Goal: Task Accomplishment & Management: Complete application form

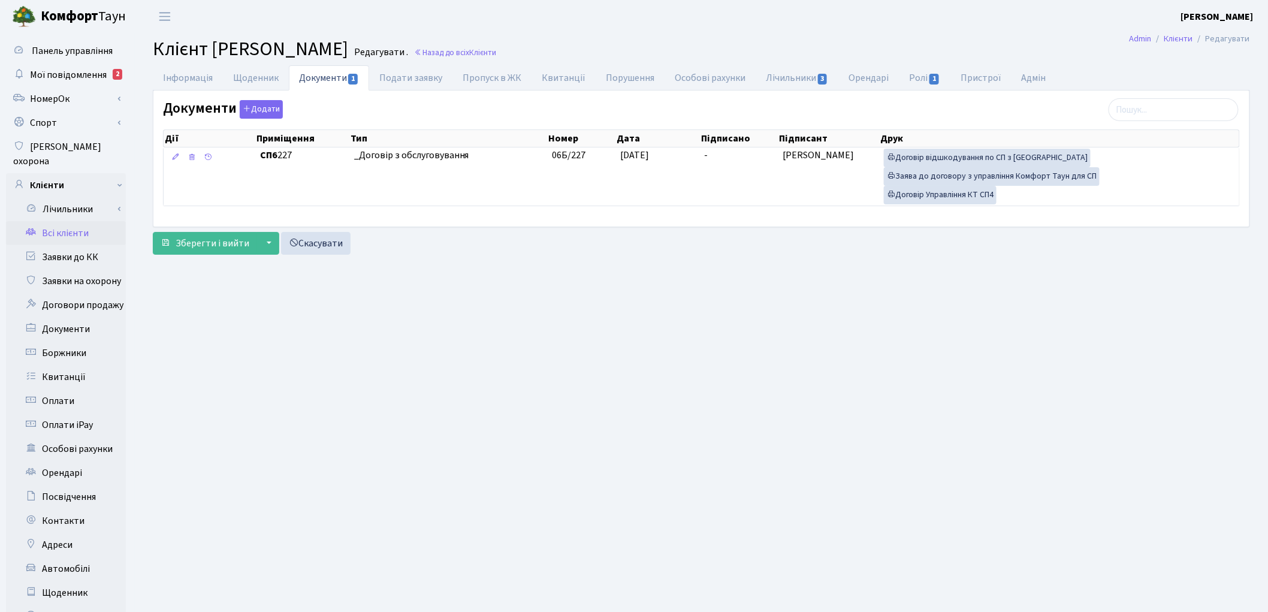
click at [58, 222] on link "Всі клієнти" at bounding box center [66, 233] width 120 height 24
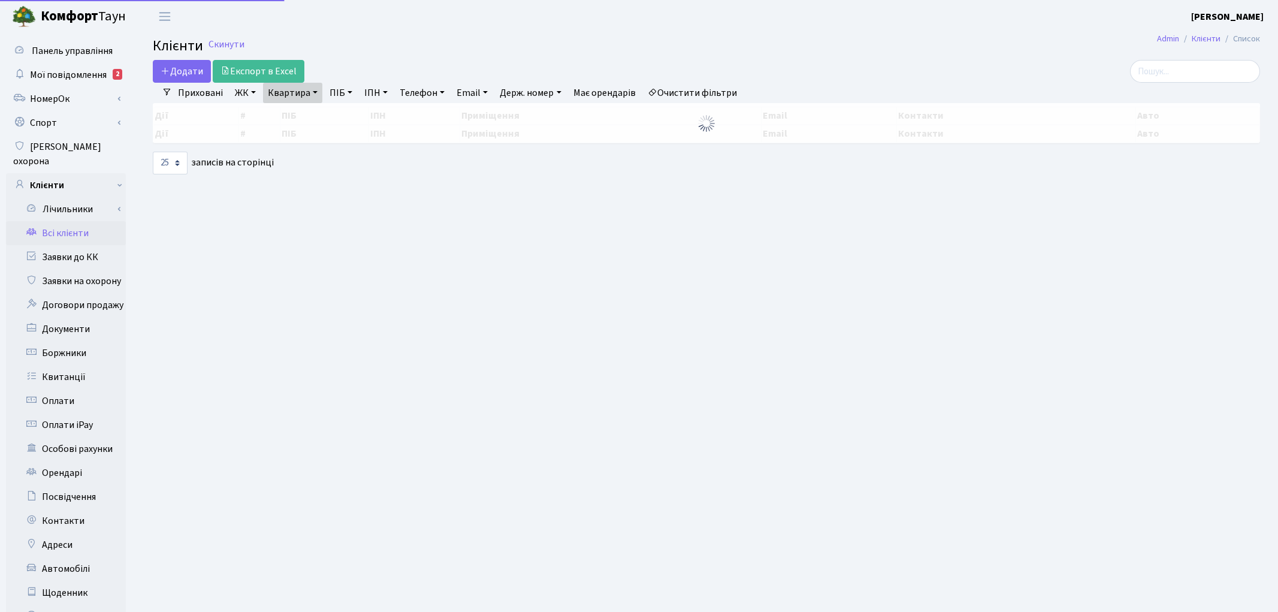
select select "25"
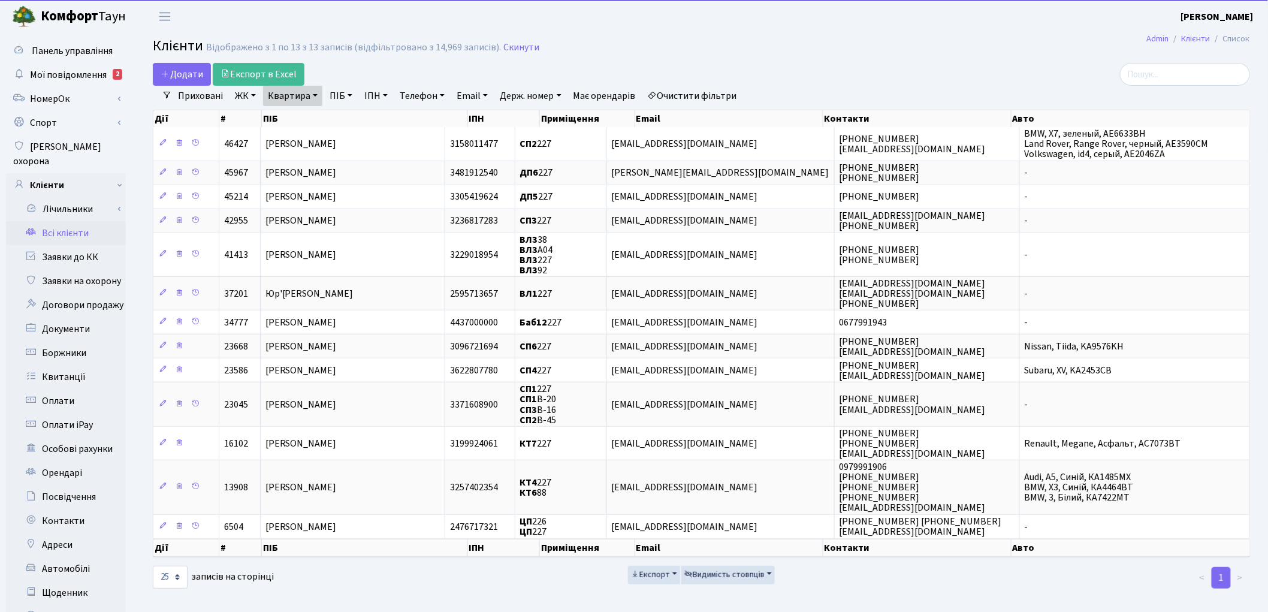
click at [717, 87] on link "Очистити фільтри" at bounding box center [692, 96] width 99 height 20
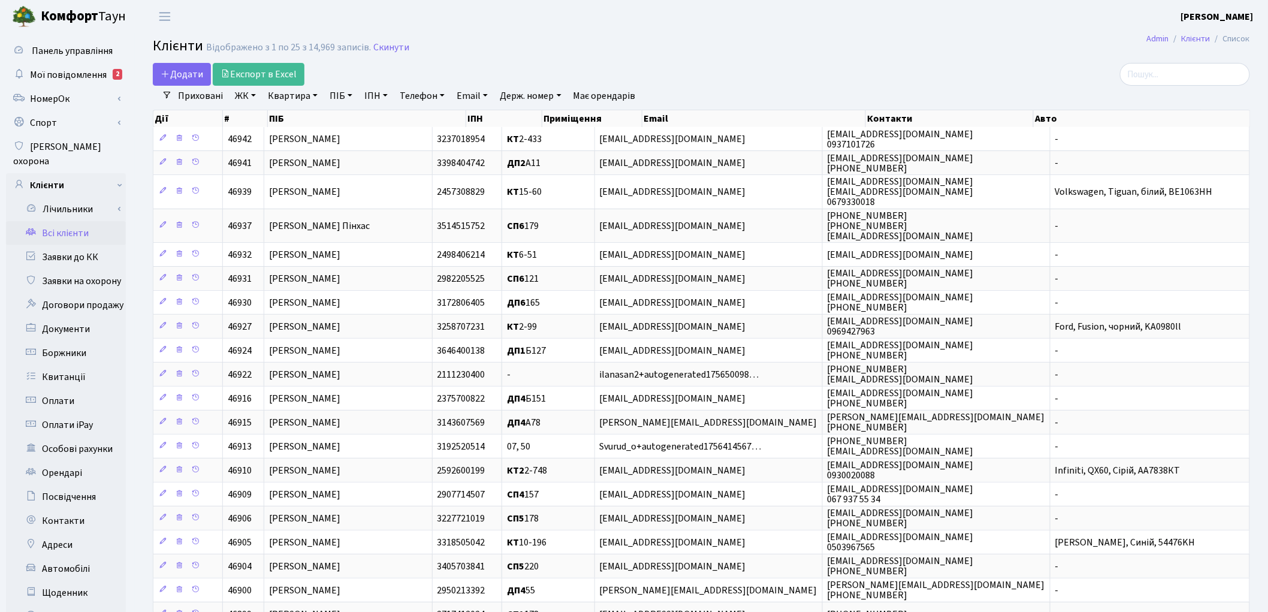
click at [300, 96] on link "Квартира" at bounding box center [292, 96] width 59 height 20
type input "a"
type input "філатов"
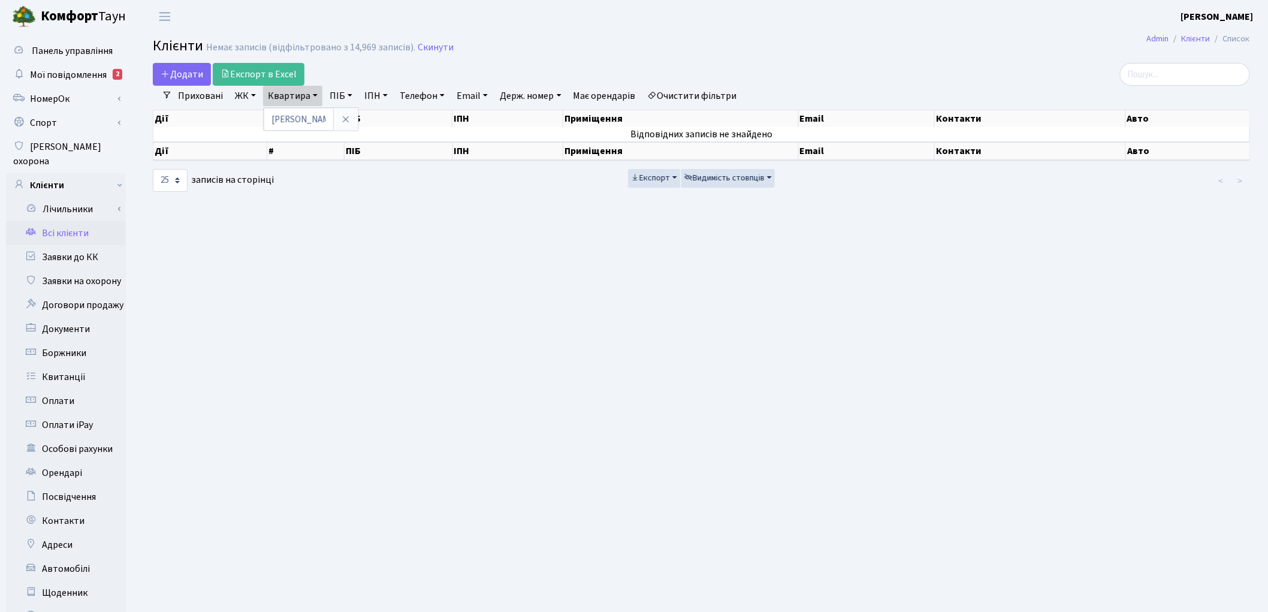
click at [715, 97] on link "Очистити фільтри" at bounding box center [692, 96] width 99 height 20
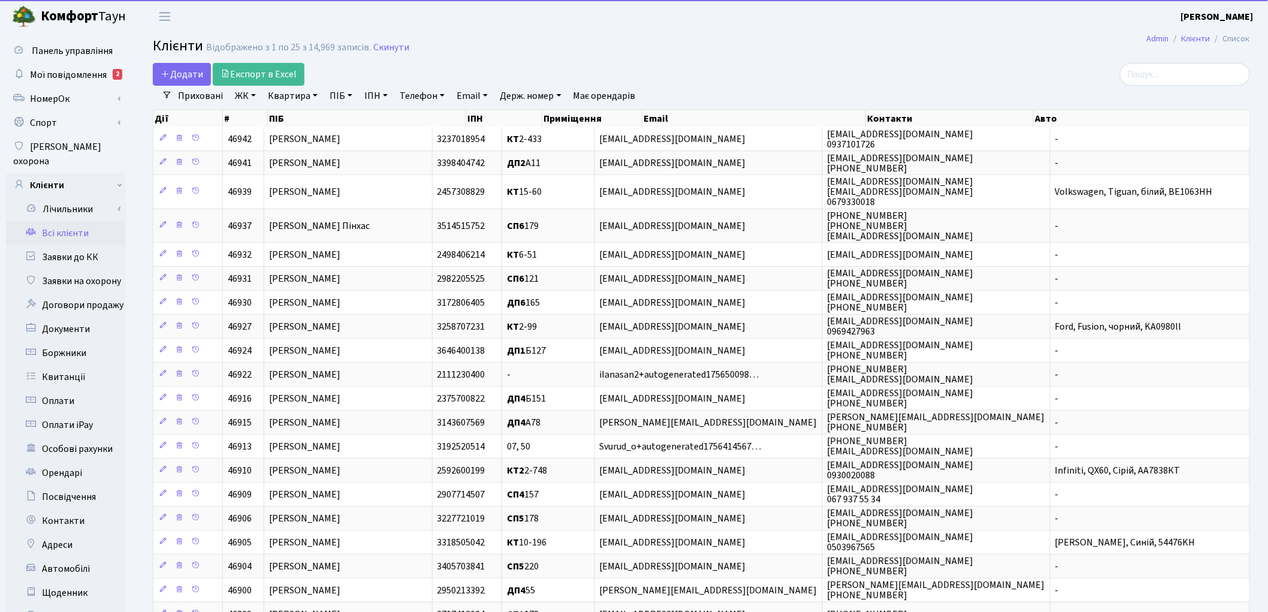
drag, startPoint x: 343, startPoint y: 92, endPoint x: 356, endPoint y: 116, distance: 26.8
click at [344, 92] on link "ПІБ" at bounding box center [341, 96] width 32 height 20
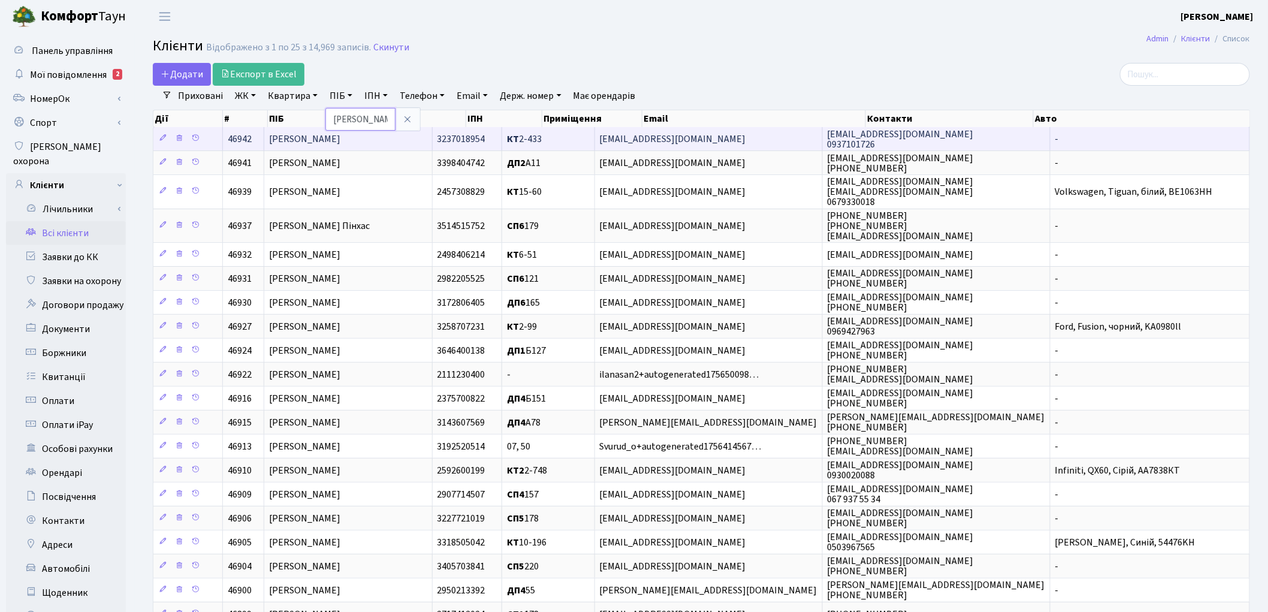
type input "філатов"
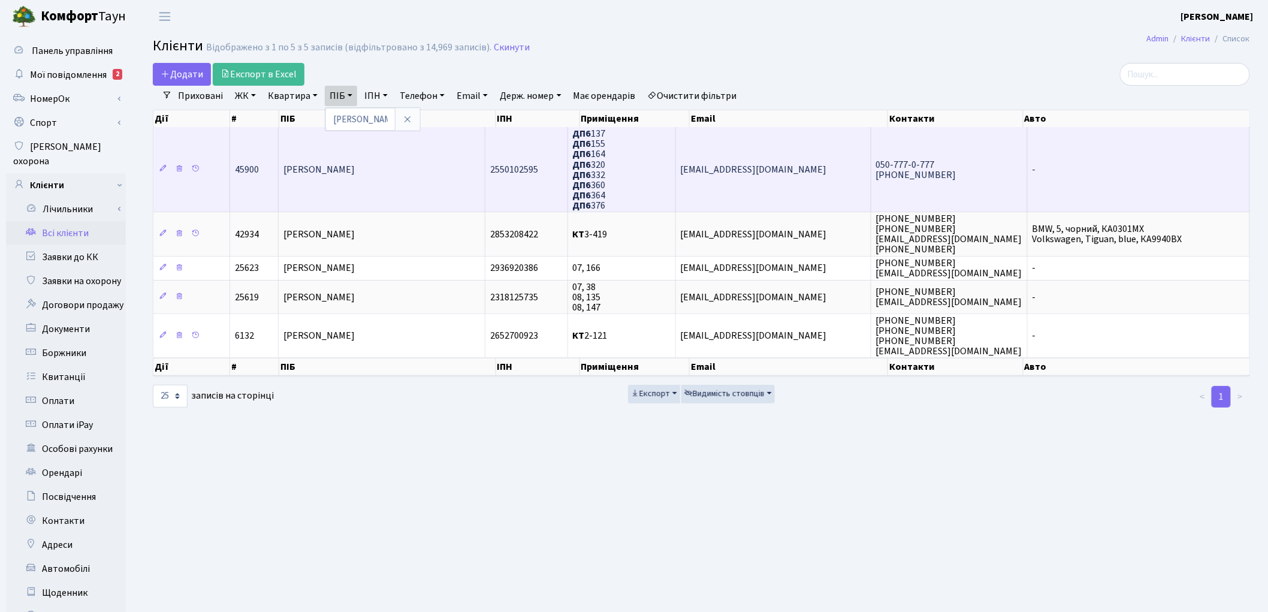
click at [391, 195] on td "[PERSON_NAME]" at bounding box center [382, 169] width 207 height 84
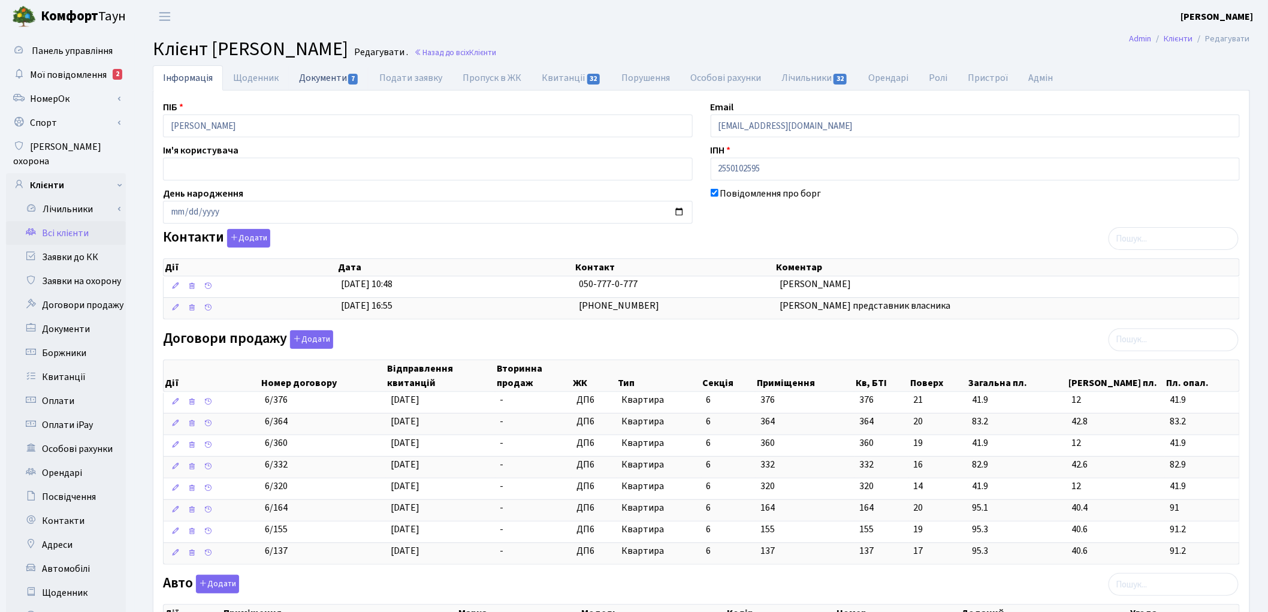
click at [307, 83] on link "Документи 7" at bounding box center [329, 77] width 80 height 25
select select "25"
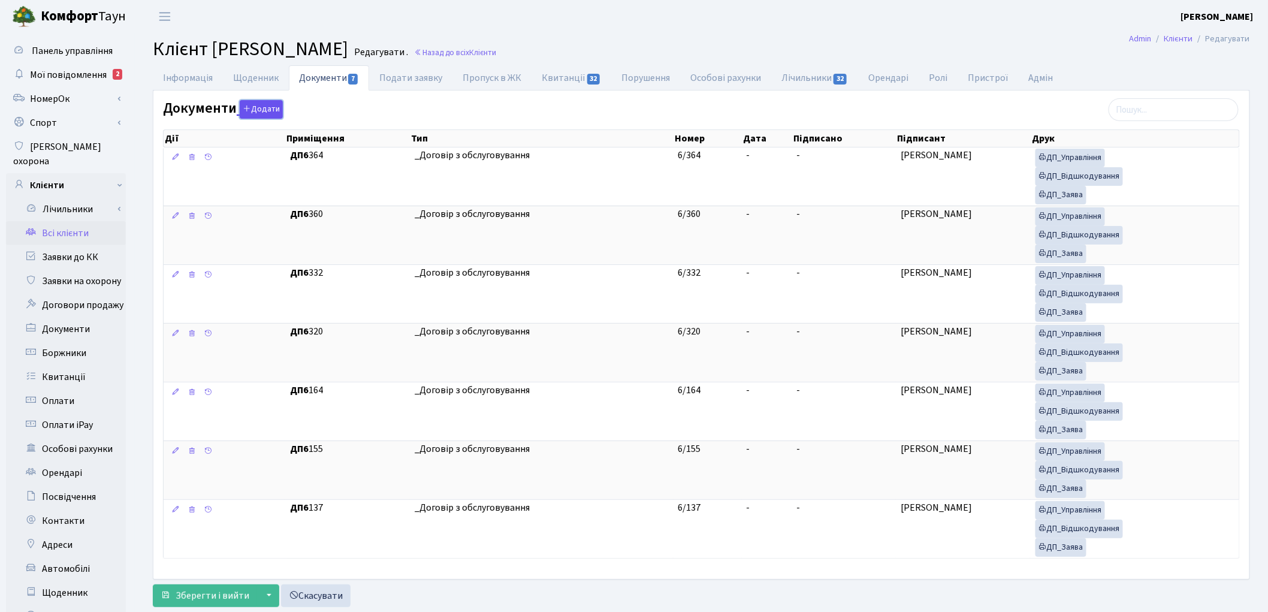
click at [260, 106] on button "Додати" at bounding box center [261, 109] width 43 height 19
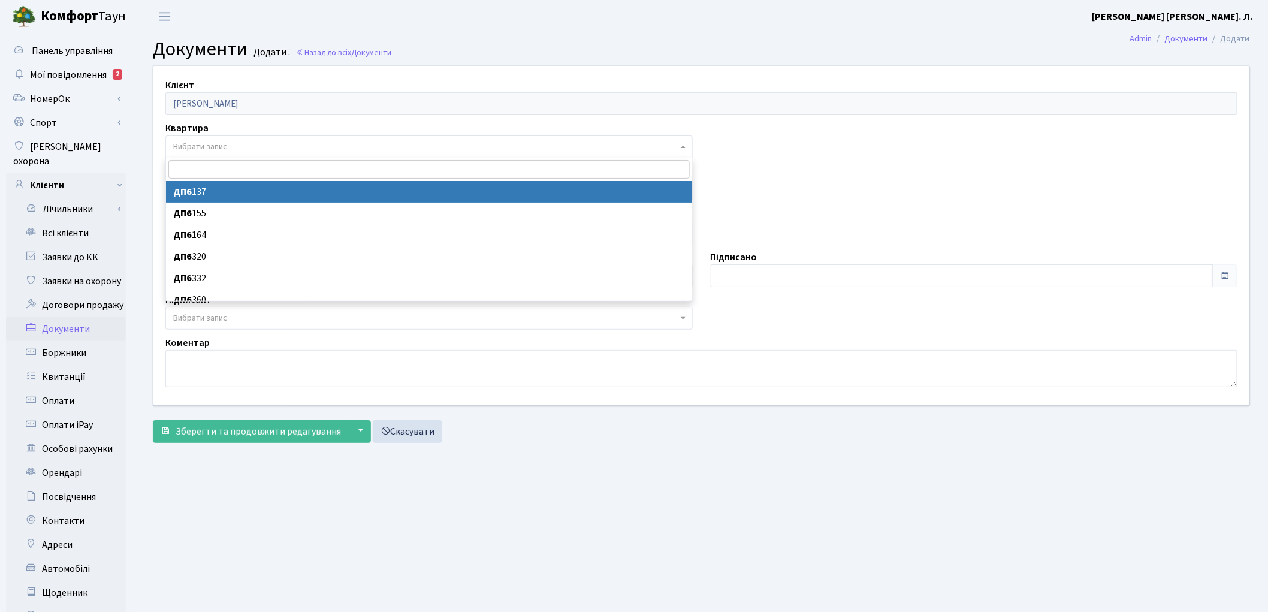
click at [202, 156] on span "Вибрати запис" at bounding box center [428, 146] width 527 height 23
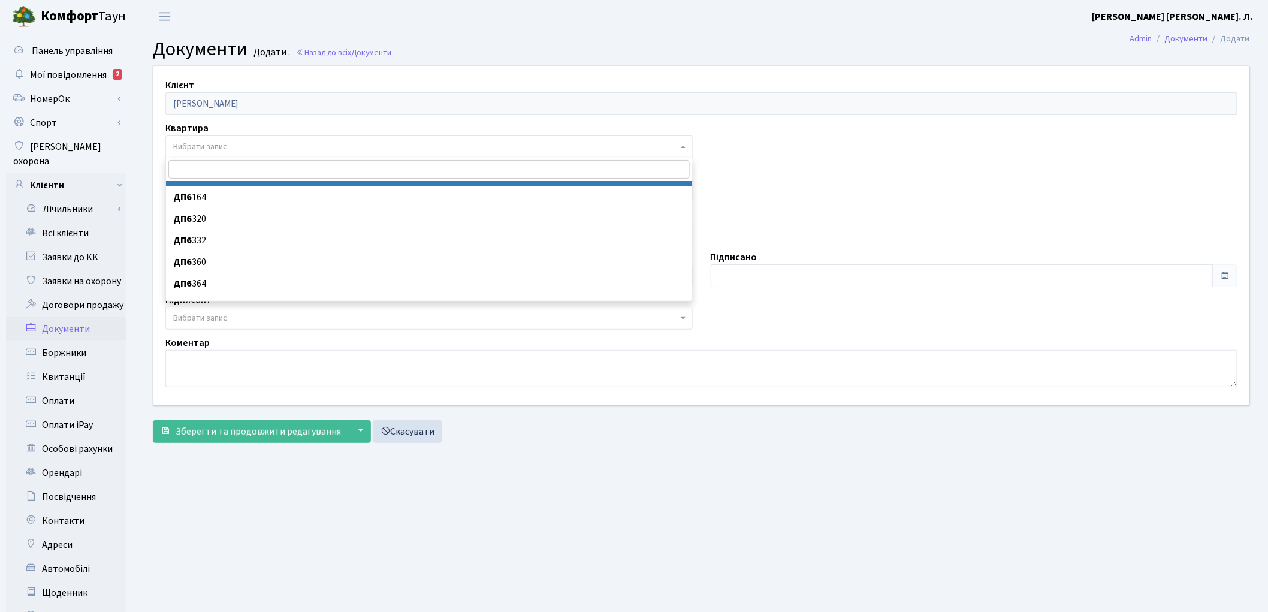
scroll to position [52, 0]
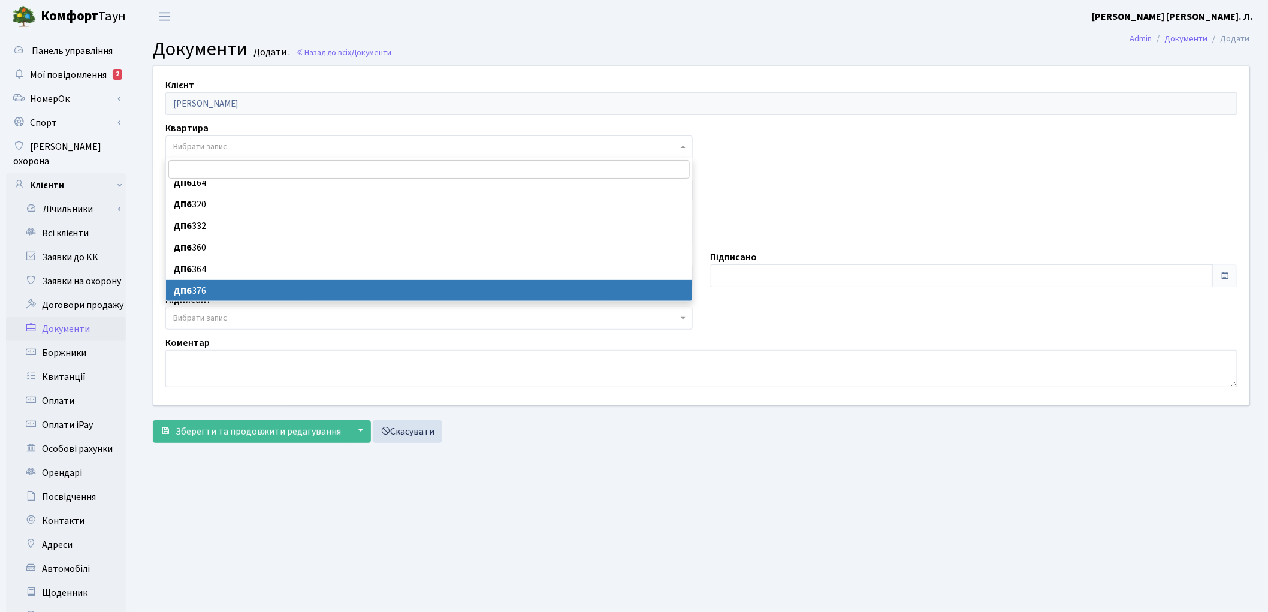
select select "177148"
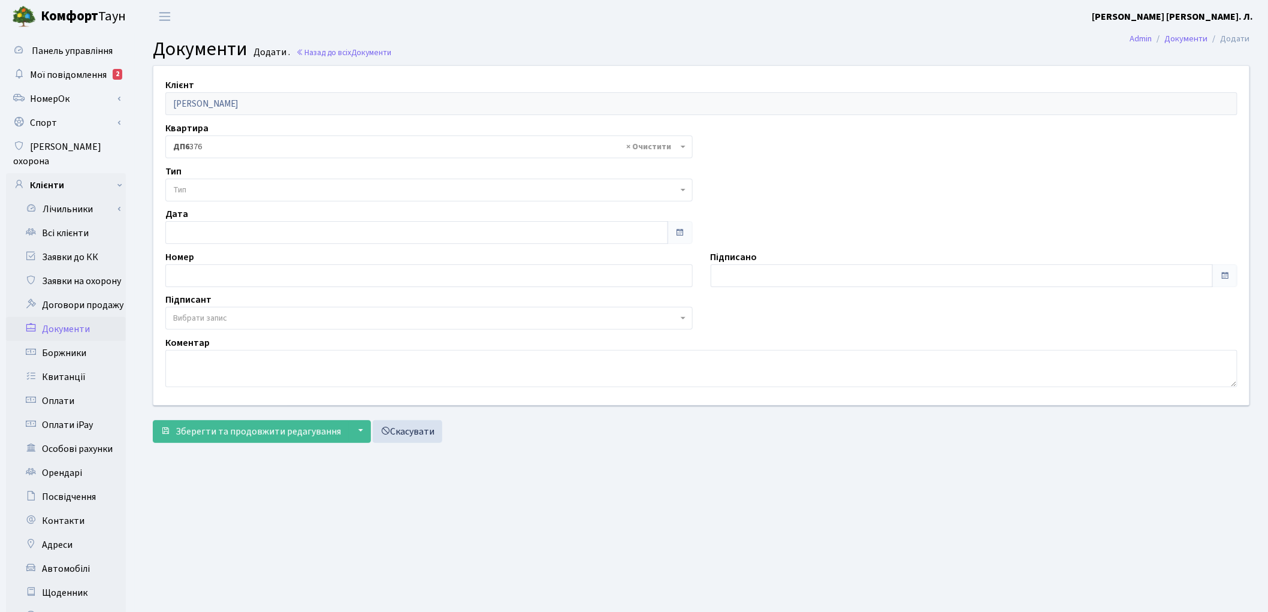
click at [207, 189] on span "Тип" at bounding box center [425, 190] width 504 height 12
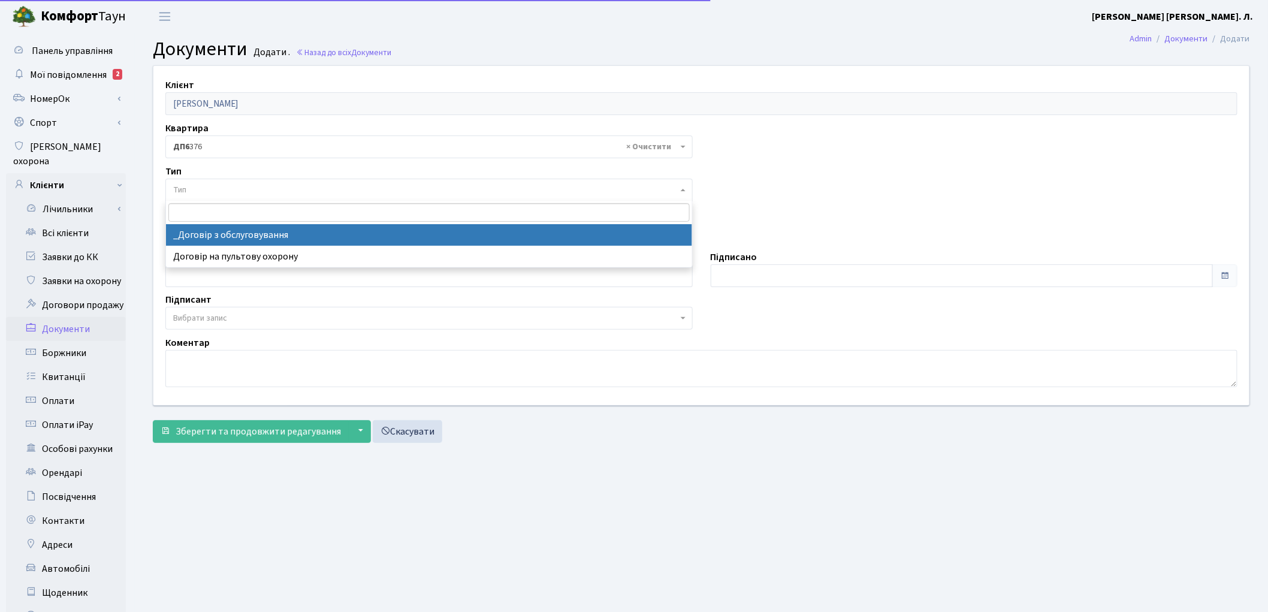
select select "289"
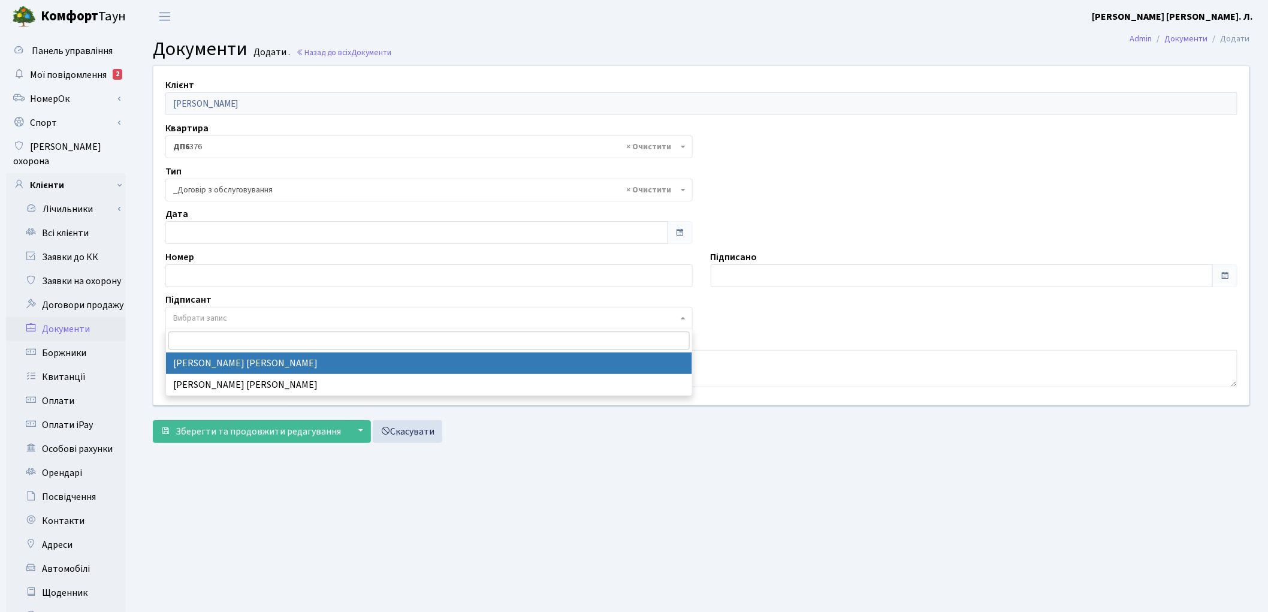
click at [201, 318] on span "Вибрати запис" at bounding box center [200, 318] width 54 height 12
select select "74"
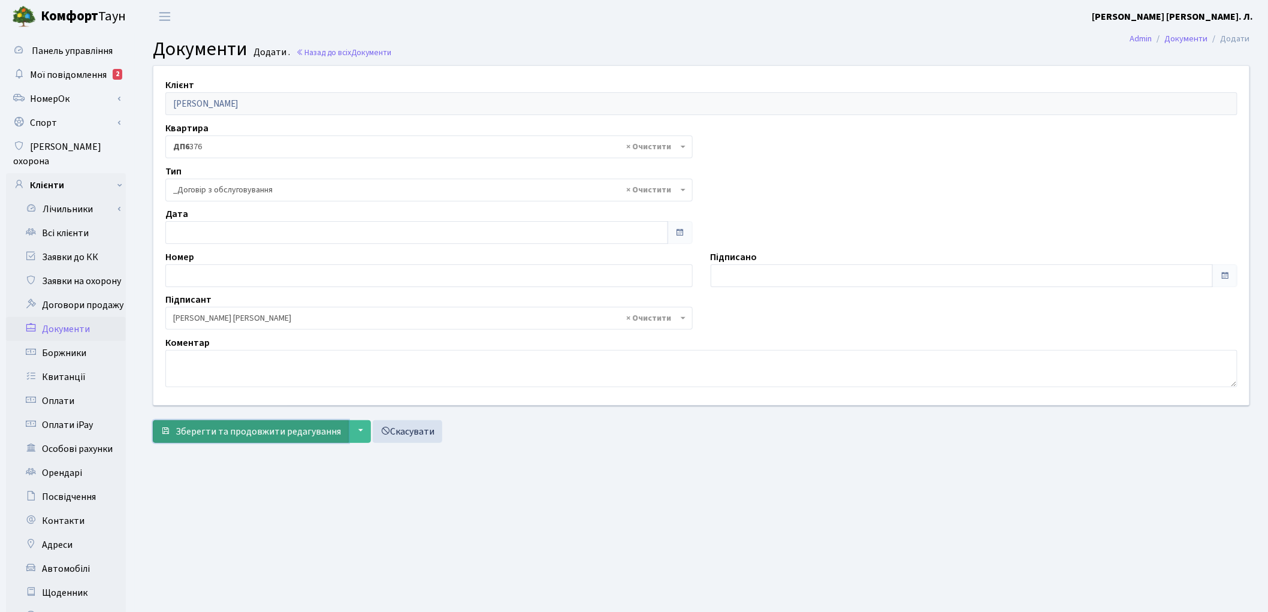
click at [199, 431] on span "Зберегти та продовжити редагування" at bounding box center [258, 431] width 165 height 13
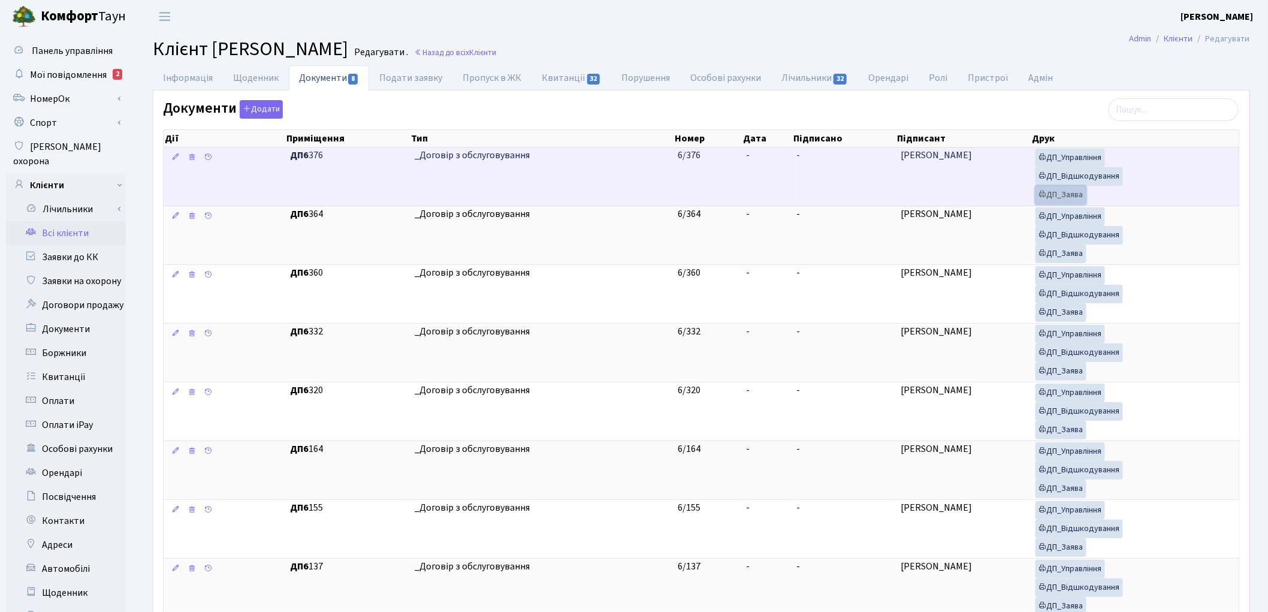
click at [1069, 195] on link "ДП_Заява" at bounding box center [1060, 195] width 51 height 19
click at [1061, 171] on link "ДП_Відшкодування" at bounding box center [1078, 176] width 87 height 19
click at [1056, 165] on link "ДП_Управління" at bounding box center [1069, 158] width 69 height 19
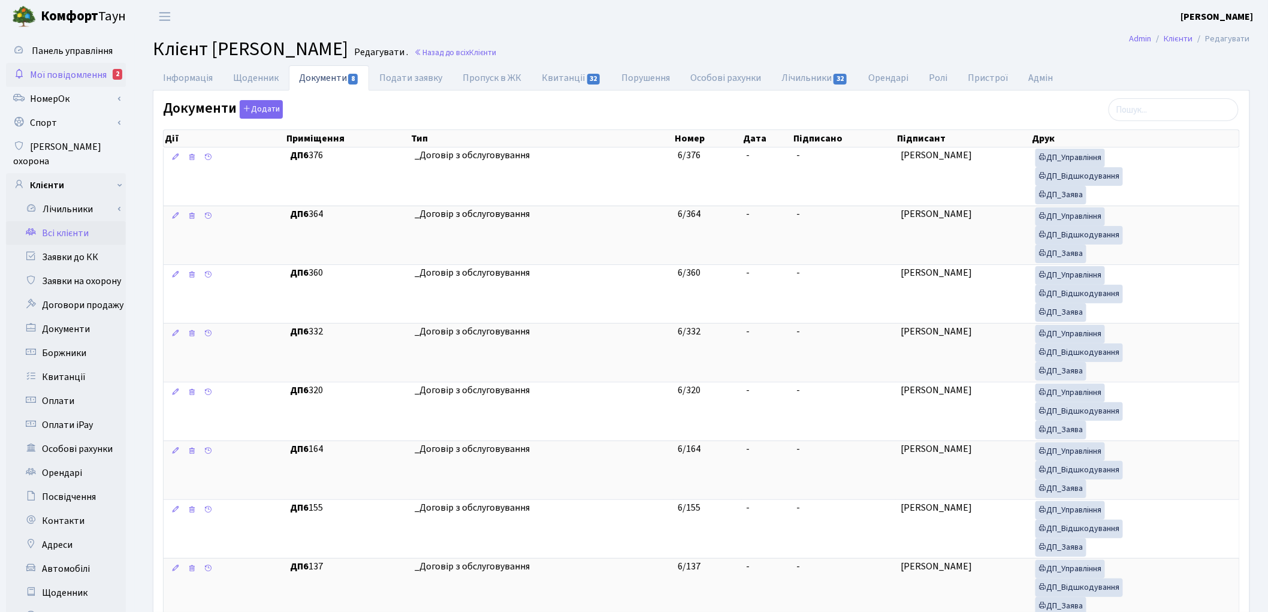
click at [87, 68] on span "Мої повідомлення" at bounding box center [68, 74] width 77 height 13
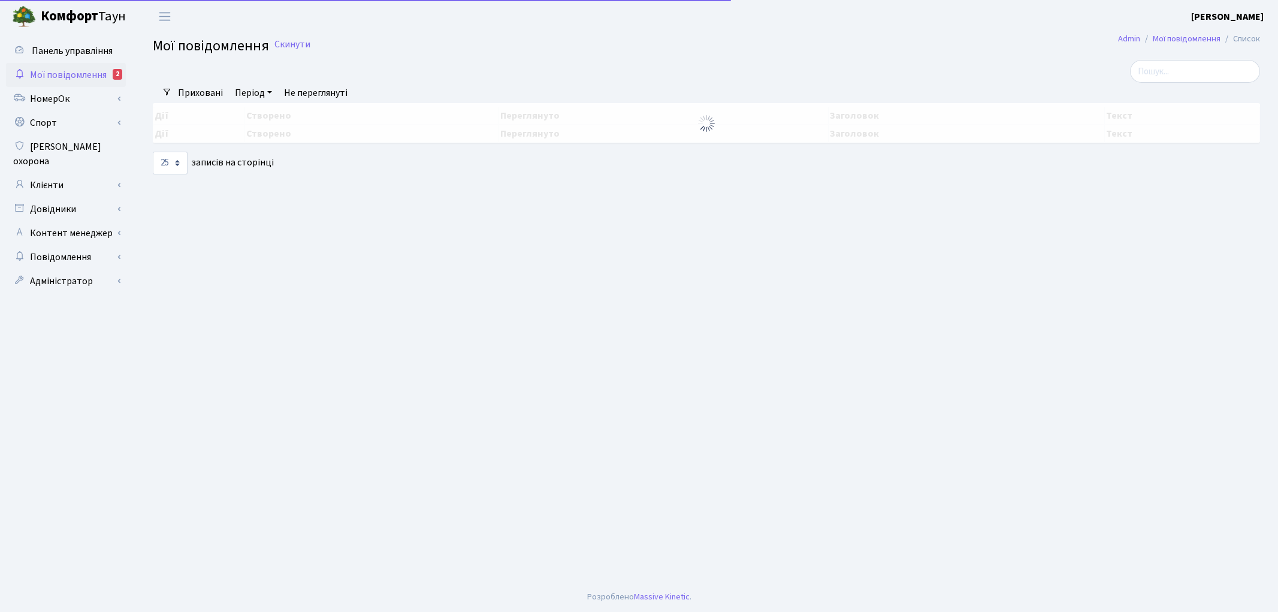
select select "25"
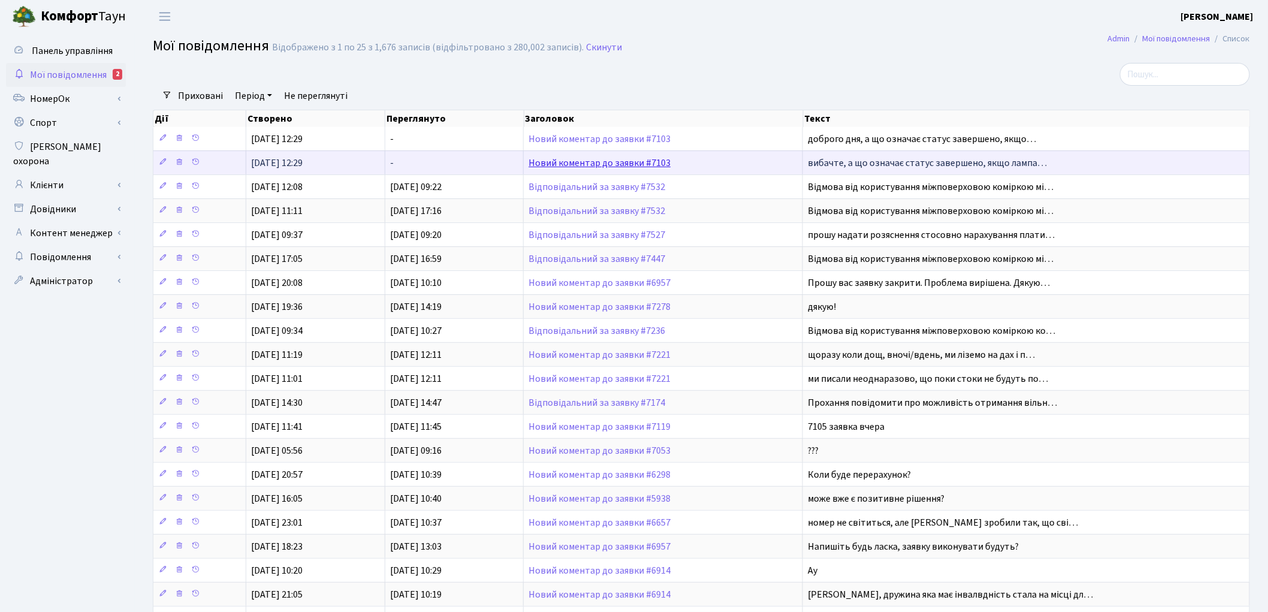
click at [603, 165] on link "Новий коментар до заявки #7103" at bounding box center [599, 162] width 142 height 13
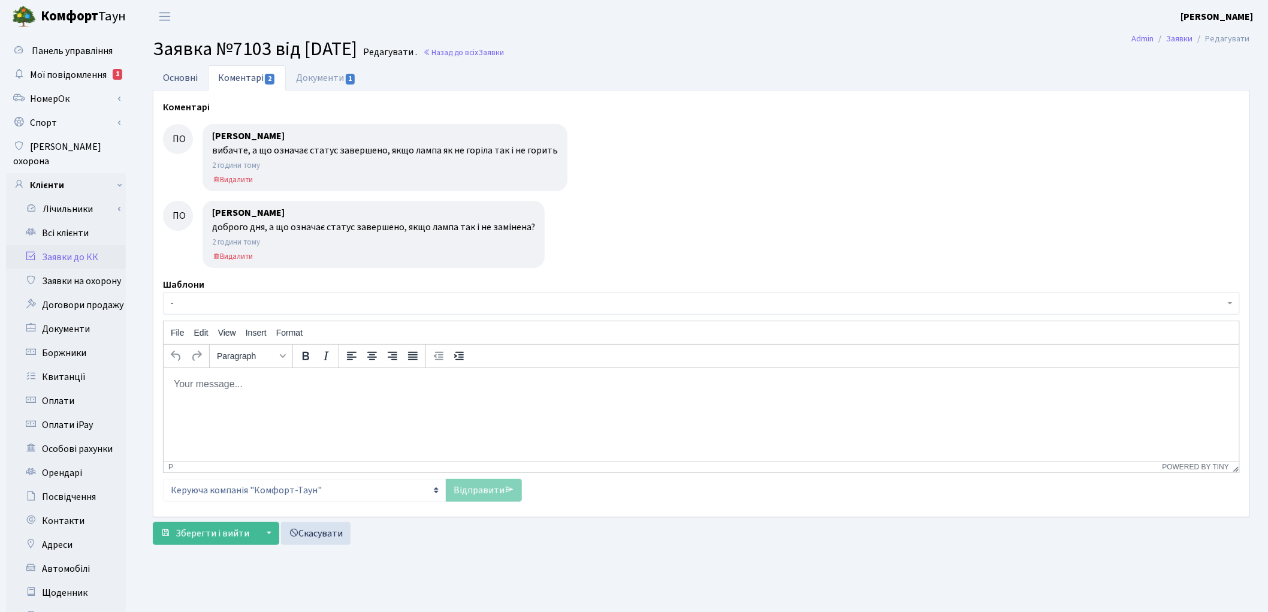
click at [165, 78] on link "Основні" at bounding box center [180, 77] width 55 height 25
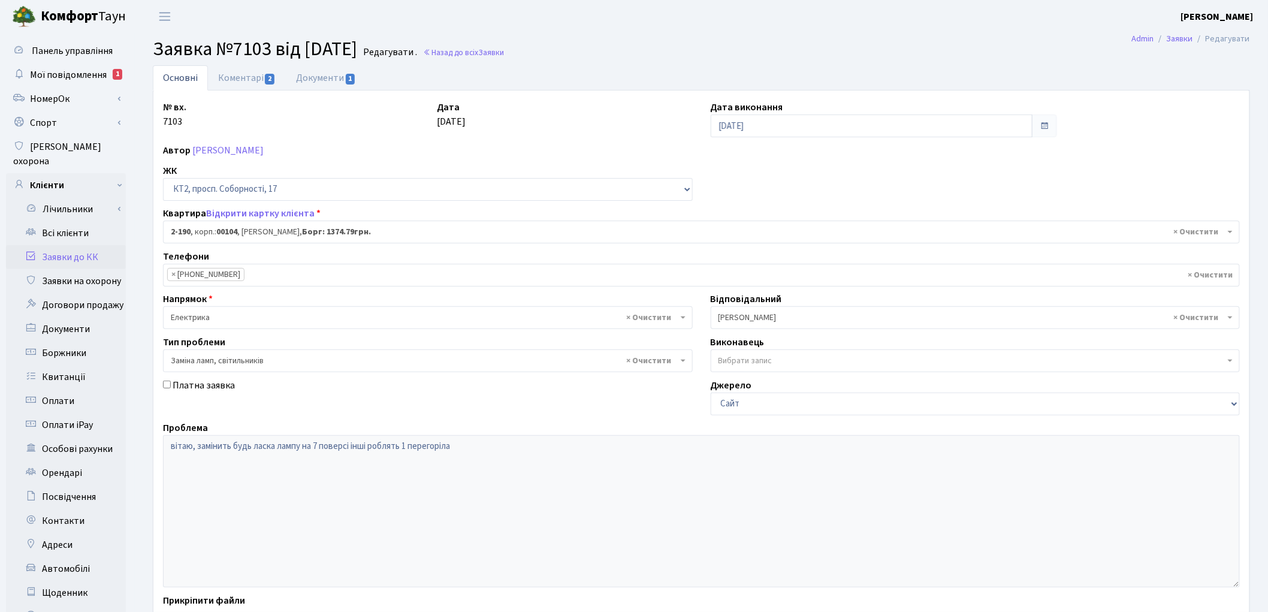
click at [1045, 129] on span at bounding box center [1044, 126] width 10 height 10
drag, startPoint x: 817, startPoint y: 132, endPoint x: 657, endPoint y: 116, distance: 160.8
click at [657, 116] on div "№ вх. 7103 Дата 18.08.2025 Дата виконання 18.08.2025 Автор Пархоменко Олександр…" at bounding box center [701, 370] width 1095 height 540
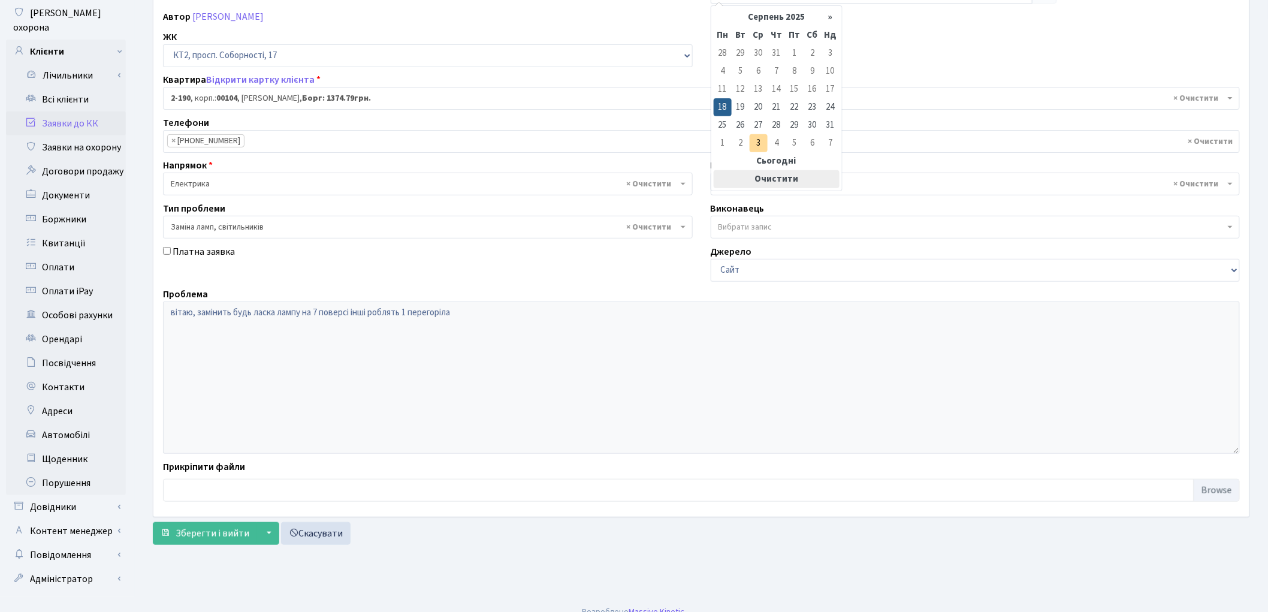
click at [793, 181] on th "Очистити" at bounding box center [777, 179] width 126 height 18
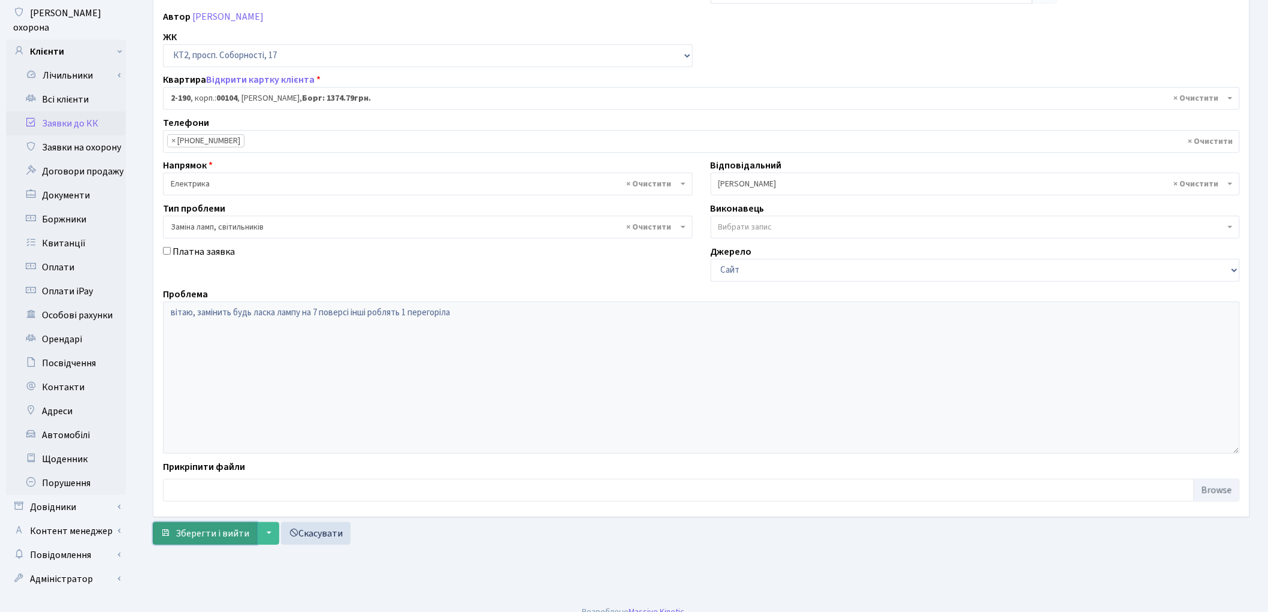
click at [189, 538] on span "Зберегти і вийти" at bounding box center [213, 533] width 74 height 13
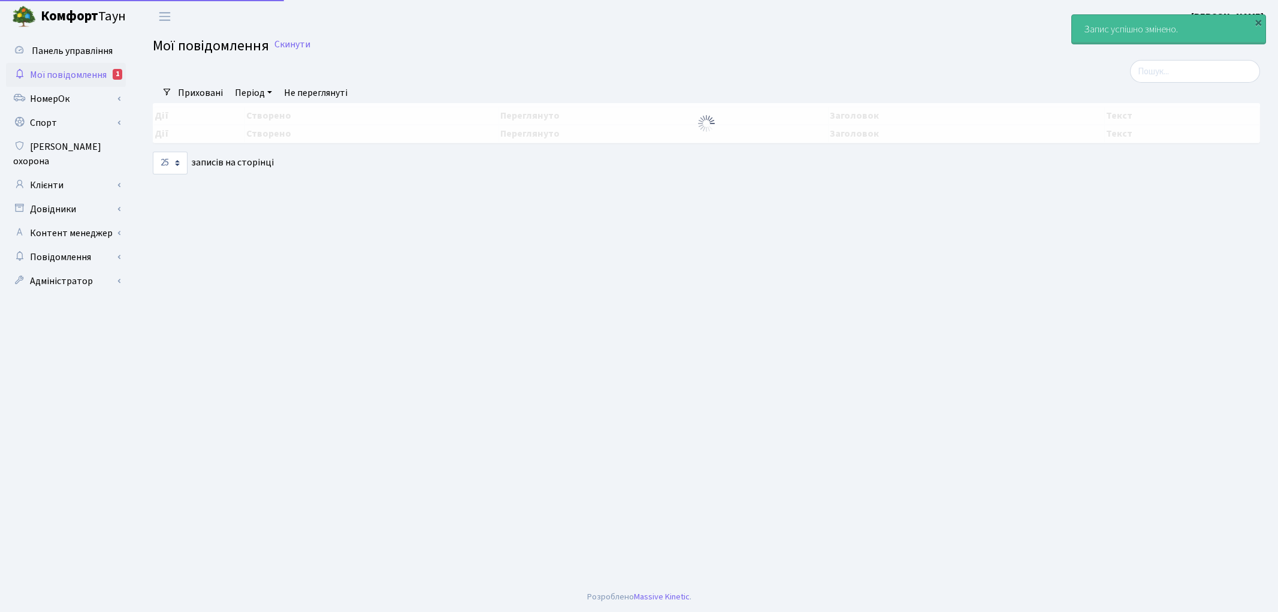
select select "25"
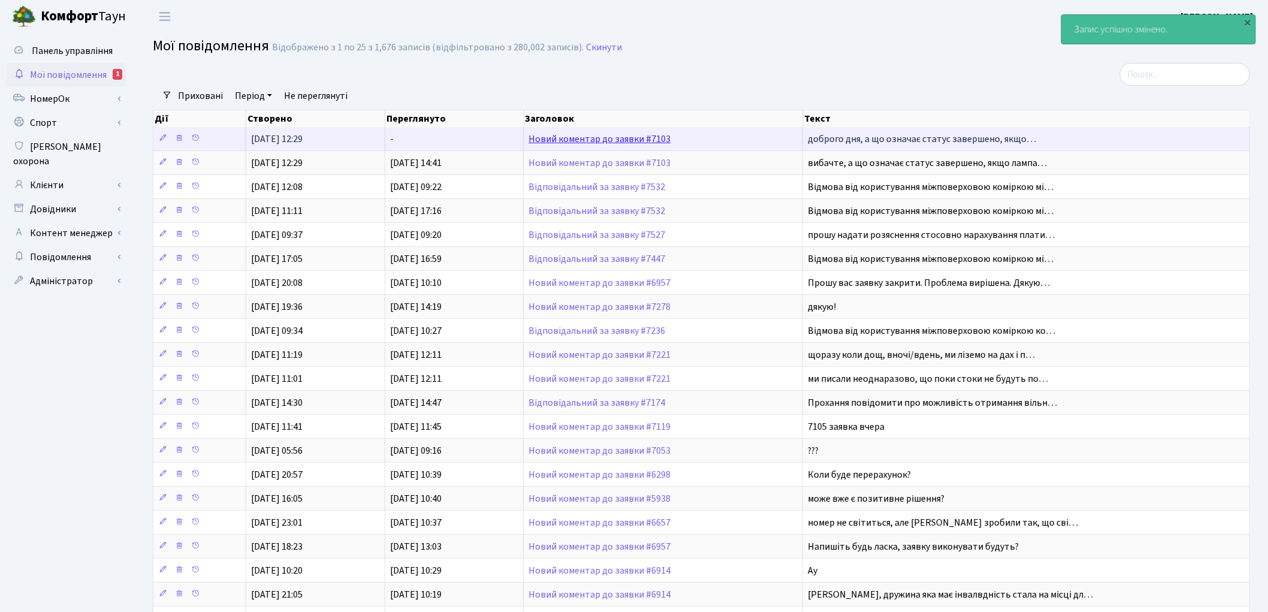
click at [585, 141] on link "Новий коментар до заявки #7103" at bounding box center [599, 138] width 142 height 13
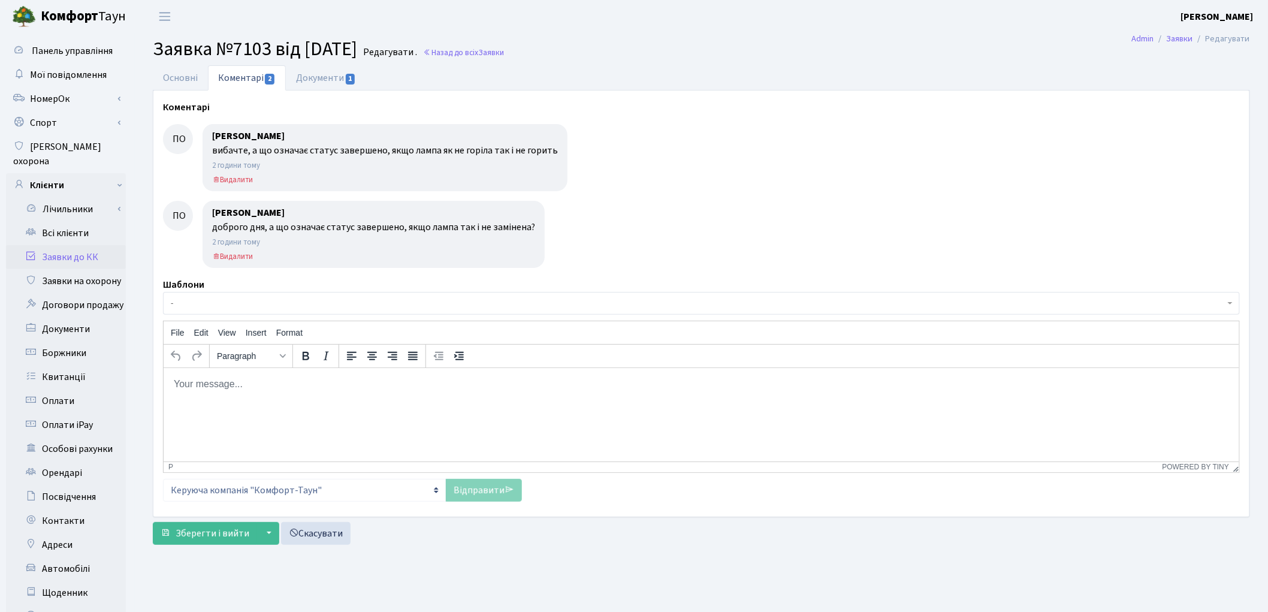
click at [64, 245] on link "Заявки до КК" at bounding box center [66, 257] width 120 height 24
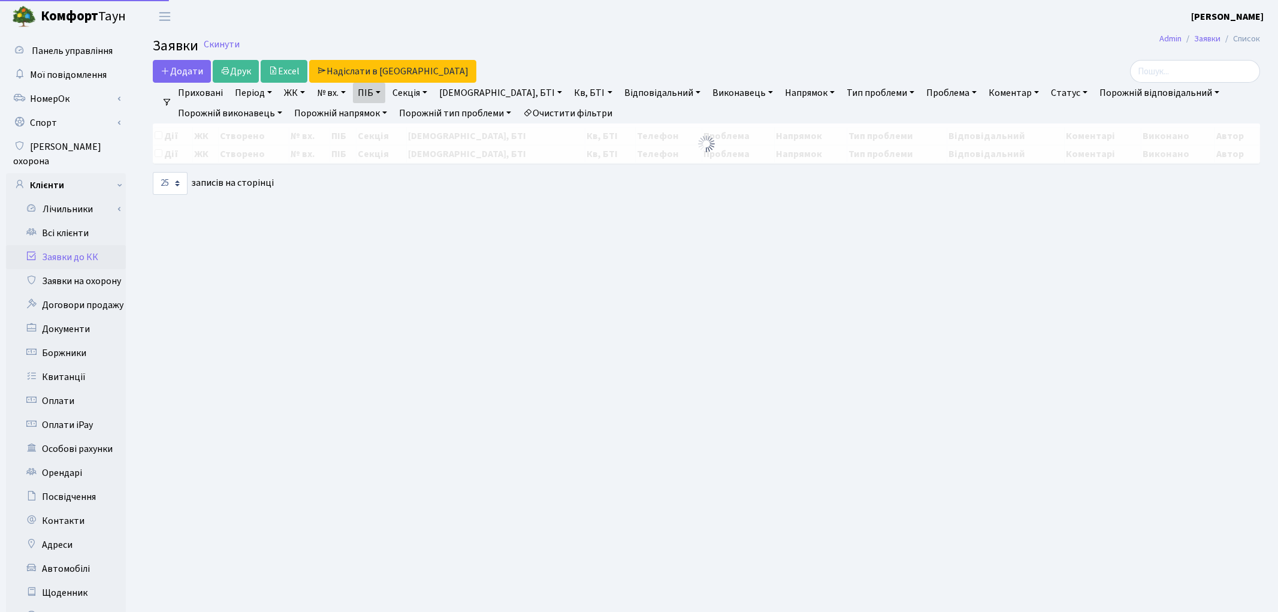
select select "25"
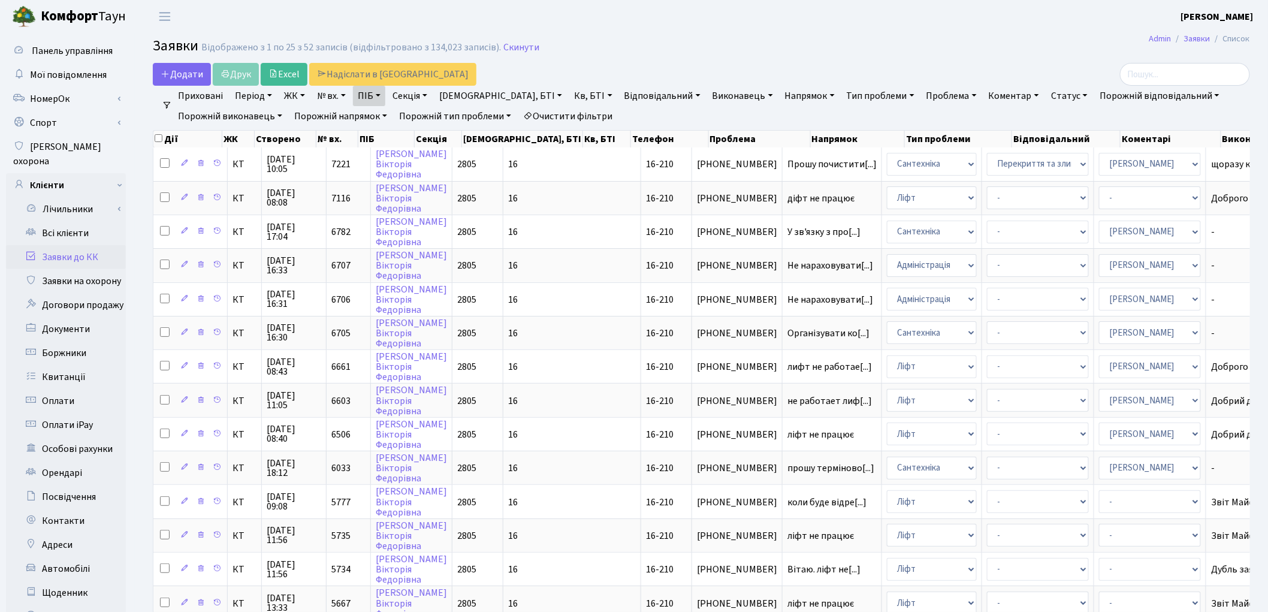
click at [567, 110] on link "Очистити фільтри" at bounding box center [567, 116] width 99 height 20
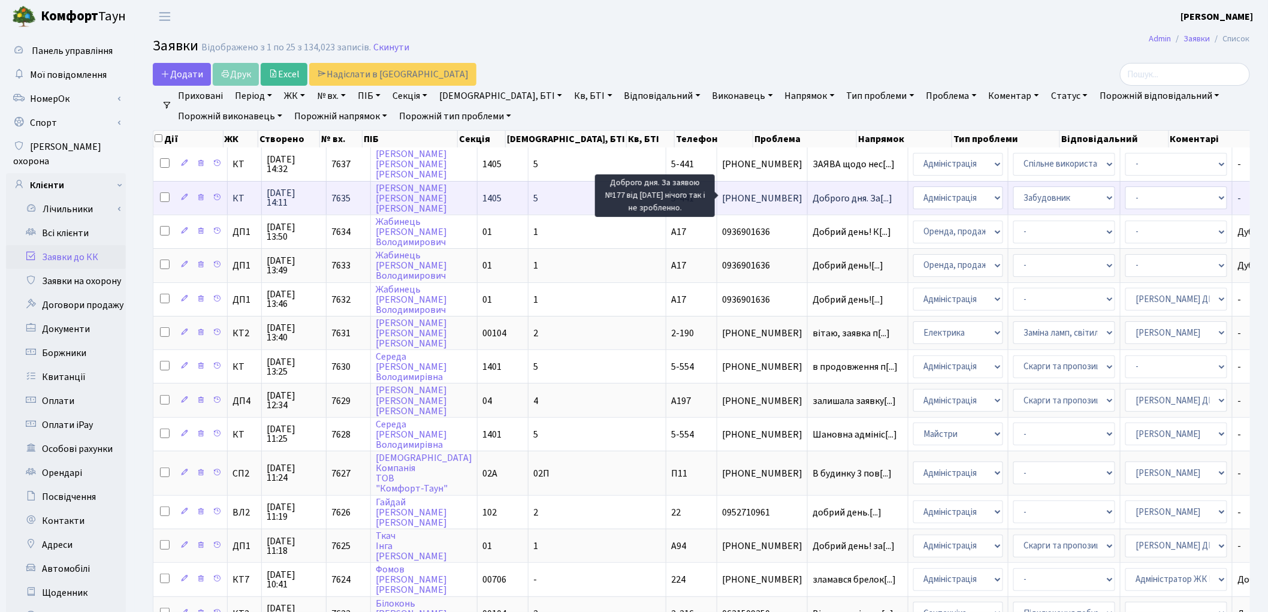
click at [812, 194] on span "Доброго дня. За[...]" at bounding box center [852, 198] width 80 height 13
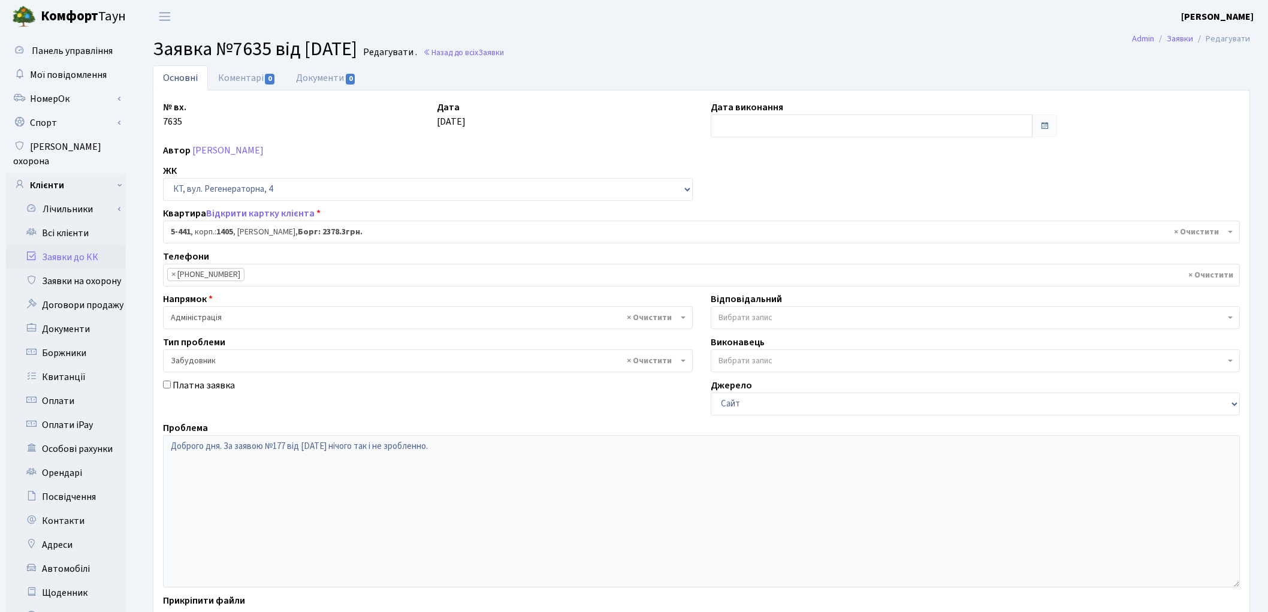
select select "2130"
select select "64"
click at [250, 210] on link "Відкрити картку клієнта" at bounding box center [260, 213] width 108 height 13
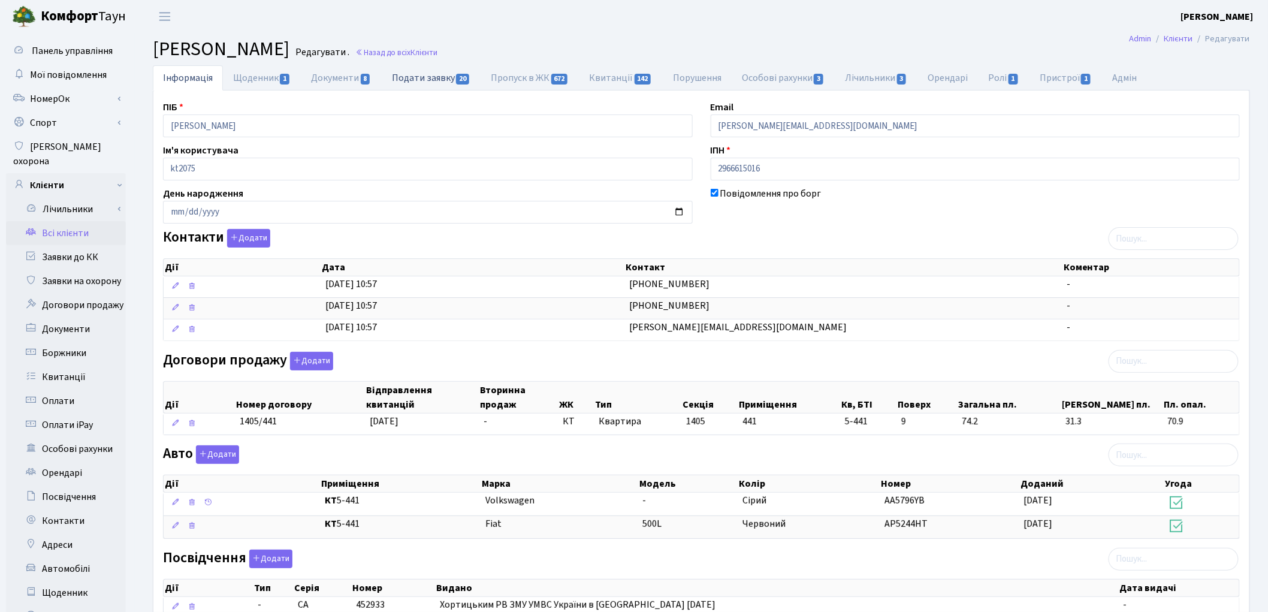
click at [413, 75] on link "Подати заявку 20" at bounding box center [431, 77] width 99 height 25
select select "25"
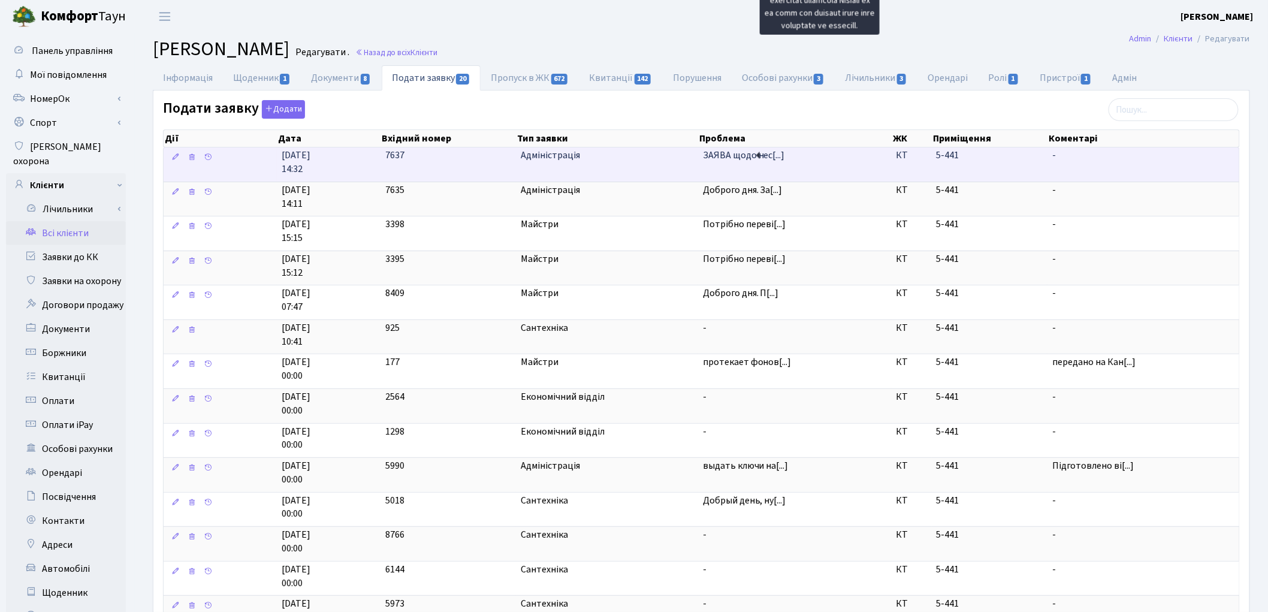
click at [732, 157] on span "ЗАЯВА щодо нес[...]" at bounding box center [744, 155] width 82 height 13
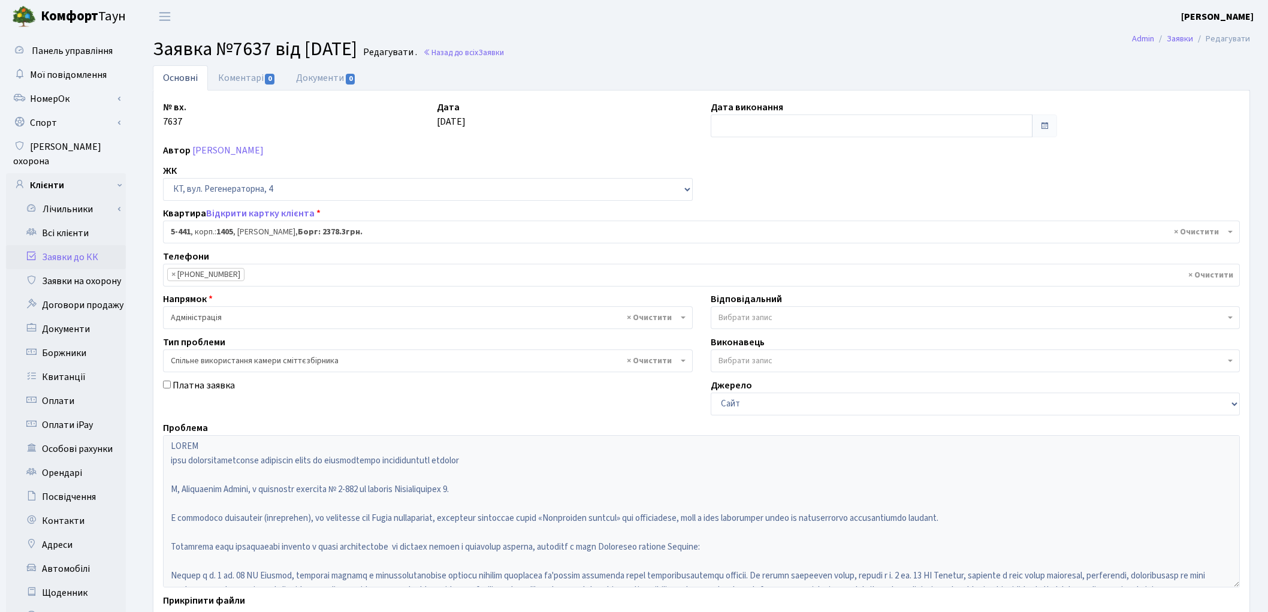
select select "2130"
select select "34"
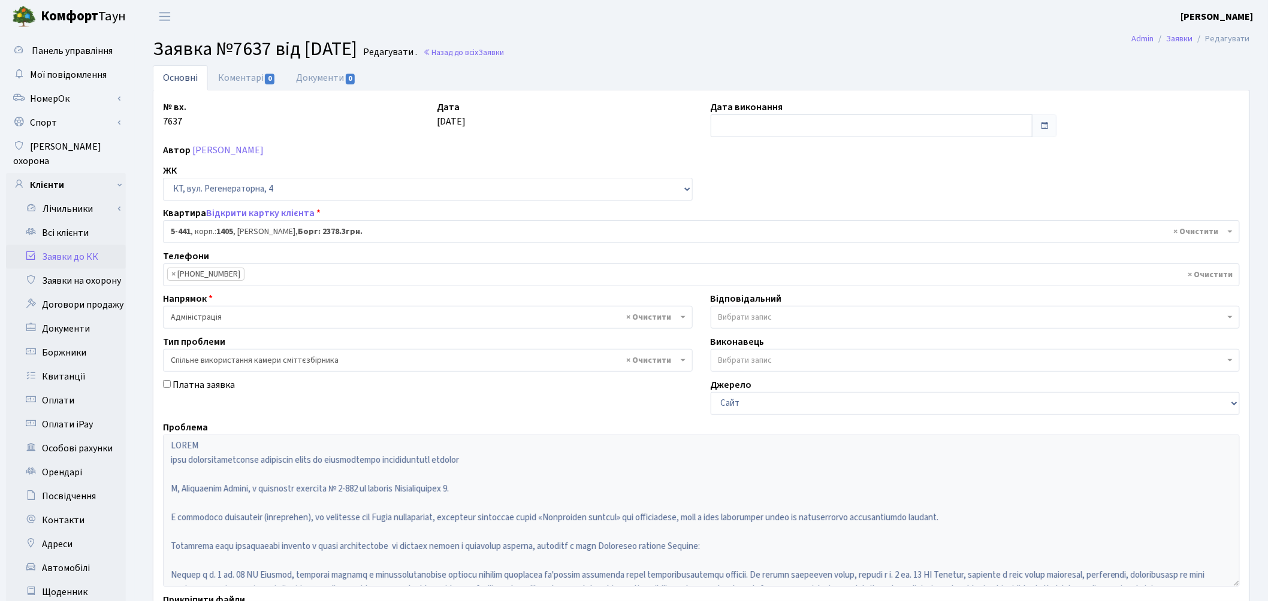
click at [764, 313] on span "Вибрати запис" at bounding box center [745, 318] width 54 height 12
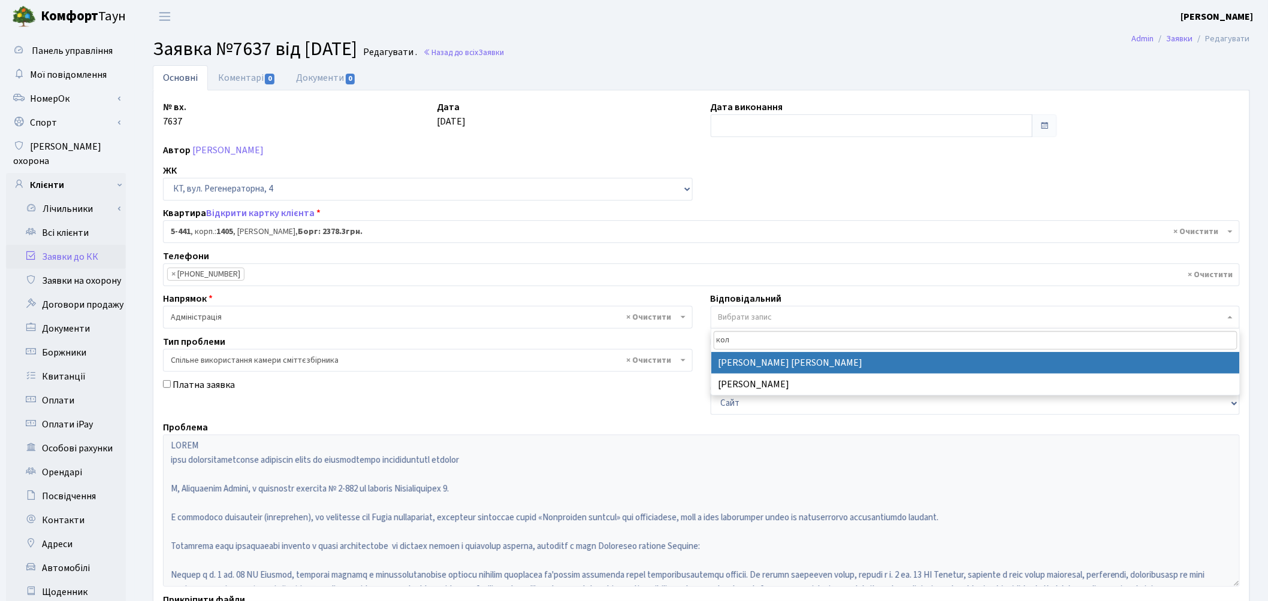
type input "кол"
select select "97"
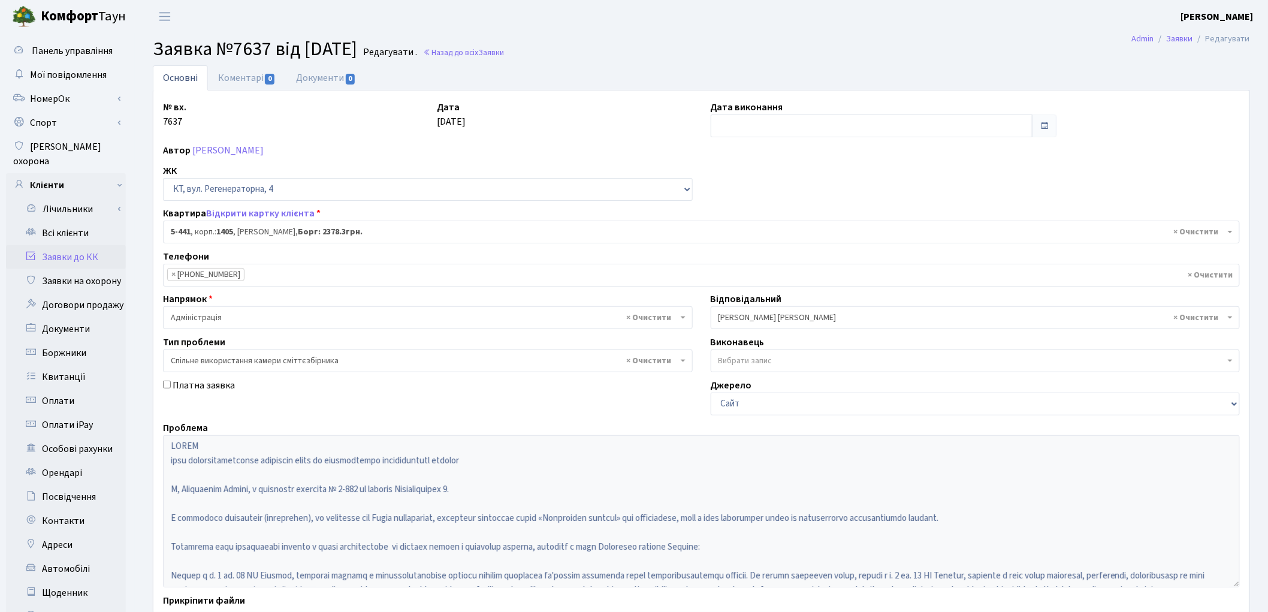
scroll to position [134, 0]
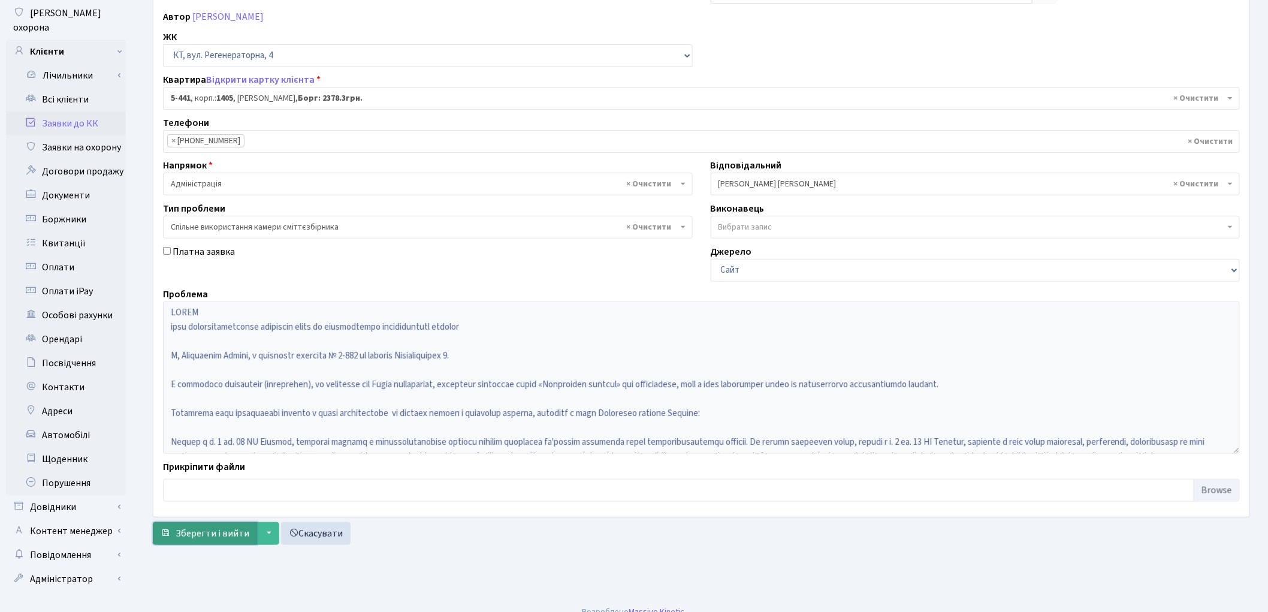
click at [204, 532] on span "Зберегти і вийти" at bounding box center [213, 533] width 74 height 13
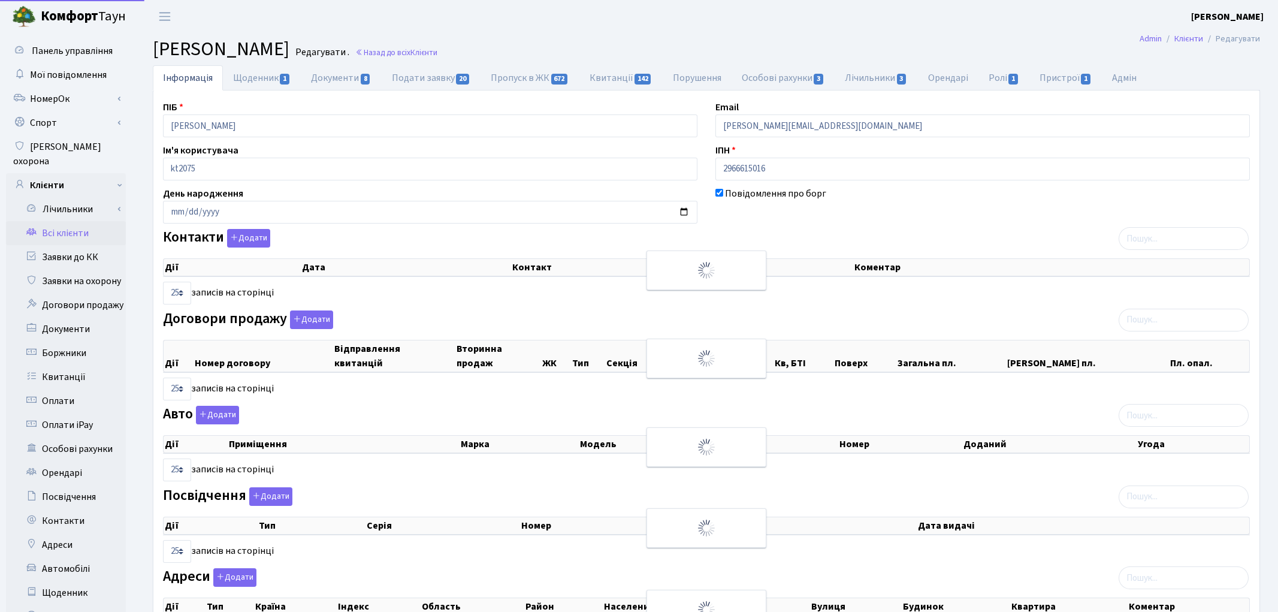
select select "25"
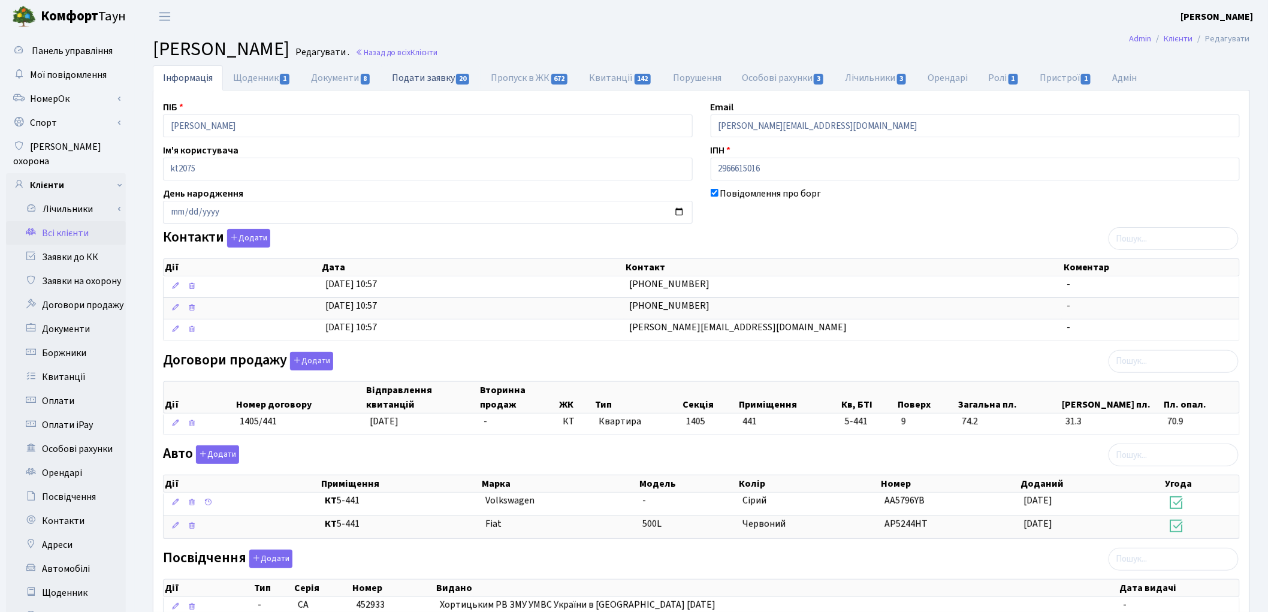
click at [428, 77] on link "Подати заявку 20" at bounding box center [431, 77] width 99 height 25
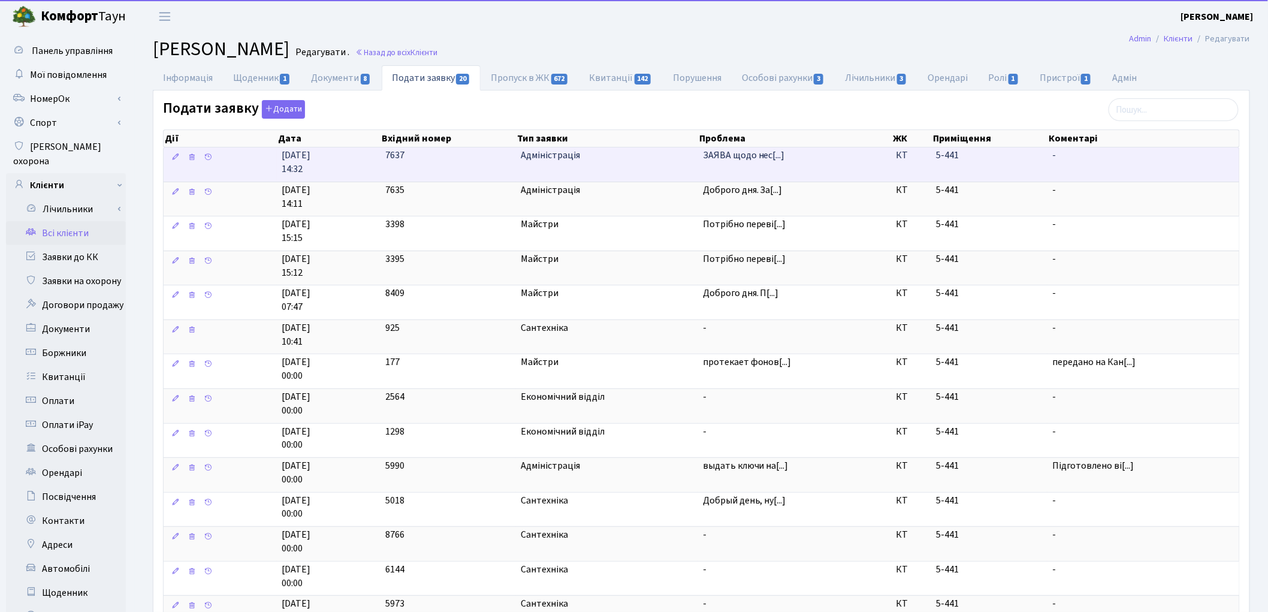
click at [770, 165] on td "ЗАЯВА щодо нес[...]" at bounding box center [795, 164] width 194 height 34
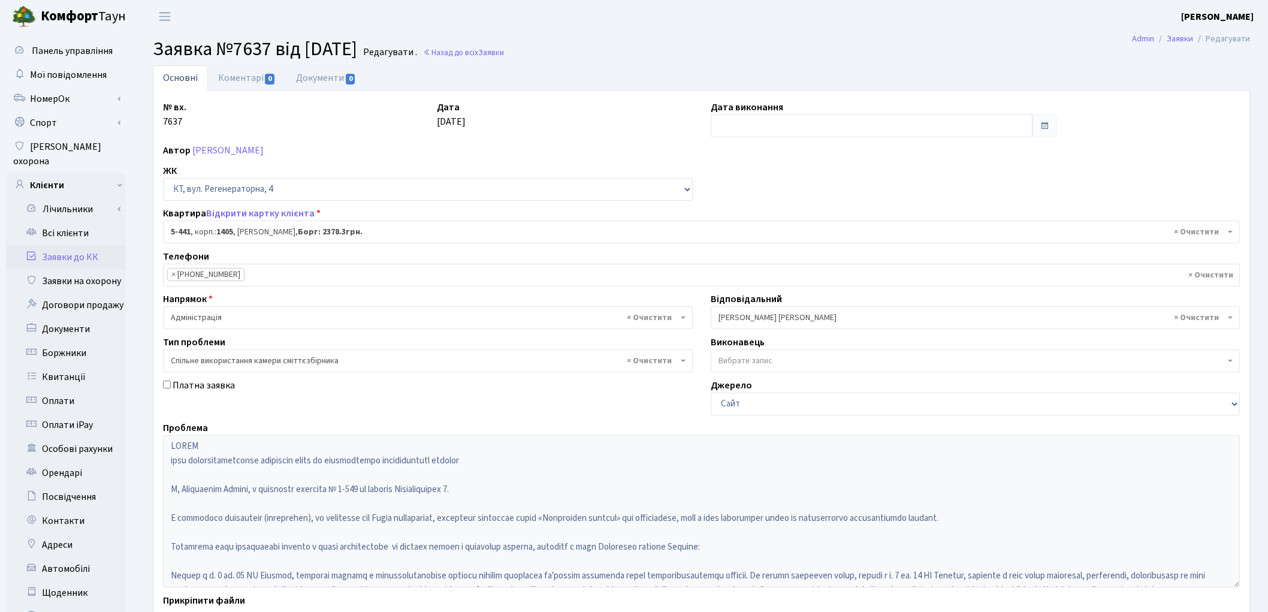
select select "2130"
select select "34"
click at [75, 245] on link "Заявки до КК" at bounding box center [66, 257] width 120 height 24
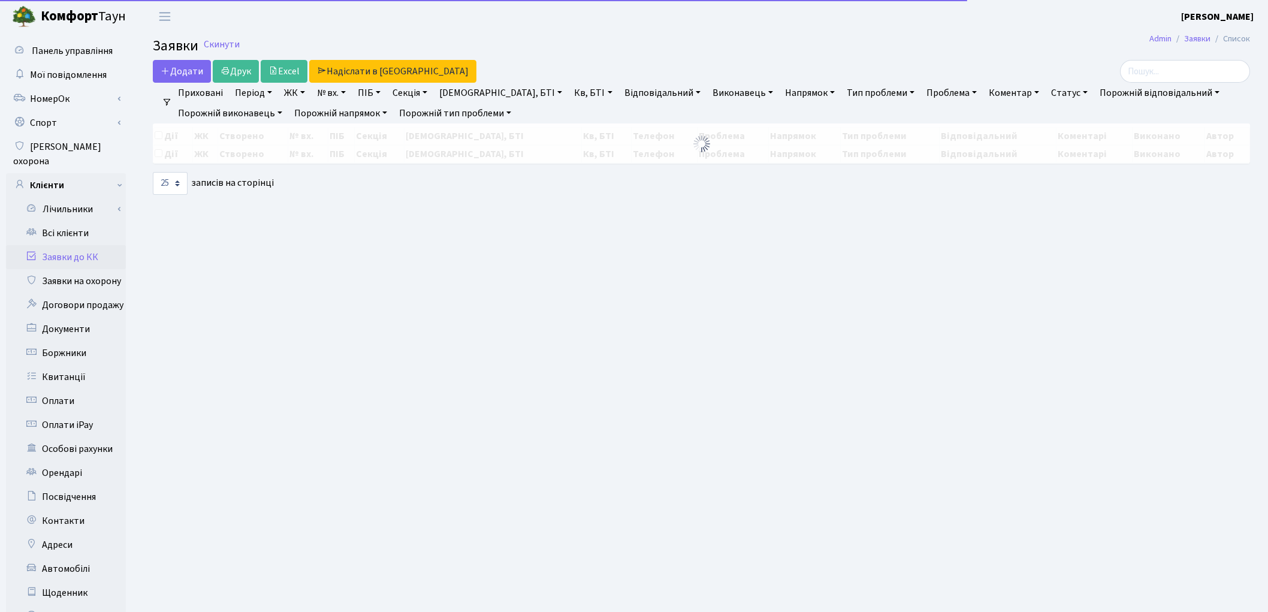
select select "25"
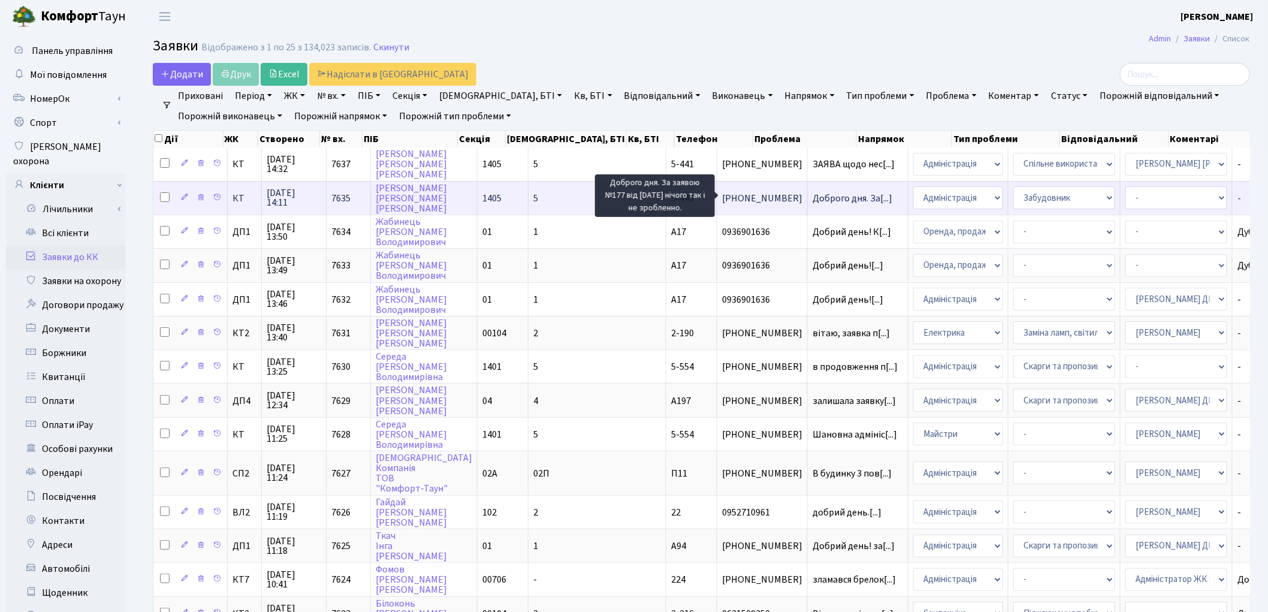
click at [812, 192] on span "Доброго дня. За[...]" at bounding box center [852, 198] width 80 height 13
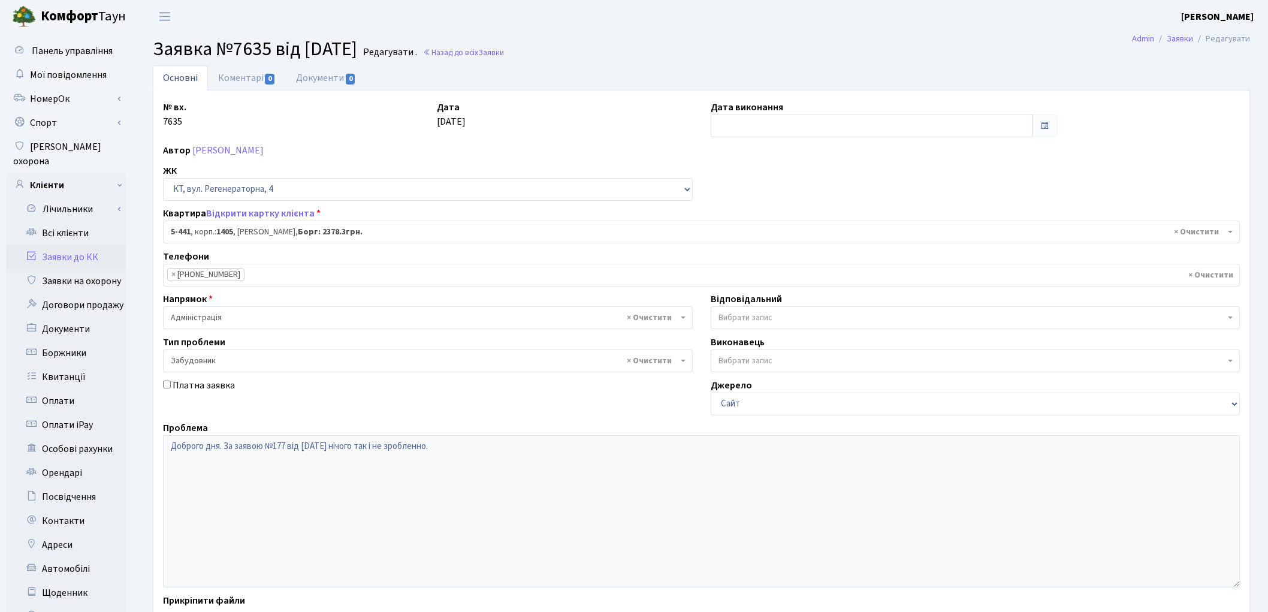
select select "2130"
select select "64"
click at [255, 212] on link "Відкрити картку клієнта" at bounding box center [260, 213] width 108 height 13
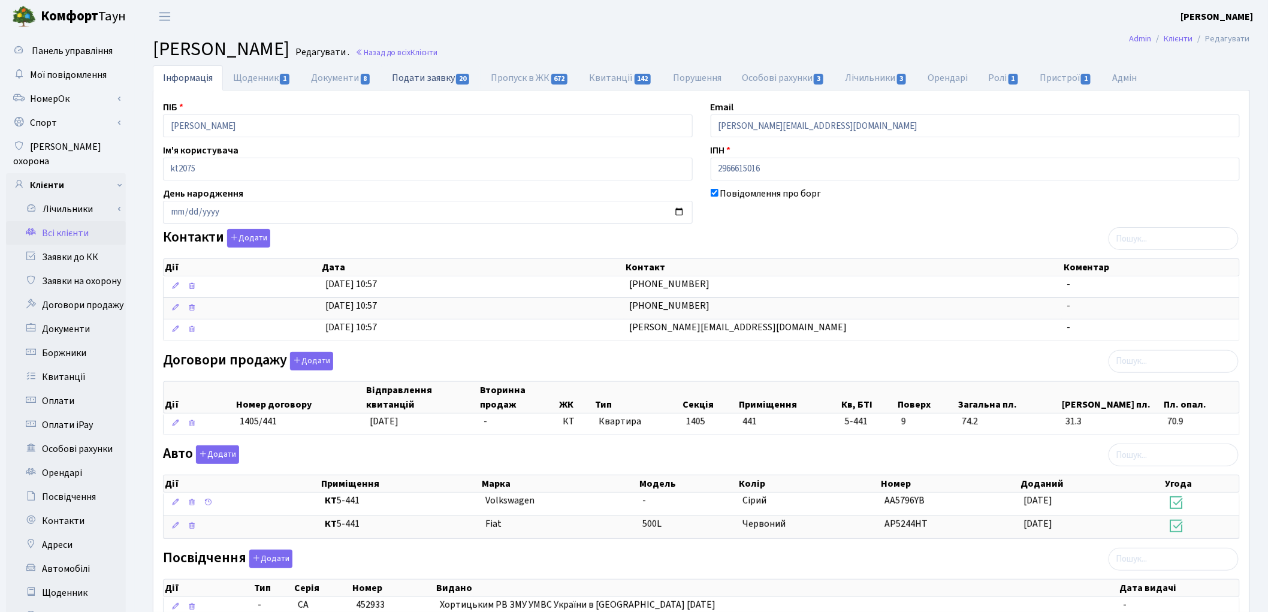
click at [433, 79] on link "Подати заявку 20" at bounding box center [431, 77] width 99 height 25
select select "25"
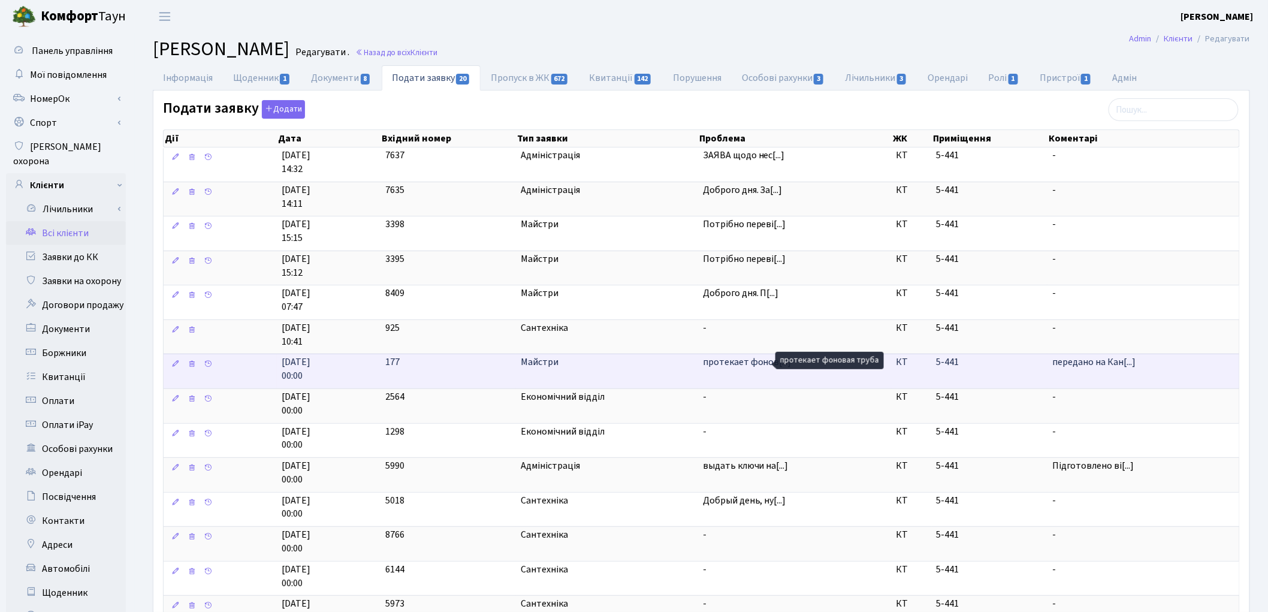
click at [722, 364] on span "протекает фонов[...]" at bounding box center [747, 361] width 89 height 13
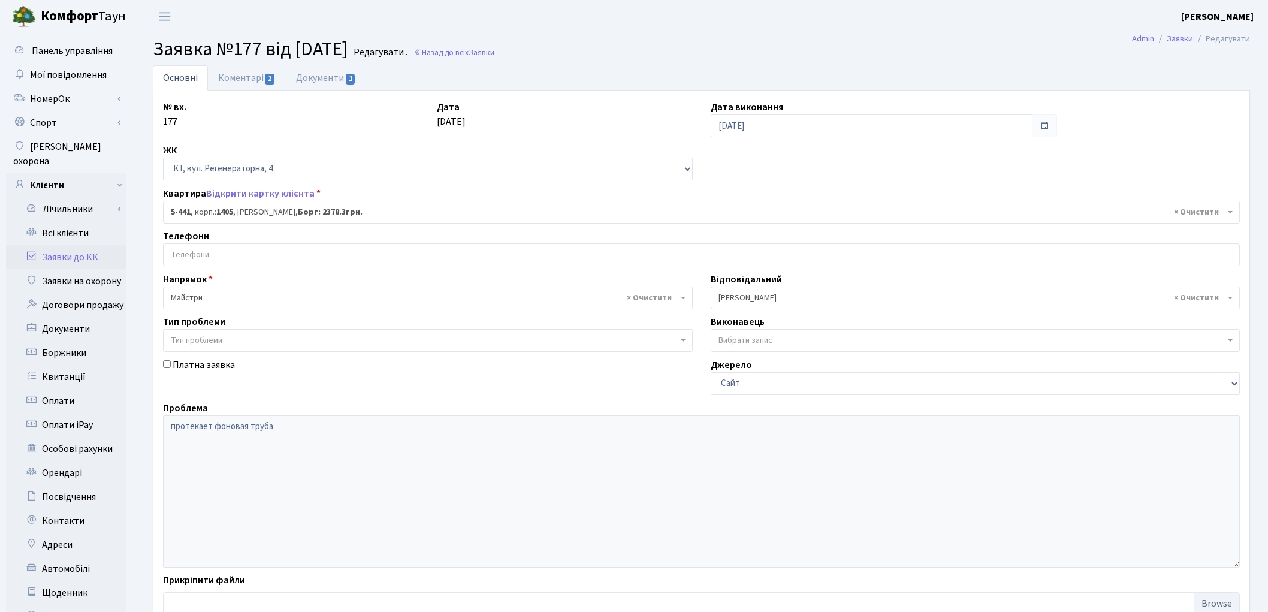
select select "2130"
click at [328, 77] on link "Документи 1" at bounding box center [326, 77] width 80 height 25
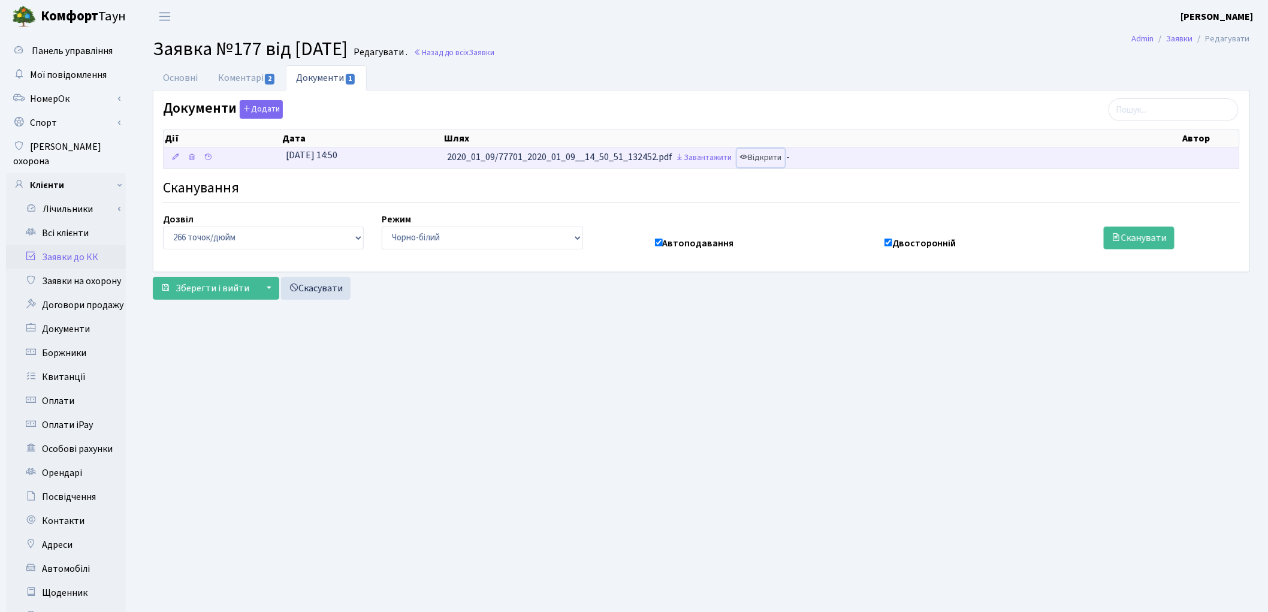
click at [765, 157] on link "Відкрити" at bounding box center [761, 158] width 48 height 19
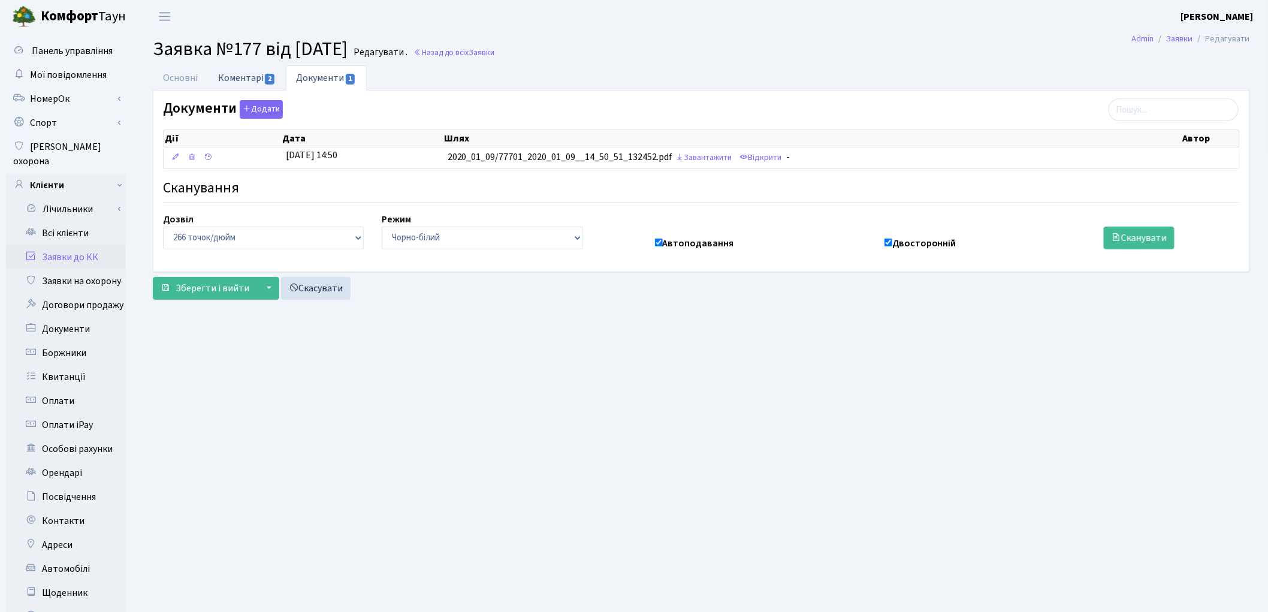
click at [229, 76] on link "Коментарі 2" at bounding box center [247, 77] width 78 height 25
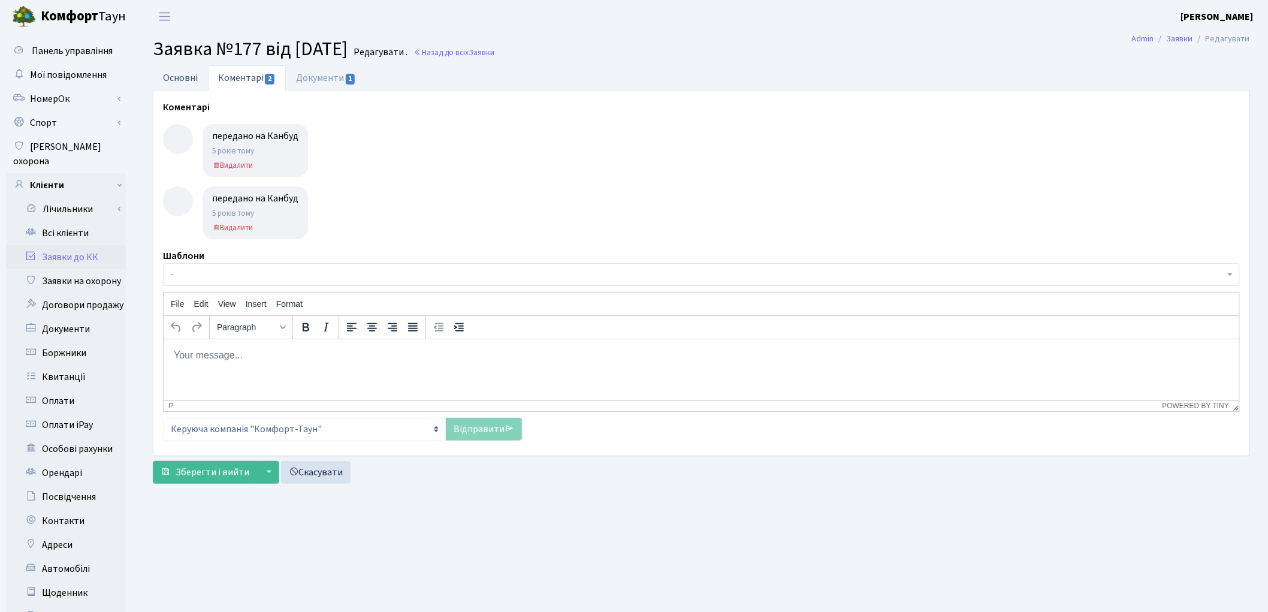
click at [176, 81] on link "Основні" at bounding box center [180, 77] width 55 height 25
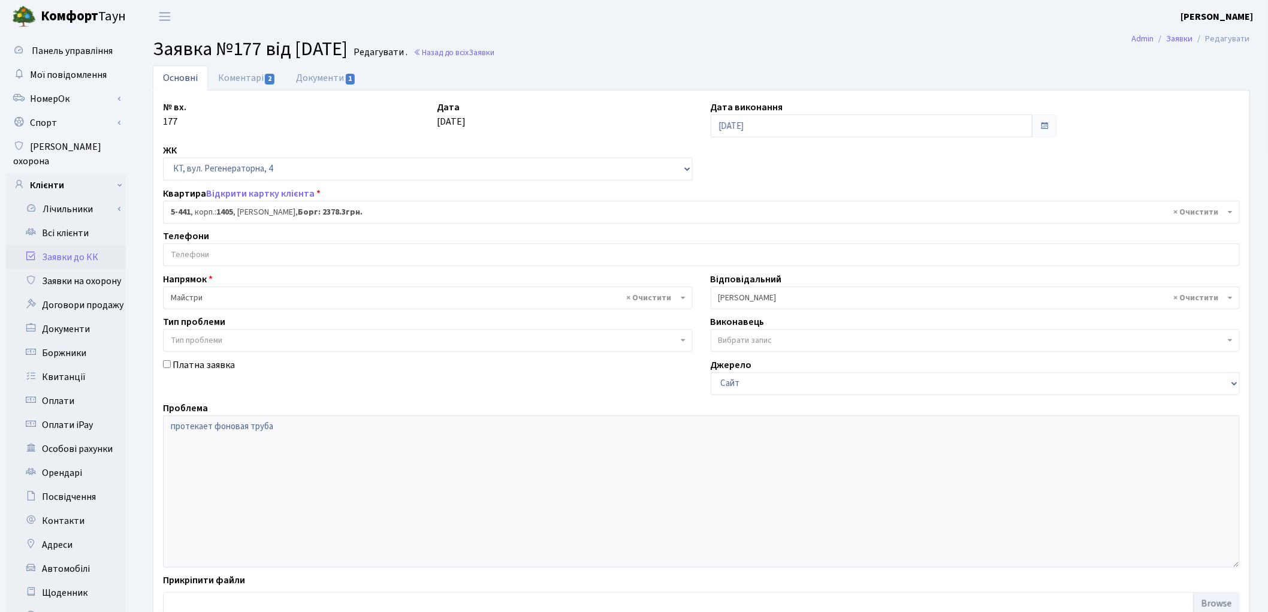
click at [61, 245] on link "Заявки до КК" at bounding box center [66, 257] width 120 height 24
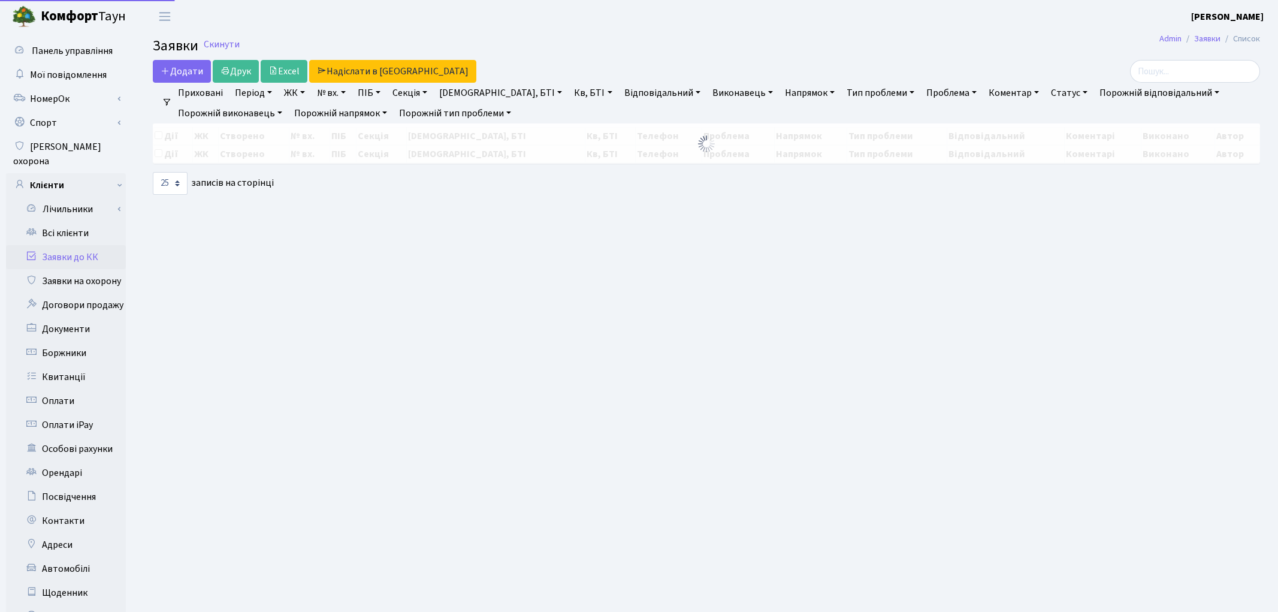
select select "25"
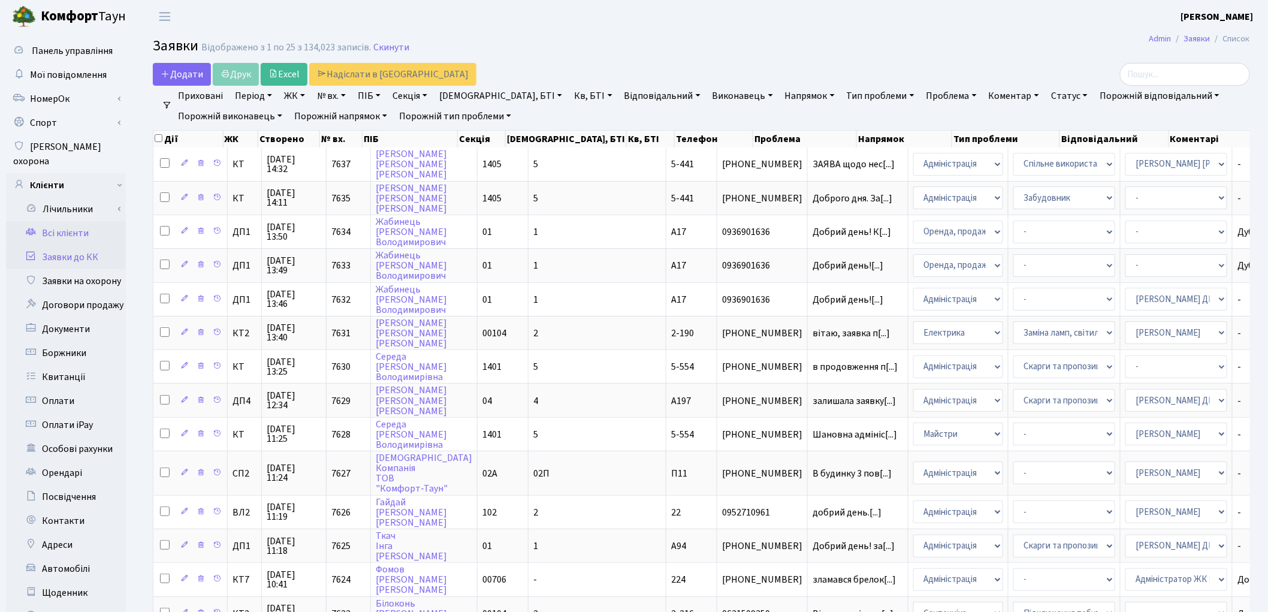
click at [70, 222] on link "Всі клієнти" at bounding box center [66, 233] width 120 height 24
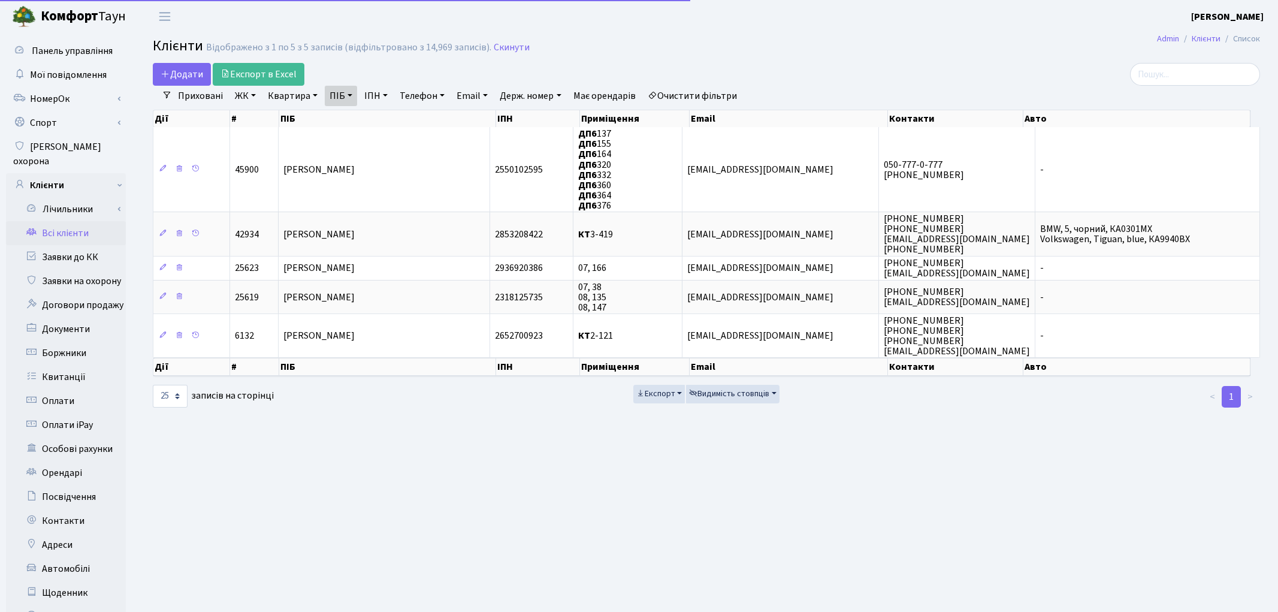
select select "25"
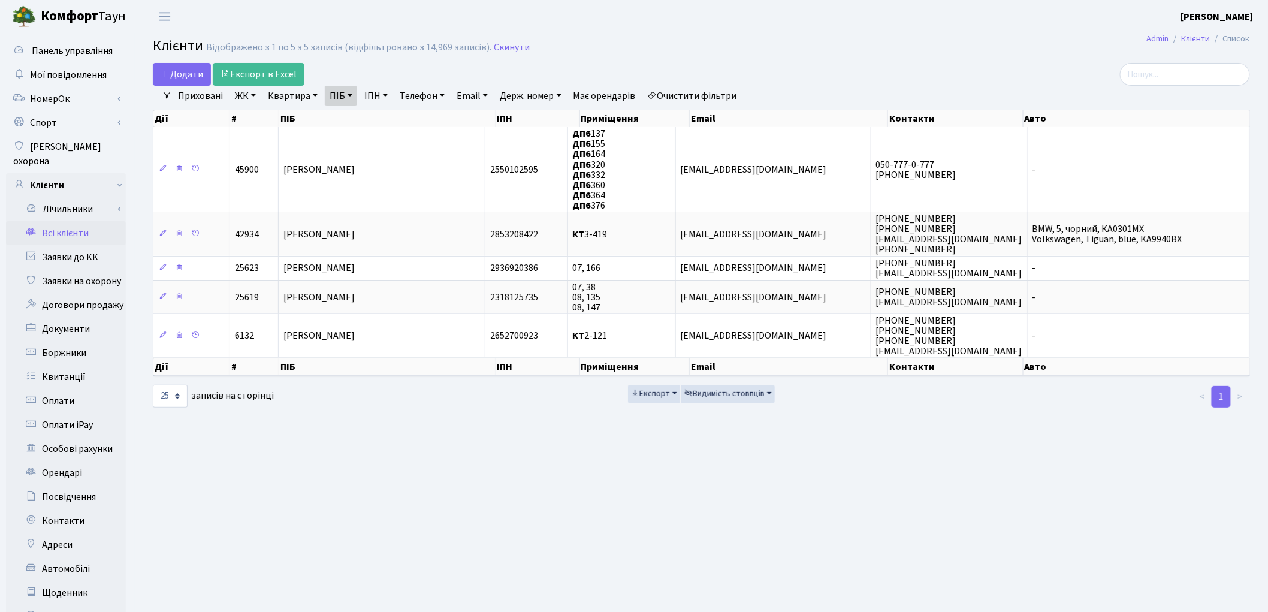
click at [729, 93] on link "Очистити фільтри" at bounding box center [692, 96] width 99 height 20
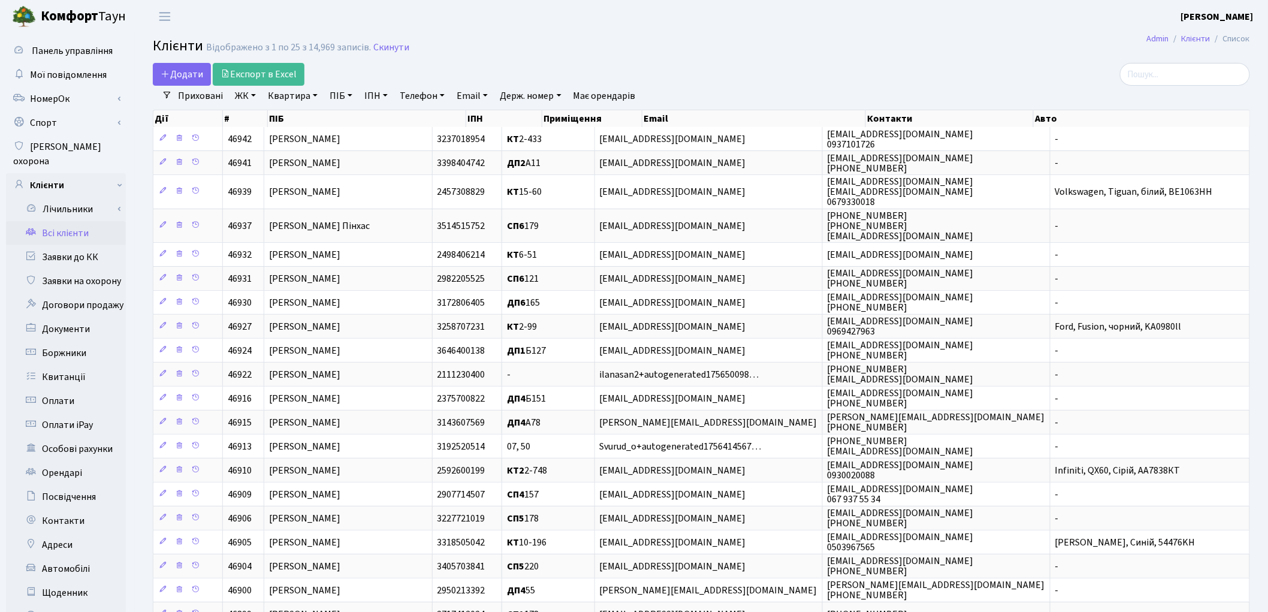
click at [297, 98] on link "Квартира" at bounding box center [292, 96] width 59 height 20
type input "75"
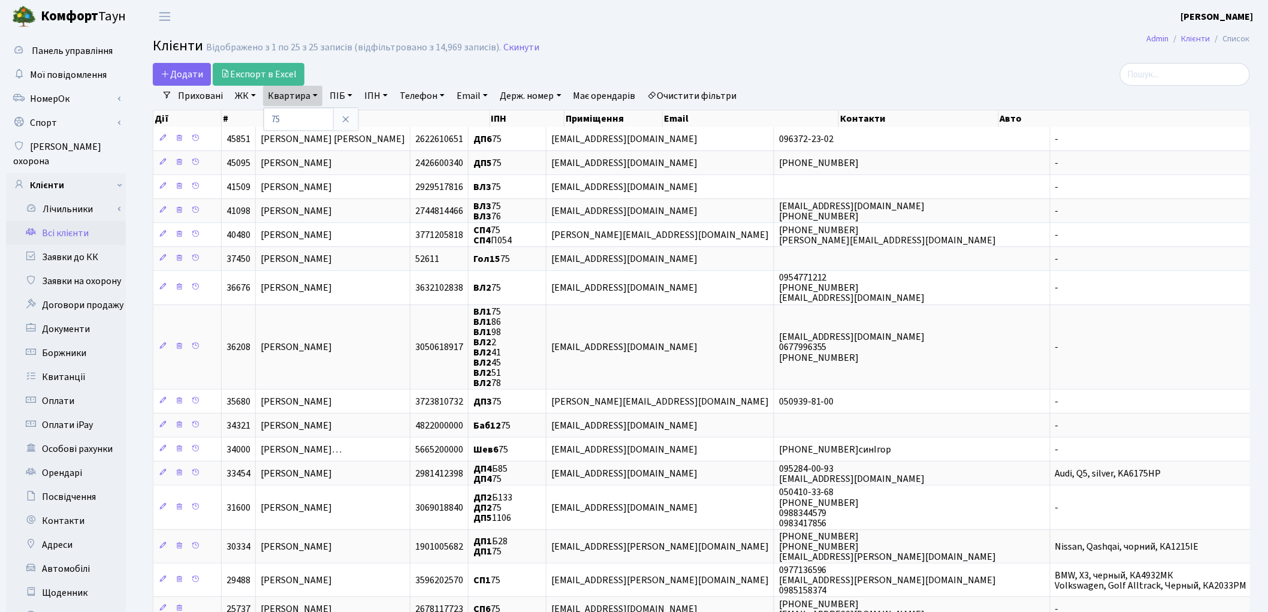
click at [247, 95] on link "ЖК" at bounding box center [245, 96] width 31 height 20
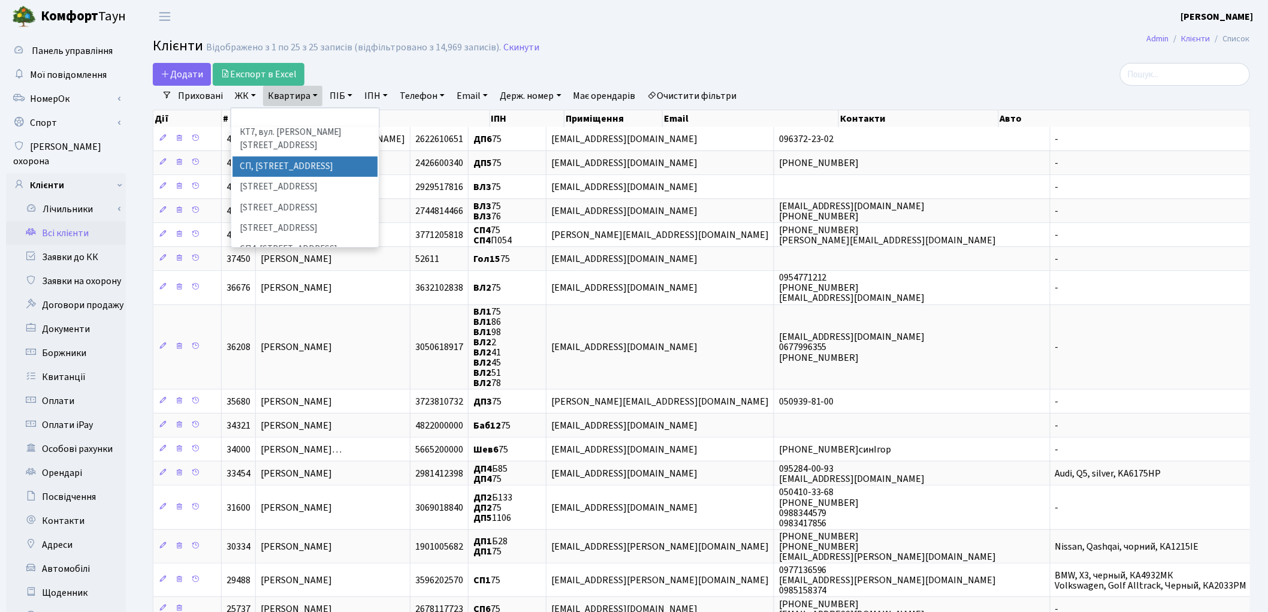
scroll to position [199, 0]
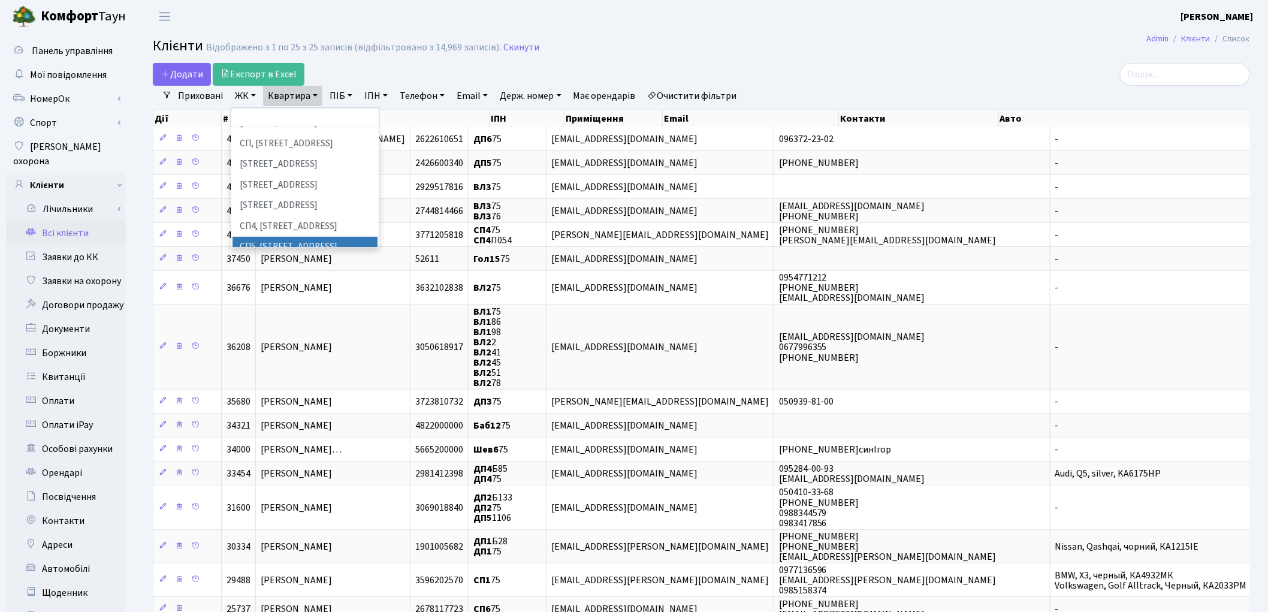
click at [297, 237] on li "СП5, Столичне шосе, 3-А" at bounding box center [304, 247] width 145 height 21
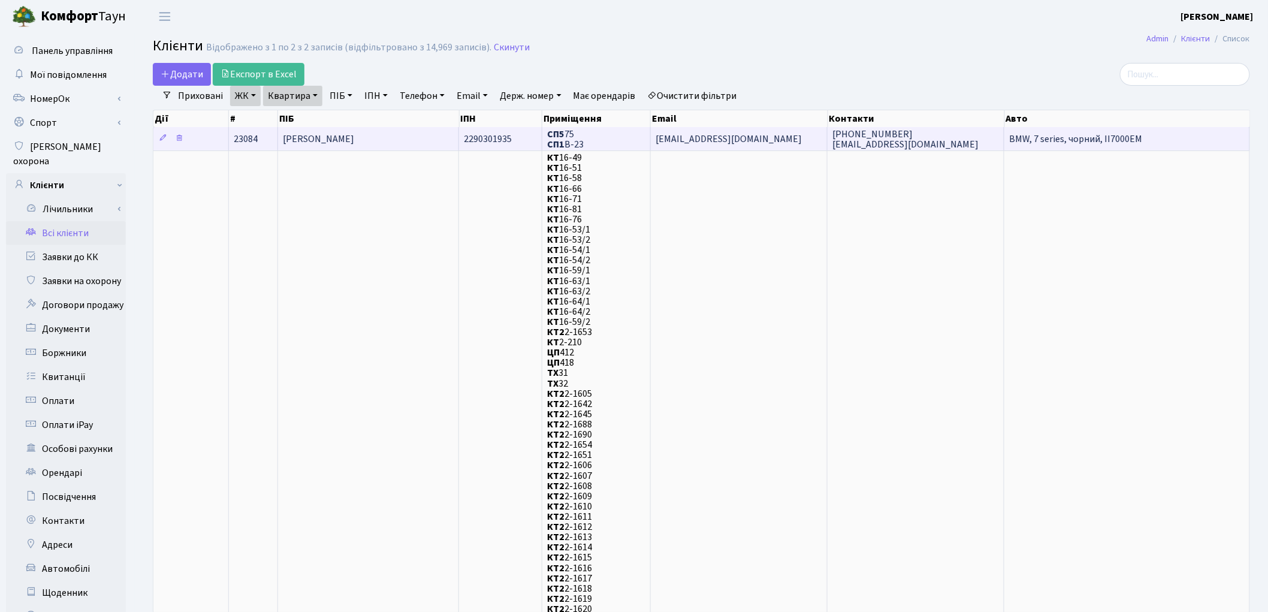
click at [306, 132] on span "Алексєєв Михайло Іванович" at bounding box center [318, 138] width 71 height 13
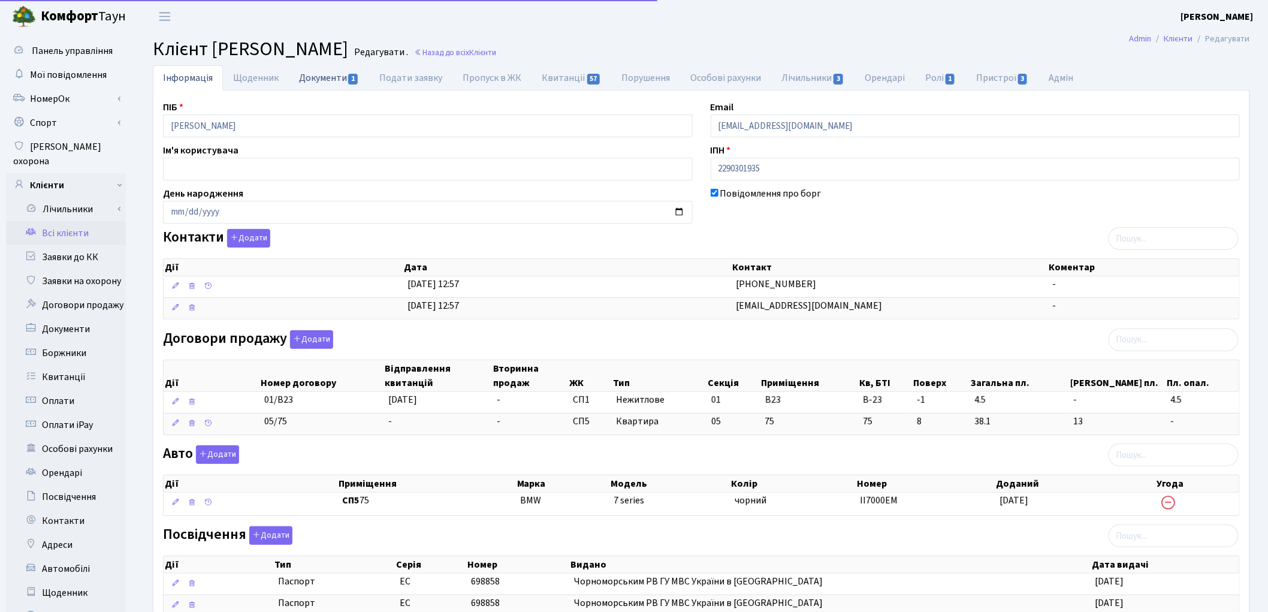
click at [321, 73] on link "Документи 1" at bounding box center [329, 77] width 80 height 25
select select "25"
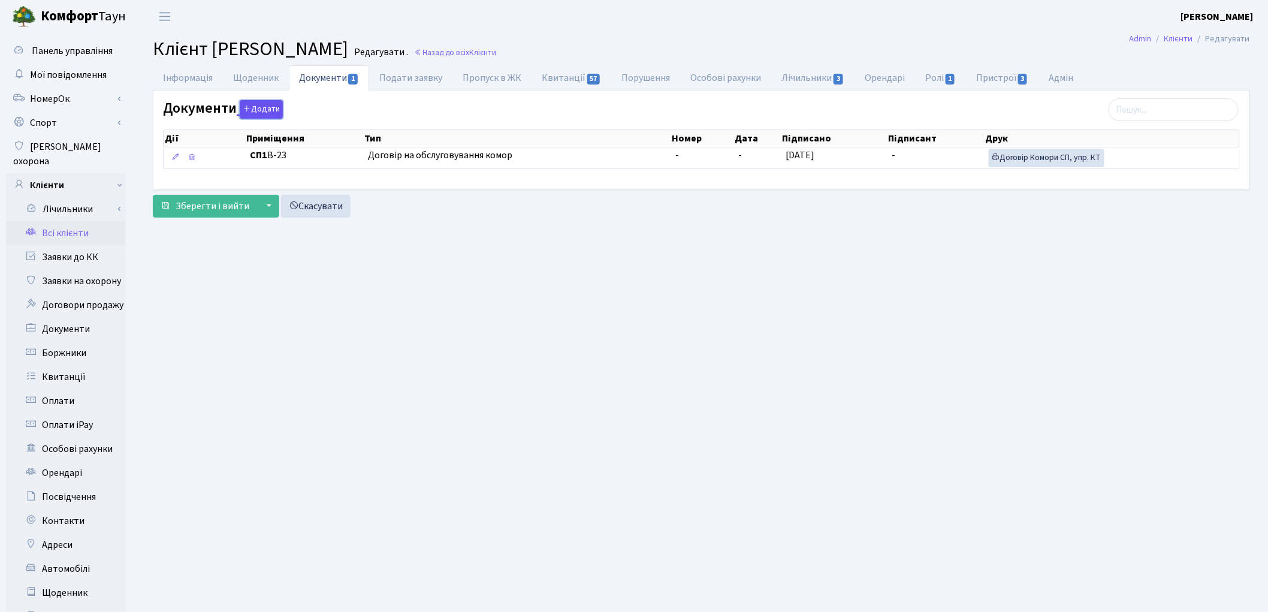
click at [270, 111] on button "Додати" at bounding box center [261, 109] width 43 height 19
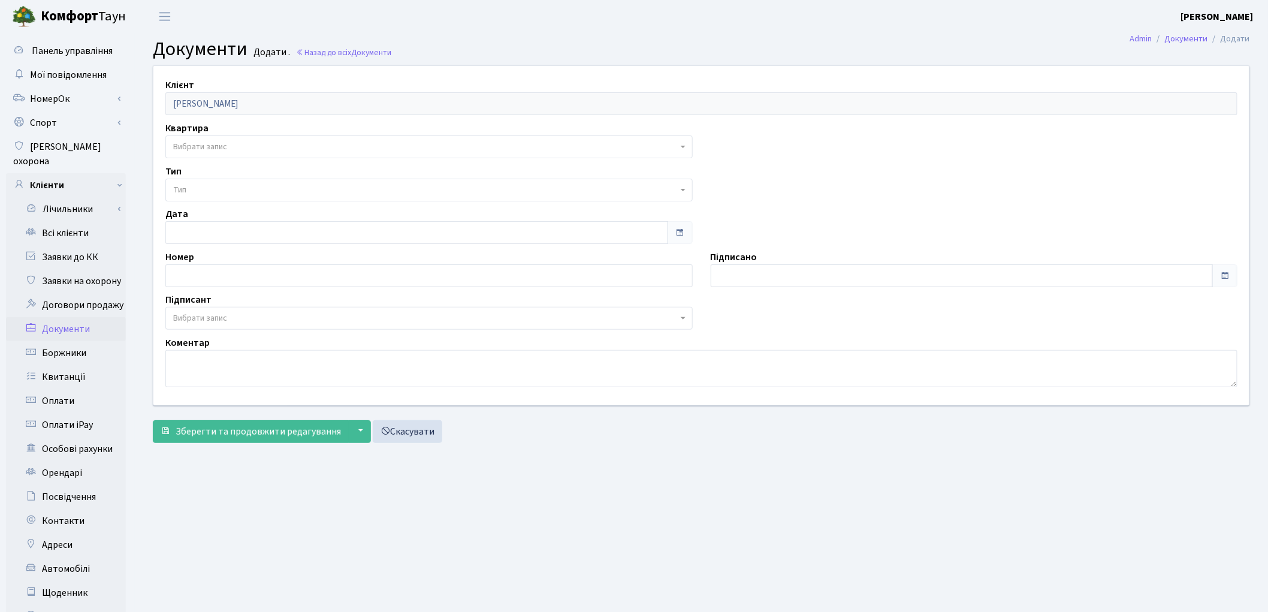
click at [254, 149] on span "Вибрати запис" at bounding box center [425, 147] width 504 height 12
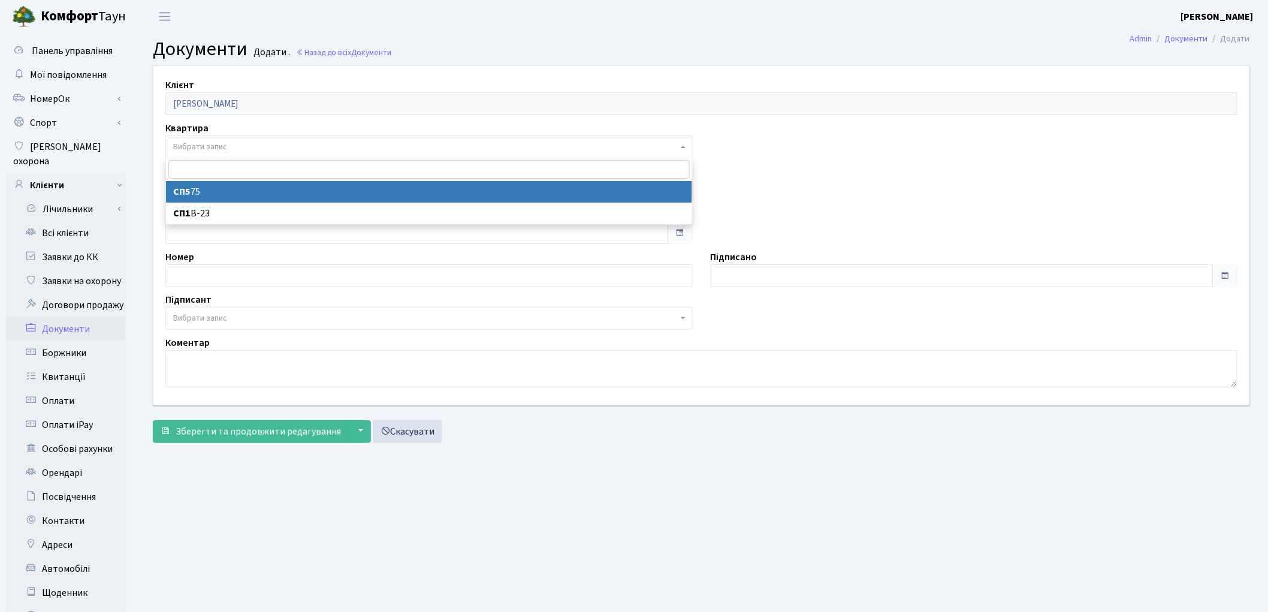
select select "36678"
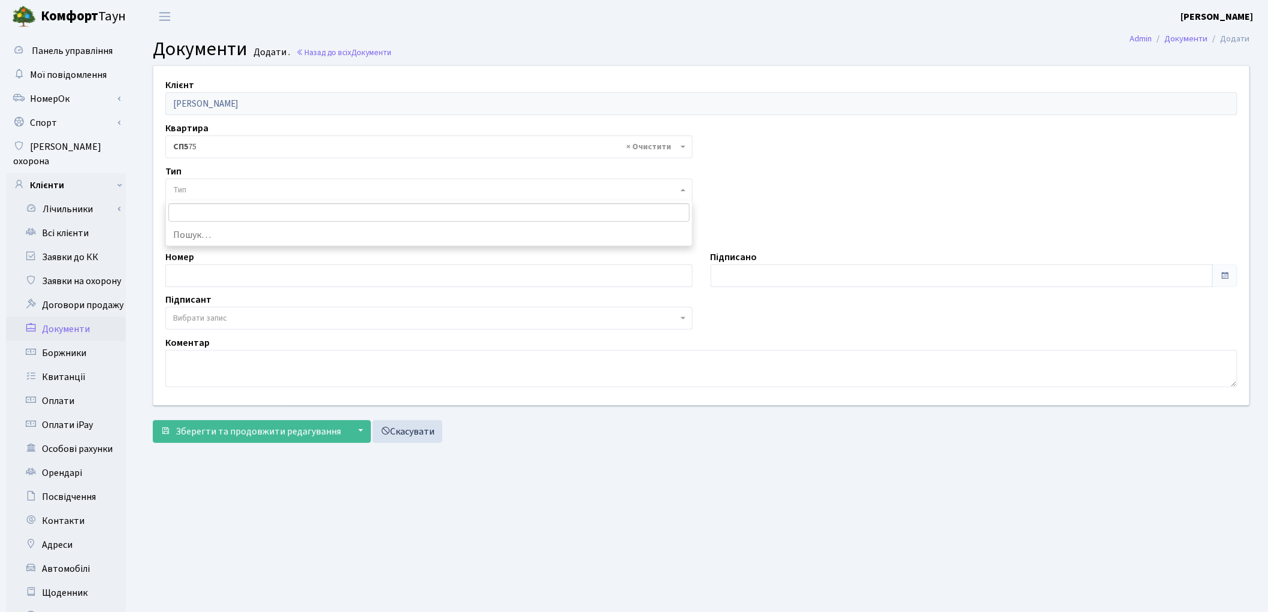
click at [249, 189] on span "Тип" at bounding box center [425, 190] width 504 height 12
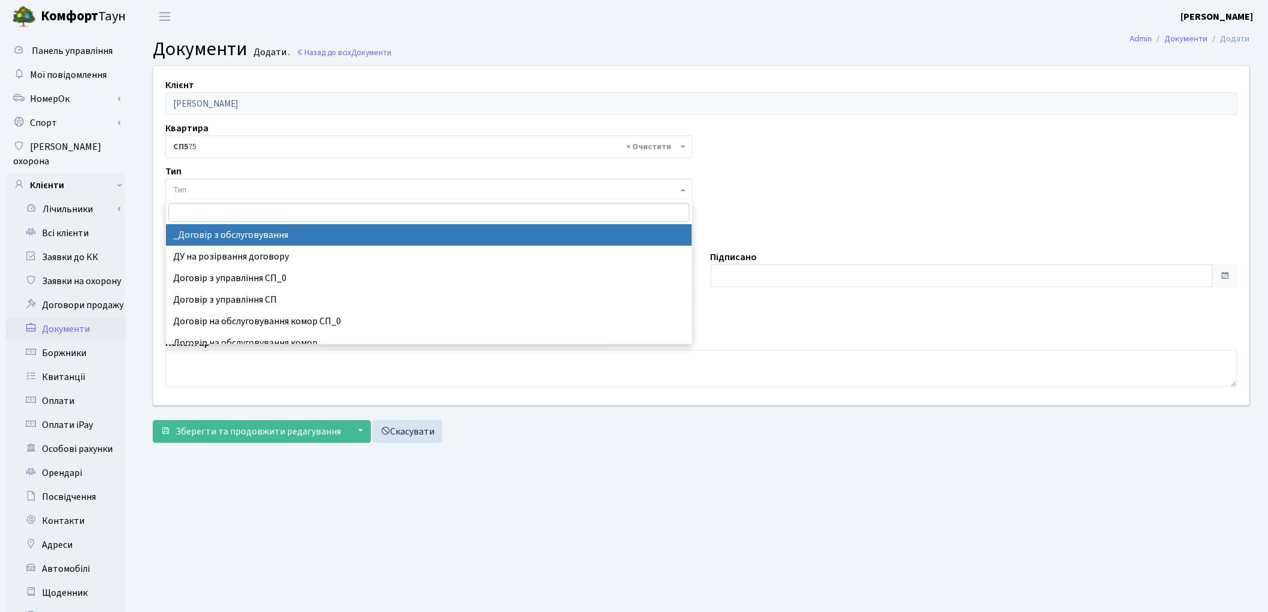
select select "289"
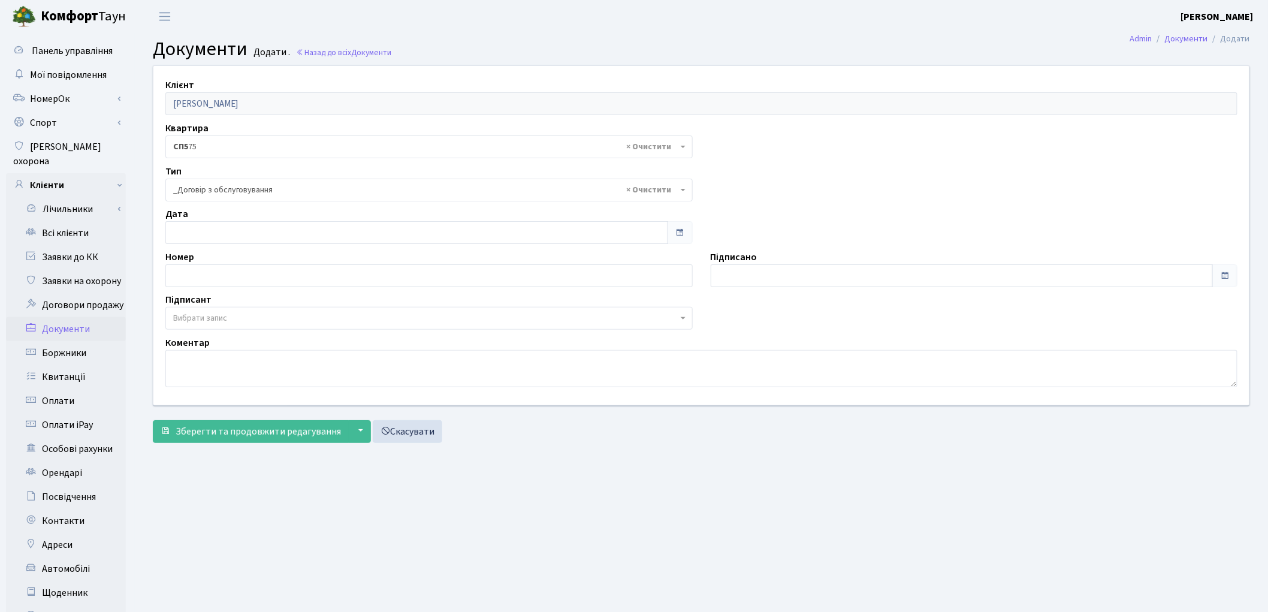
click at [230, 315] on span "Вибрати запис" at bounding box center [425, 318] width 504 height 12
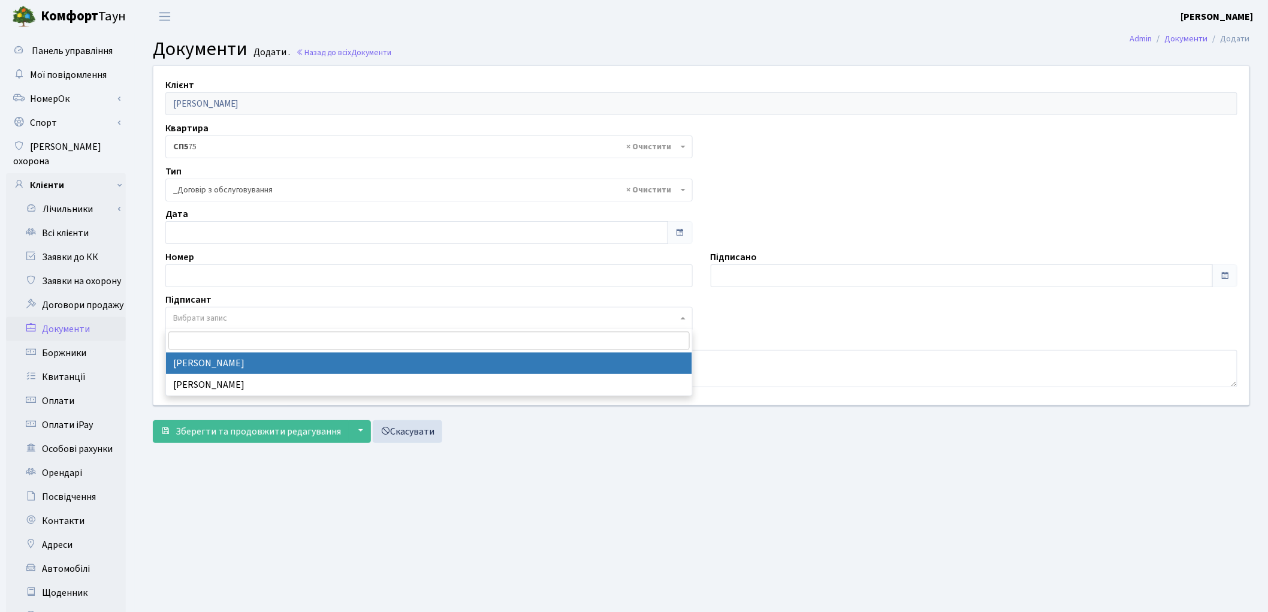
select select "74"
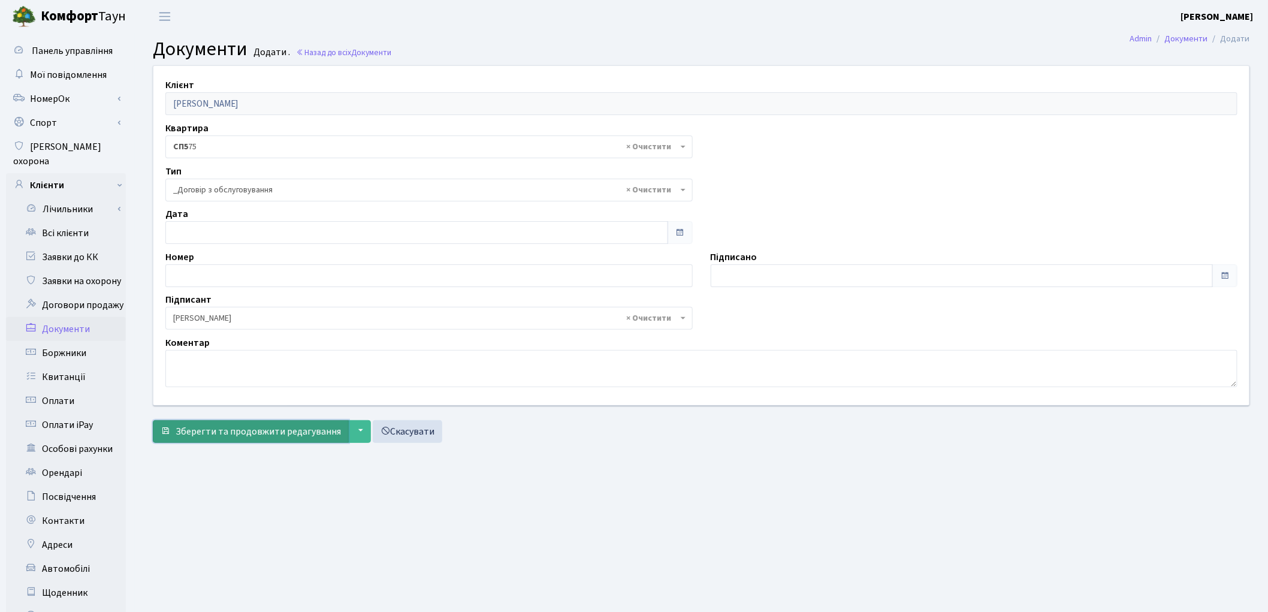
click at [240, 439] on button "Зберегти та продовжити редагування" at bounding box center [251, 431] width 196 height 23
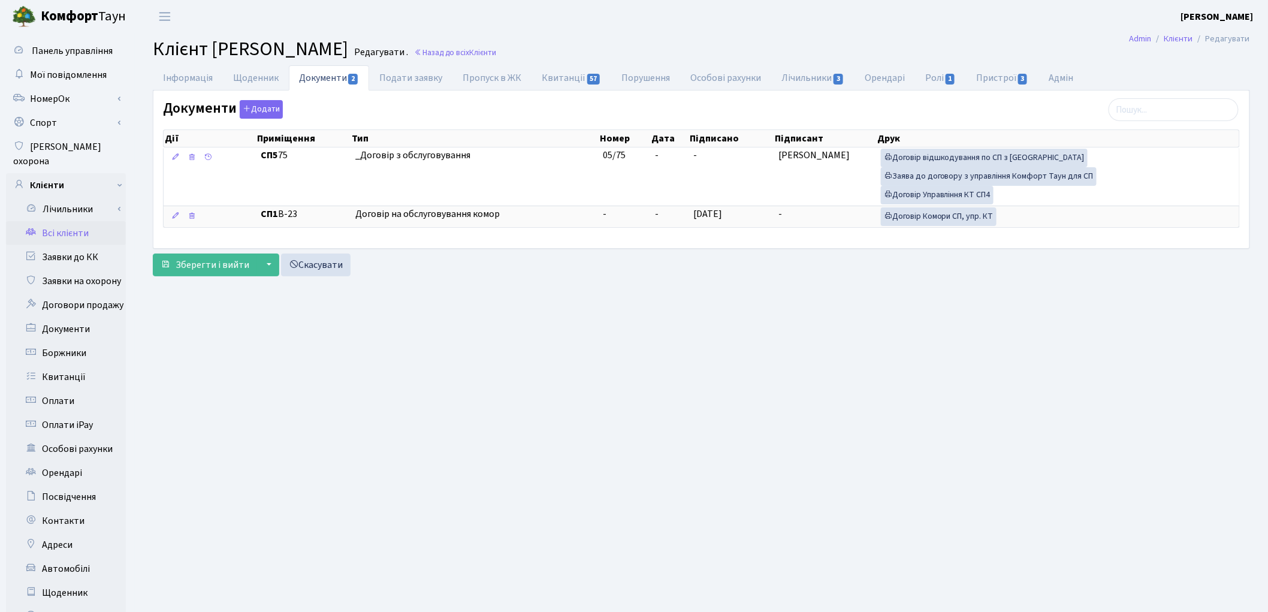
click at [196, 352] on main "Admin Клієнти Редагувати Клієнт [PERSON_NAME] . Назад до всіх Клієнти Інформаці…" at bounding box center [701, 381] width 1133 height 697
click at [74, 222] on link "Всі клієнти" at bounding box center [66, 233] width 120 height 24
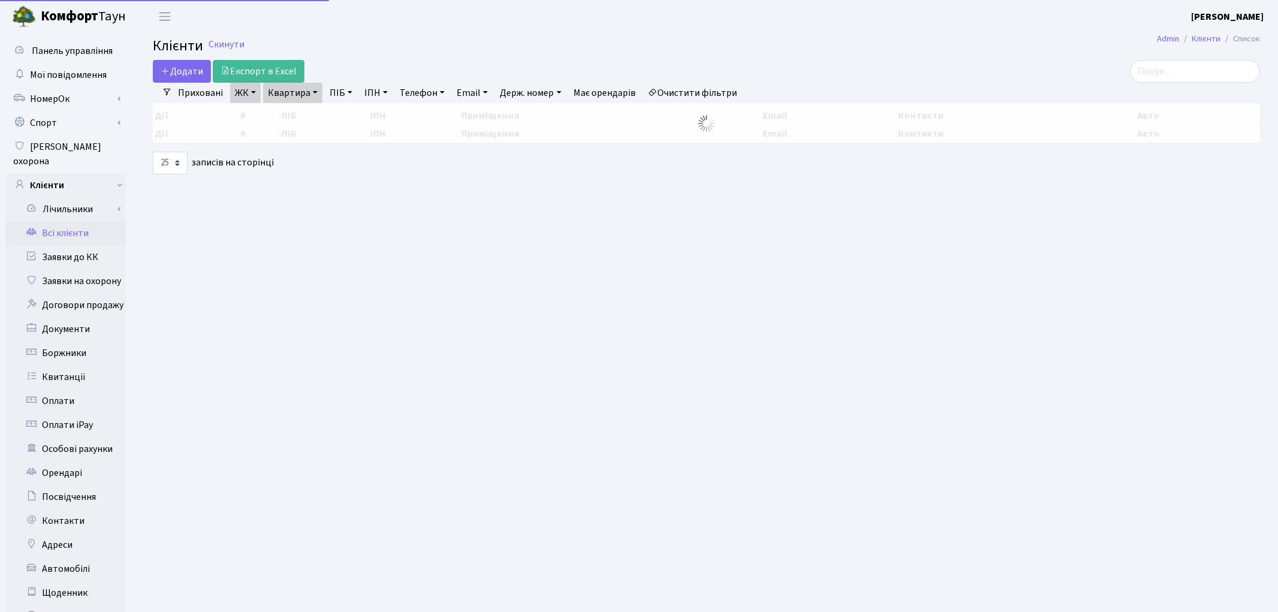
select select "25"
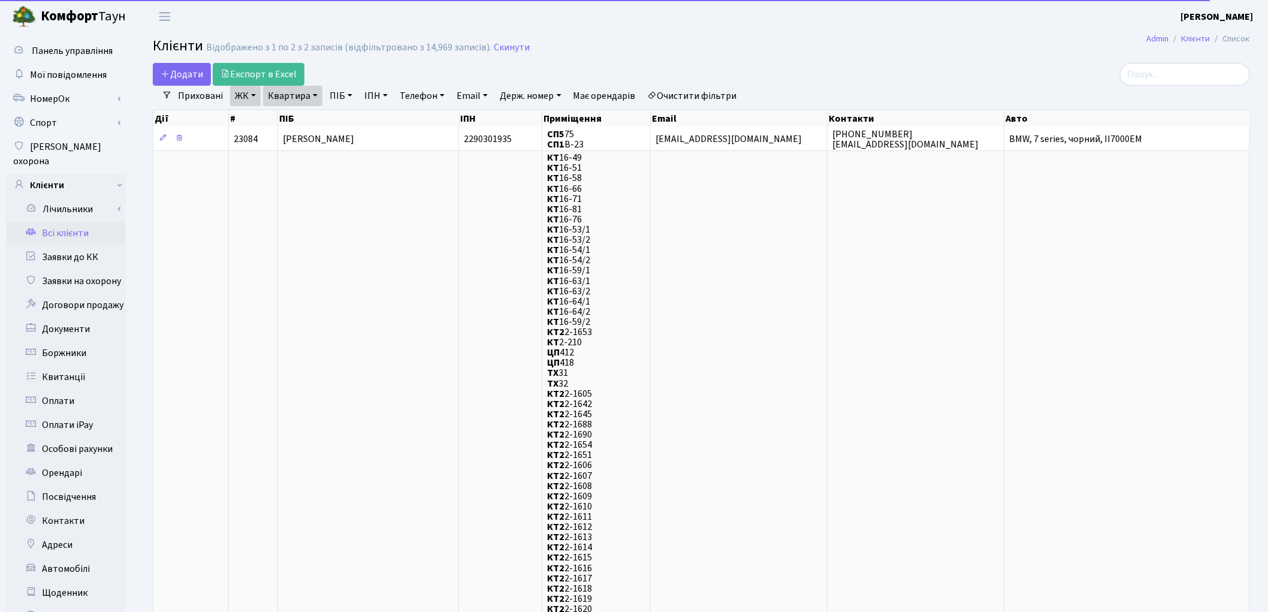
click at [298, 97] on link "Квартира" at bounding box center [292, 96] width 59 height 20
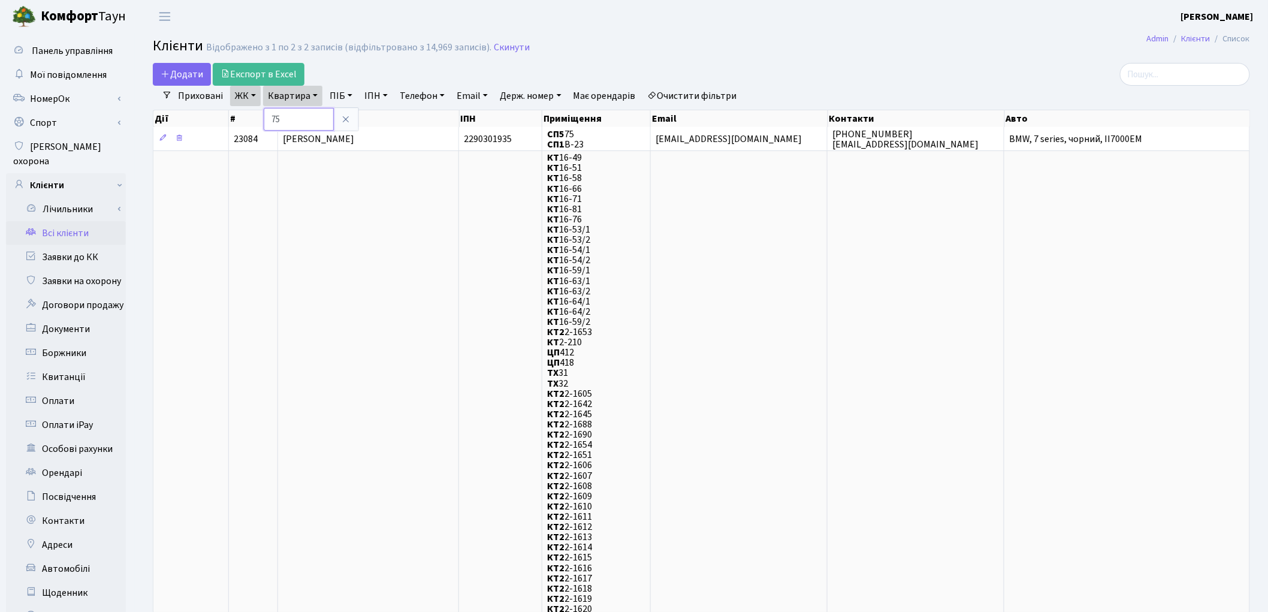
click at [296, 110] on input "75" at bounding box center [299, 119] width 70 height 23
type input "7"
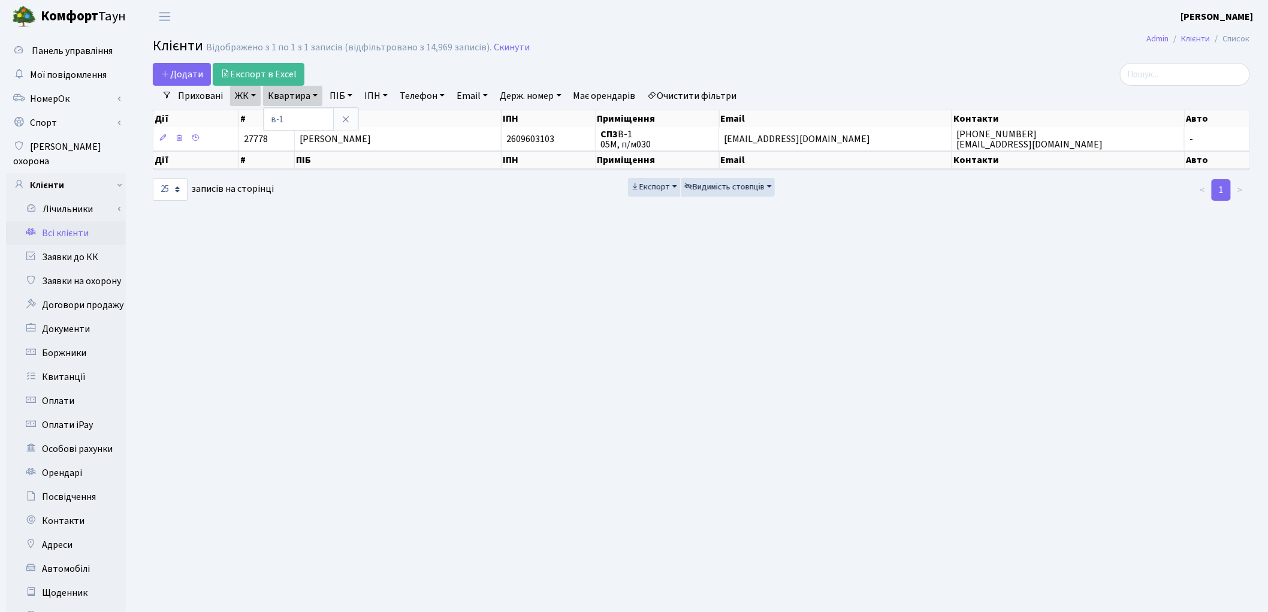
click at [241, 96] on link "ЖК" at bounding box center [245, 96] width 31 height 20
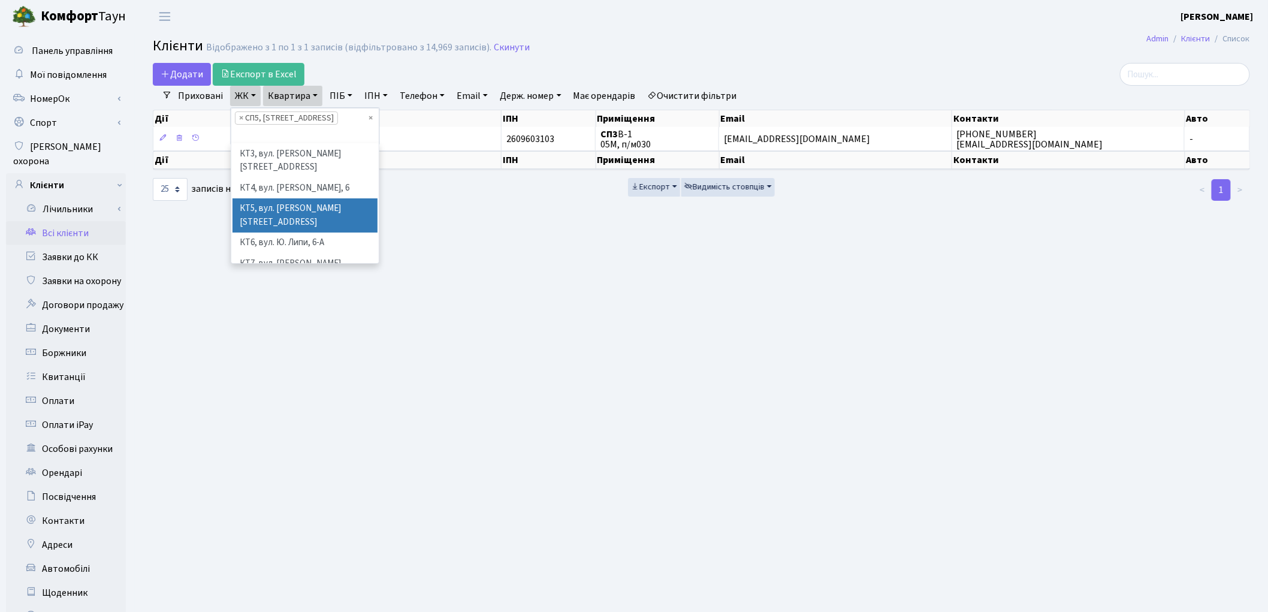
scroll to position [93, 0]
click at [309, 276] on li "СП1, Столичне шосе, 1" at bounding box center [304, 286] width 145 height 21
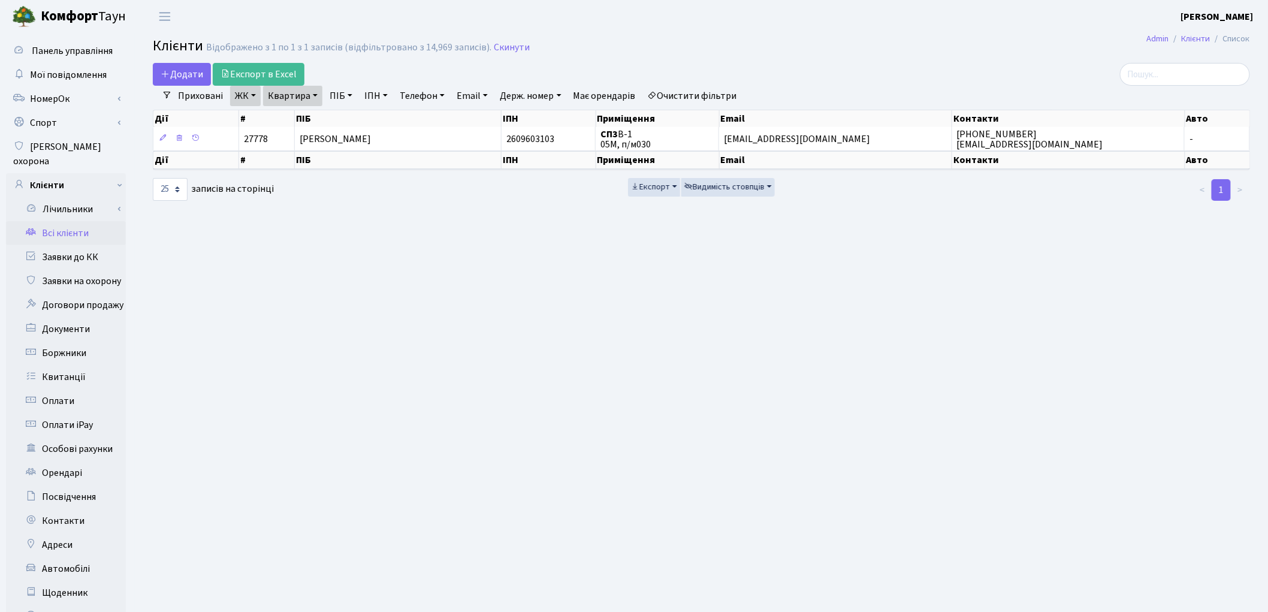
click at [244, 102] on link "ЖК" at bounding box center [245, 96] width 31 height 20
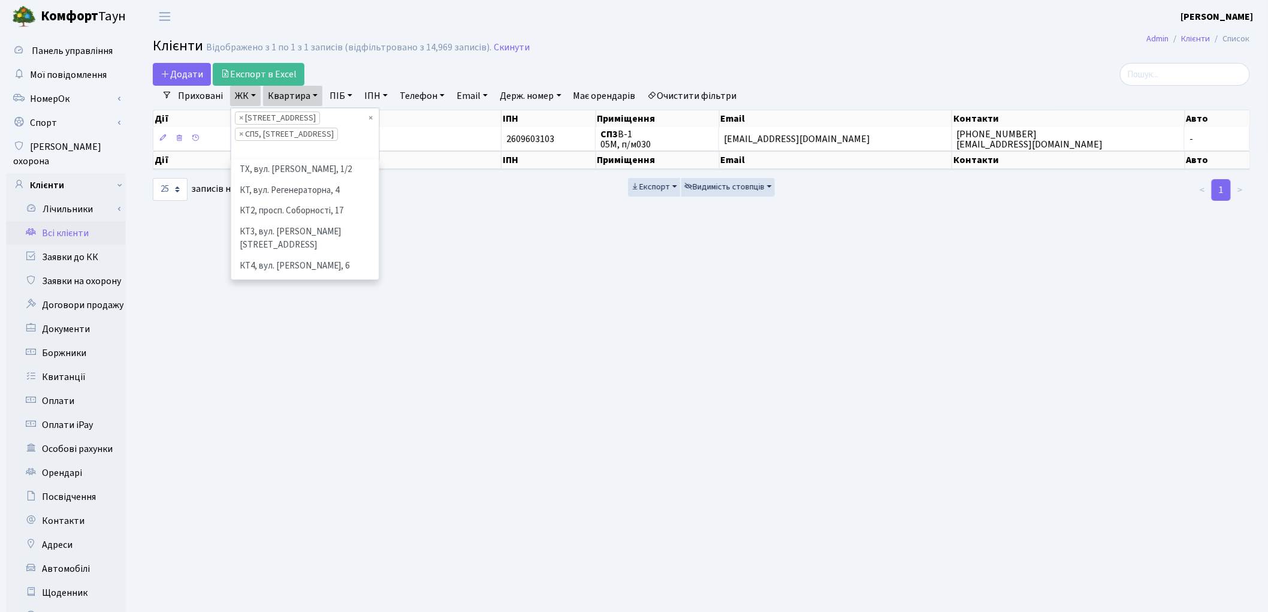
scroll to position [165, 0]
click at [268, 221] on li "СП1, Столичне шосе, 1" at bounding box center [304, 231] width 145 height 21
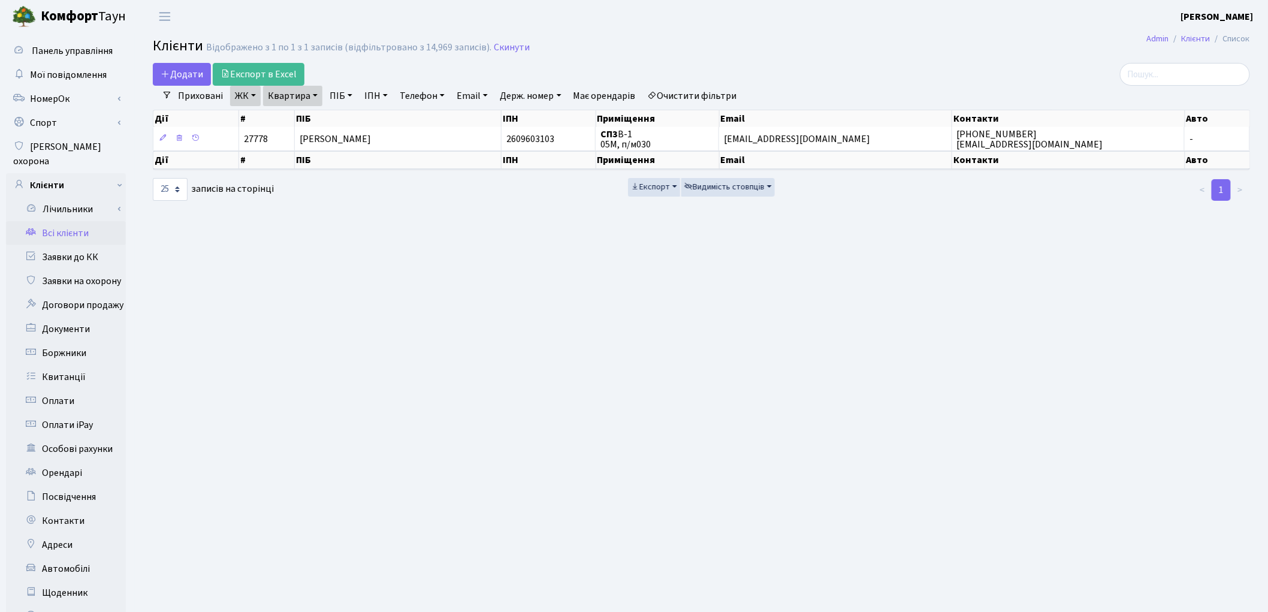
click at [283, 100] on link "Квартира" at bounding box center [292, 96] width 59 height 20
click at [345, 118] on icon at bounding box center [346, 119] width 10 height 10
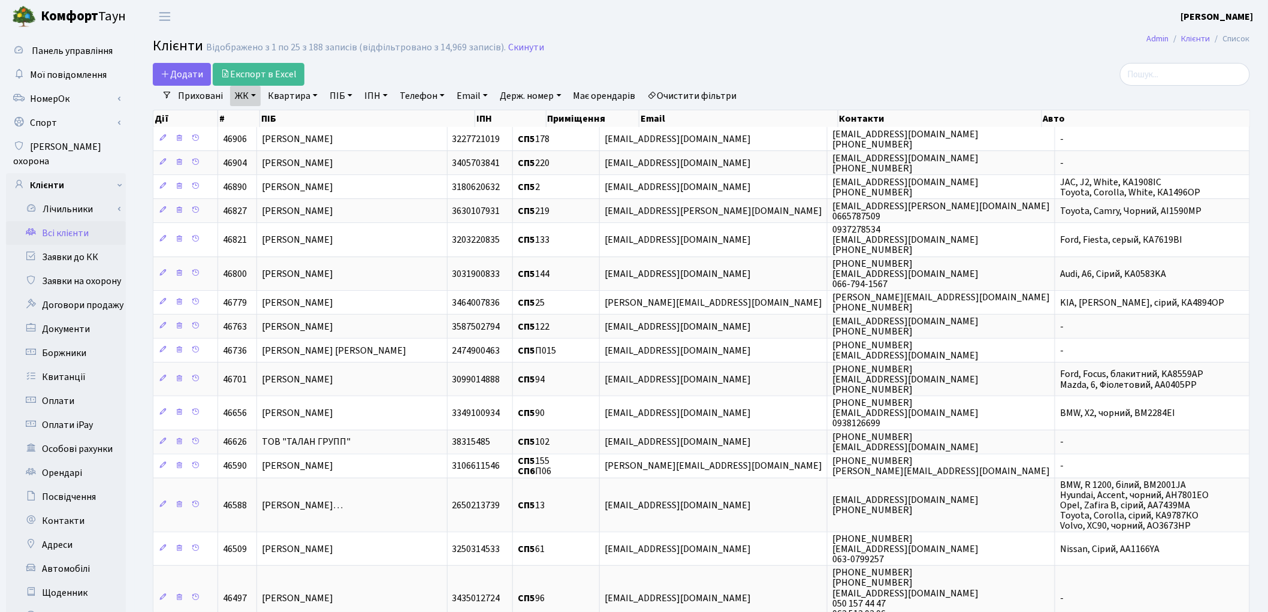
click at [708, 90] on link "Очистити фільтри" at bounding box center [692, 96] width 99 height 20
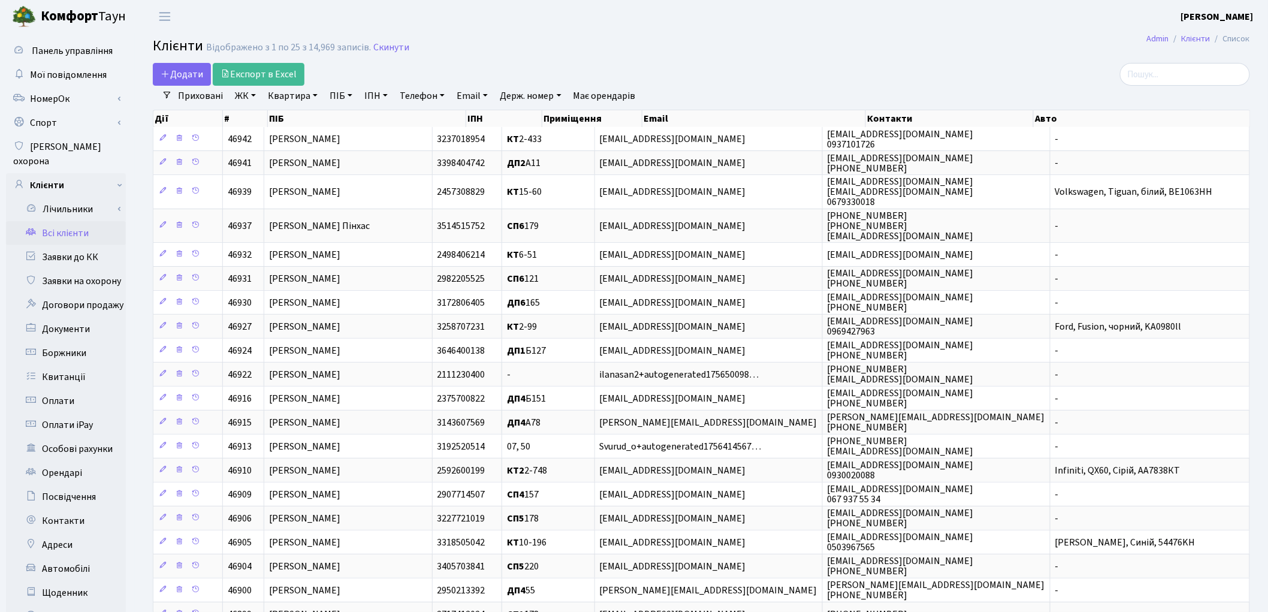
click at [289, 95] on link "Квартира" at bounding box center [292, 96] width 59 height 20
click at [289, 115] on input "text" at bounding box center [299, 119] width 70 height 23
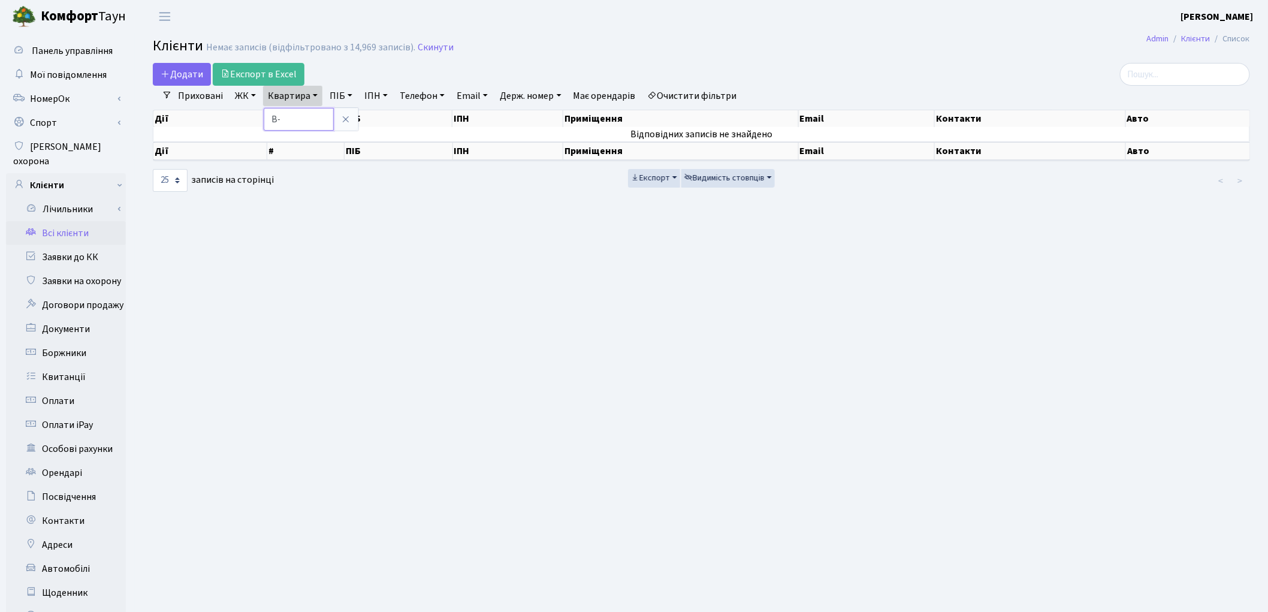
click at [301, 124] on input "В-" at bounding box center [299, 119] width 70 height 23
type input "В-21"
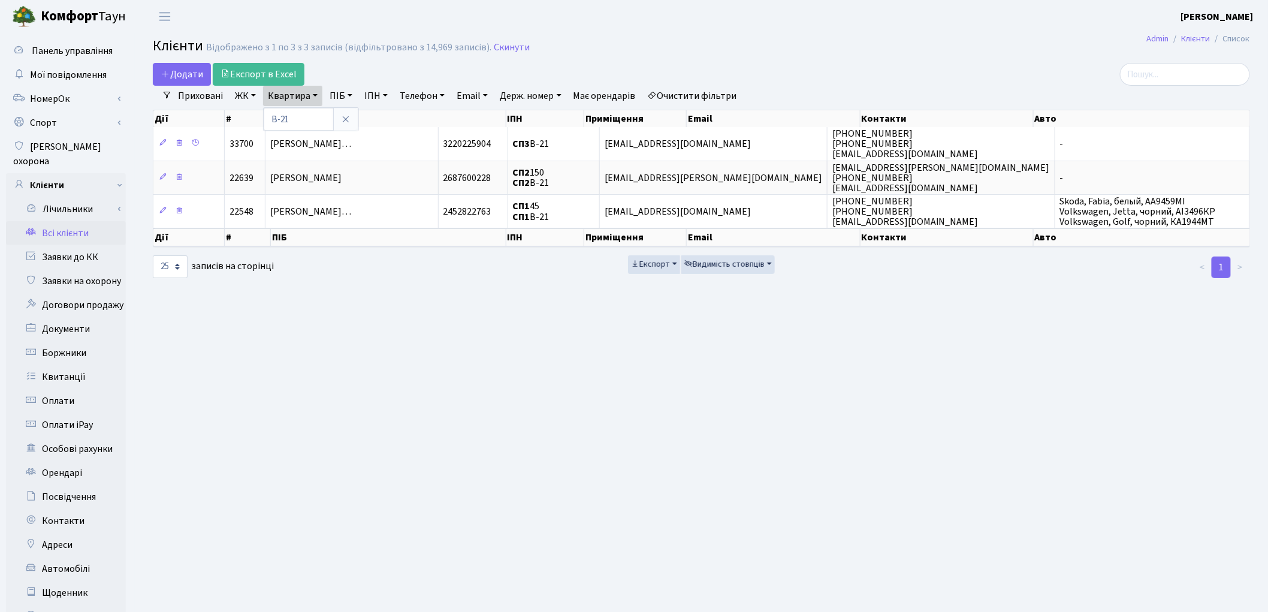
click at [250, 97] on link "ЖК" at bounding box center [245, 96] width 31 height 20
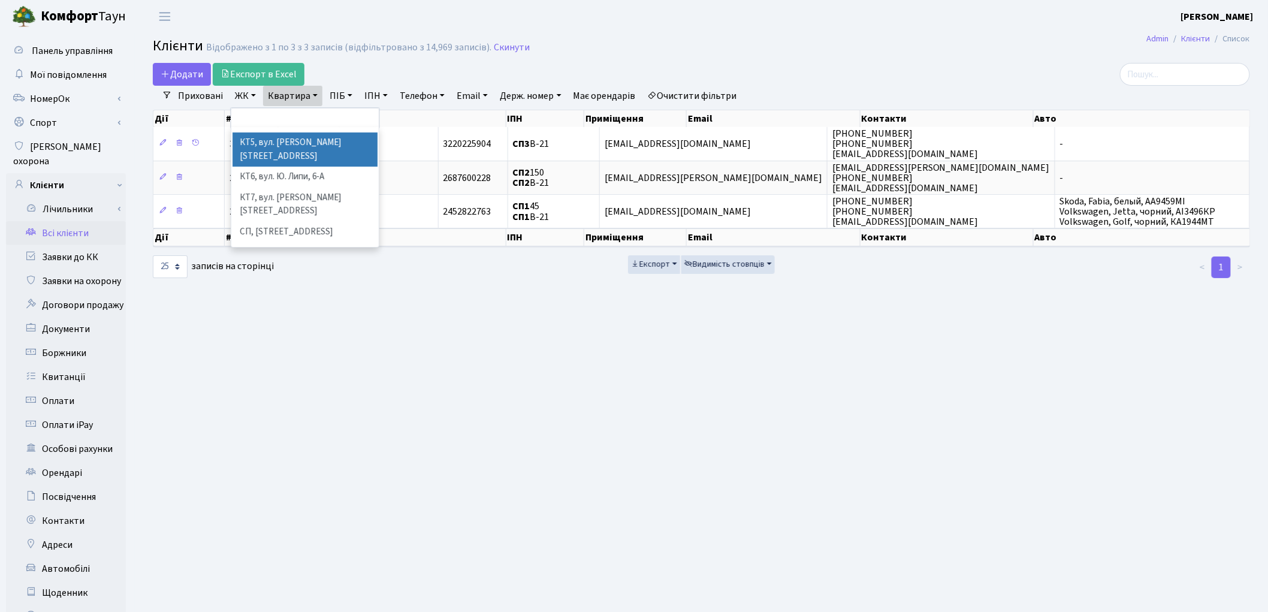
scroll to position [133, 0]
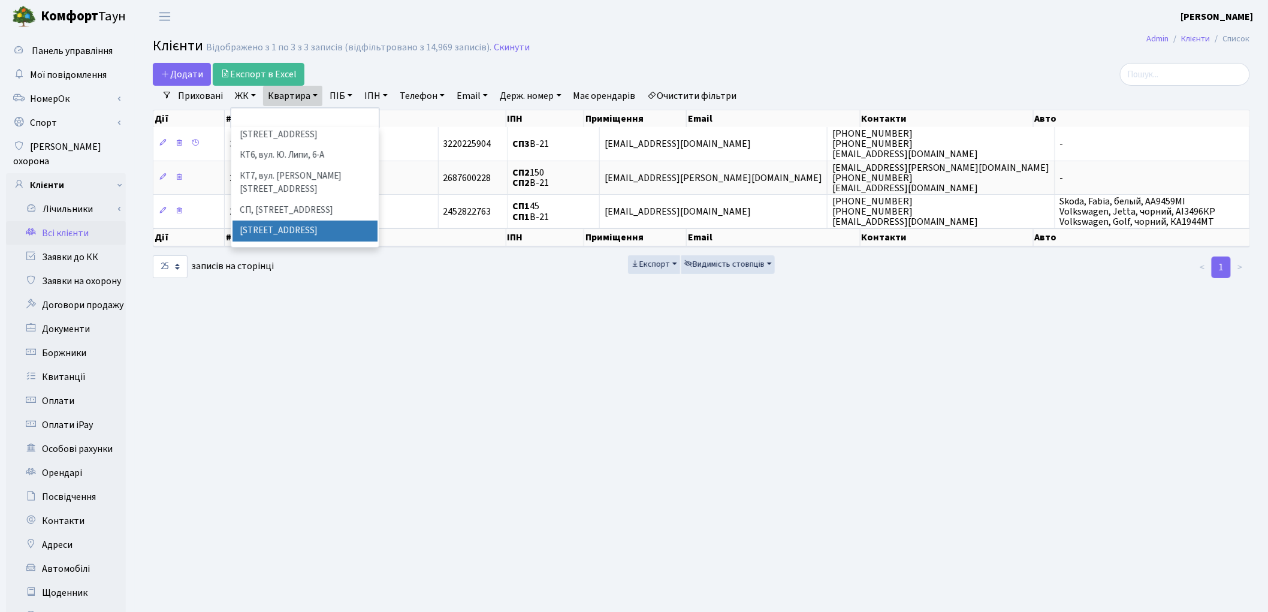
click at [316, 220] on li "[STREET_ADDRESS]" at bounding box center [304, 230] width 145 height 21
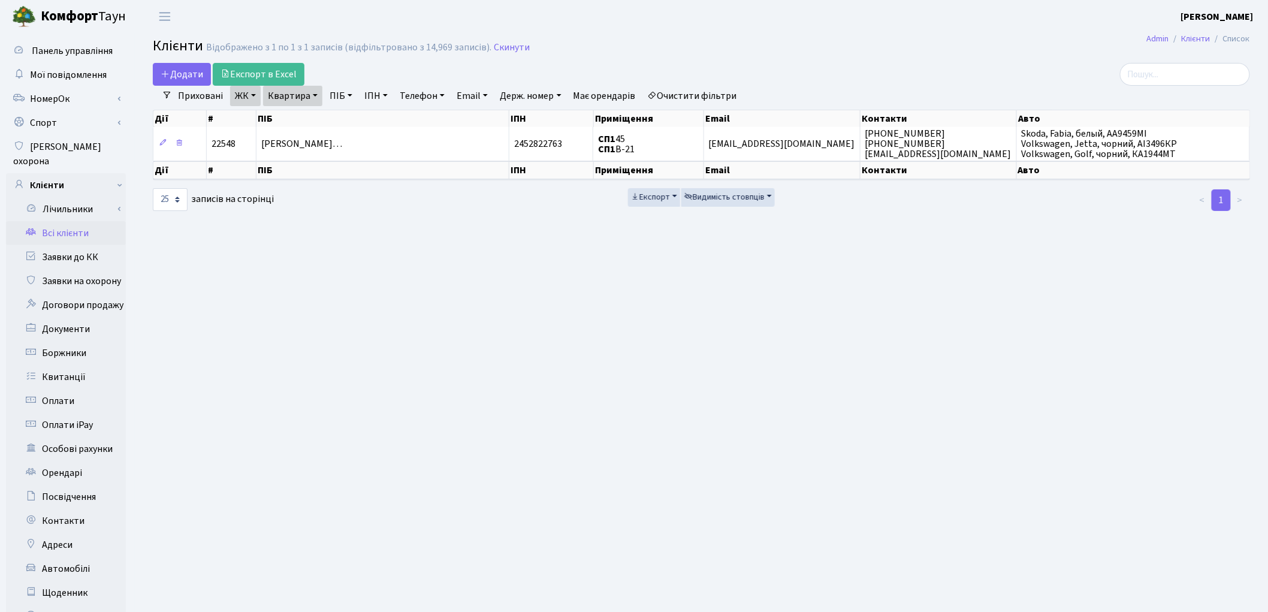
click at [243, 99] on link "ЖК" at bounding box center [245, 96] width 31 height 20
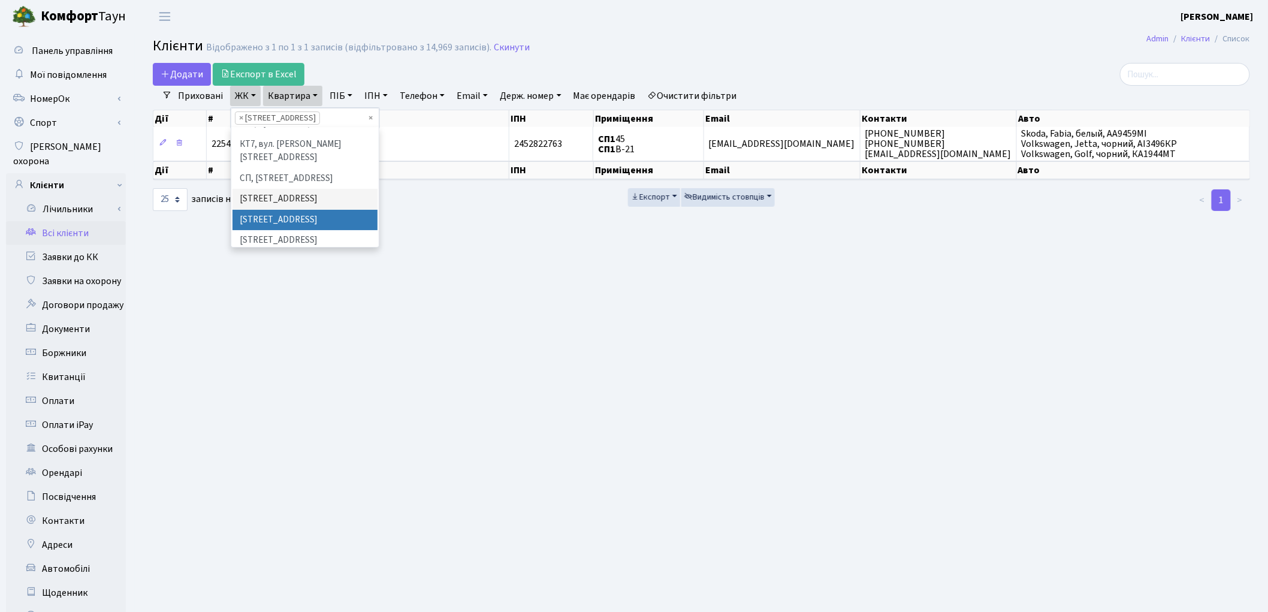
click at [276, 210] on li "СП2, Столичне шосе, 1А" at bounding box center [304, 220] width 145 height 21
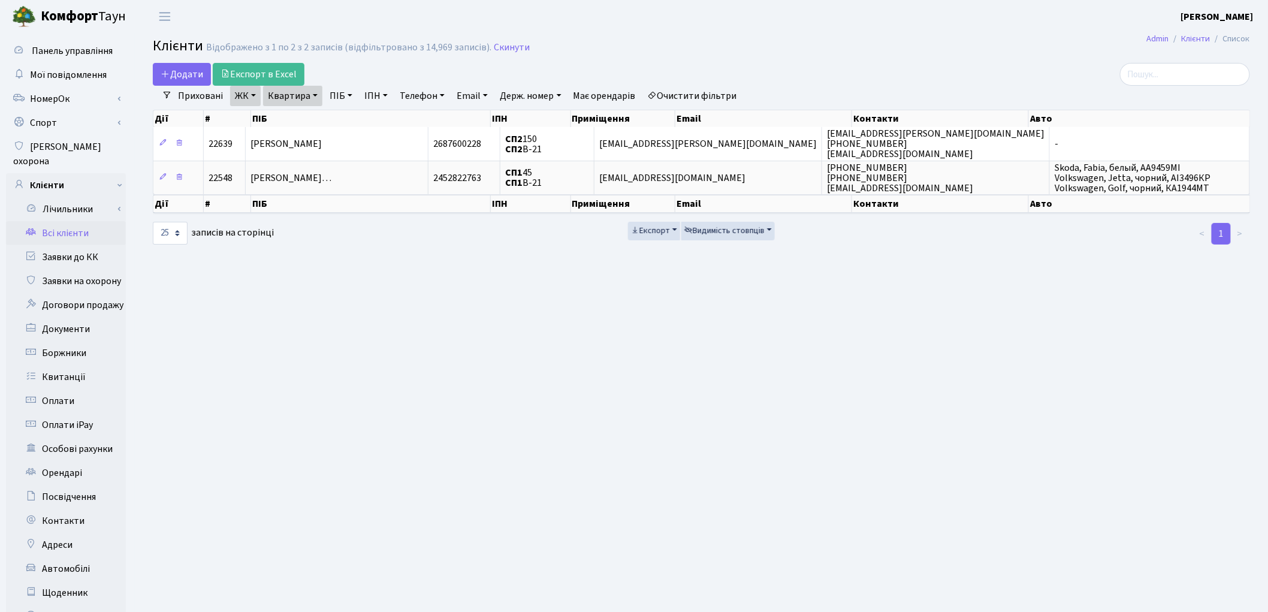
click at [695, 99] on link "Очистити фільтри" at bounding box center [692, 96] width 99 height 20
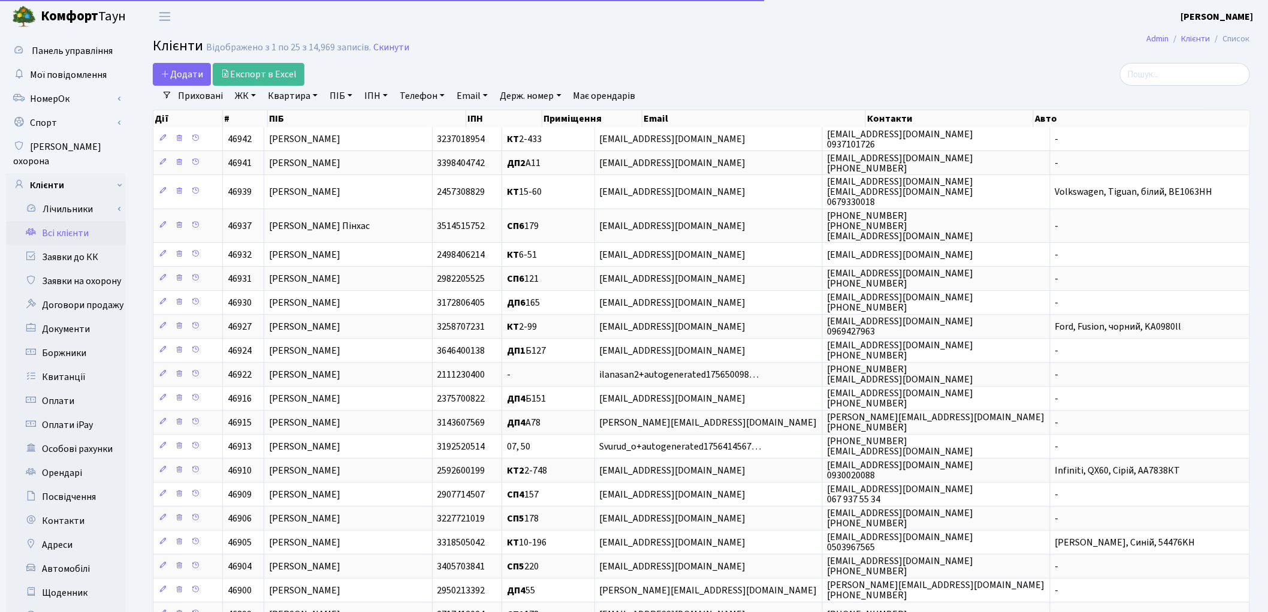
click at [343, 98] on link "ПІБ" at bounding box center [341, 96] width 32 height 20
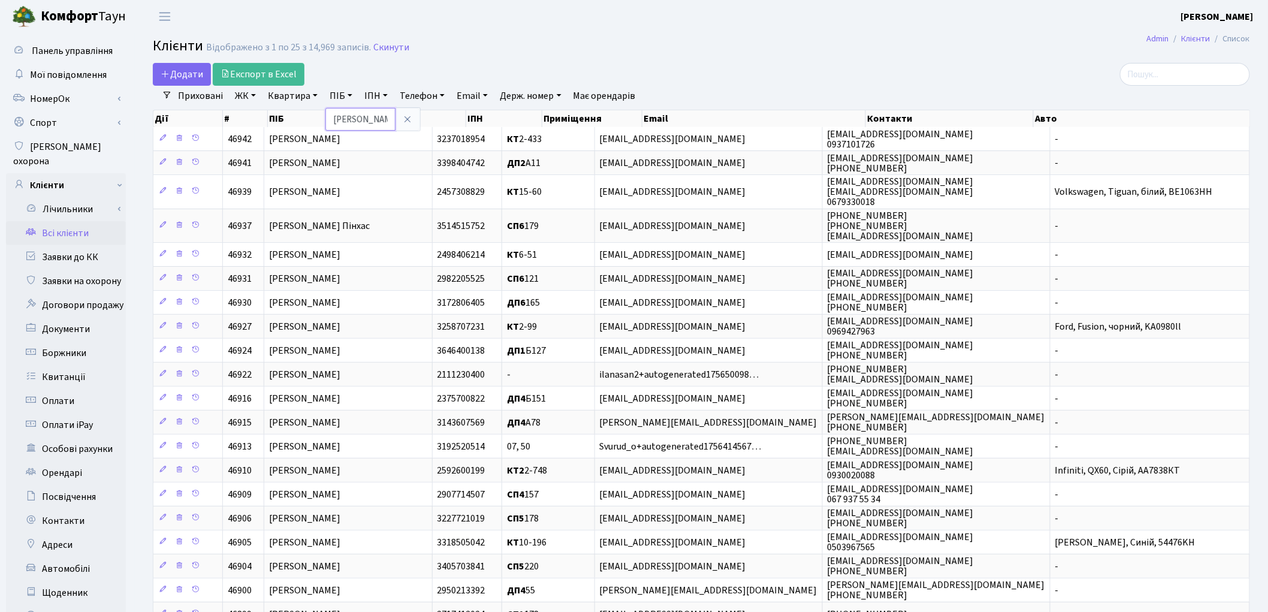
type input "Алексєєв"
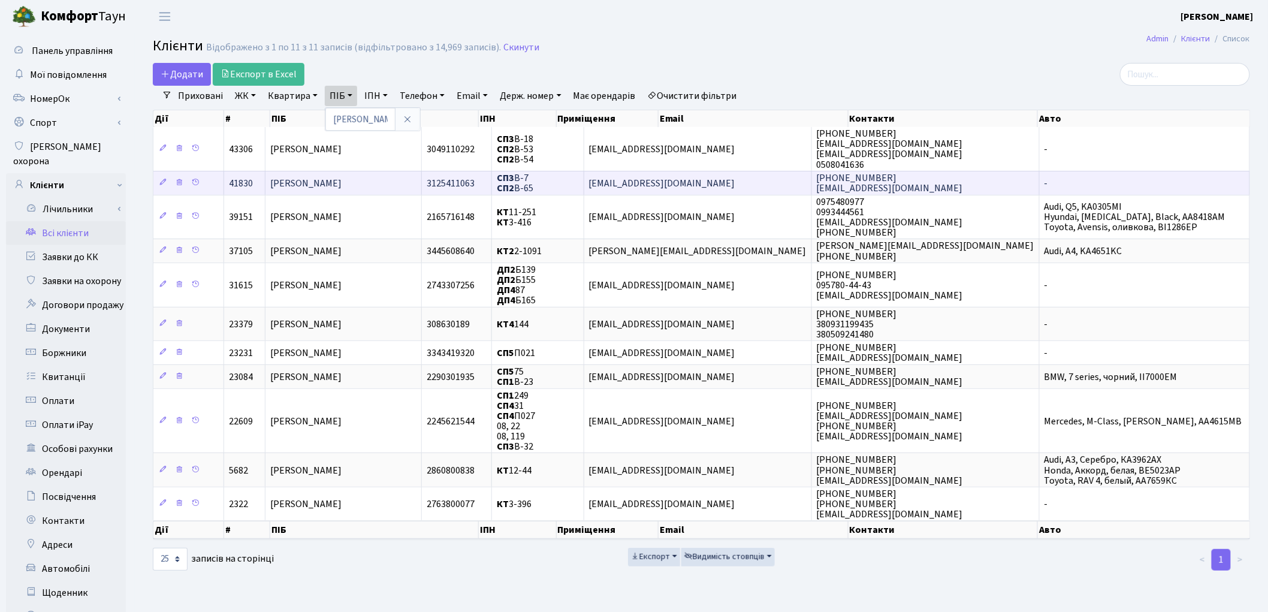
click at [422, 182] on td "Алексєєва Тетяна Андріївна" at bounding box center [343, 183] width 157 height 24
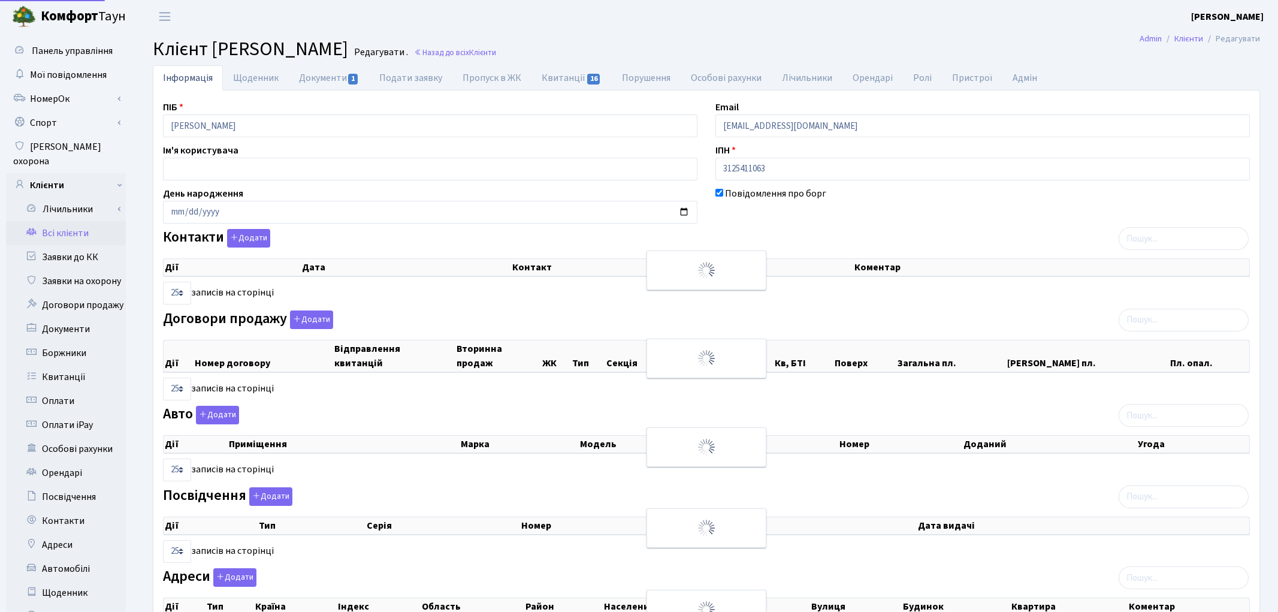
select select "25"
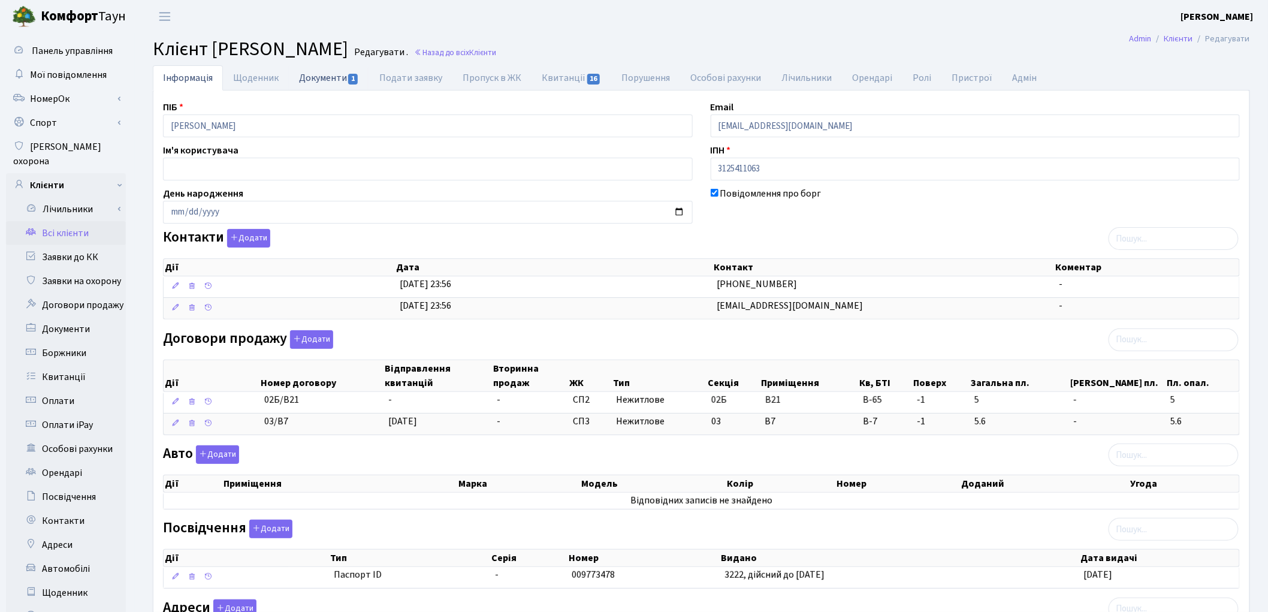
click at [327, 77] on link "Документи 1" at bounding box center [329, 77] width 80 height 25
select select "25"
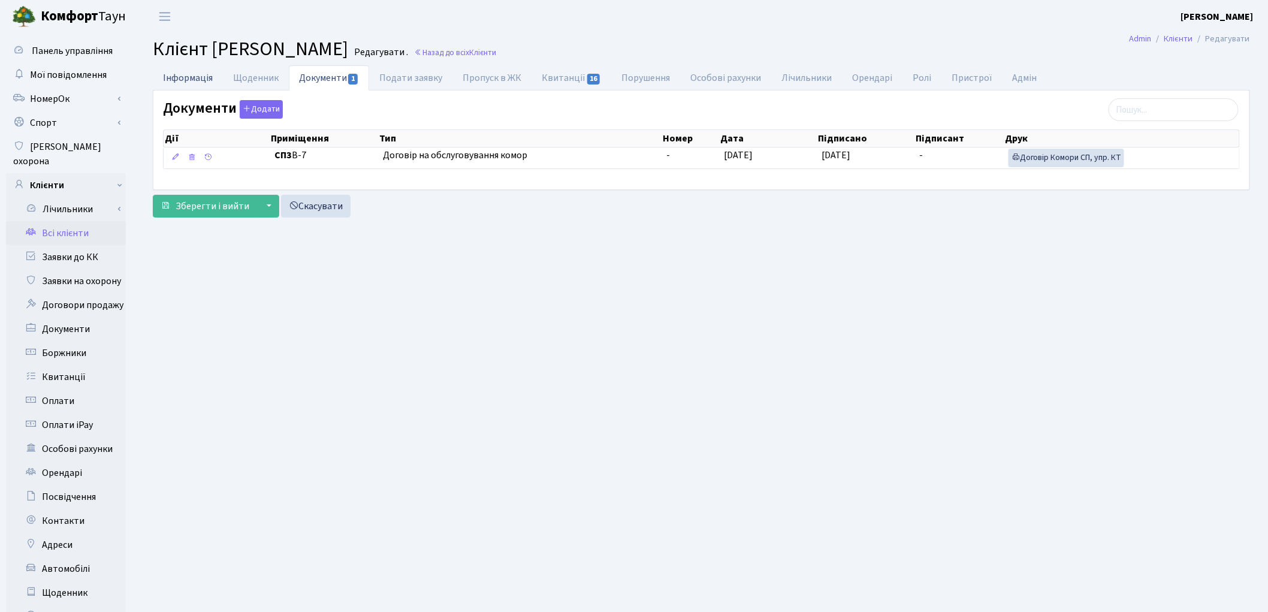
click at [196, 76] on link "Інформація" at bounding box center [188, 77] width 70 height 25
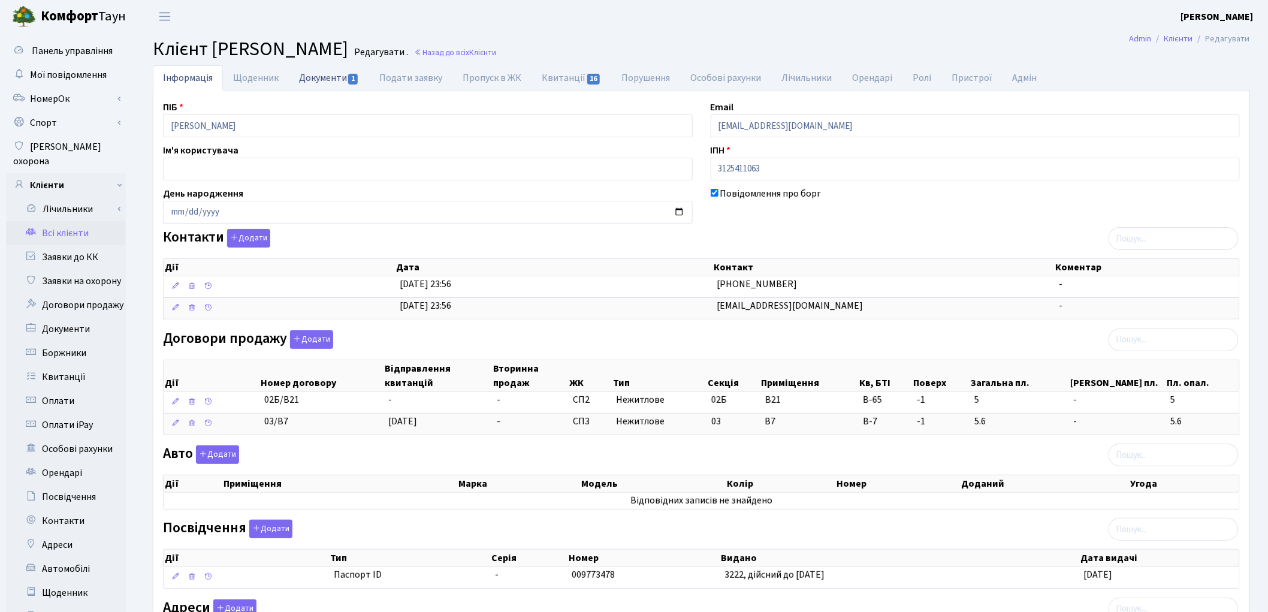
click at [331, 78] on link "Документи 1" at bounding box center [329, 77] width 80 height 25
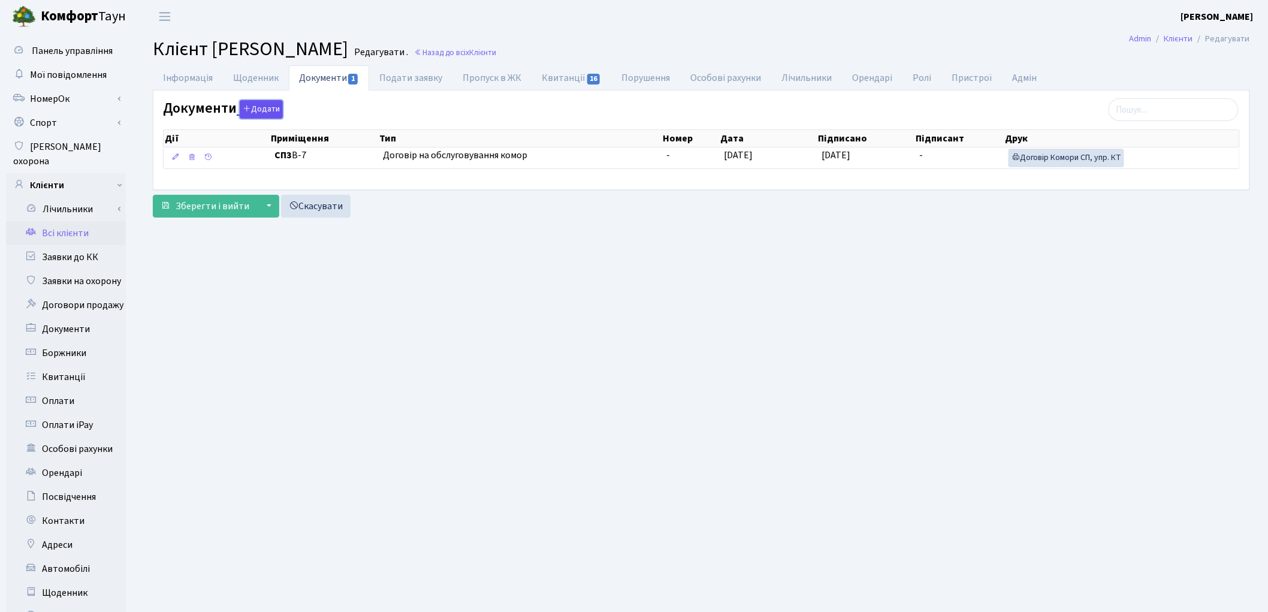
click at [255, 111] on button "Додати" at bounding box center [261, 109] width 43 height 19
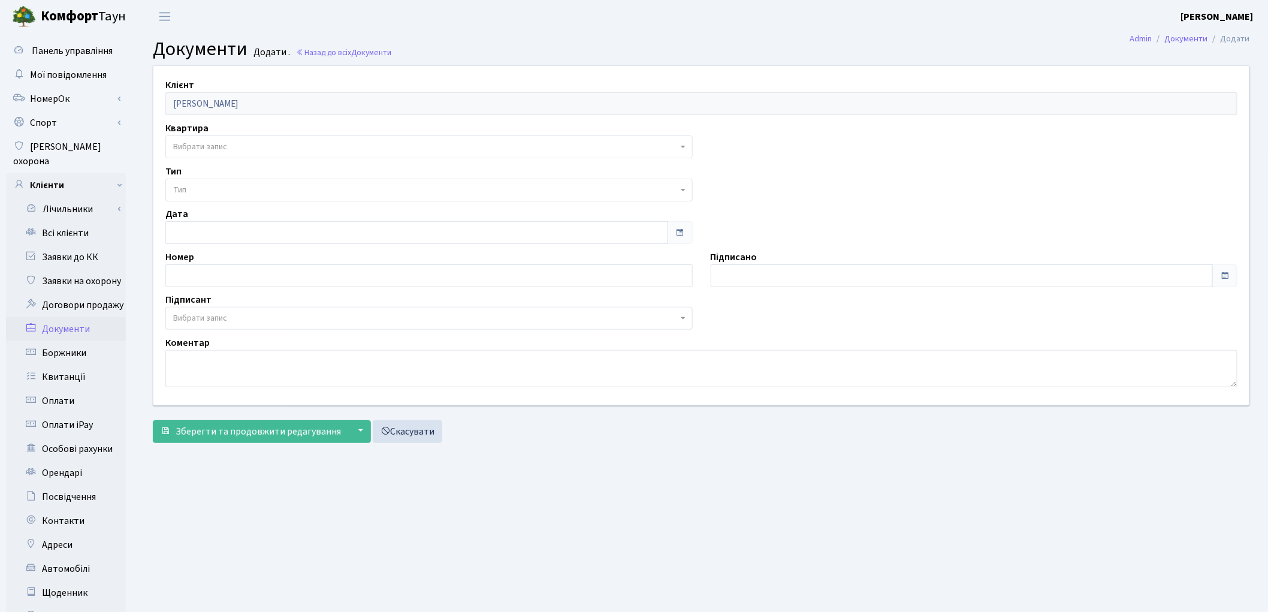
click at [338, 141] on span "Вибрати запис" at bounding box center [425, 147] width 504 height 12
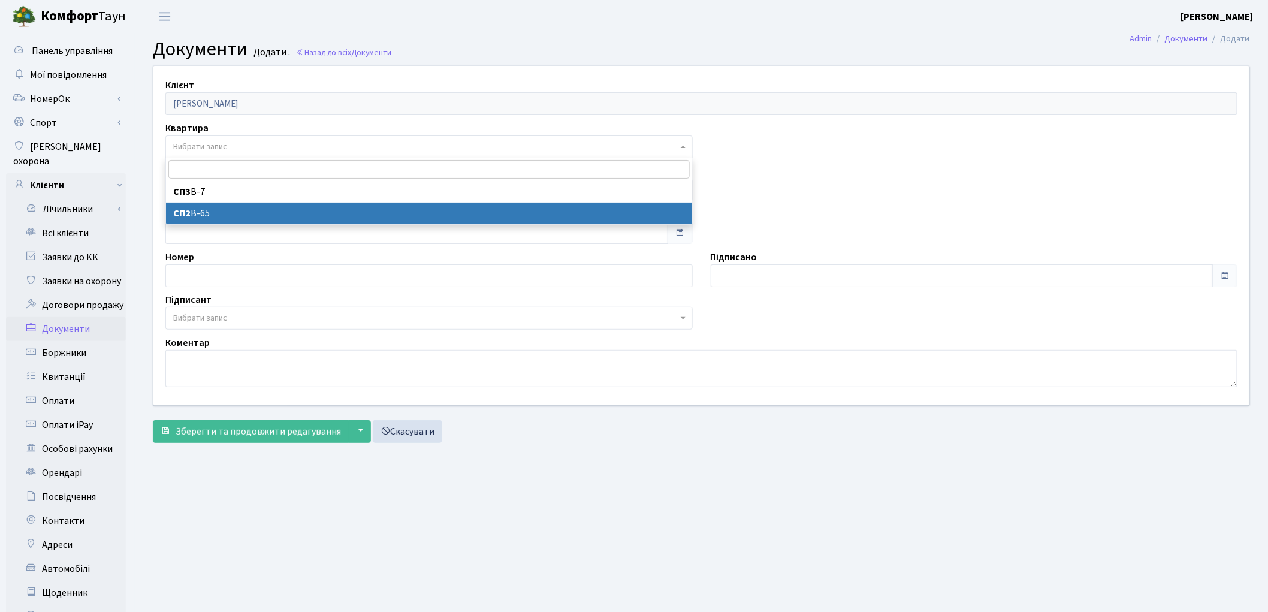
select select "176622"
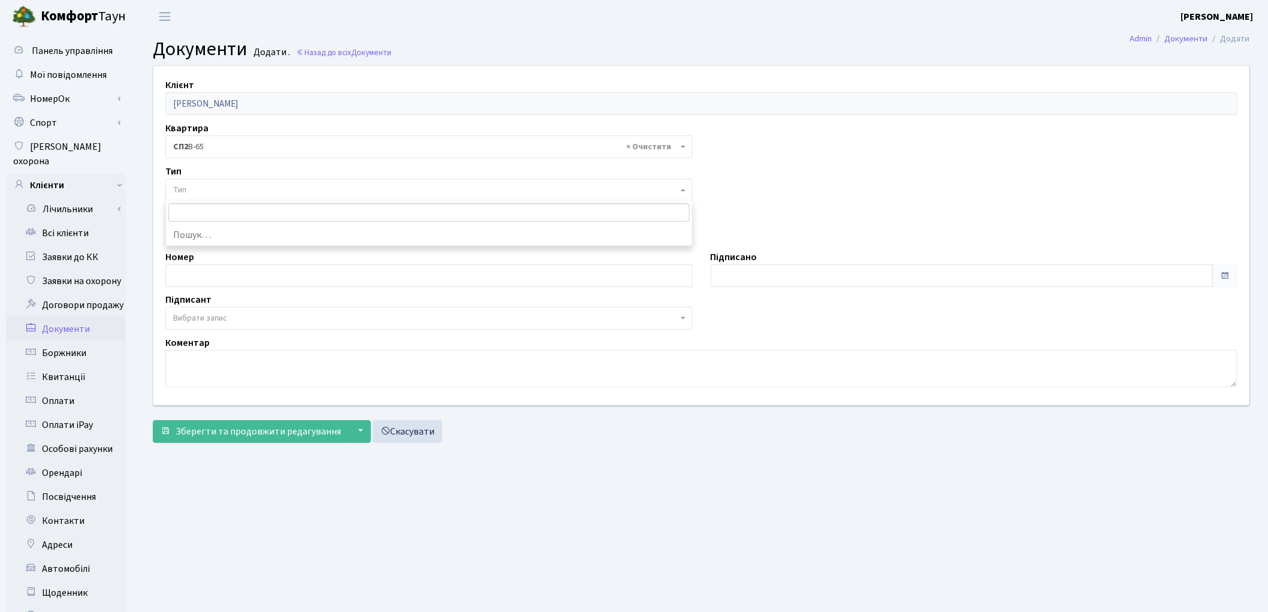
click at [185, 190] on span "Тип" at bounding box center [179, 190] width 13 height 12
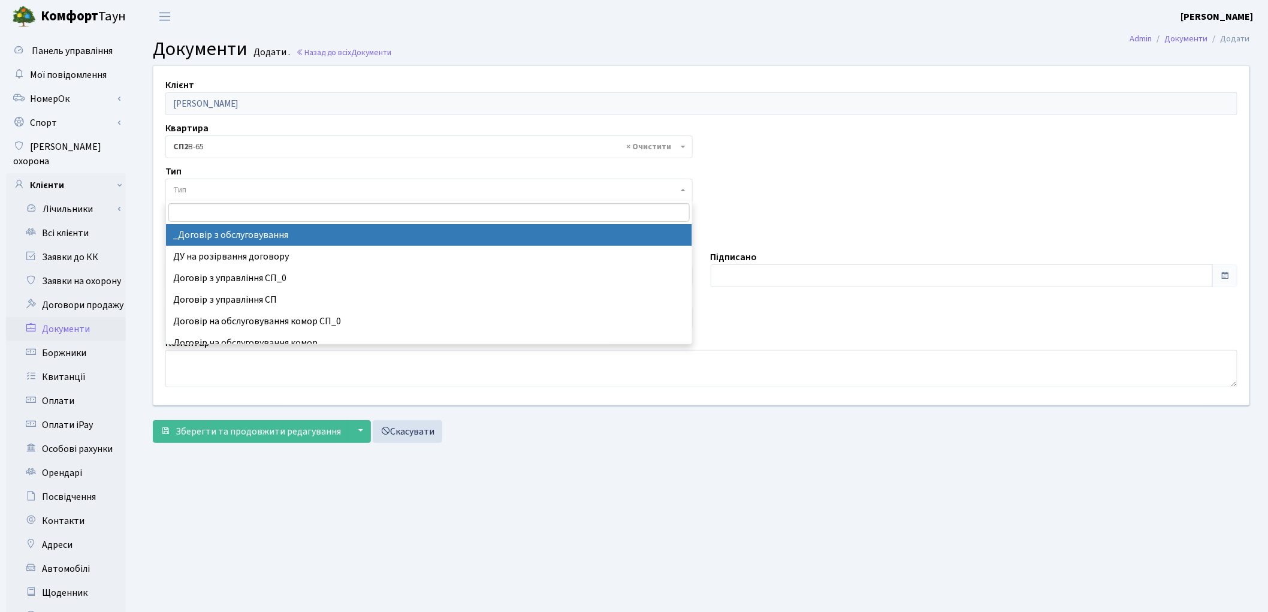
select select "289"
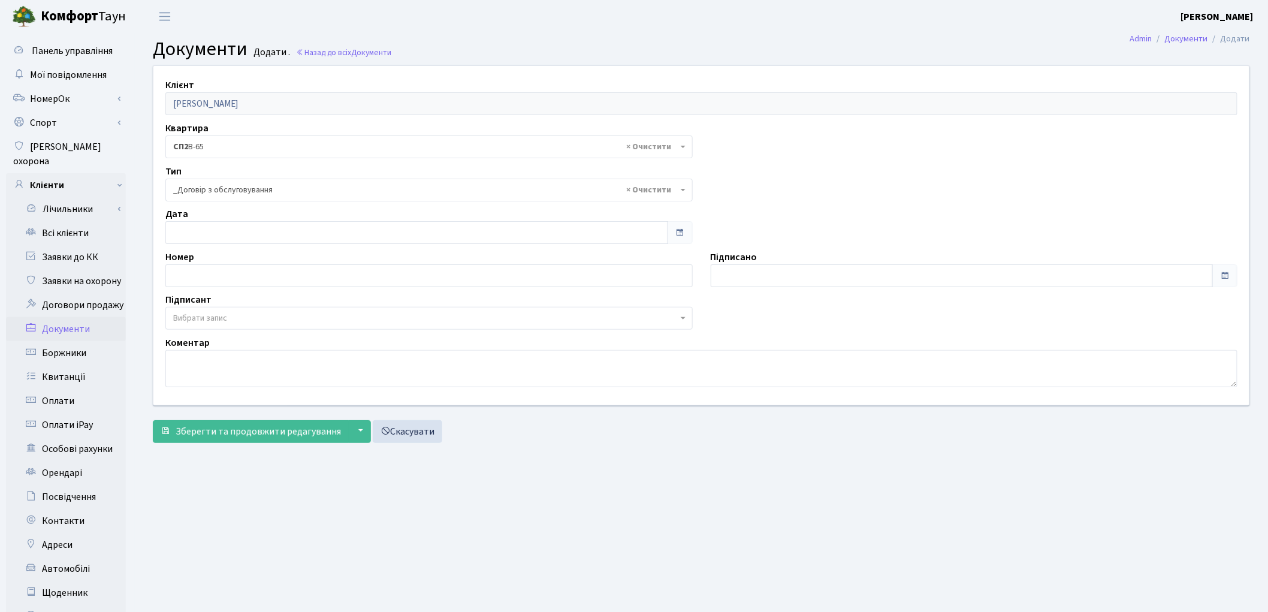
click at [188, 318] on span "Вибрати запис" at bounding box center [200, 318] width 54 height 12
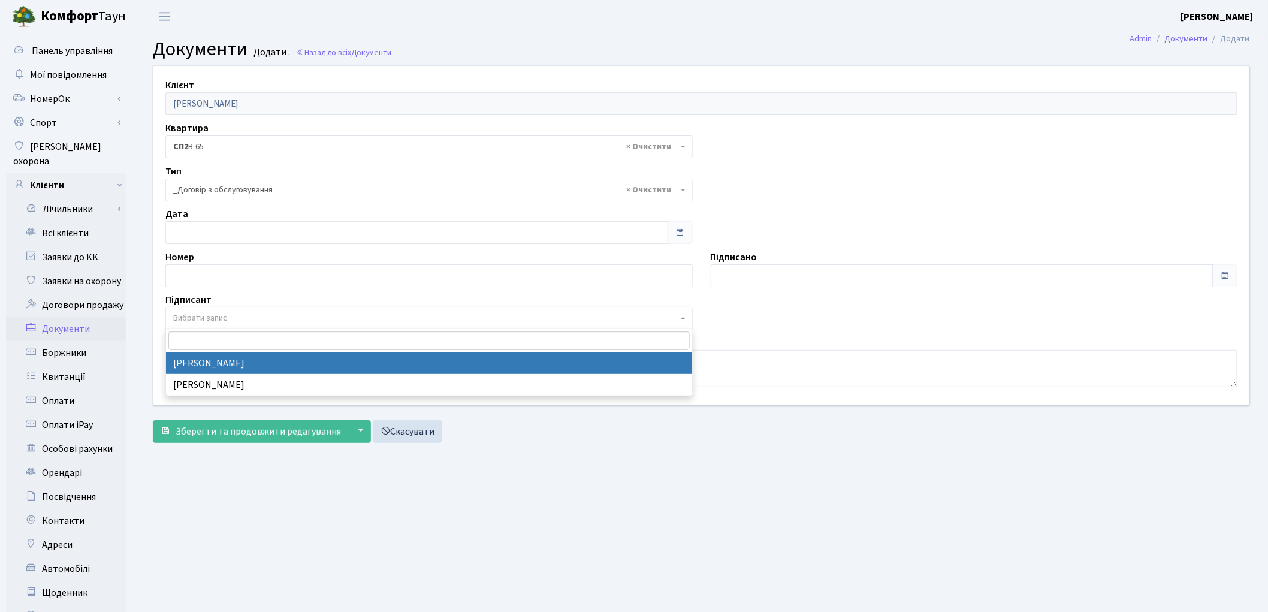
select select "74"
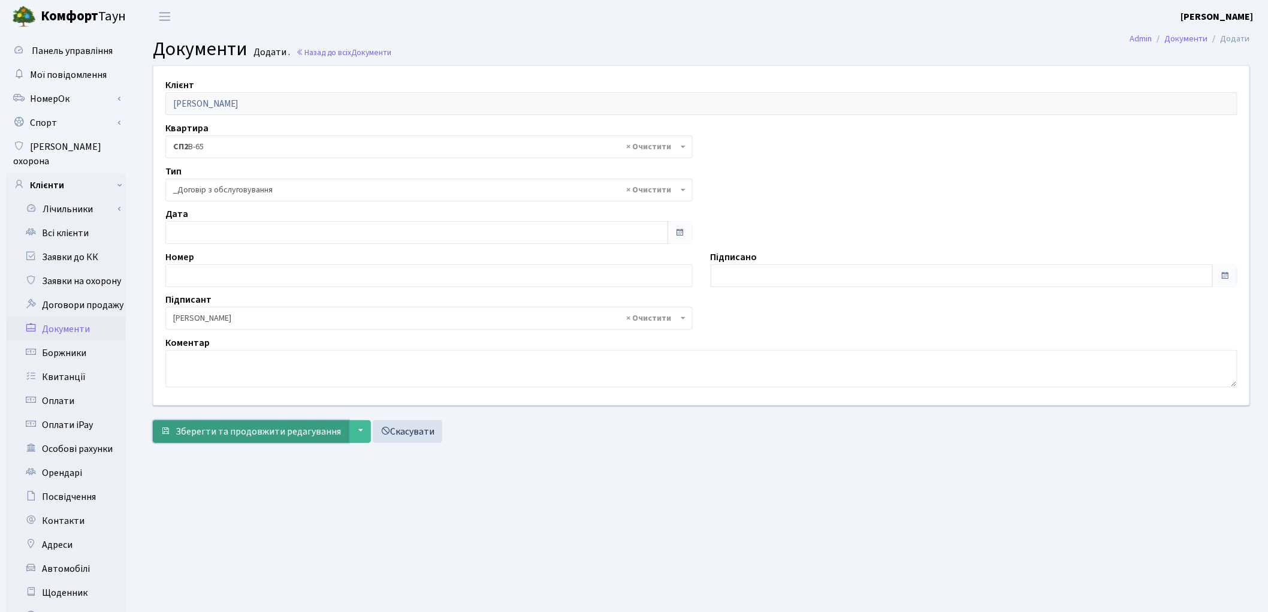
click at [214, 430] on span "Зберегти та продовжити редагування" at bounding box center [258, 431] width 165 height 13
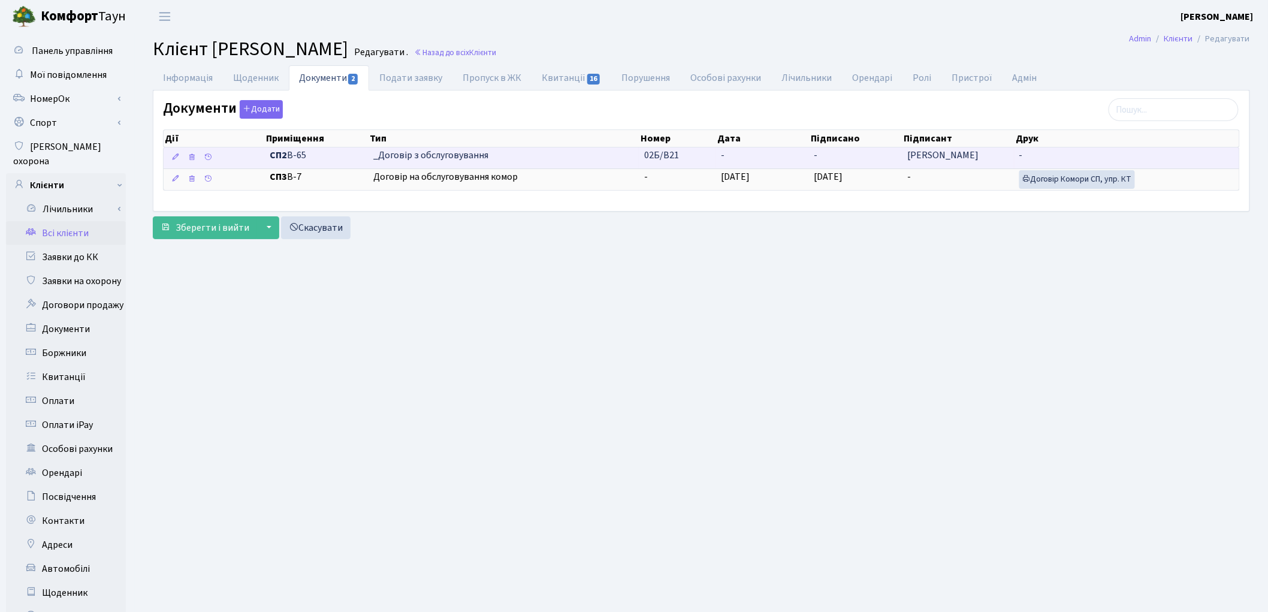
click at [520, 155] on span "_Договір з обслуговування" at bounding box center [503, 156] width 261 height 14
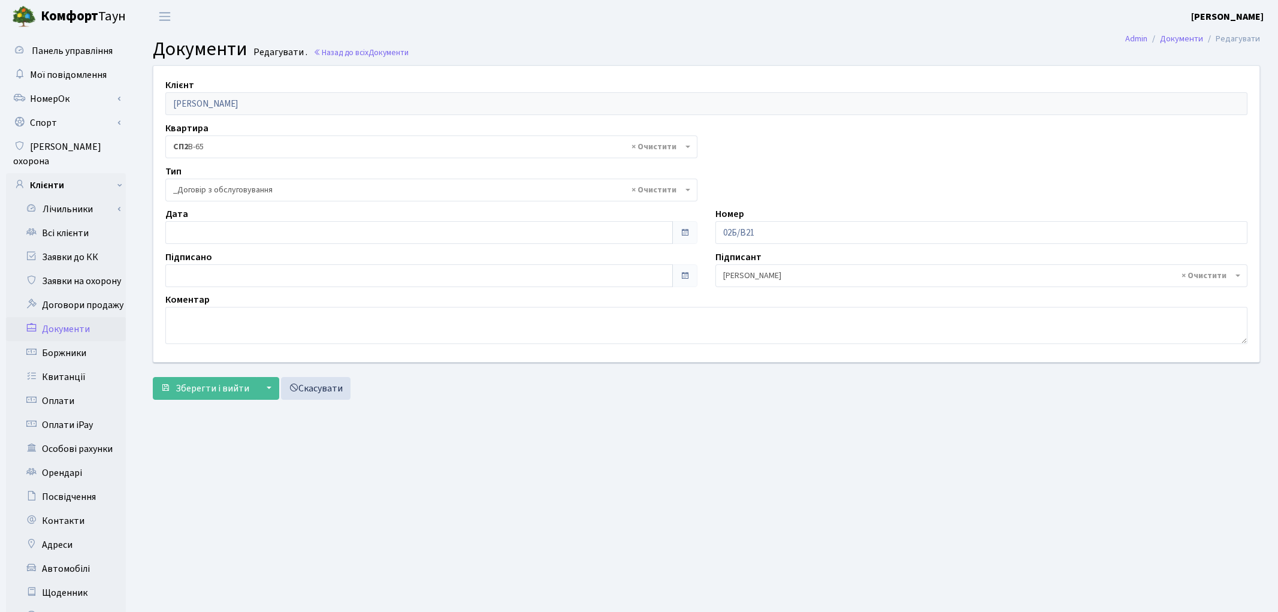
select select "289"
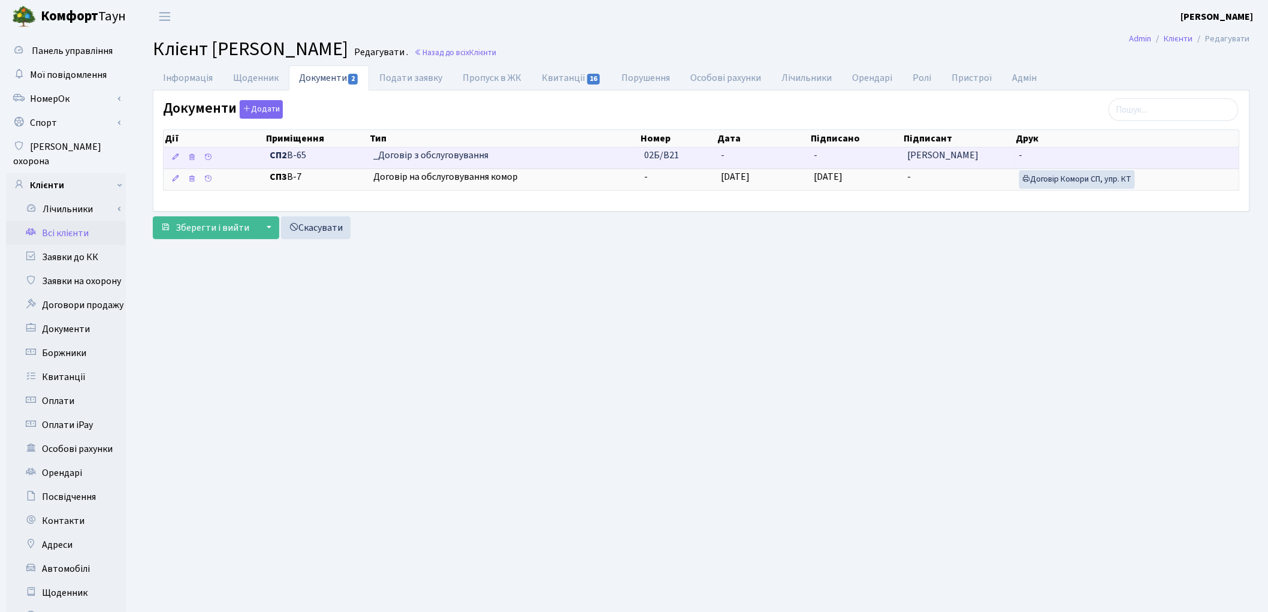
click at [312, 160] on span "СП2 В-65" at bounding box center [317, 156] width 94 height 14
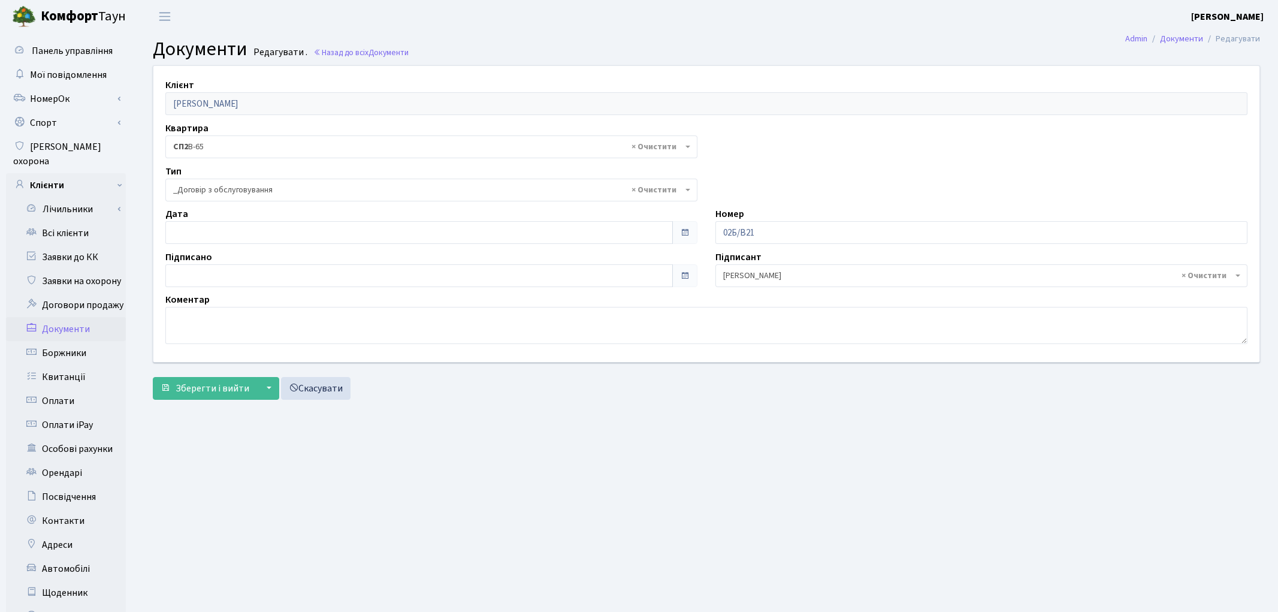
select select "289"
click at [802, 231] on input "02Б/В21" at bounding box center [974, 232] width 527 height 23
click at [198, 394] on span "Зберегти і вийти" at bounding box center [213, 388] width 74 height 13
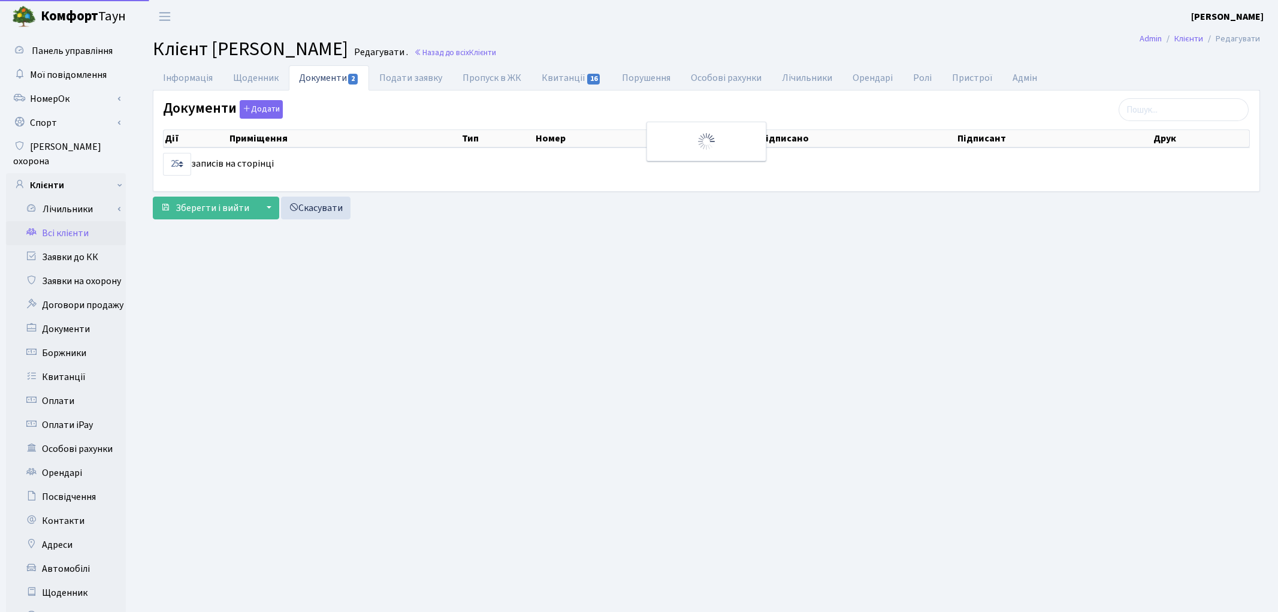
select select "25"
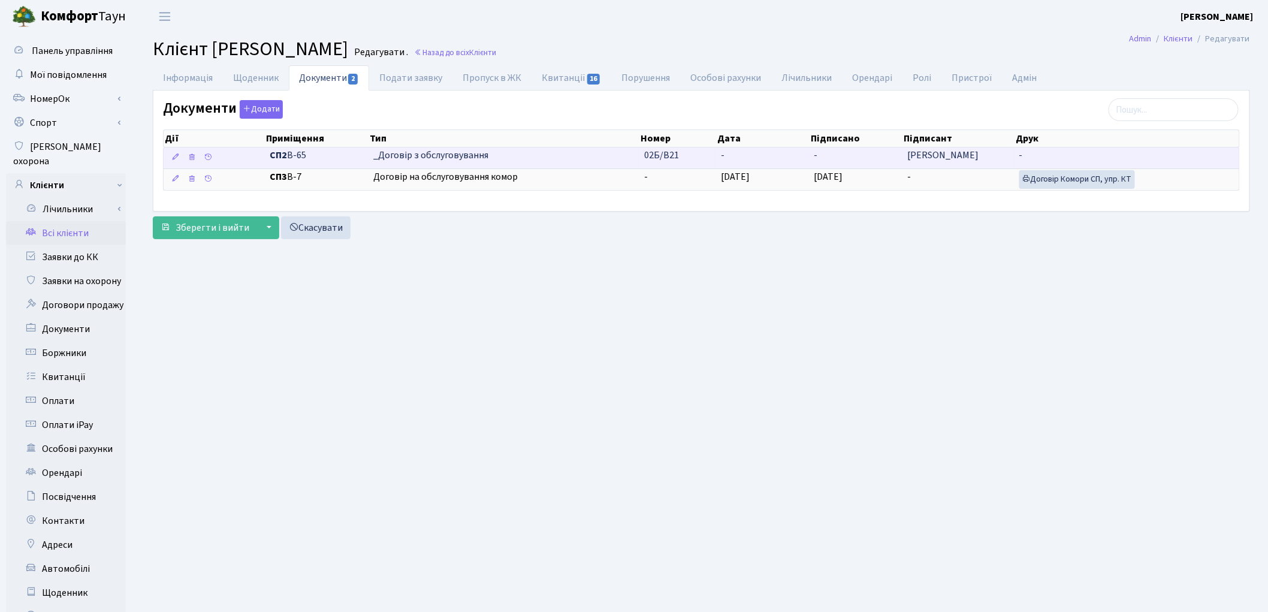
click at [430, 160] on span "_Договір з обслуговування" at bounding box center [503, 156] width 261 height 14
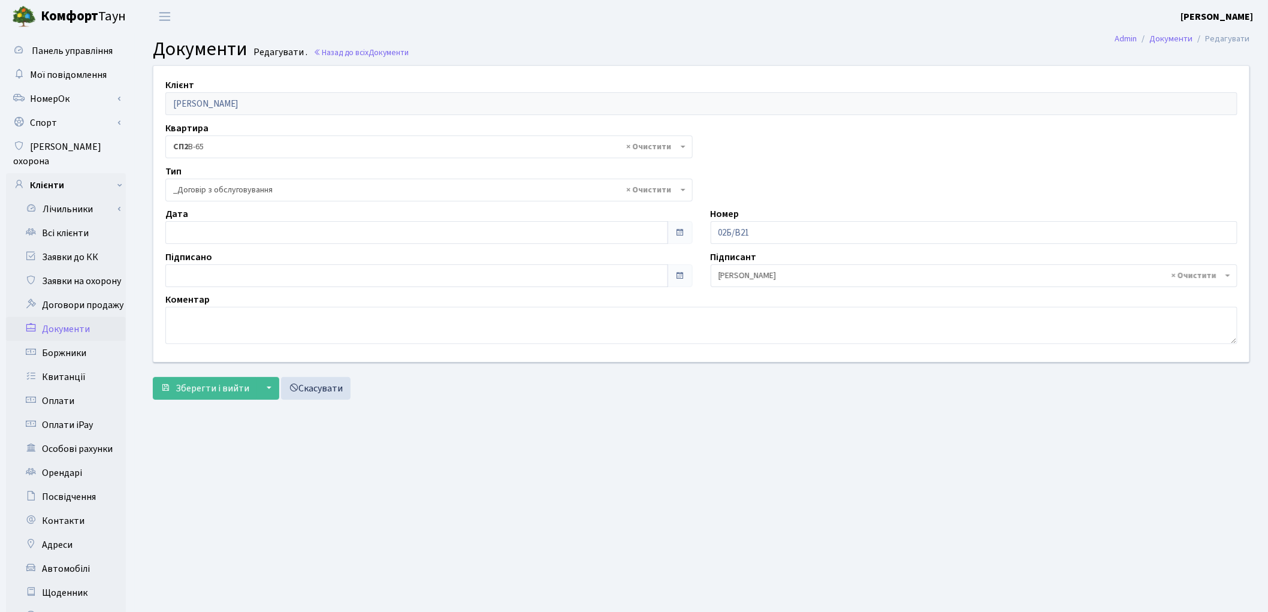
click at [216, 191] on span "× _Договір з обслуговування" at bounding box center [425, 190] width 504 height 12
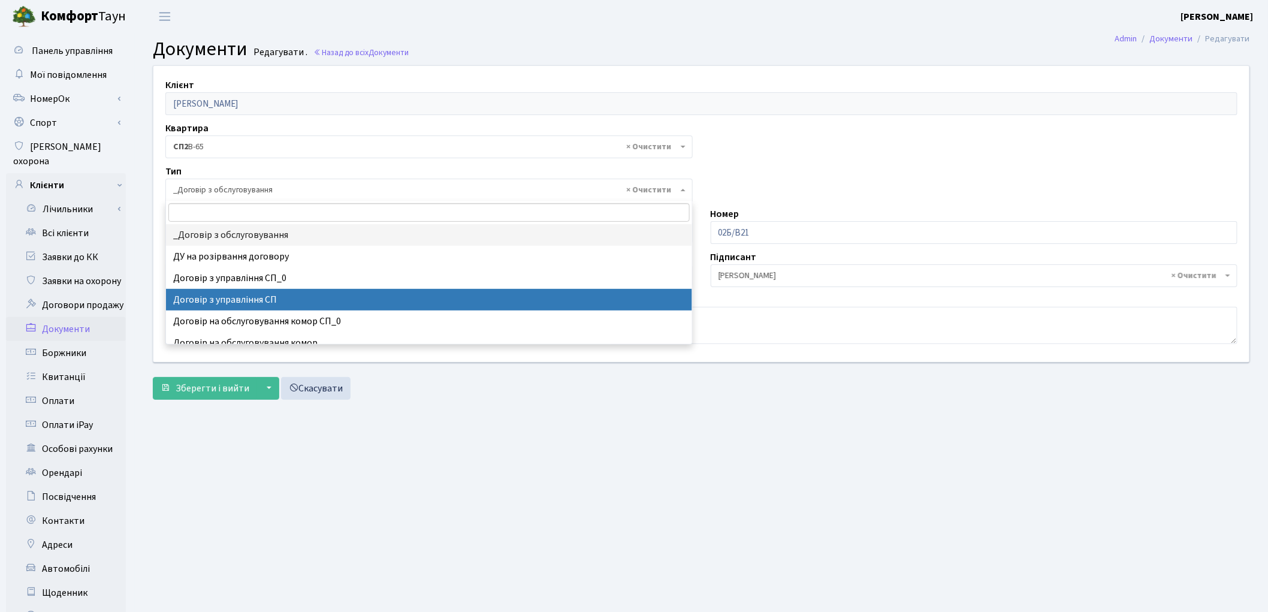
scroll to position [66, 0]
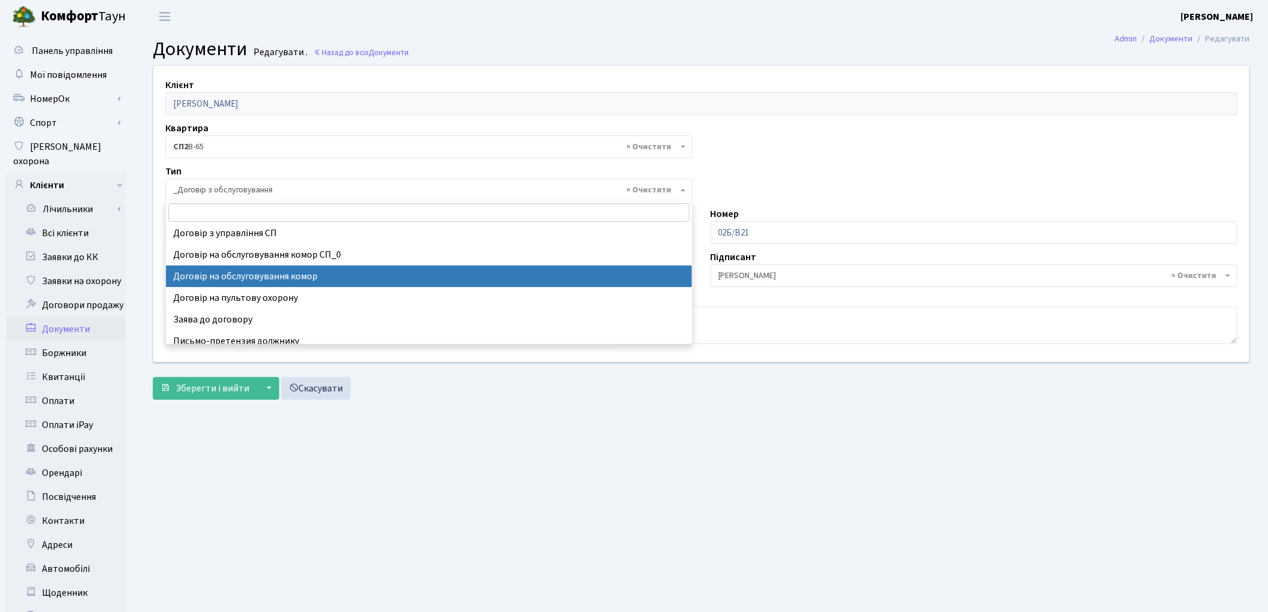
select select "309"
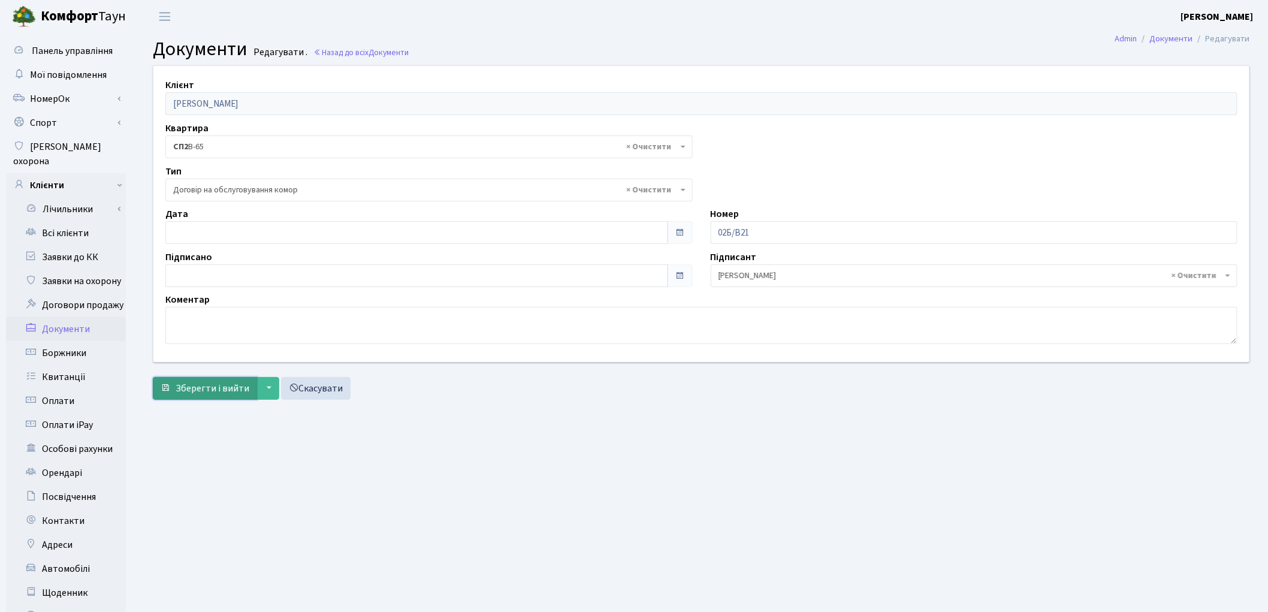
click at [220, 392] on span "Зберегти і вийти" at bounding box center [213, 388] width 74 height 13
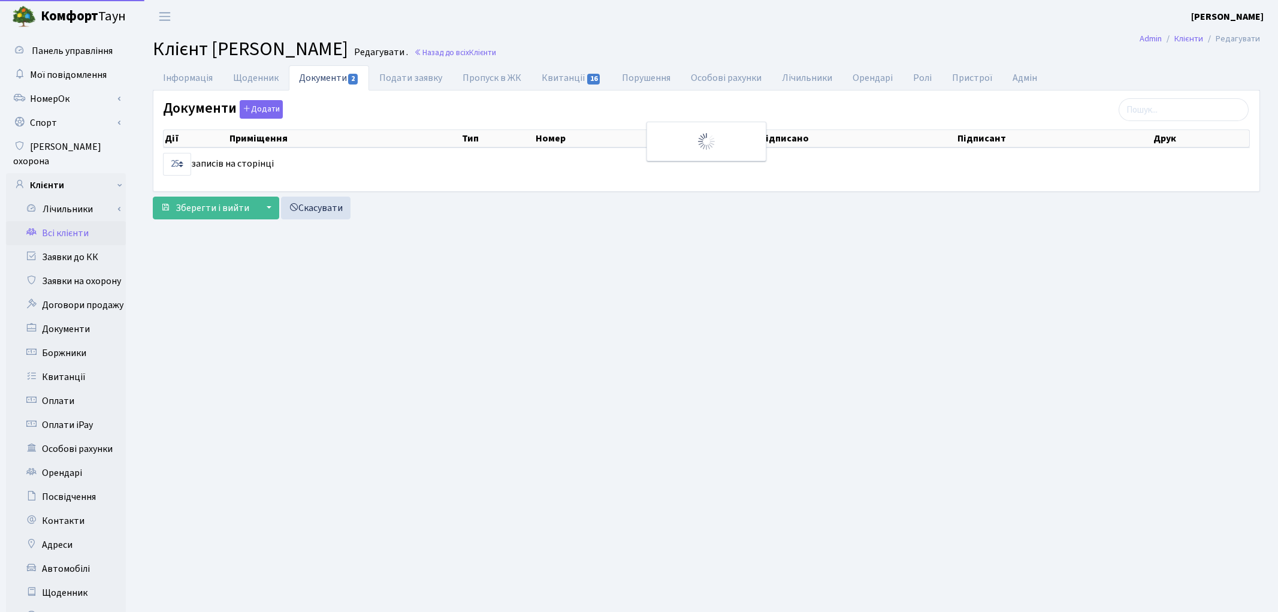
select select "25"
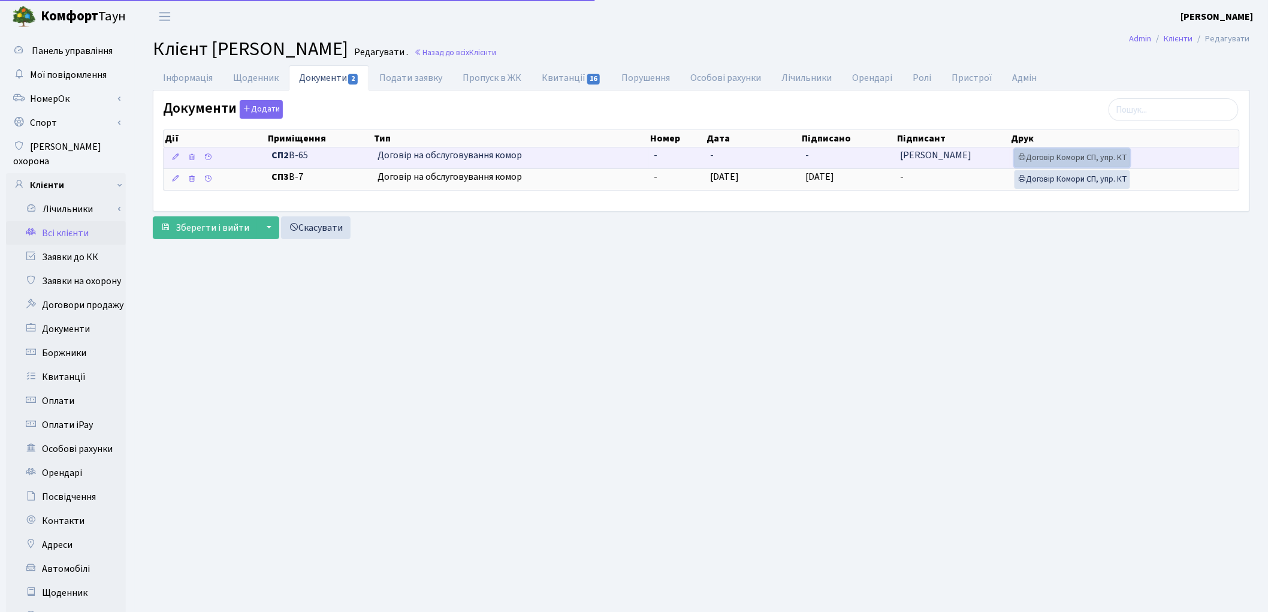
click at [1056, 157] on link "Договір Комори СП, упр. КТ" at bounding box center [1072, 158] width 116 height 19
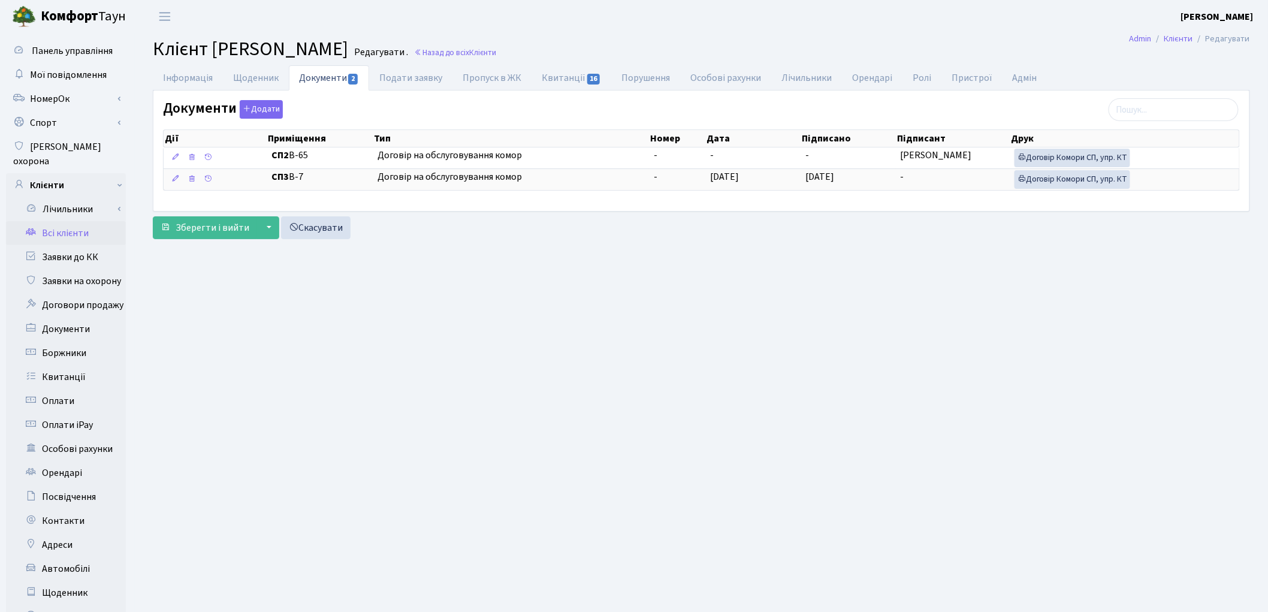
click at [79, 221] on link "Всі клієнти" at bounding box center [66, 233] width 120 height 24
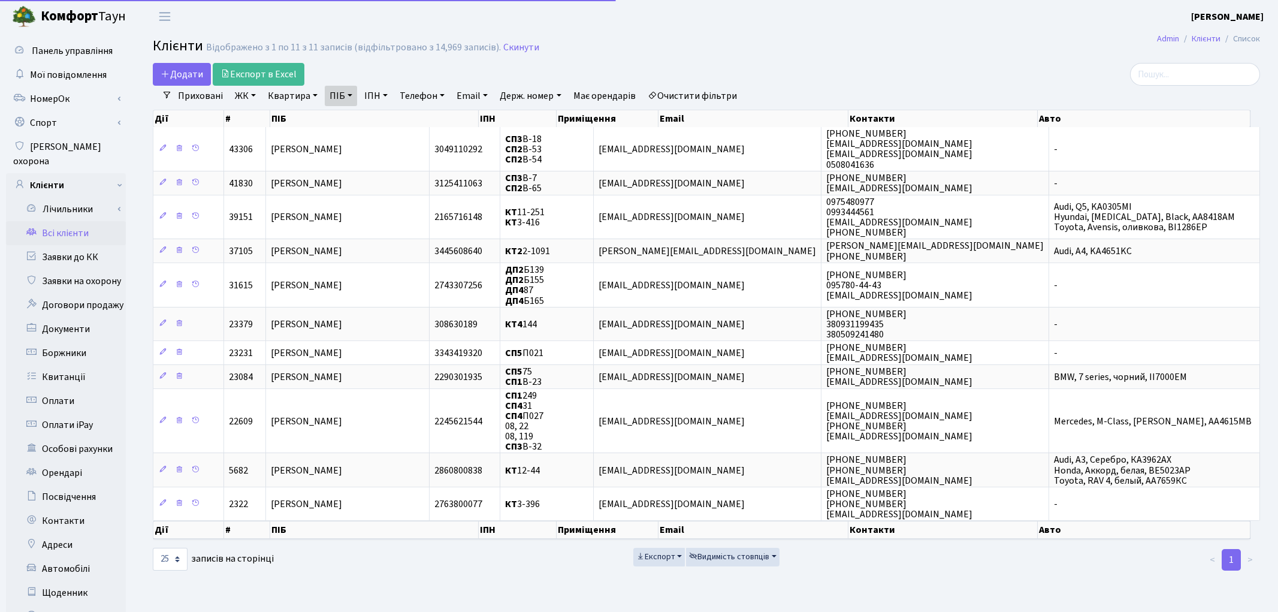
select select "25"
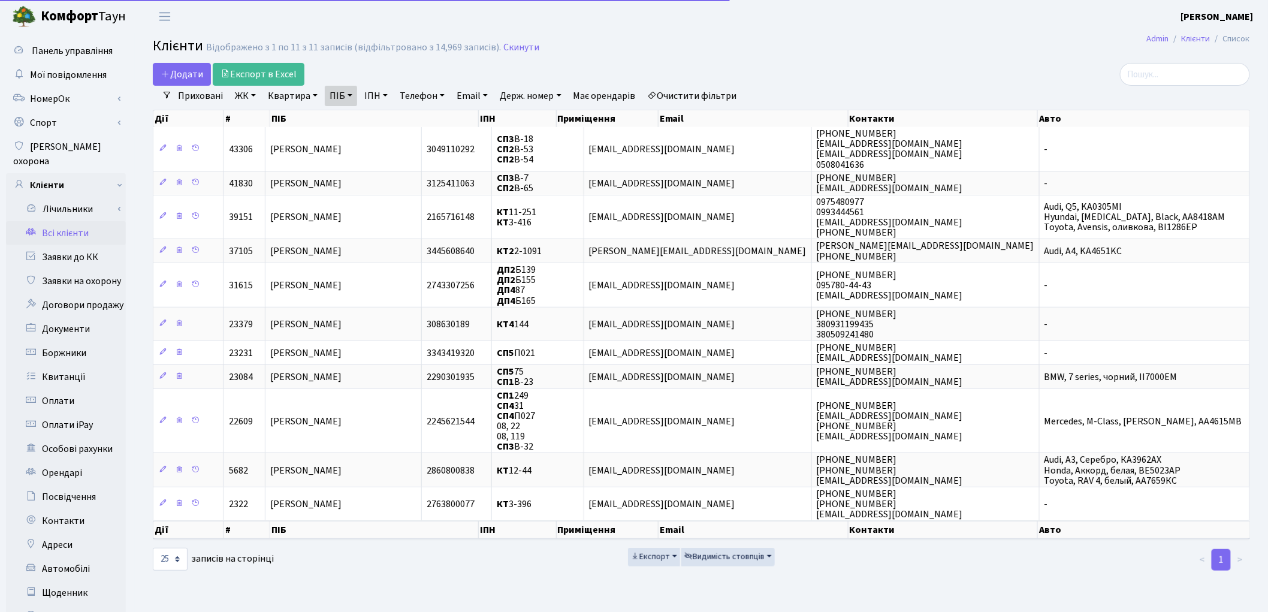
click at [732, 94] on link "Очистити фільтри" at bounding box center [692, 96] width 99 height 20
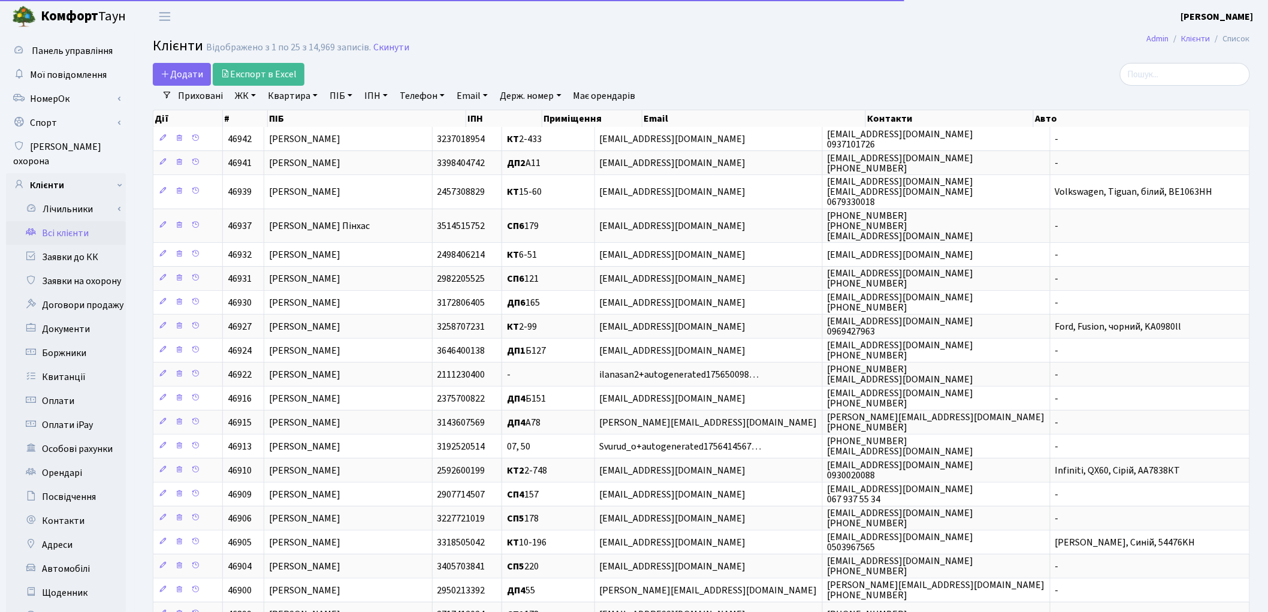
click at [280, 92] on link "Квартира" at bounding box center [292, 96] width 59 height 20
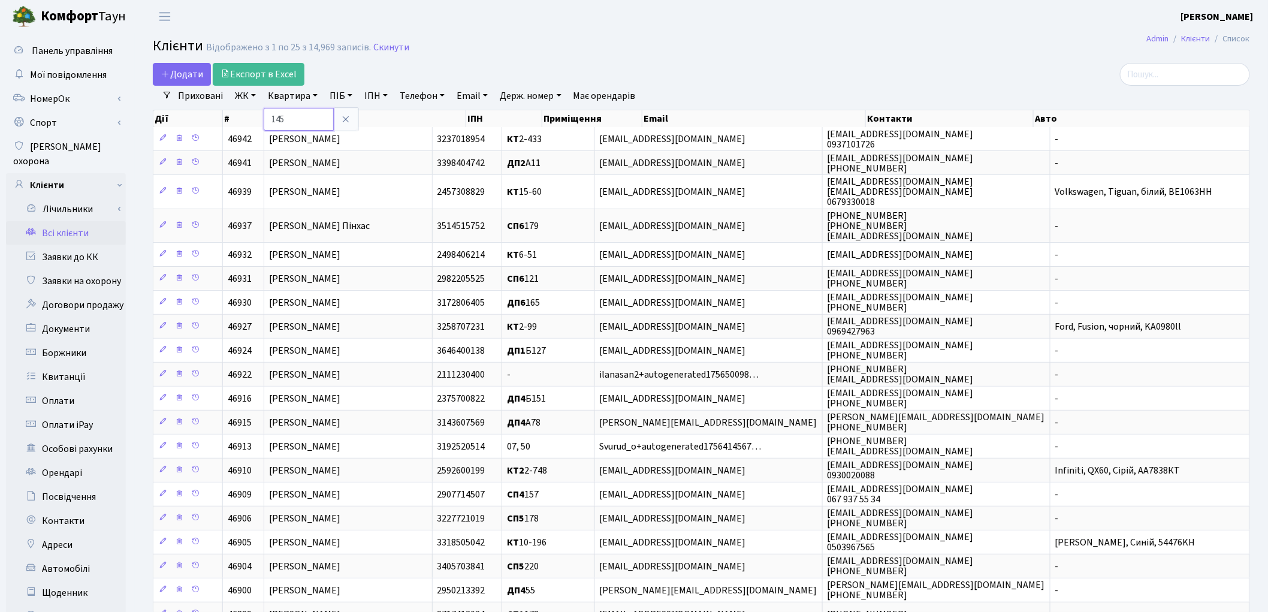
type input "145"
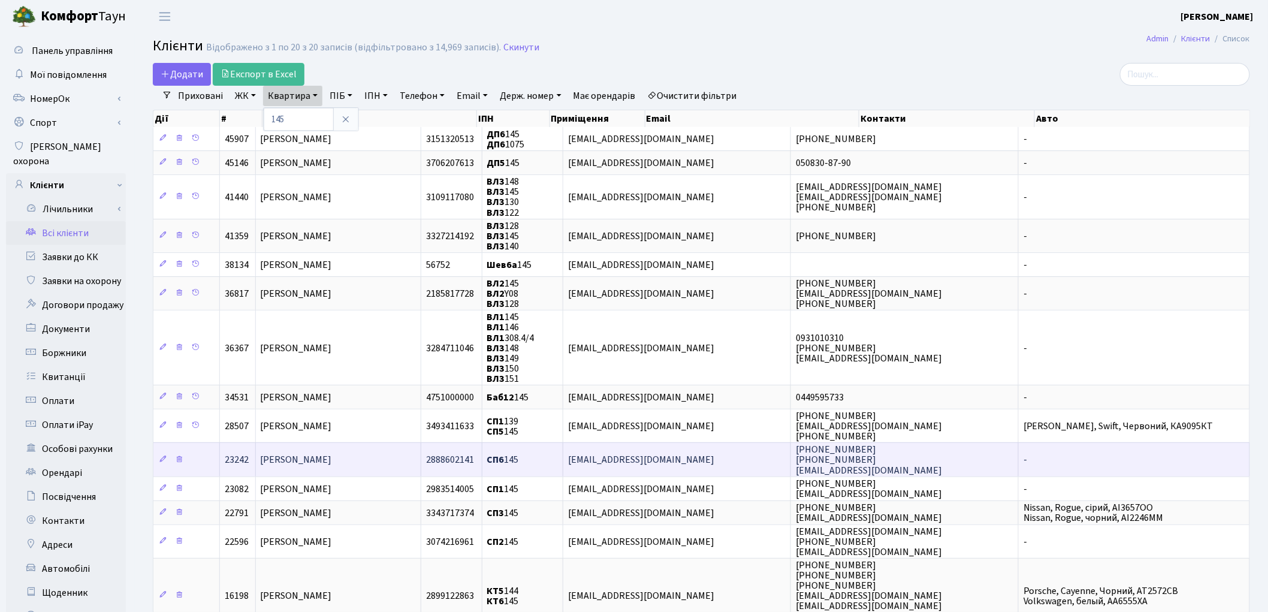
click at [322, 454] on span "Федяніна Тетяна Володимирівна" at bounding box center [296, 460] width 71 height 13
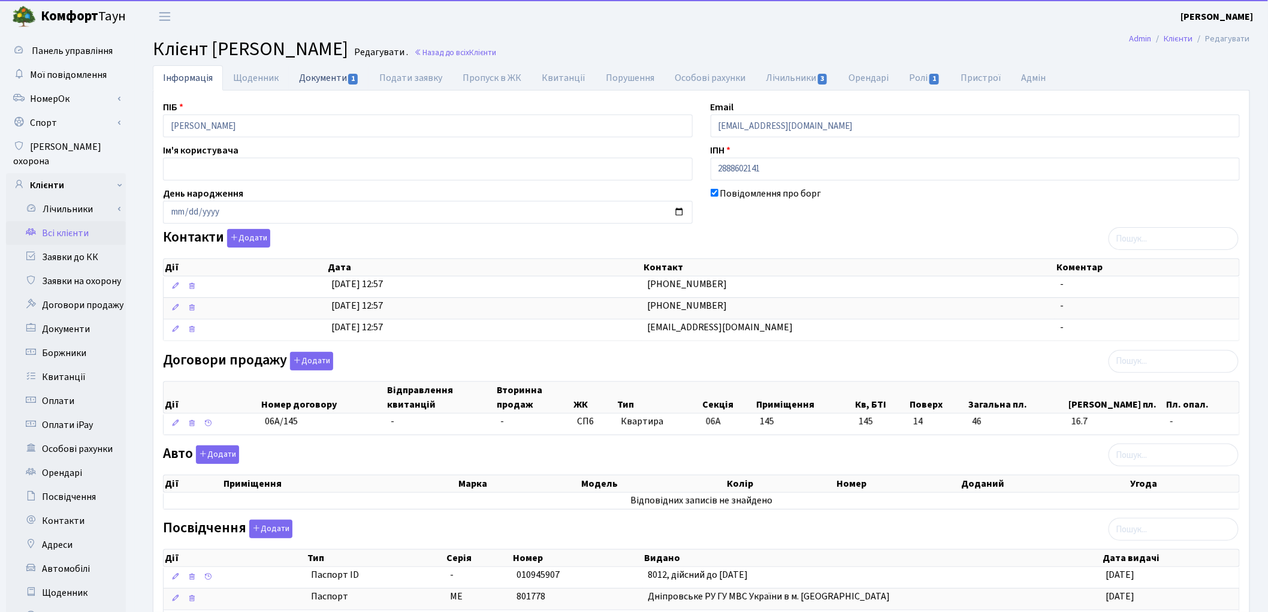
click at [309, 78] on link "Документи 1" at bounding box center [329, 77] width 80 height 25
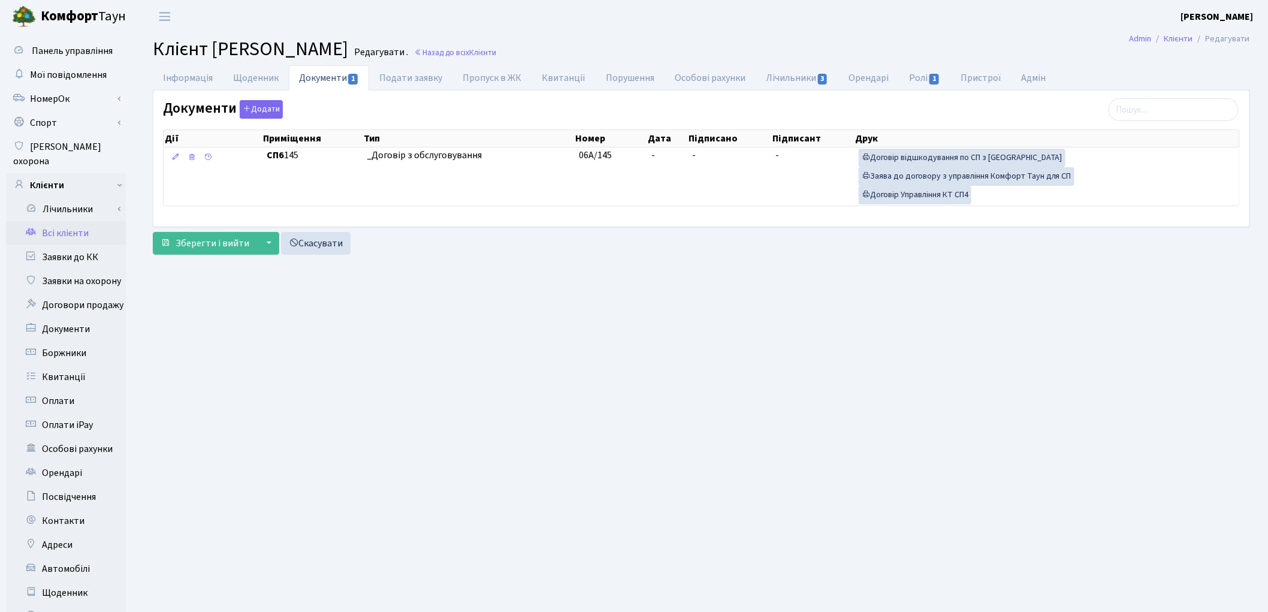
click at [76, 226] on link "Всі клієнти" at bounding box center [66, 233] width 120 height 24
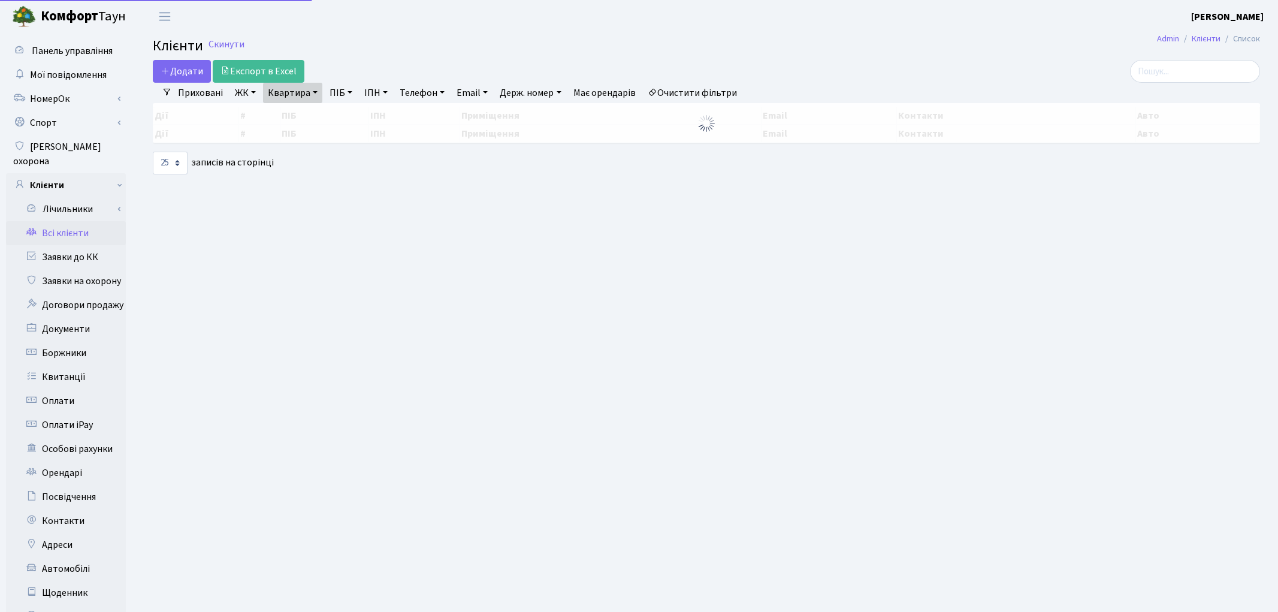
select select "25"
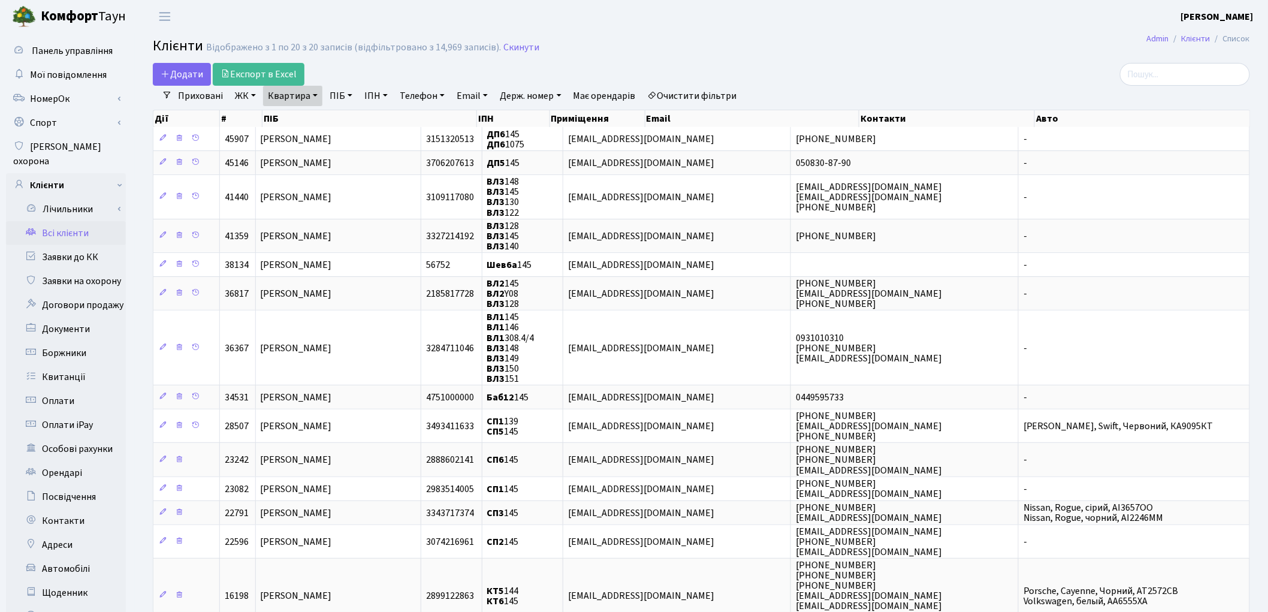
click at [694, 96] on link "Очистити фільтри" at bounding box center [692, 96] width 99 height 20
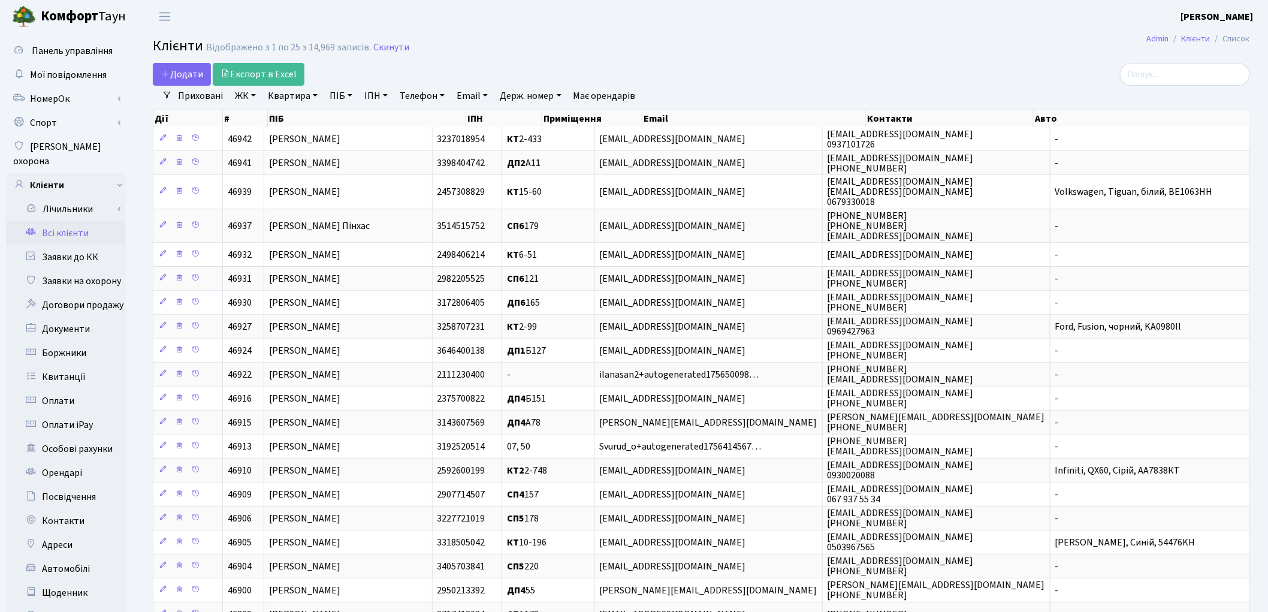
click at [279, 99] on link "Квартира" at bounding box center [292, 96] width 59 height 20
type input "376"
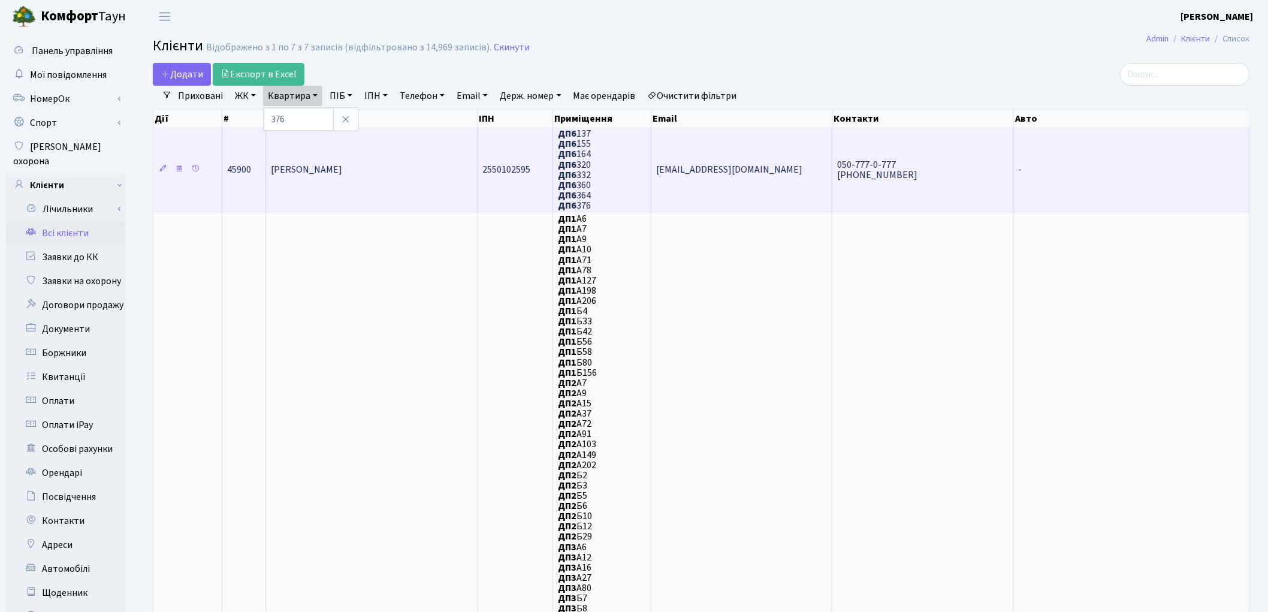
click at [304, 159] on td "Філатов Ярослав Олександрович" at bounding box center [371, 169] width 211 height 84
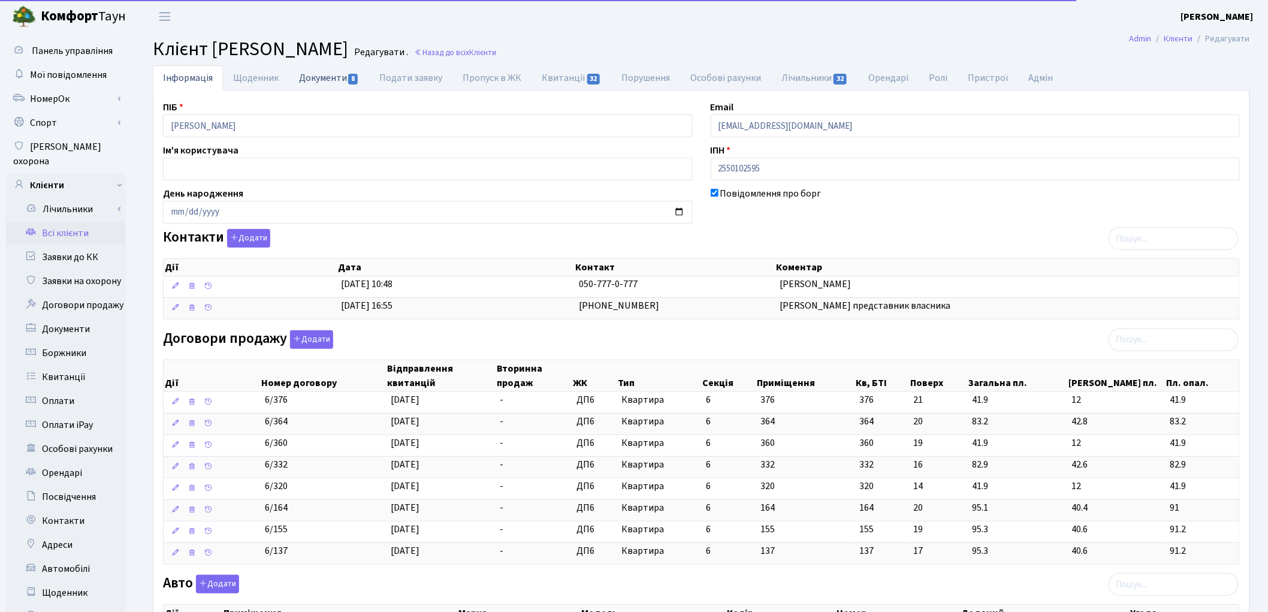
click at [328, 84] on link "Документи 8" at bounding box center [329, 77] width 80 height 25
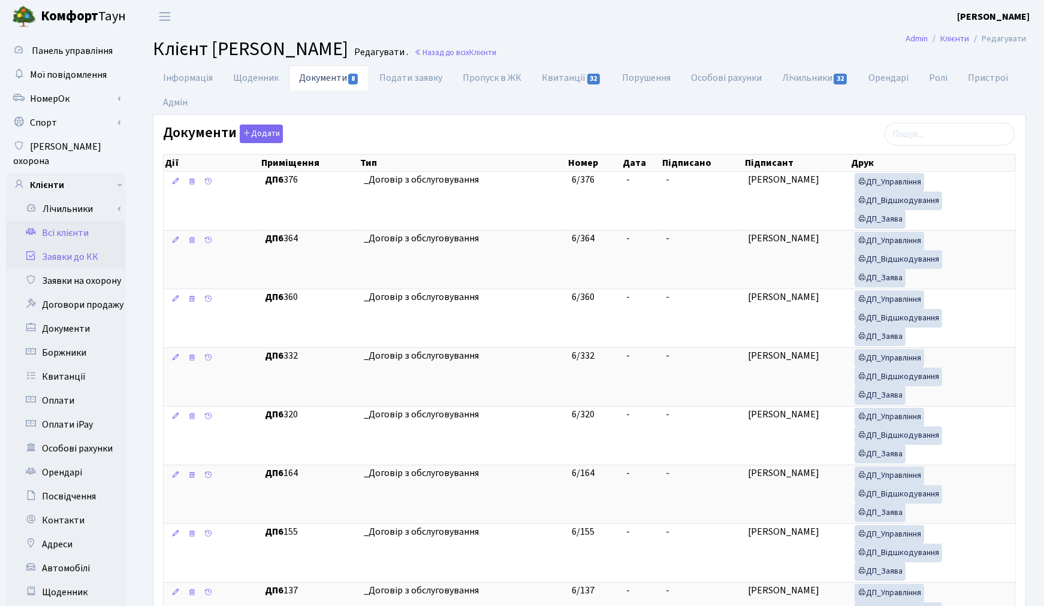
click at [77, 246] on link "Заявки до КК" at bounding box center [66, 257] width 120 height 24
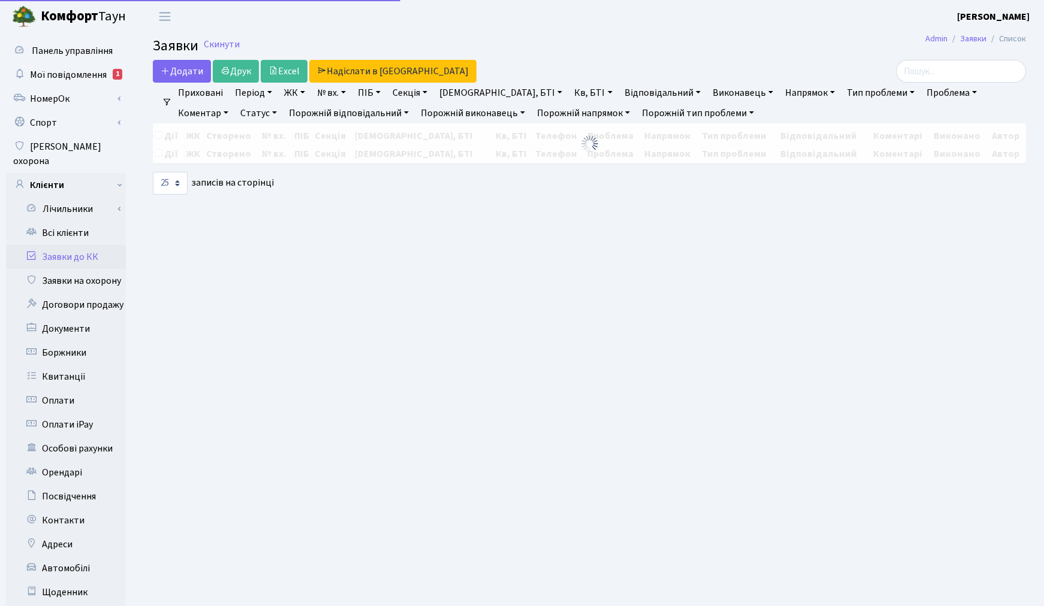
select select "25"
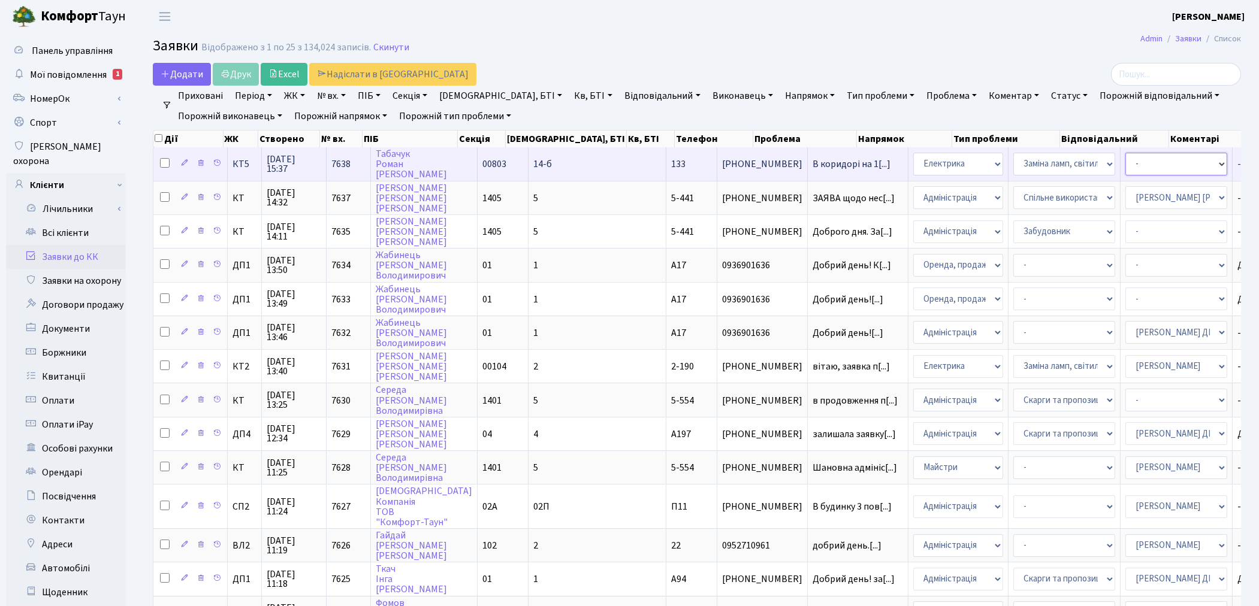
click at [1043, 162] on select "- Адміністратор ЖК КТ Вижул В. В. Гордієнко Н.В. Дядюшкін Д.Ю. Кипчук Т. А. Кла…" at bounding box center [1176, 164] width 102 height 23
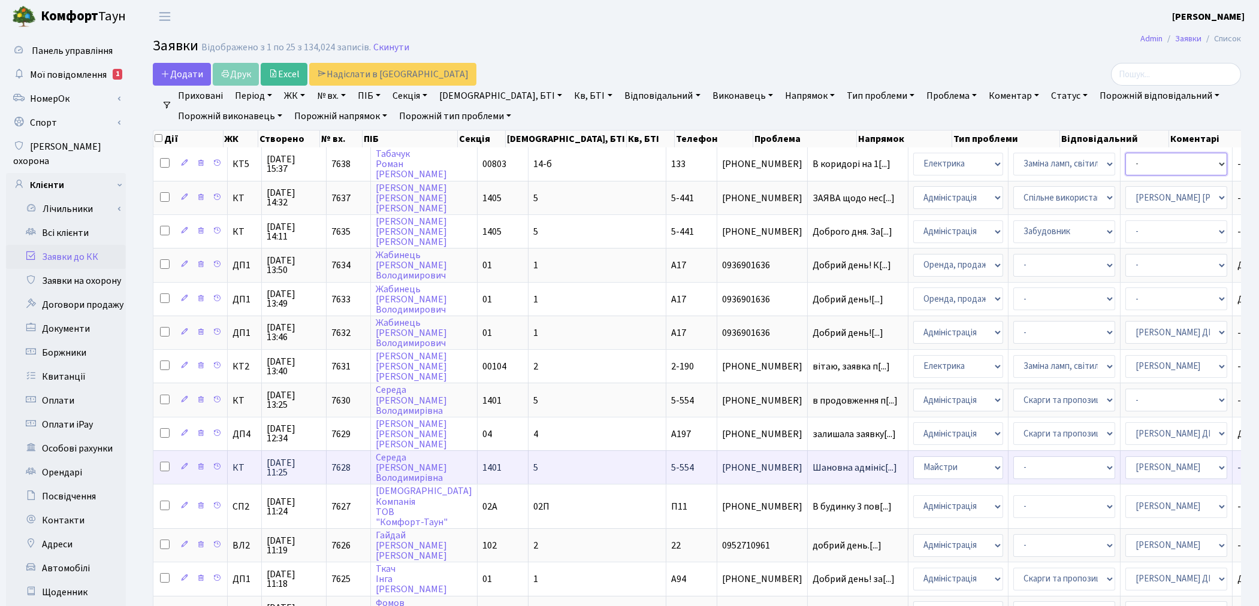
select select "22"
click at [329, 28] on header "Комфорт Таун Котенко К. Л. Мій обліковий запис Вийти" at bounding box center [629, 16] width 1259 height 33
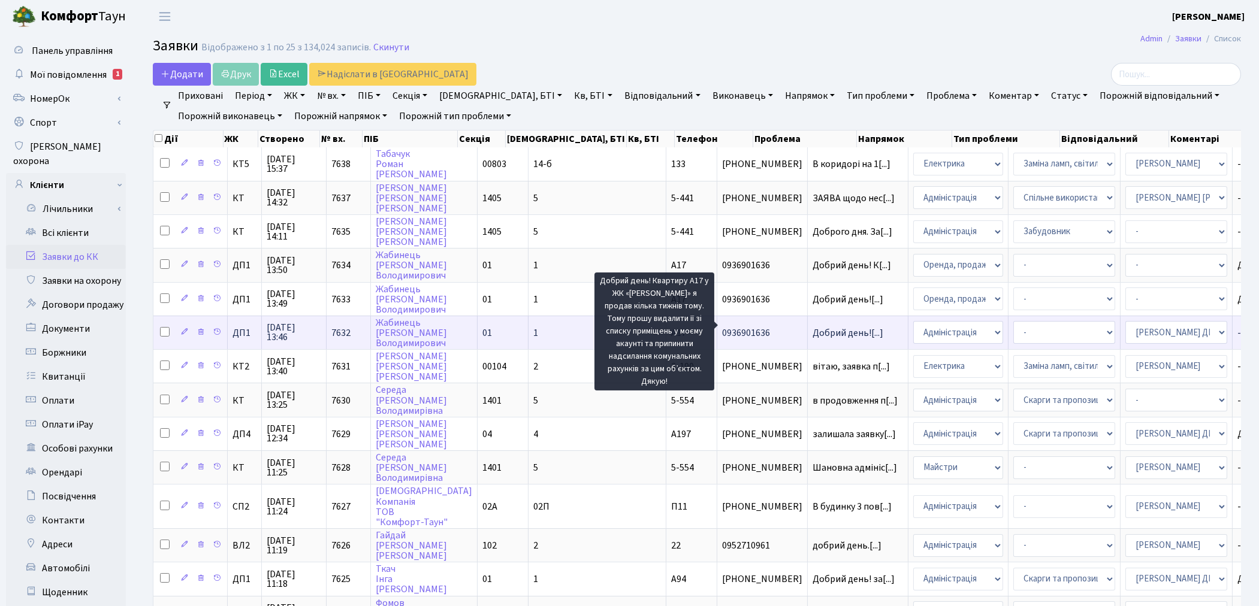
click at [812, 327] on span "Добрий день![...]" at bounding box center [847, 333] width 71 height 13
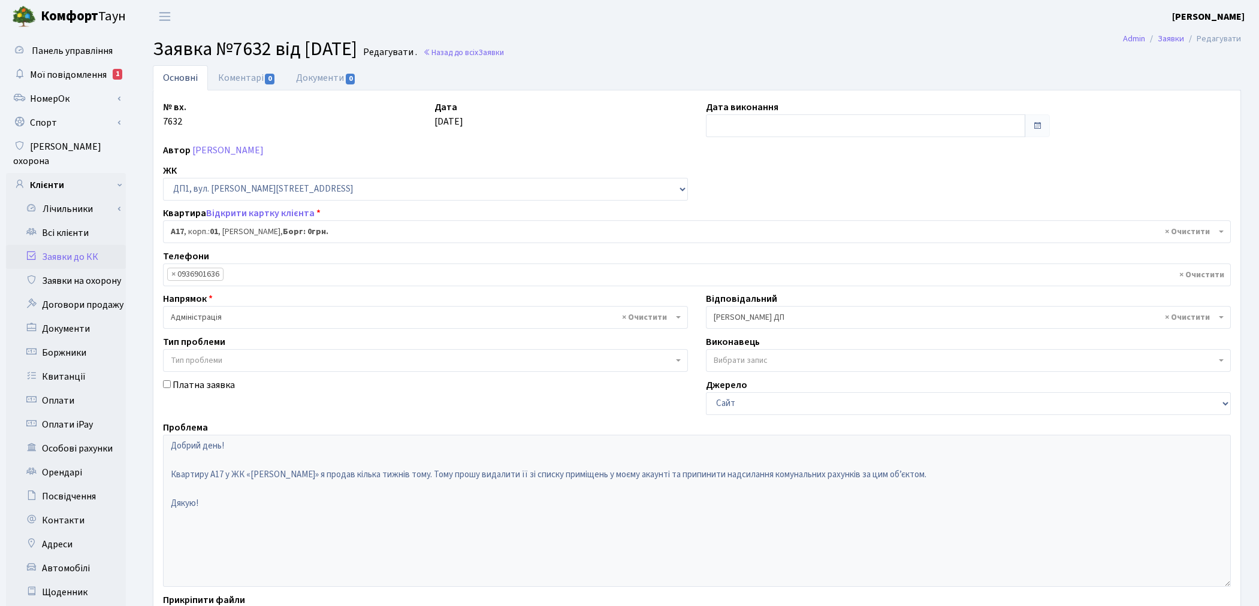
select select "29506"
click at [264, 147] on link "[PERSON_NAME]" at bounding box center [227, 150] width 71 height 13
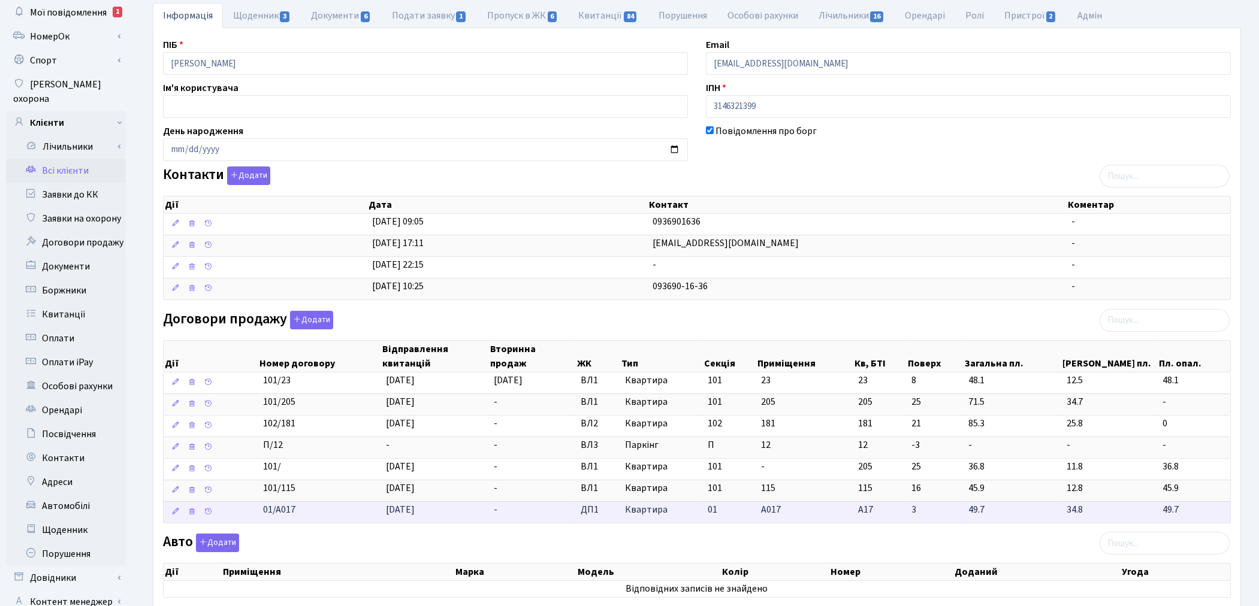
scroll to position [199, 0]
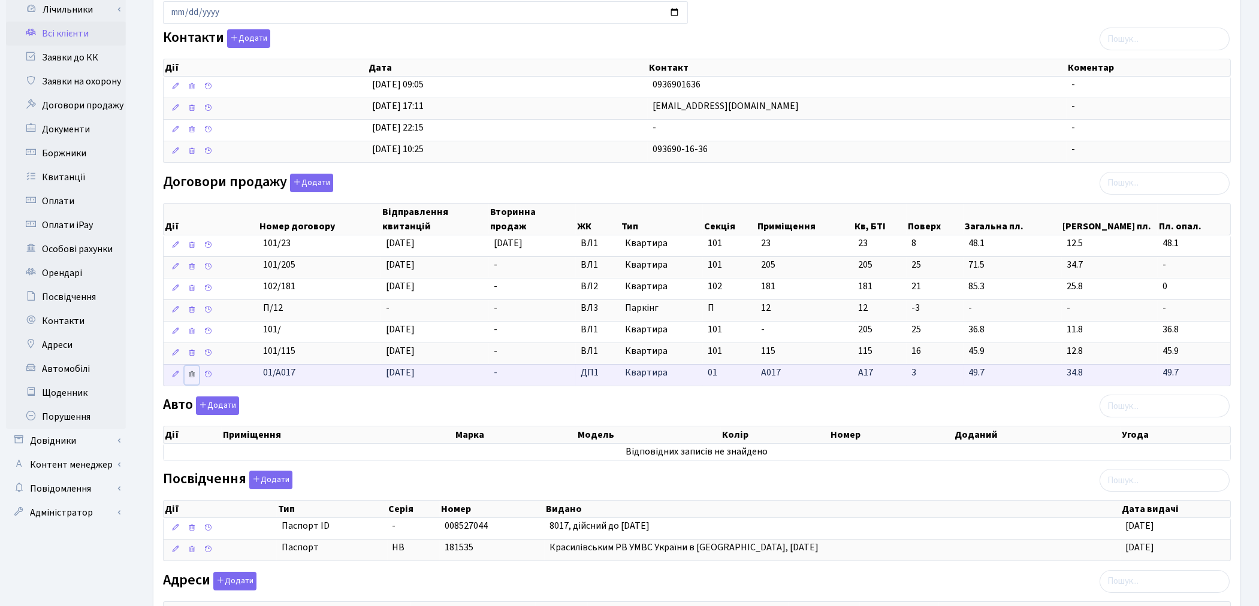
click at [194, 376] on icon at bounding box center [192, 374] width 8 height 8
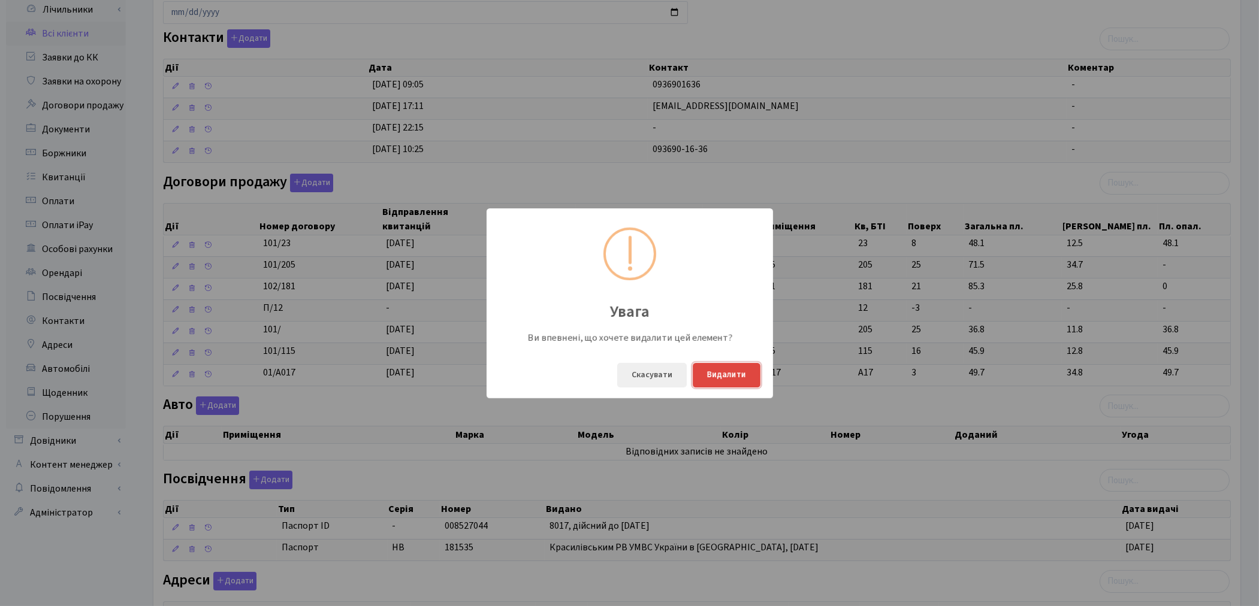
click at [739, 377] on button "Видалити" at bounding box center [727, 375] width 68 height 25
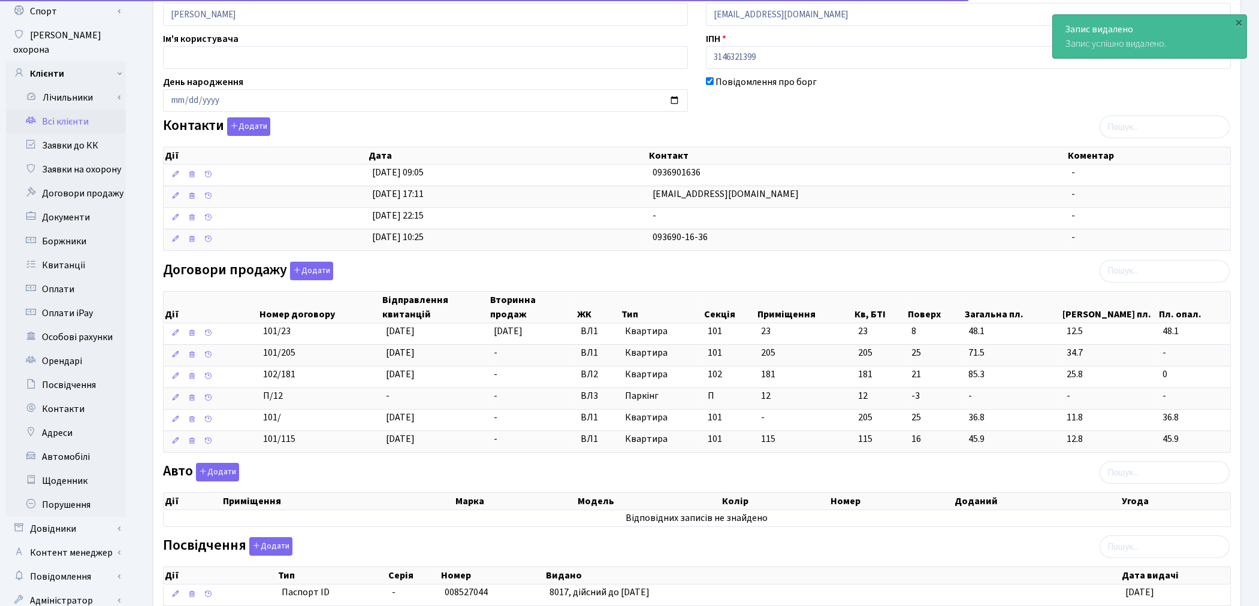
scroll to position [0, 0]
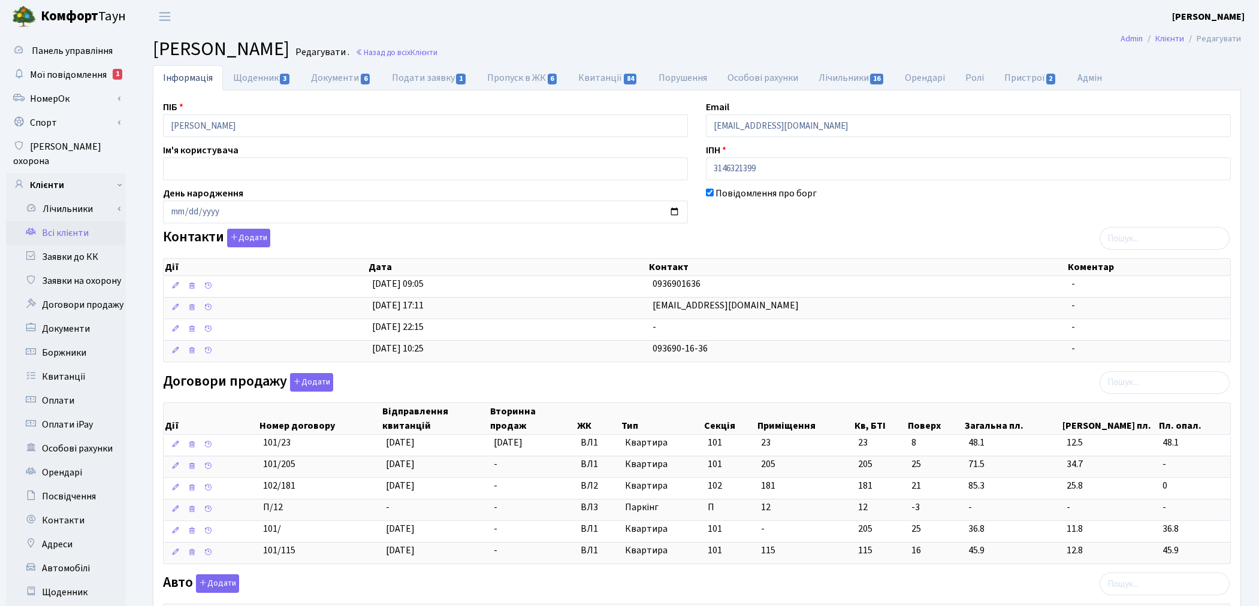
click at [68, 221] on link "Всі клієнти" at bounding box center [66, 233] width 120 height 24
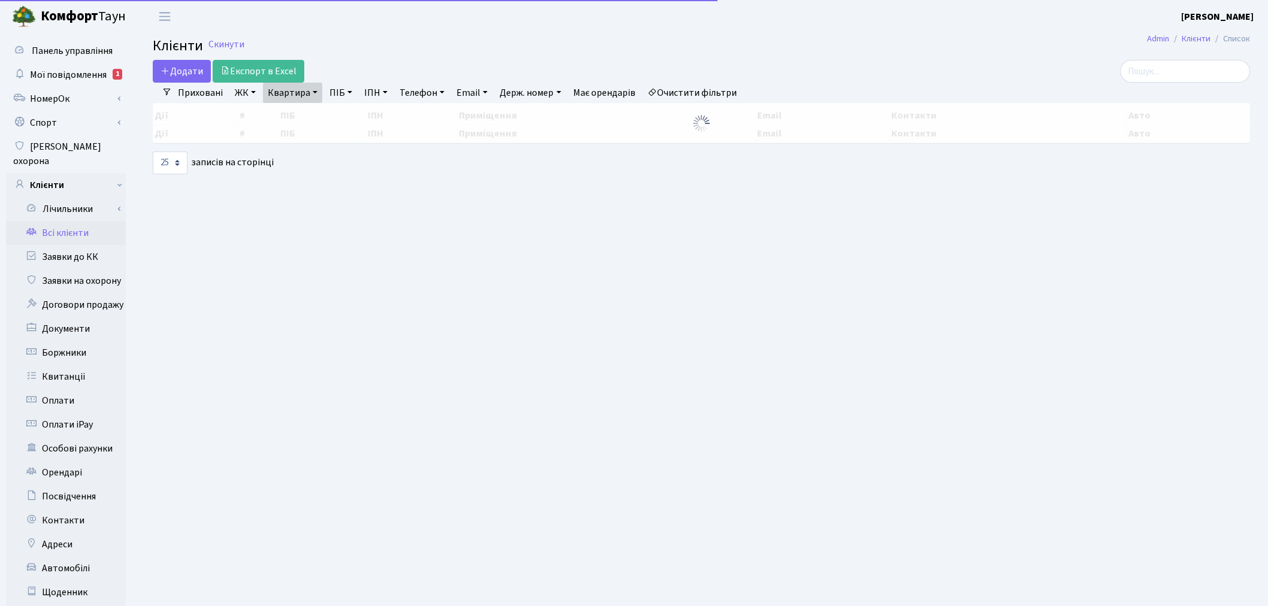
select select "25"
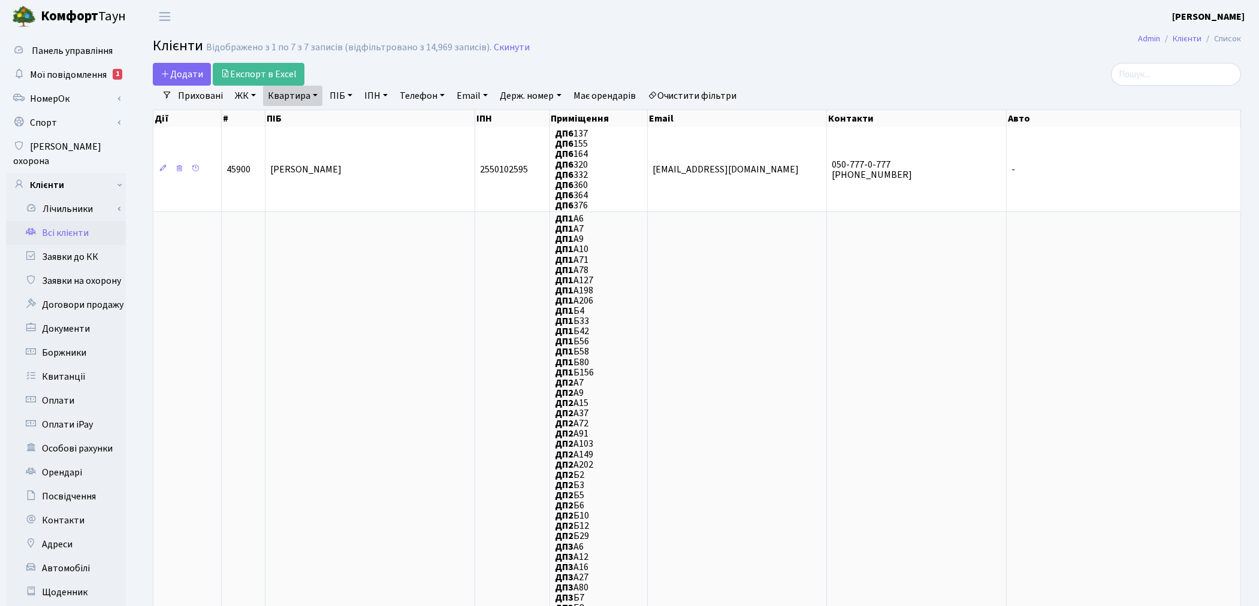
click at [697, 98] on link "Очистити фільтри" at bounding box center [692, 96] width 99 height 20
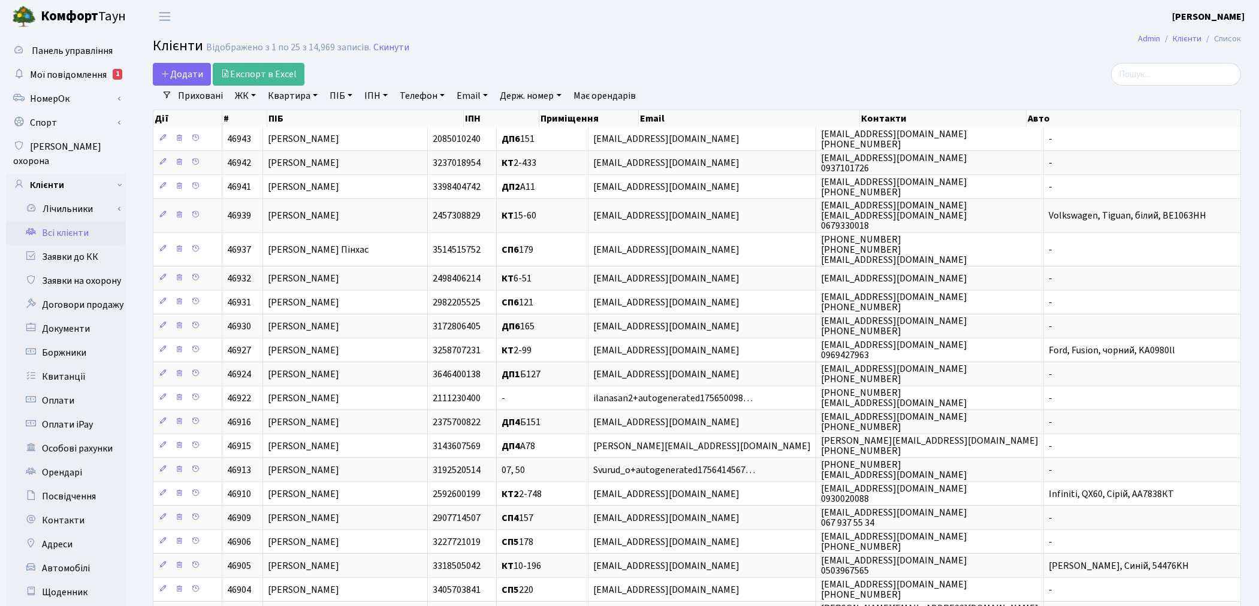
click at [288, 98] on link "Квартира" at bounding box center [292, 96] width 59 height 20
type input "А17"
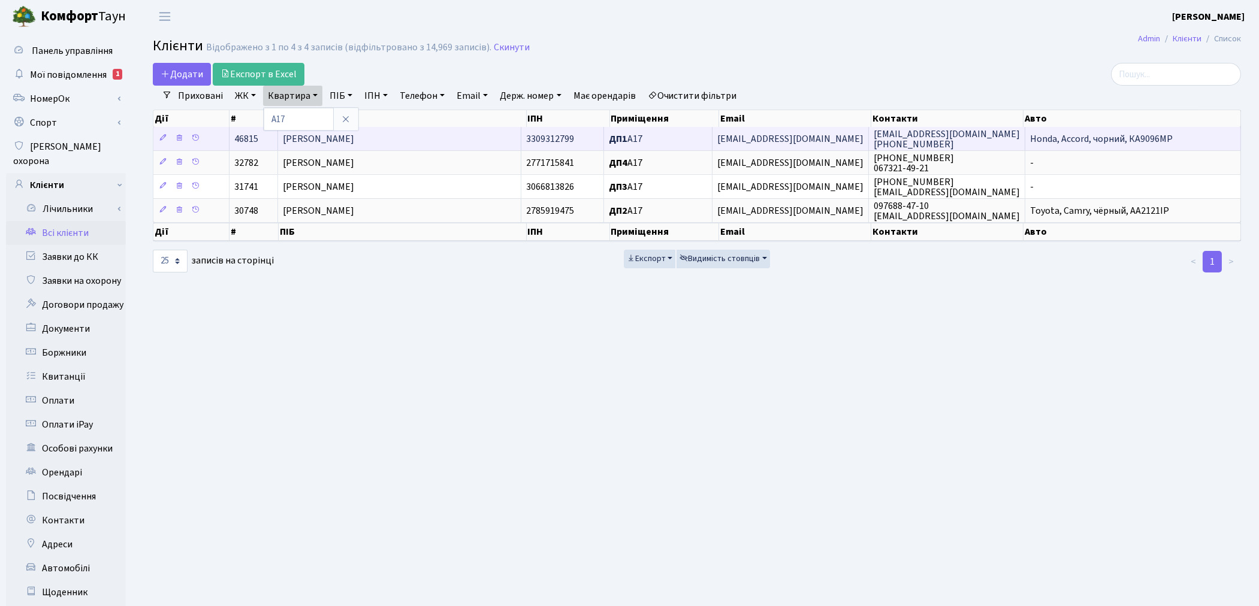
click at [354, 137] on span "[PERSON_NAME]" at bounding box center [318, 138] width 71 height 13
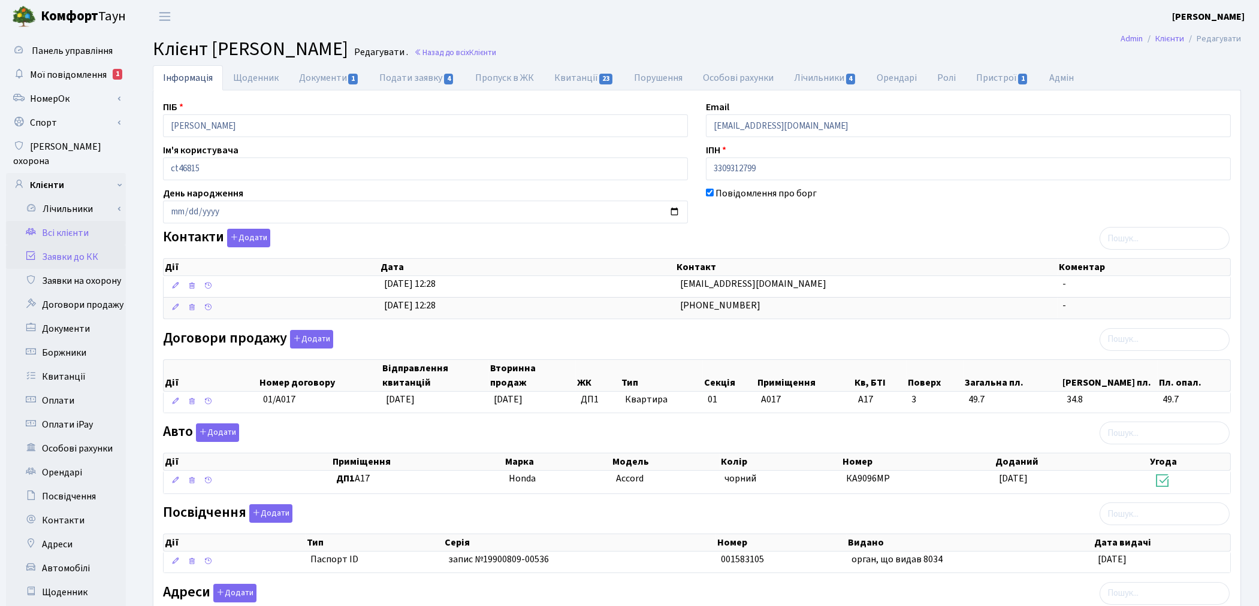
click at [64, 245] on link "Заявки до КК" at bounding box center [66, 257] width 120 height 24
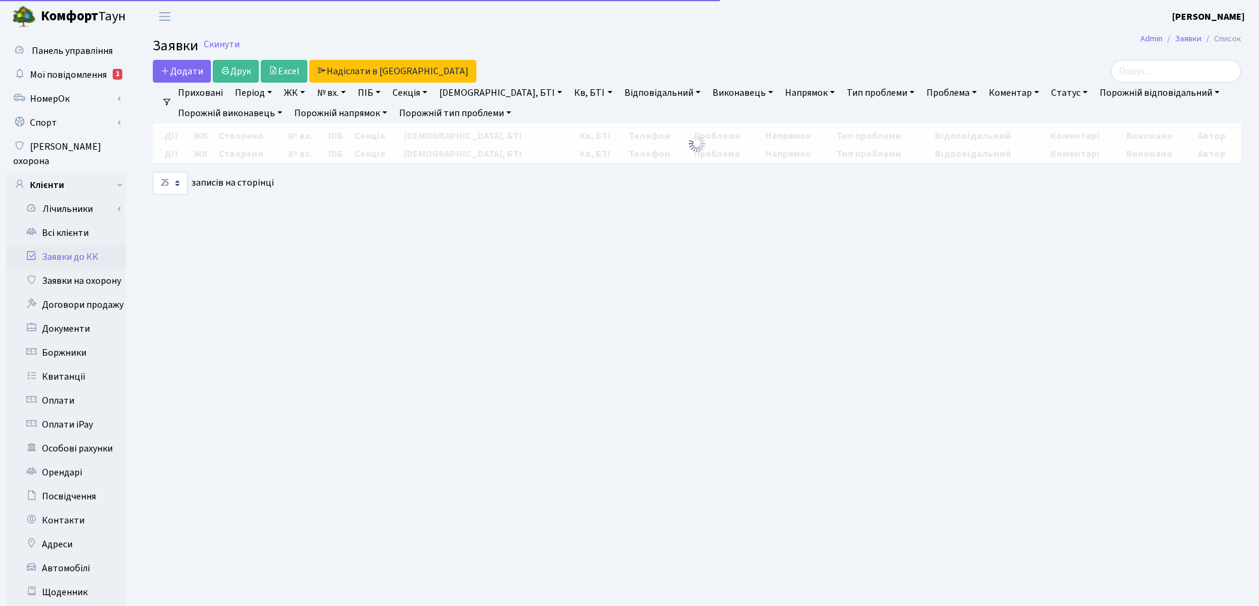
select select "25"
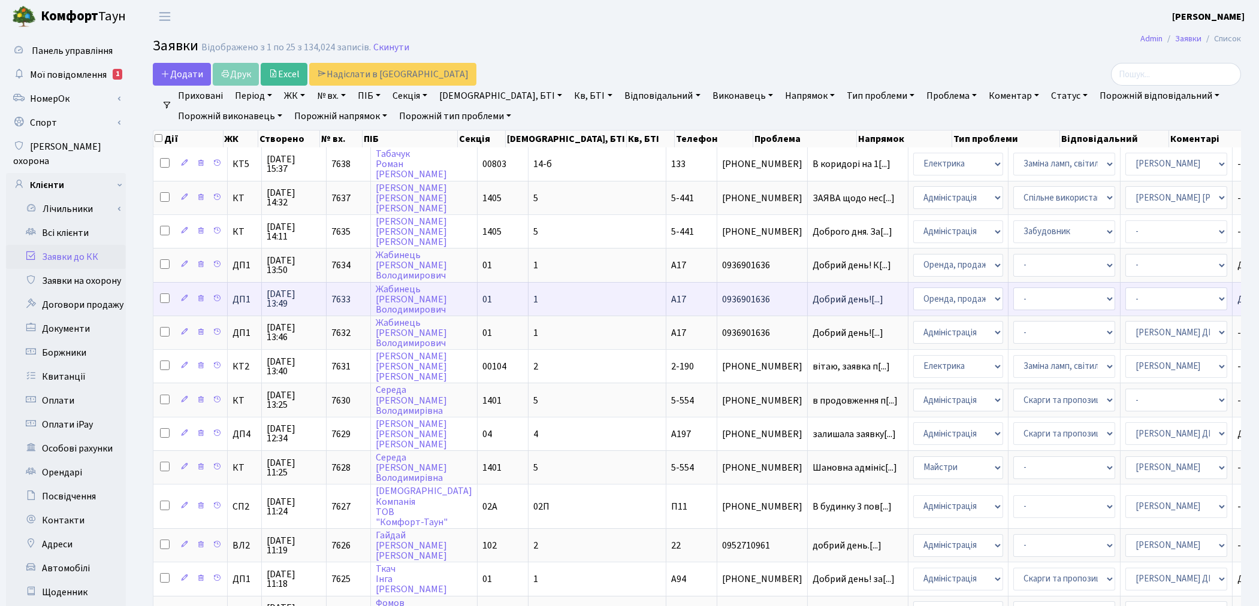
click at [421, 282] on td "Жабинець Олександр Володимирович" at bounding box center [424, 299] width 107 height 34
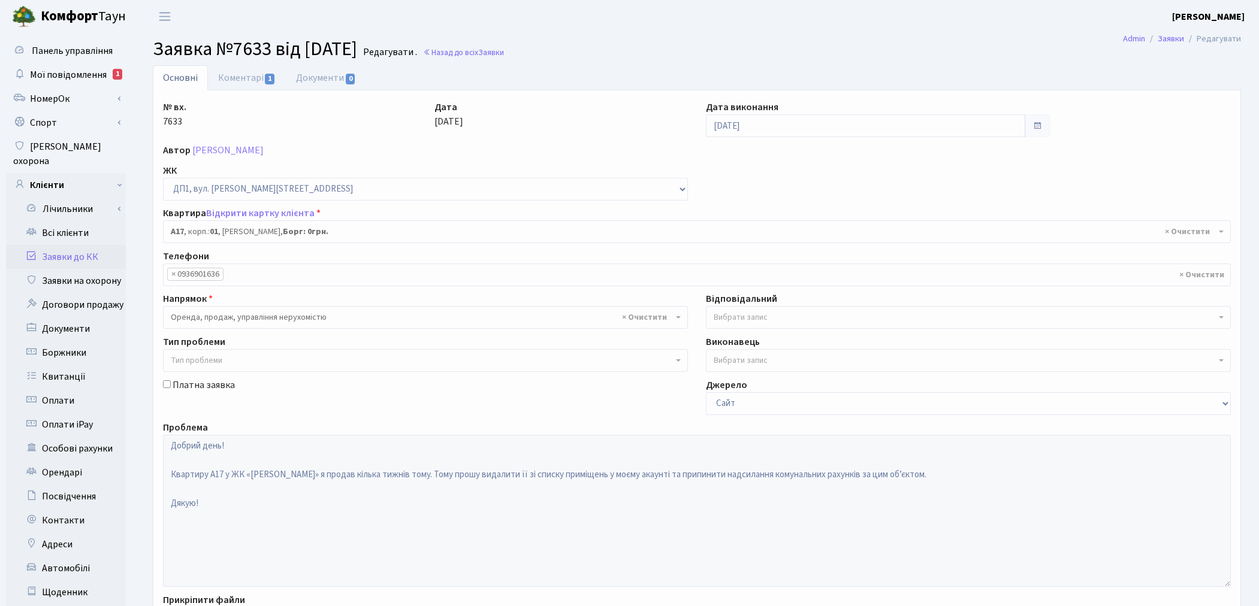
select select "29506"
click at [79, 245] on link "Заявки до КК" at bounding box center [66, 257] width 120 height 24
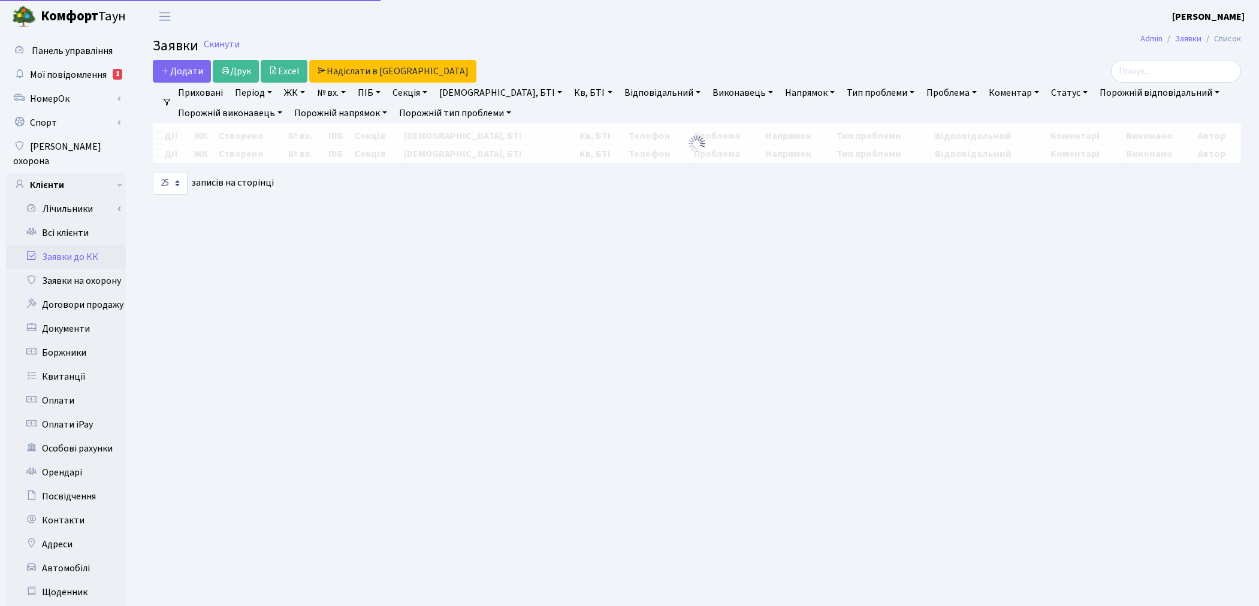
select select "25"
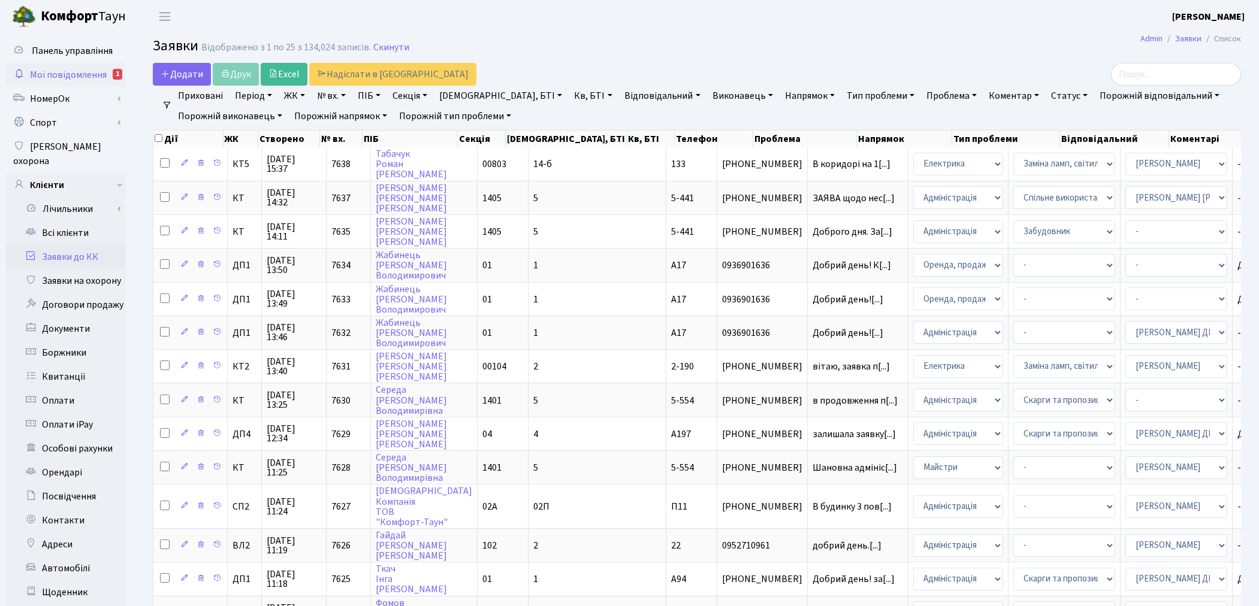
click at [66, 79] on span "Мої повідомлення" at bounding box center [68, 74] width 77 height 13
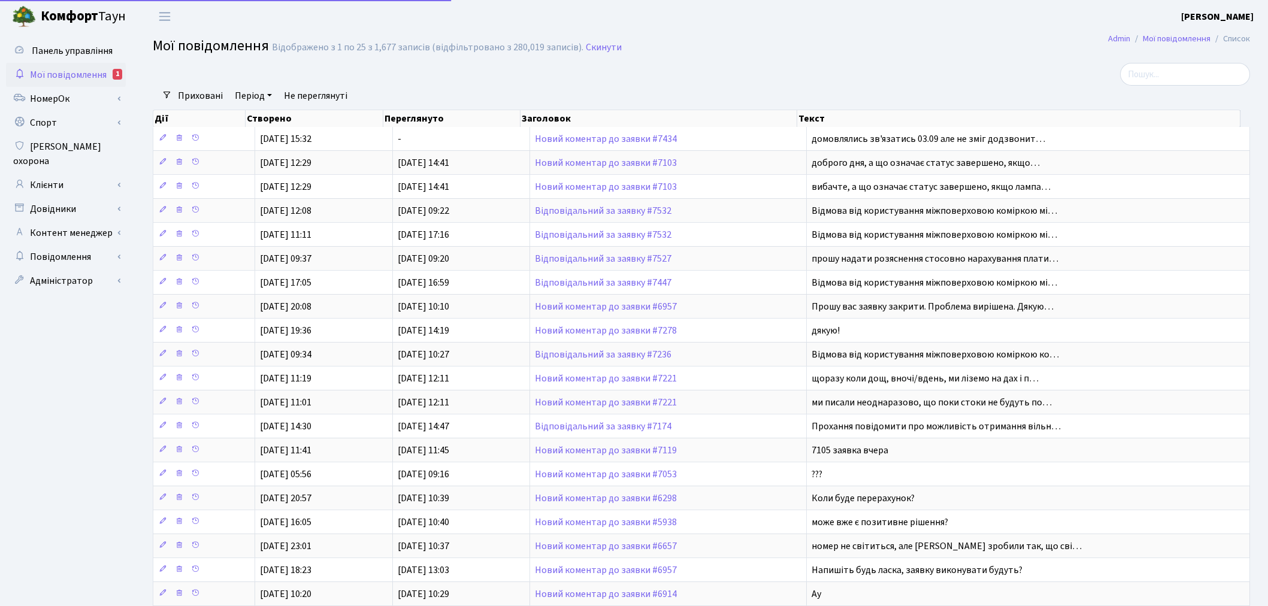
select select "25"
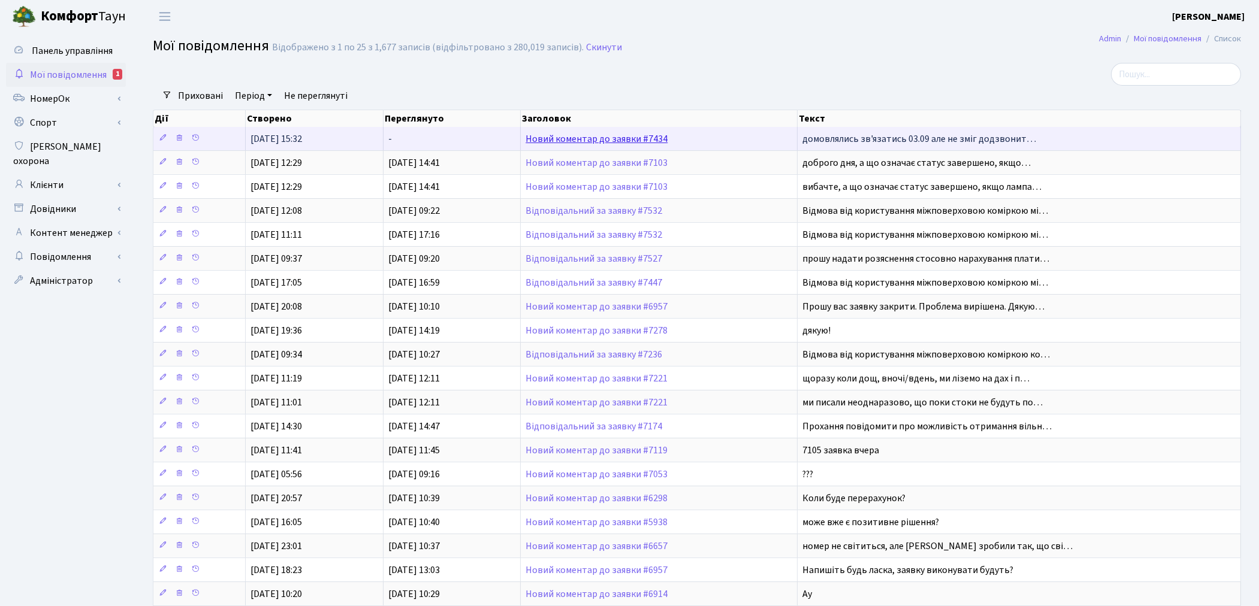
click at [603, 140] on link "Новий коментар до заявки #7434" at bounding box center [596, 138] width 142 height 13
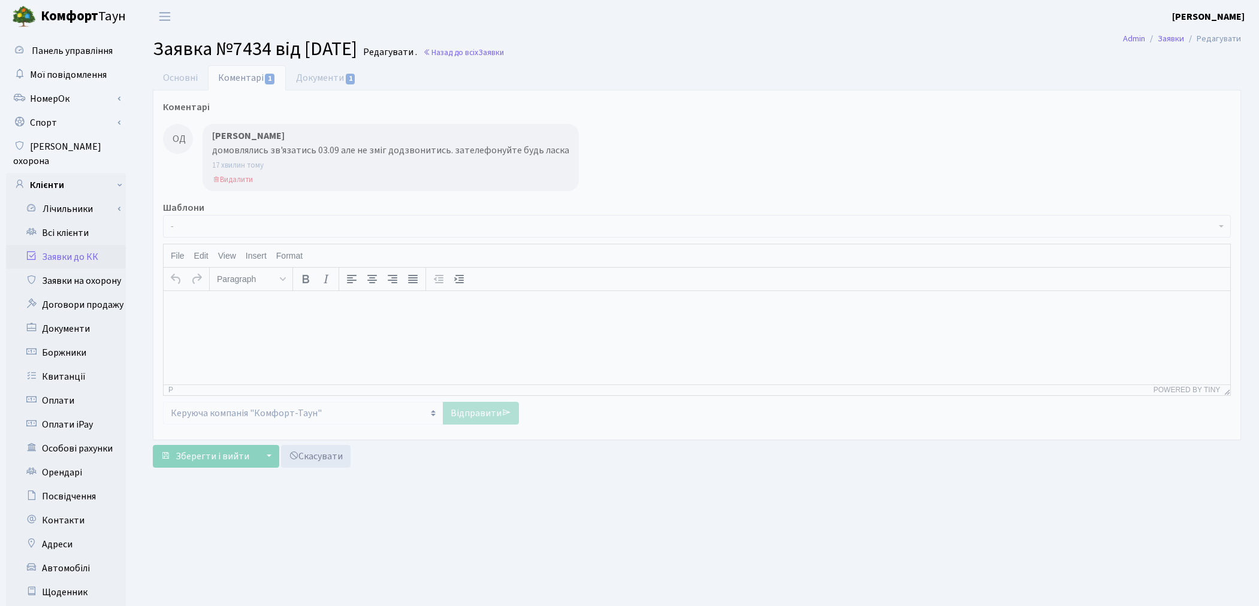
select select "8925"
select select "62"
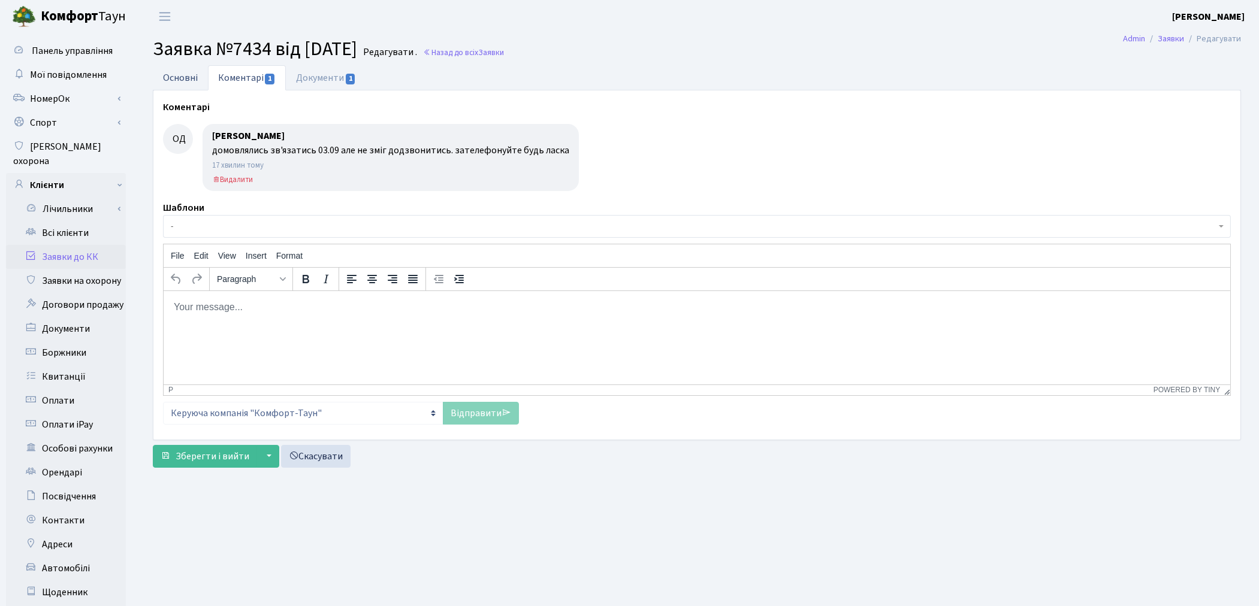
click at [188, 84] on link "Основні" at bounding box center [180, 77] width 55 height 25
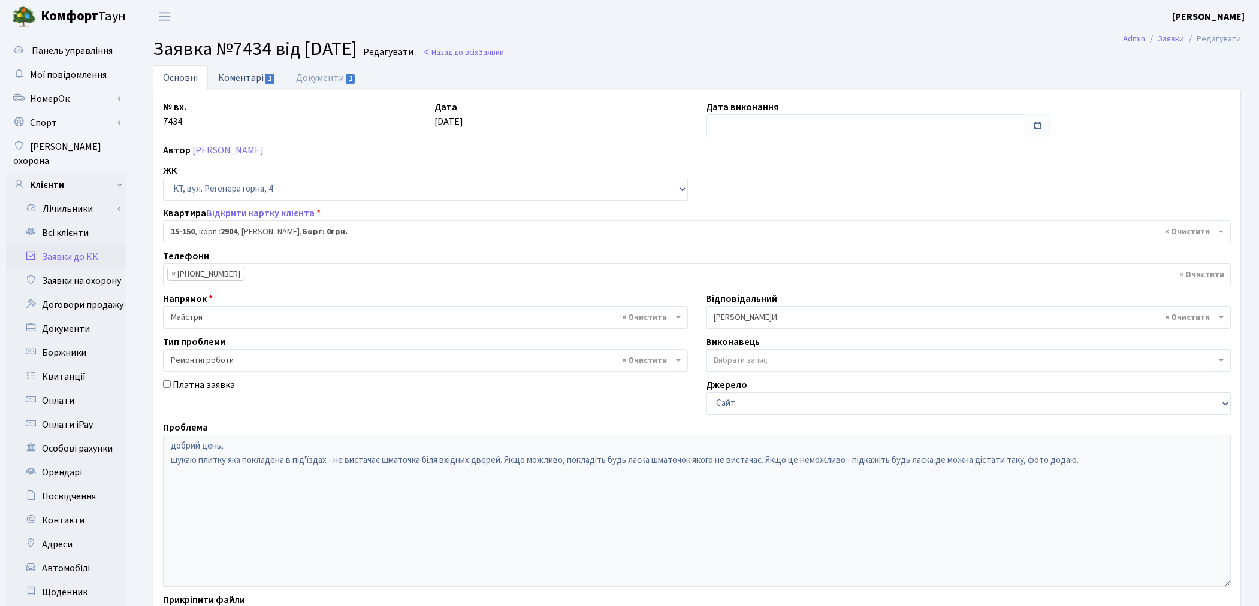
click at [235, 74] on link "Коментарі 1" at bounding box center [247, 77] width 78 height 25
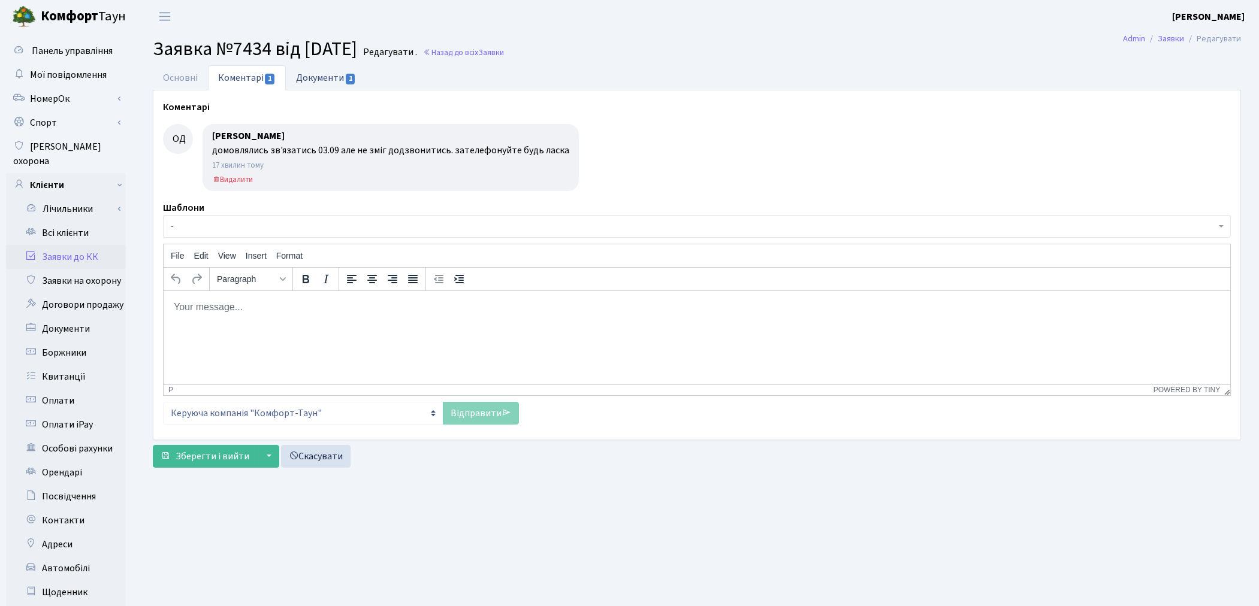
click at [319, 80] on link "Документи 1" at bounding box center [326, 77] width 80 height 25
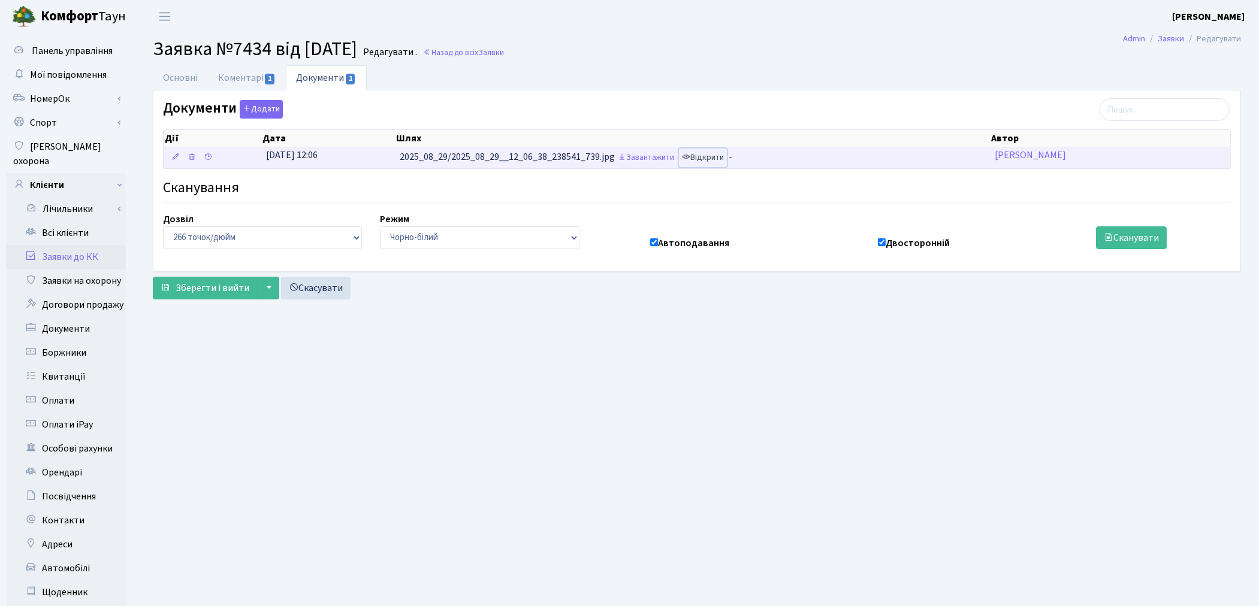
click at [712, 157] on link "Відкрити" at bounding box center [703, 158] width 48 height 19
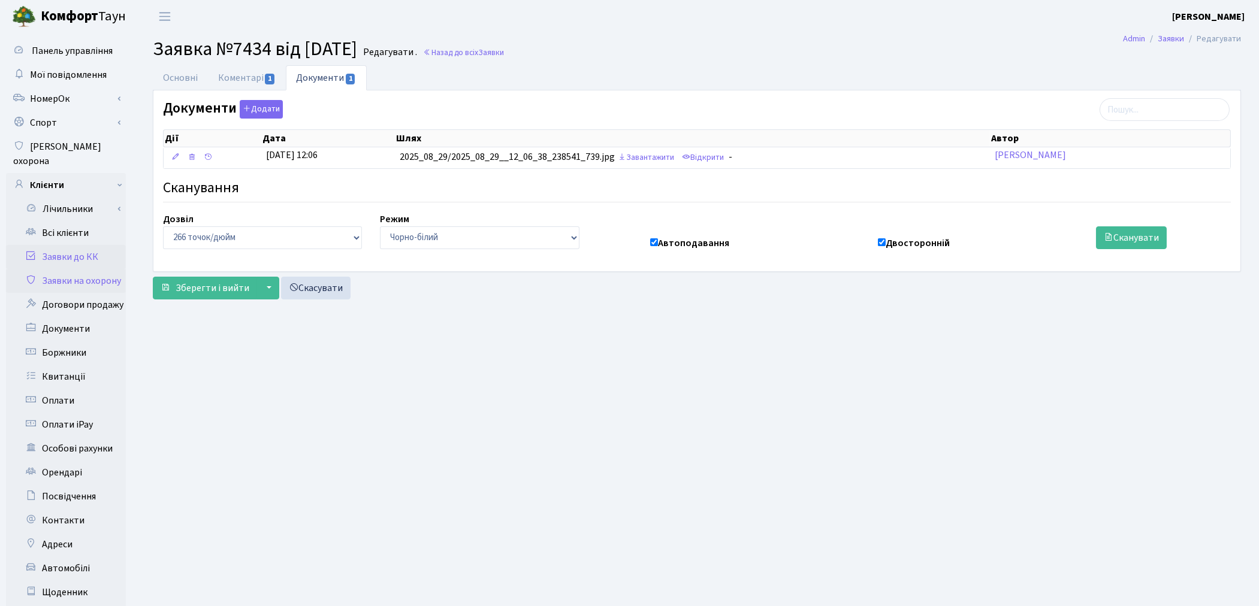
click at [93, 271] on link "Заявки на охорону" at bounding box center [66, 281] width 120 height 24
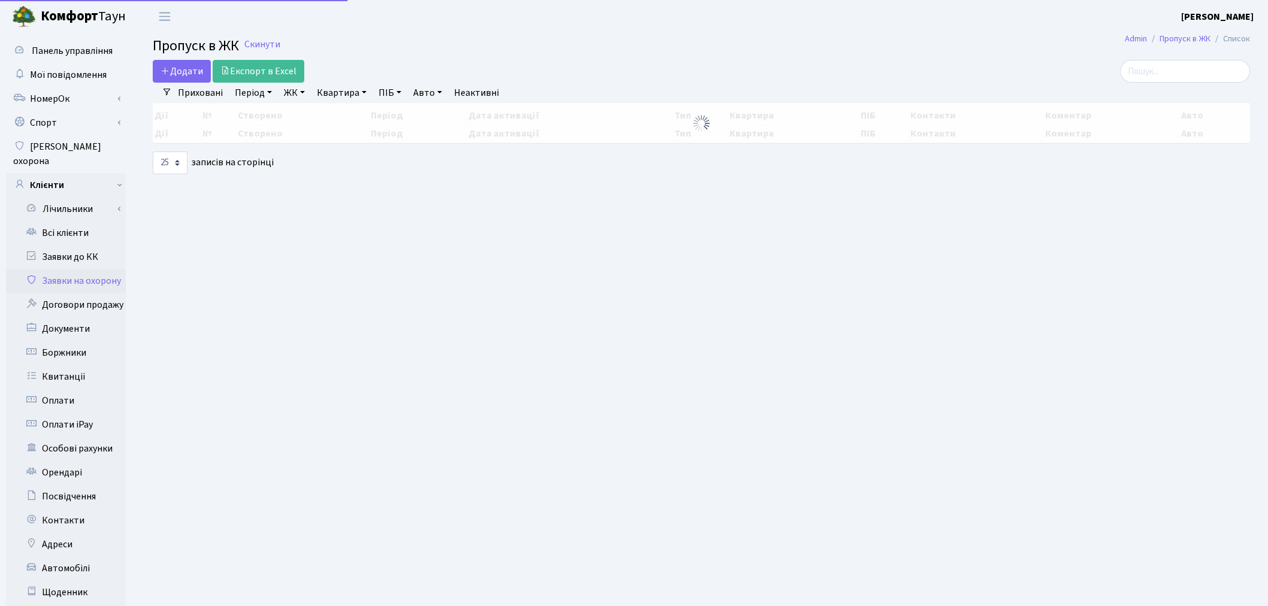
select select "25"
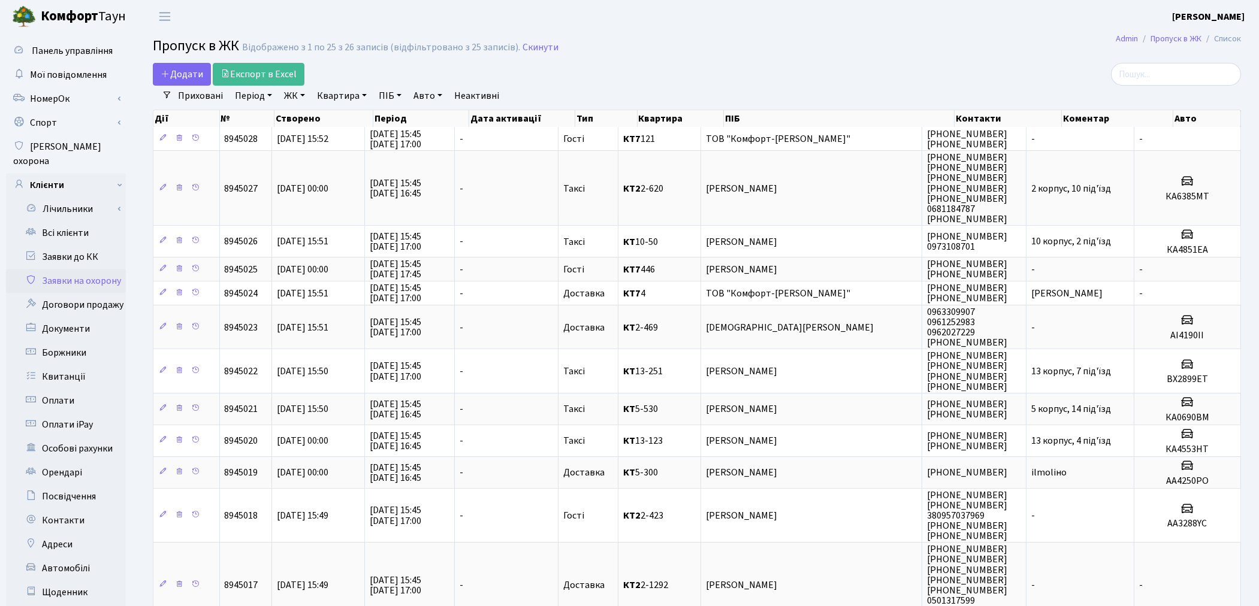
click at [432, 92] on link "Авто" at bounding box center [428, 96] width 38 height 20
type input "9440"
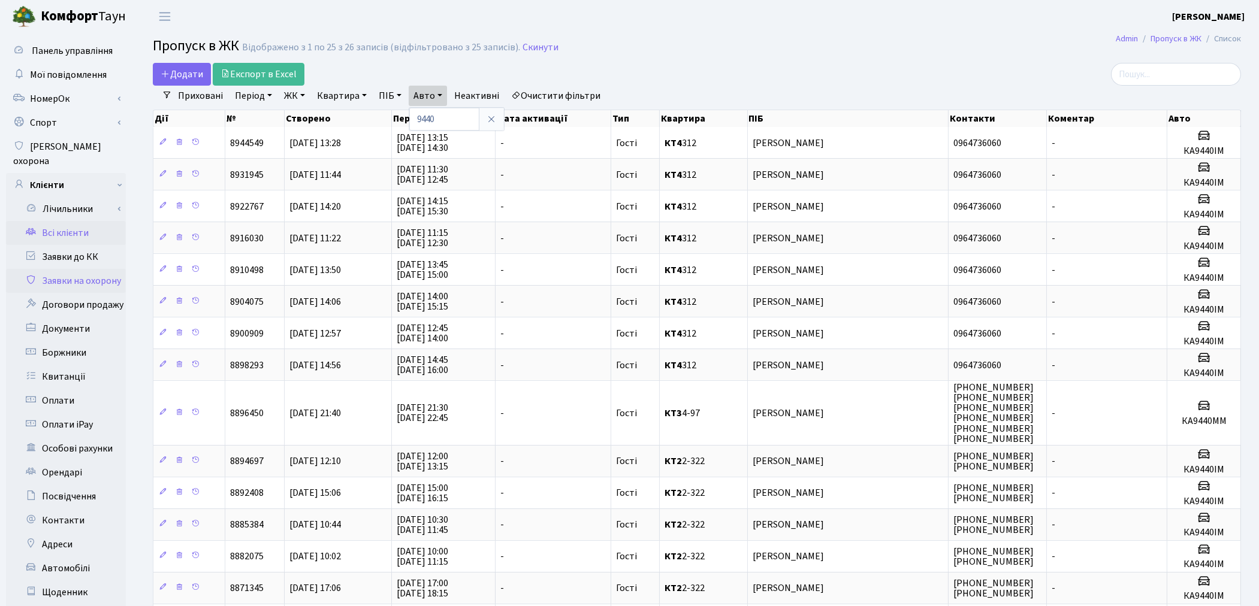
click at [58, 221] on link "Всі клієнти" at bounding box center [66, 233] width 120 height 24
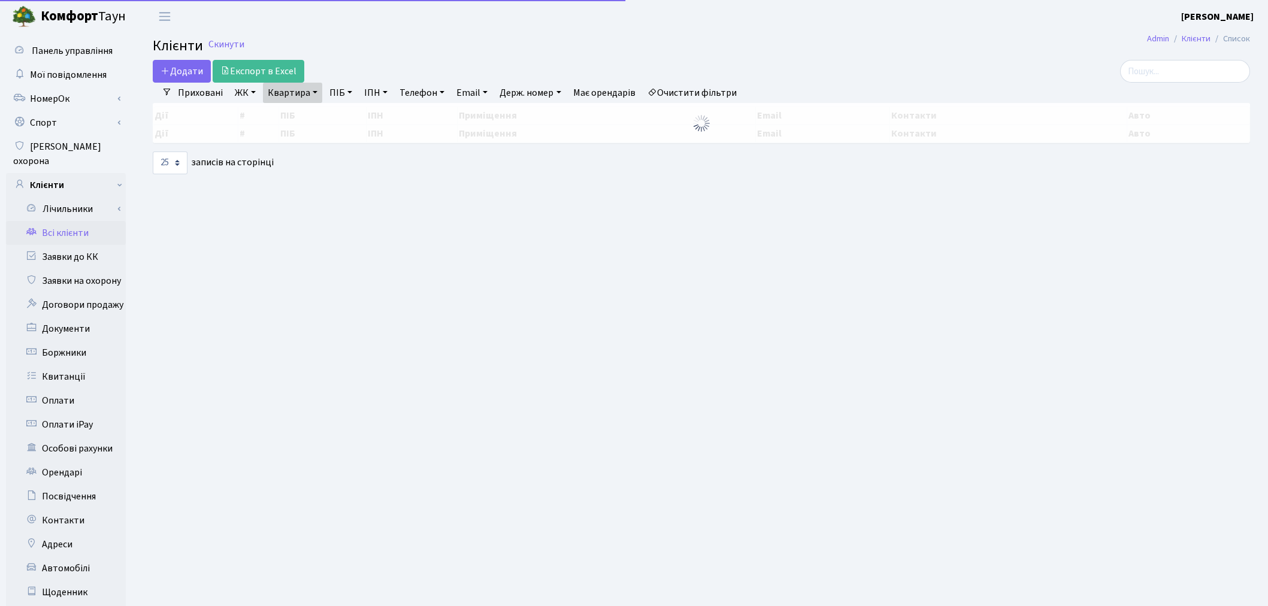
select select "25"
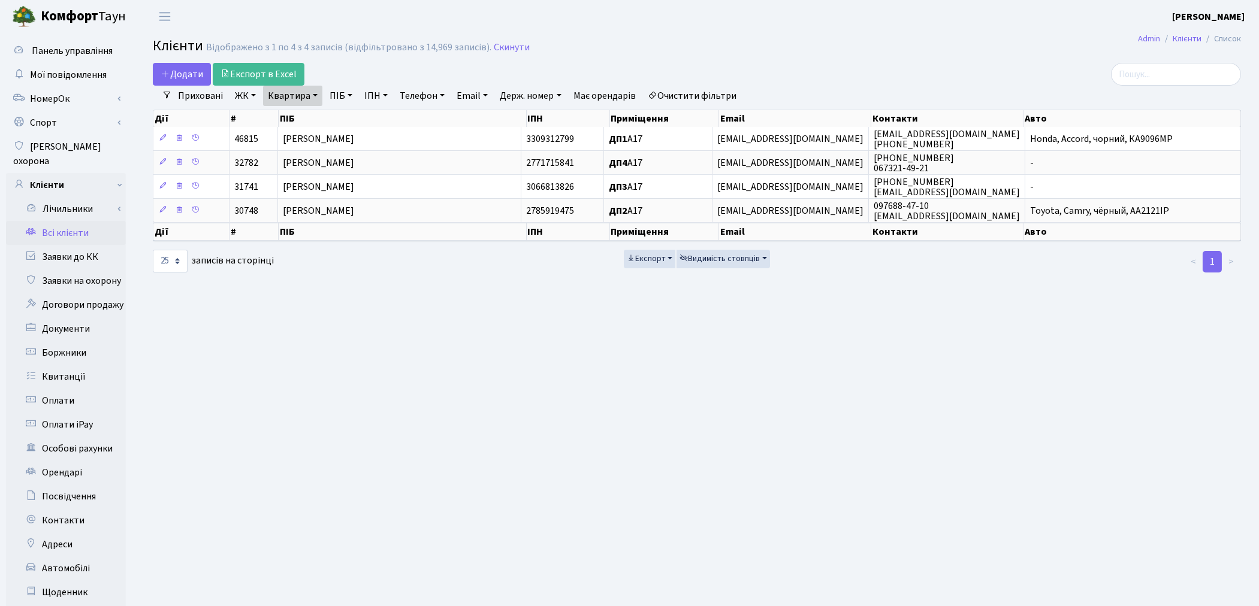
click at [705, 96] on link "Очистити фільтри" at bounding box center [692, 96] width 99 height 20
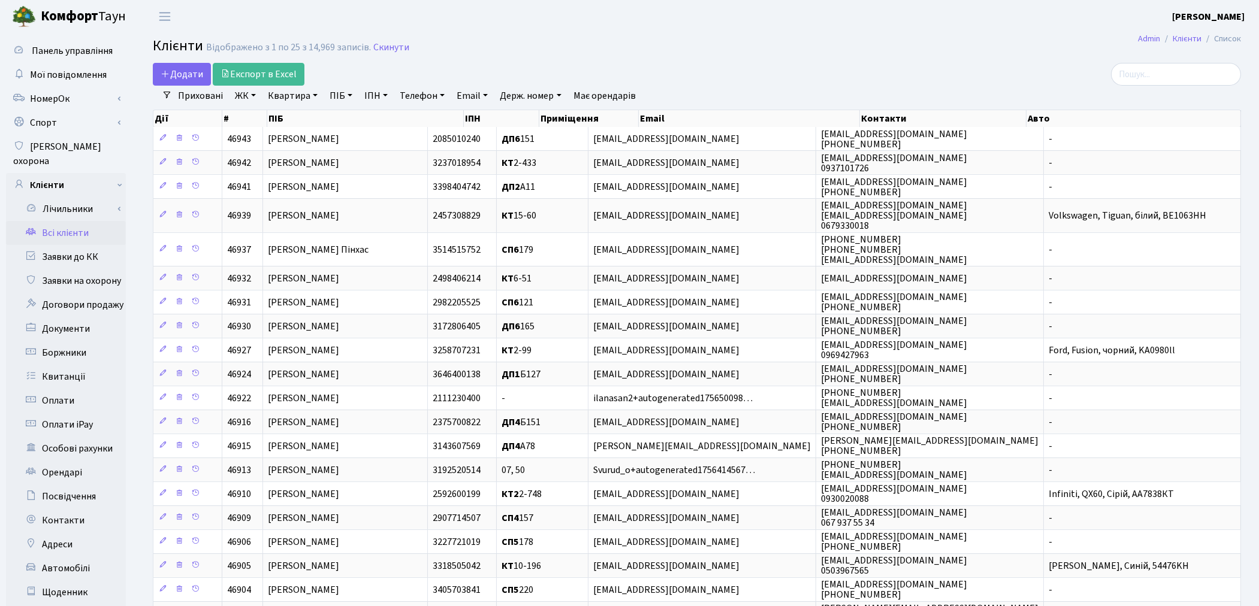
click at [330, 94] on link "ПІБ" at bounding box center [341, 96] width 32 height 20
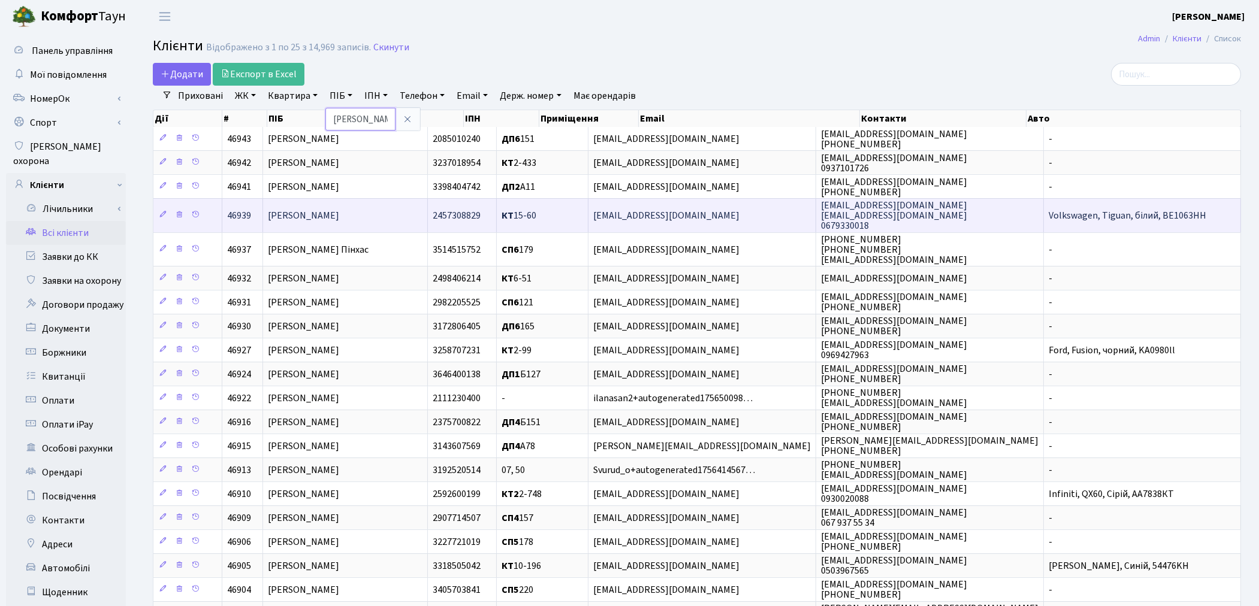
type input "[PERSON_NAME]"
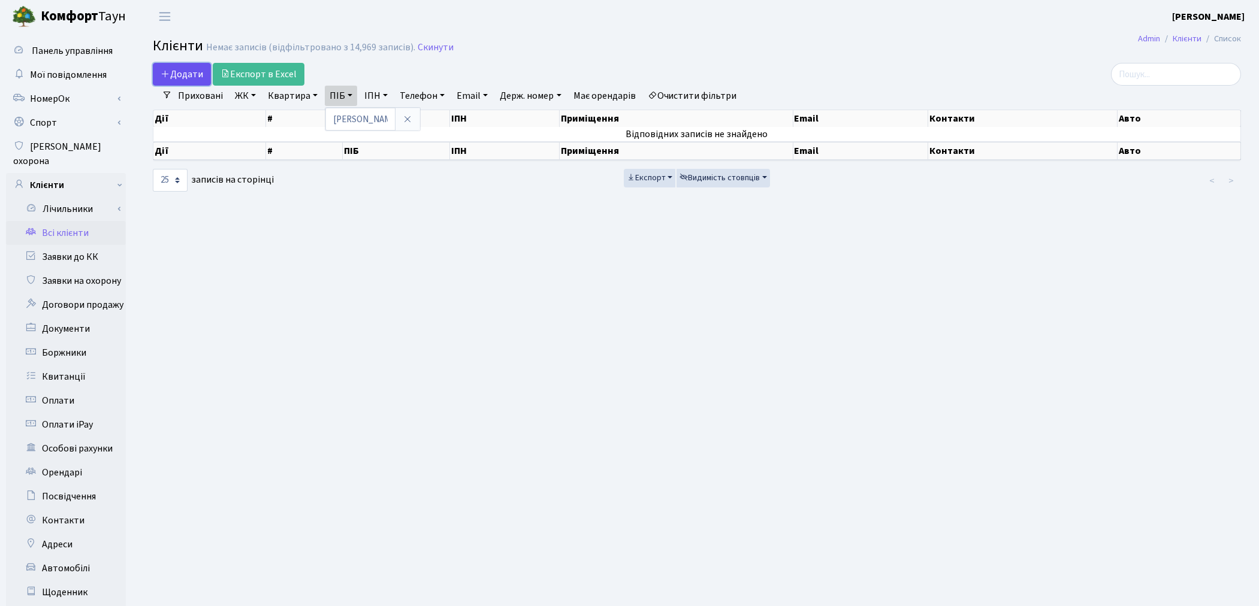
click at [185, 75] on span "Додати" at bounding box center [182, 74] width 43 height 13
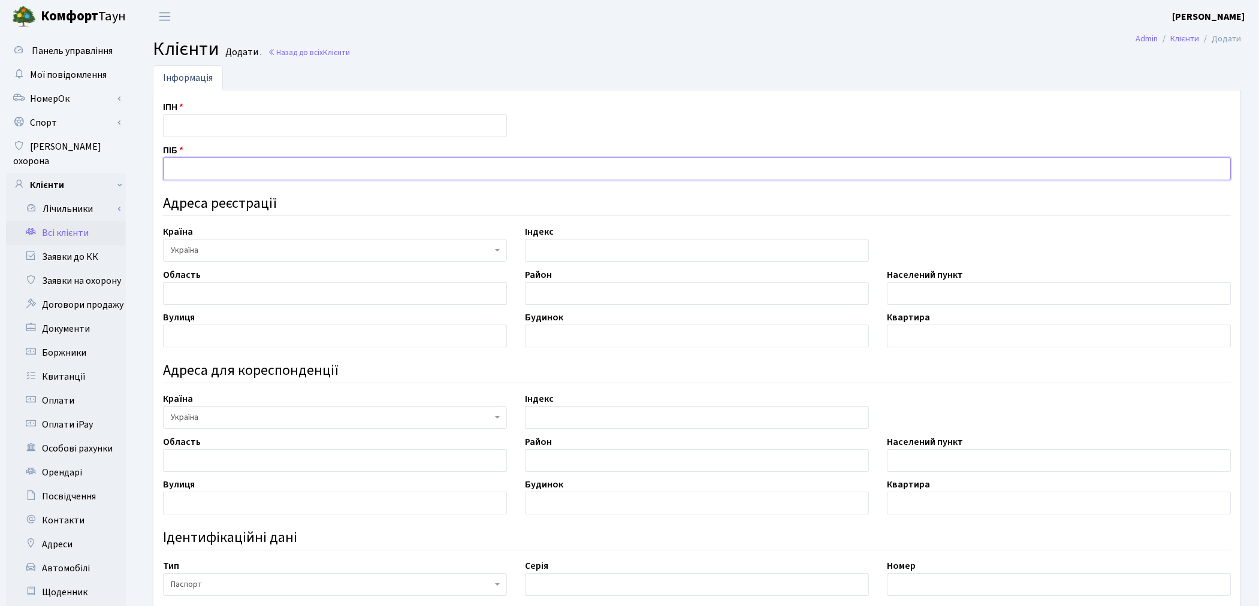
click at [196, 160] on input "text" at bounding box center [697, 169] width 1068 height 23
type input "[PERSON_NAME]"
click at [192, 126] on input "text" at bounding box center [335, 125] width 344 height 23
type input "3331600362"
click at [913, 295] on input "text" at bounding box center [1059, 293] width 344 height 23
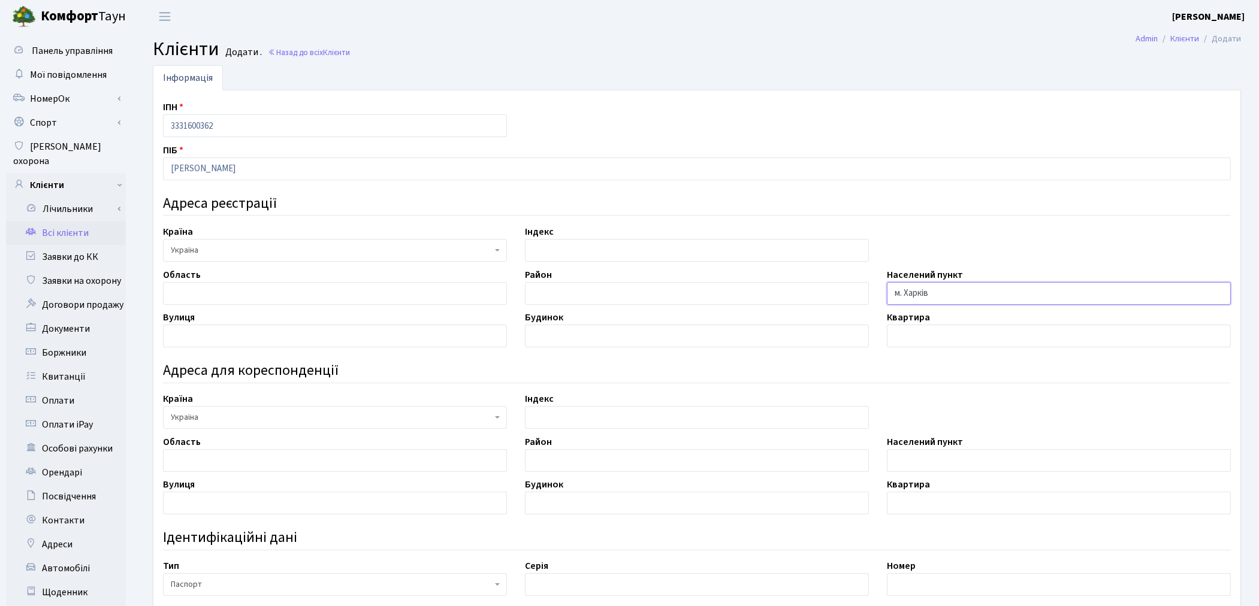
type input "м. Харків"
click at [255, 331] on input "text" at bounding box center [335, 336] width 344 height 23
type input "вул. Рибалка"
click at [554, 344] on input "text" at bounding box center [697, 336] width 344 height 23
type input "29"
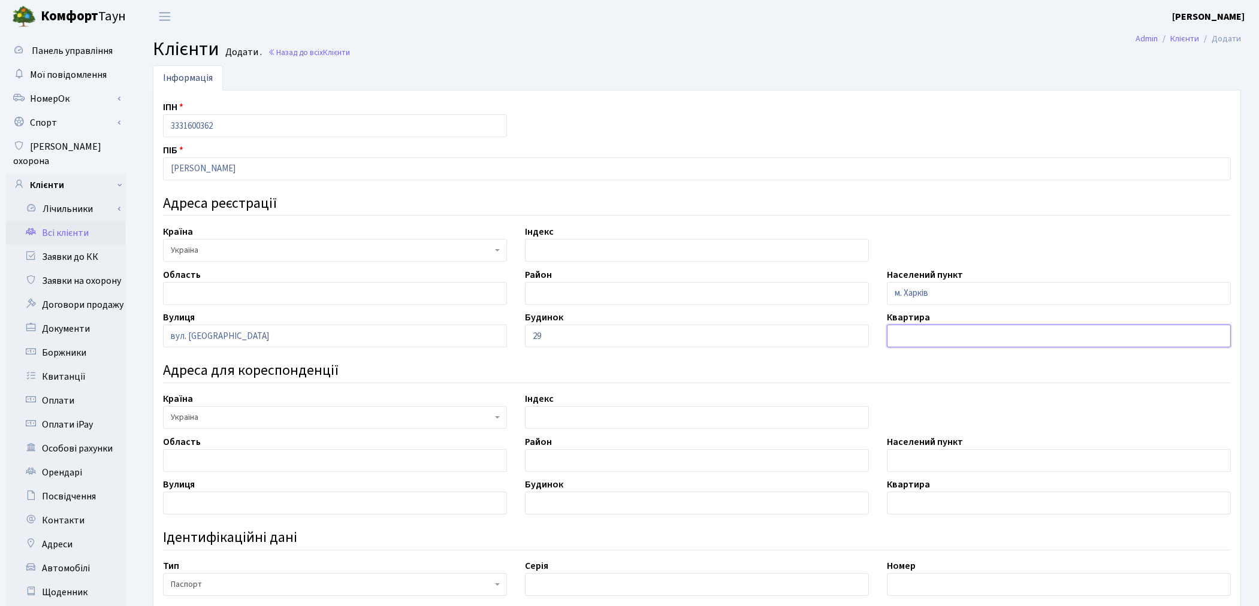
click at [912, 337] on input "text" at bounding box center [1059, 336] width 344 height 23
type input "3"
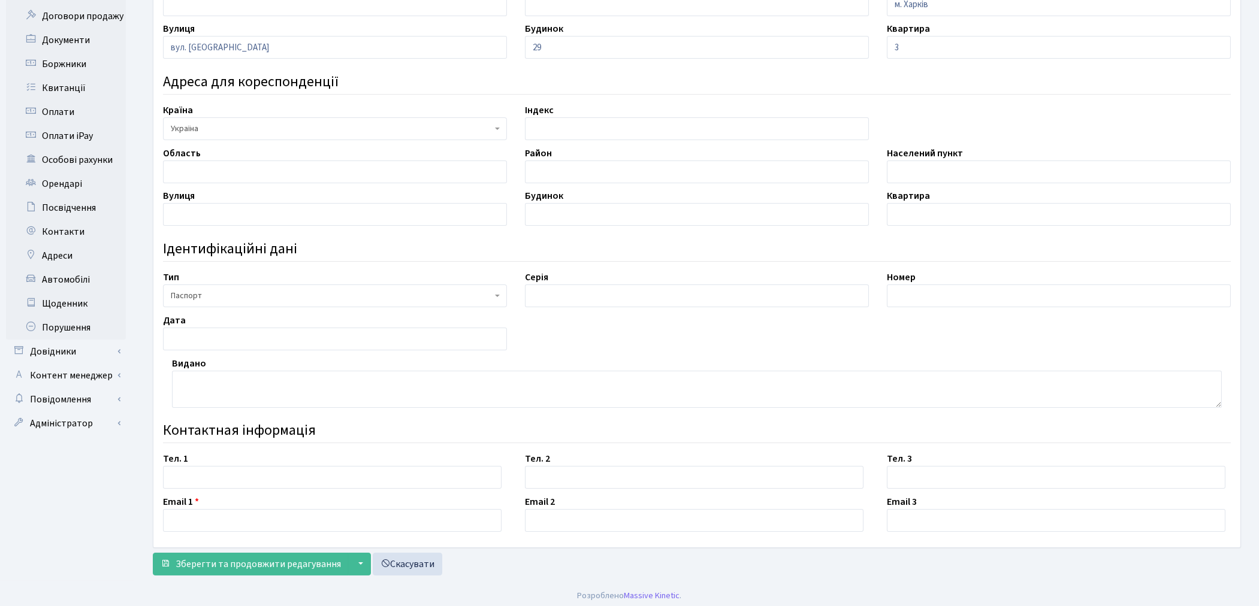
scroll to position [294, 0]
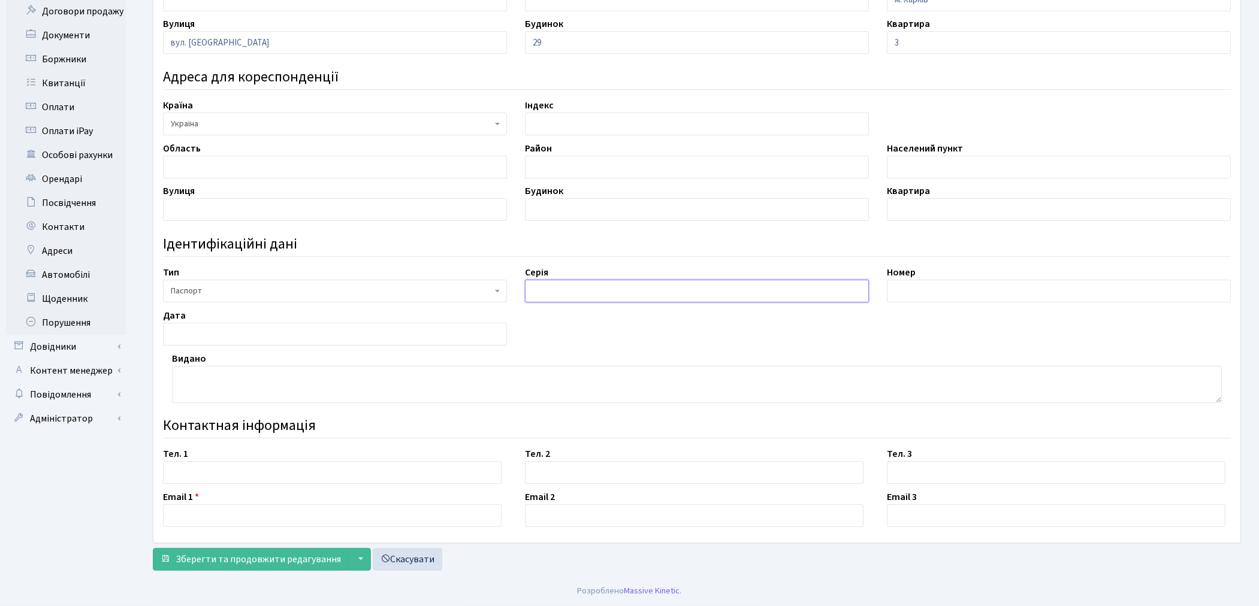
click at [537, 297] on input "text" at bounding box center [697, 291] width 344 height 23
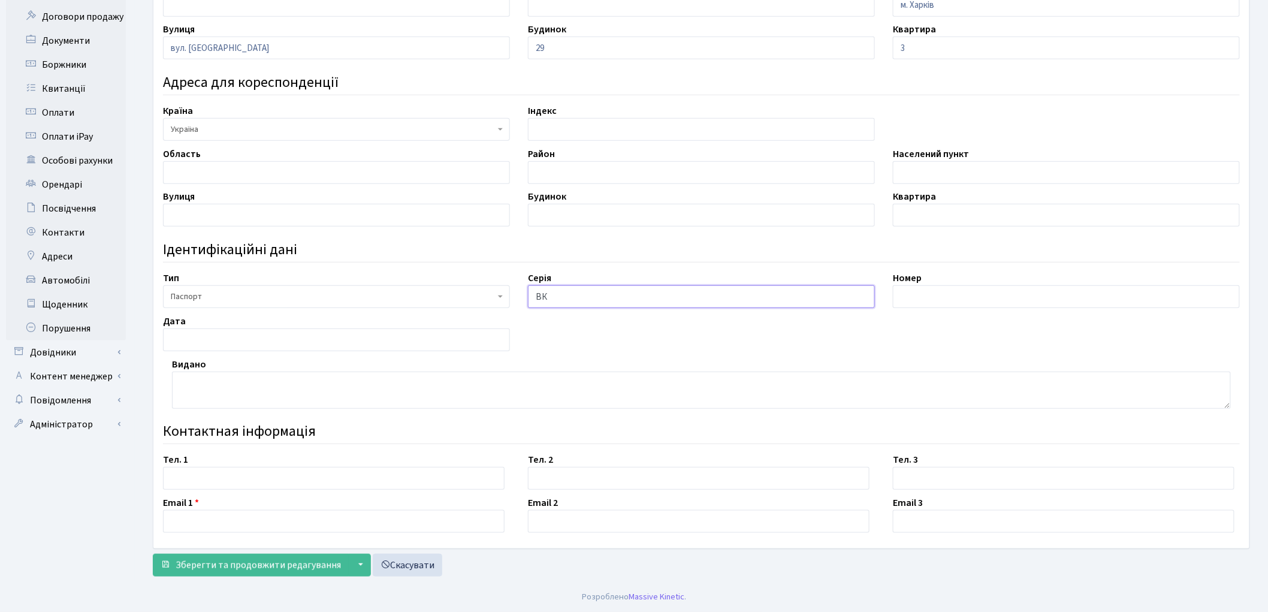
type input "ВК"
click at [939, 290] on input "text" at bounding box center [1066, 296] width 347 height 23
type input "385280"
click at [380, 397] on textarea at bounding box center [701, 389] width 1059 height 37
type textarea "Краматорським МВ УМВС Українив Донецькій обл."
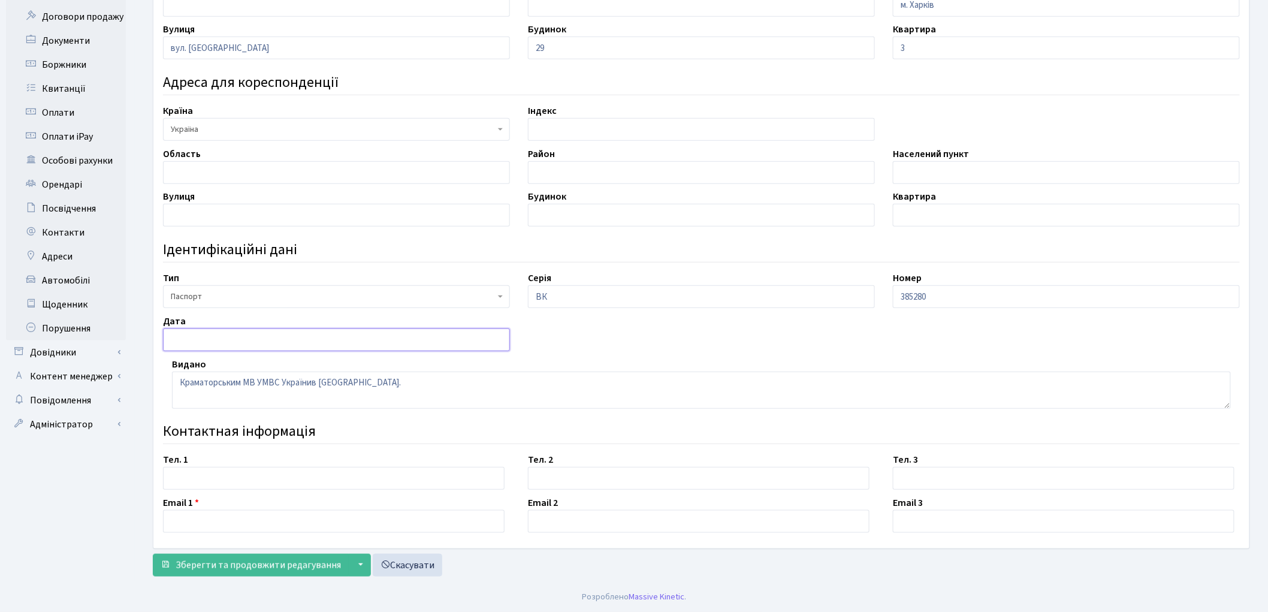
click at [321, 343] on input "text" at bounding box center [336, 339] width 347 height 23
type input "16.05.2007"
click at [241, 469] on input "text" at bounding box center [333, 478] width 341 height 23
paste input "050 99 50 148"
type input "050 99 50 148"
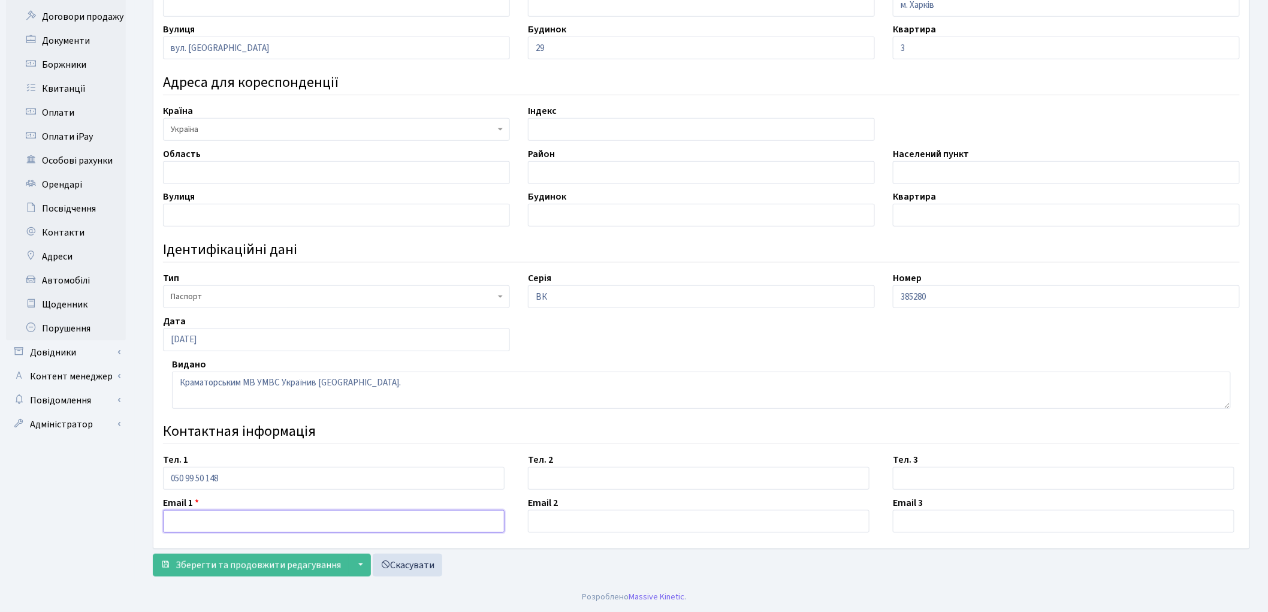
click at [255, 515] on input "text" at bounding box center [333, 521] width 341 height 23
paste input "[EMAIL_ADDRESS][DOMAIN_NAME]"
type input "[EMAIL_ADDRESS][DOMAIN_NAME]"
click at [247, 570] on span "Зберегти та продовжити редагування" at bounding box center [258, 564] width 165 height 13
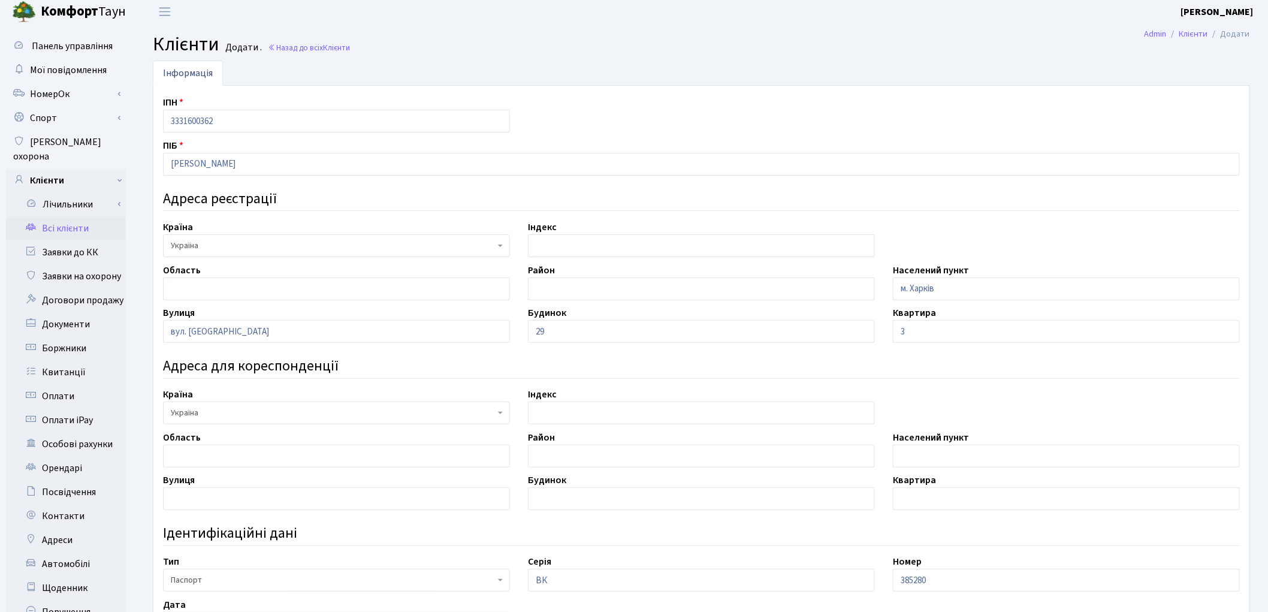
scroll to position [0, 0]
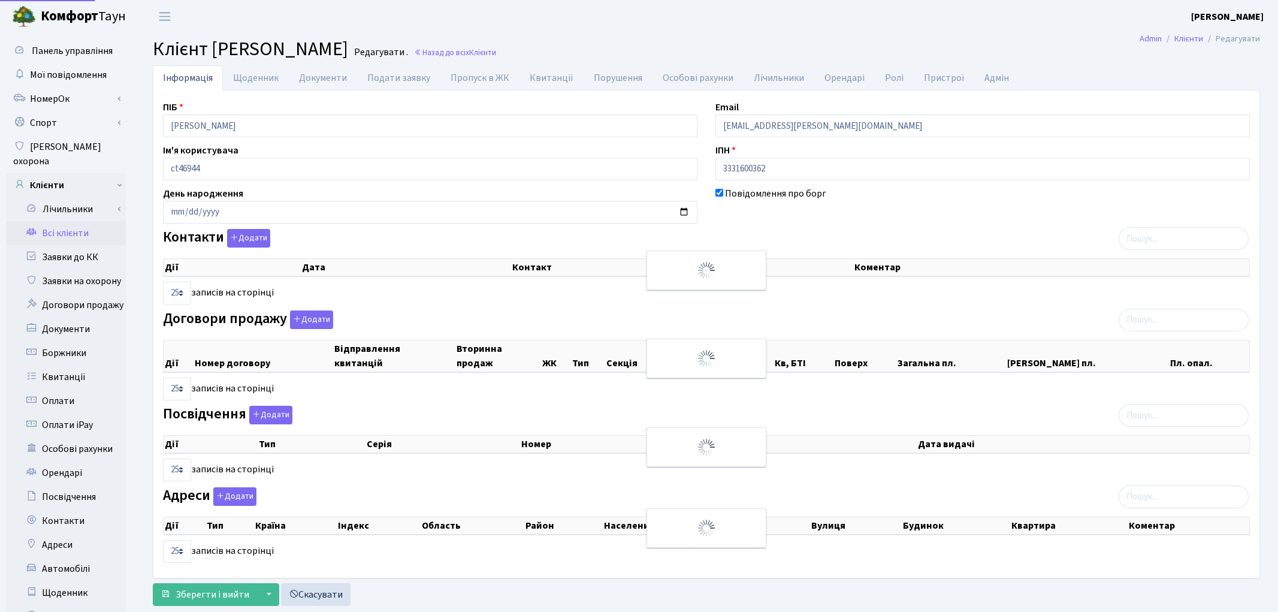
select select "25"
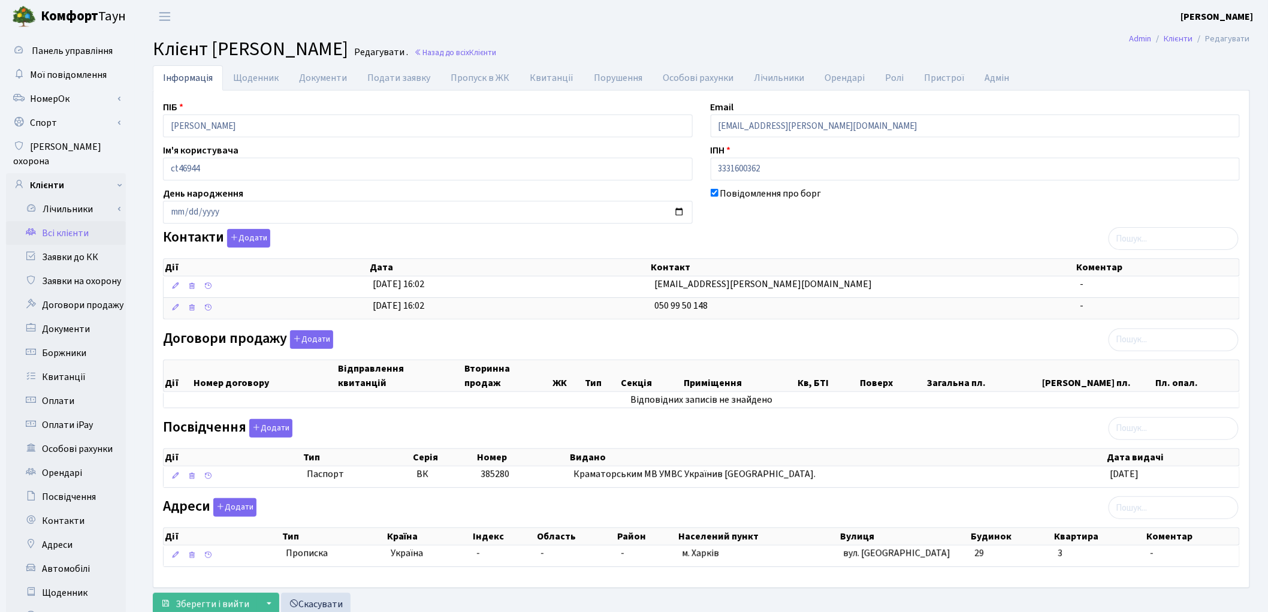
click at [929, 249] on div at bounding box center [976, 250] width 548 height 7
click at [226, 210] on input "date" at bounding box center [428, 212] width 530 height 23
type input "1991-03-20"
click at [729, 229] on div "Контакти Додати Дії Дата Контакт Коментар Дії Дата Контакт Коментар" at bounding box center [701, 276] width 1095 height 95
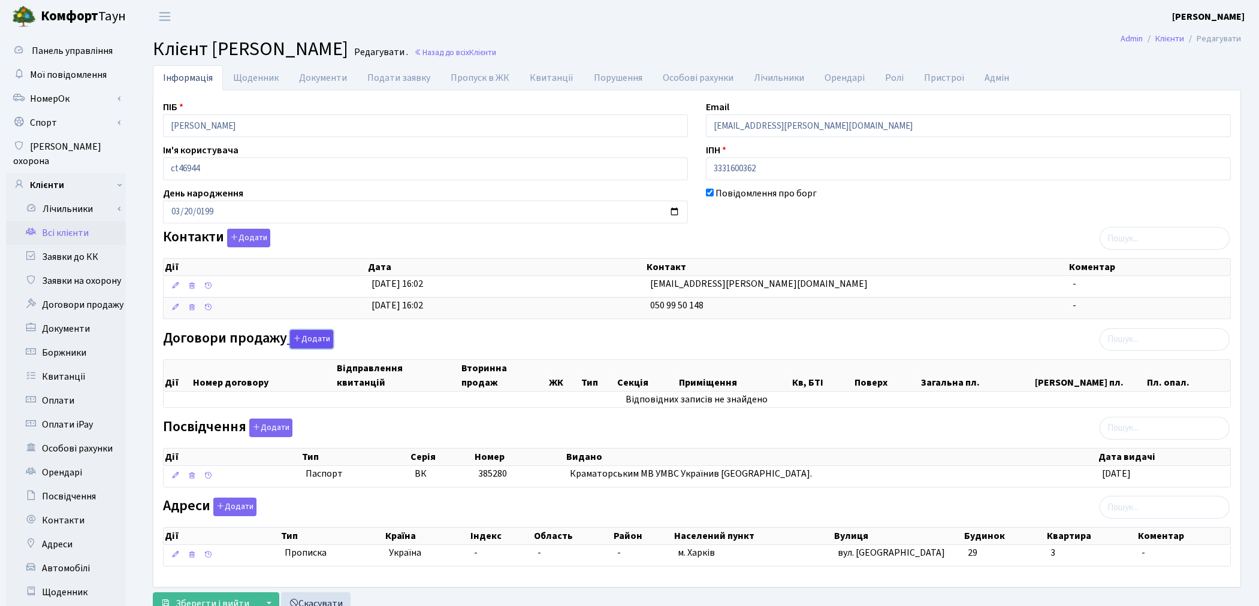
click at [309, 345] on button "Додати" at bounding box center [311, 339] width 43 height 19
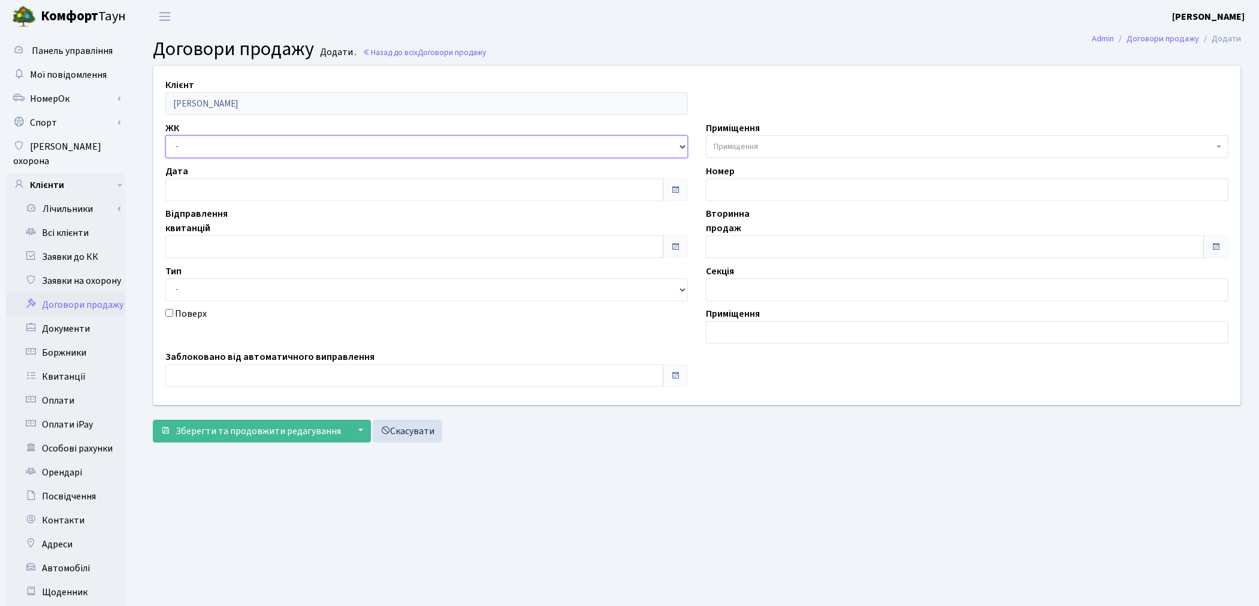
click at [223, 150] on select "- ТХ, вул. Ділова, 1/2 КТ, вул. Регенераторна, 4 КТ2, просп. Соборності, 17 КТ3…" at bounding box center [426, 146] width 522 height 23
select select "312"
click at [165, 135] on select "- ТХ, вул. Ділова, 1/2 КТ, вул. Регенераторна, 4 КТ2, просп. Соборності, 17 КТ3…" at bounding box center [426, 146] width 522 height 23
select select
click at [745, 147] on span "Приміщення" at bounding box center [736, 147] width 44 height 12
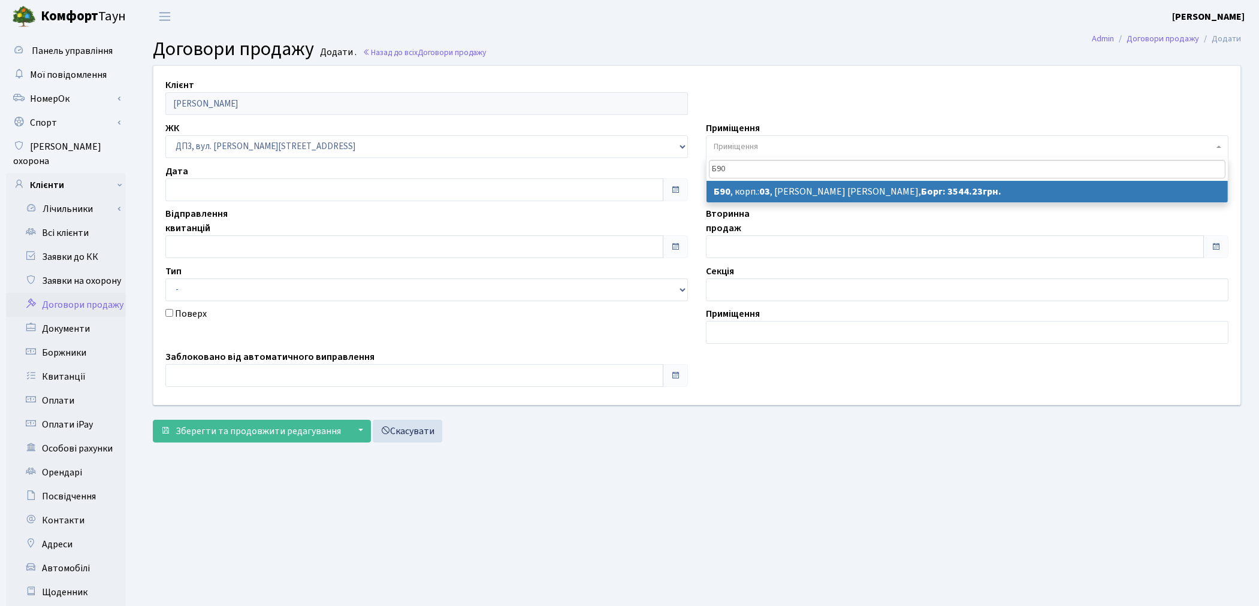
type input "Б90"
select select "32647"
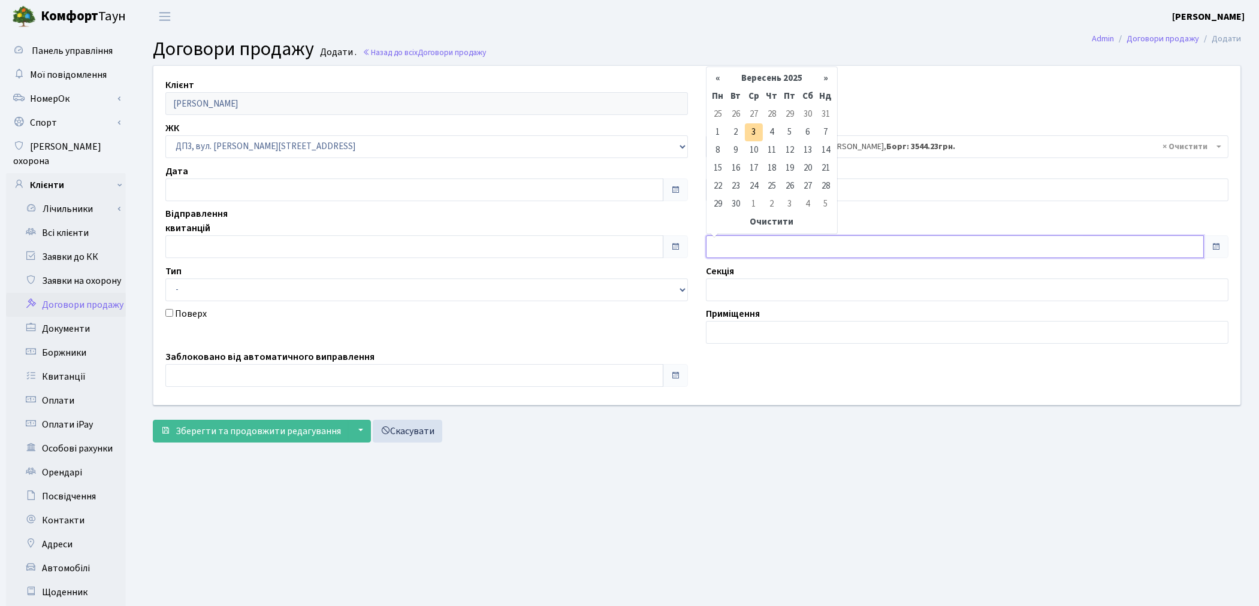
click at [731, 250] on input "text" at bounding box center [955, 246] width 498 height 23
click at [711, 127] on td "1" at bounding box center [718, 132] width 18 height 18
type input "[DATE]"
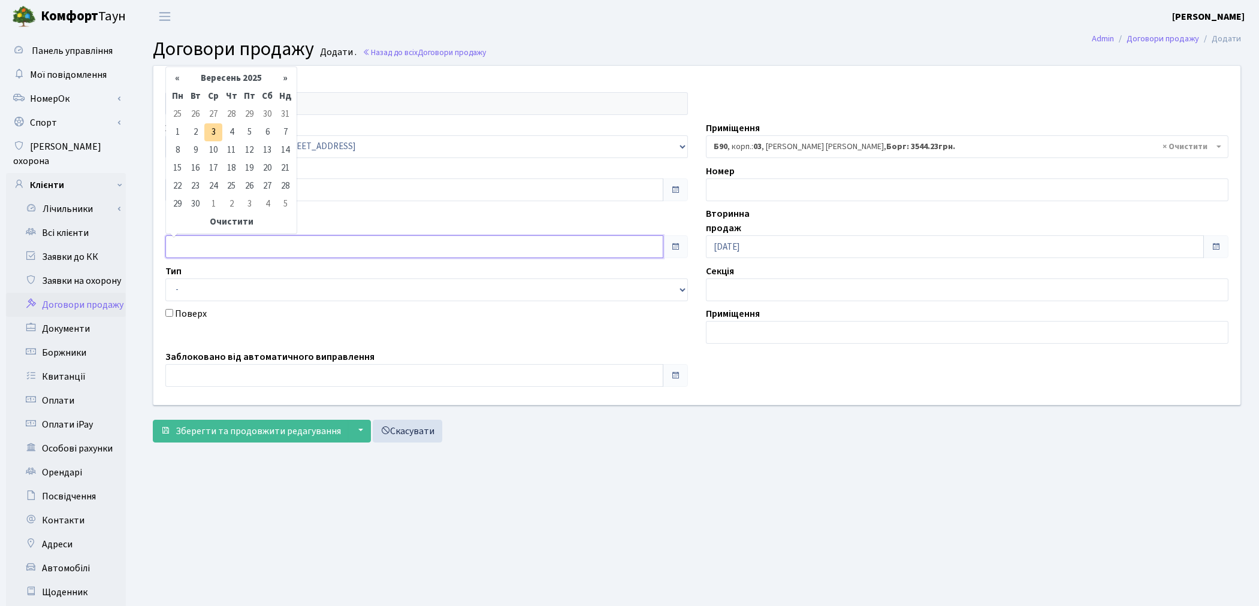
click at [180, 243] on input "text" at bounding box center [414, 246] width 498 height 23
click at [178, 132] on td "1" at bounding box center [177, 132] width 18 height 18
type input "01.09.2025"
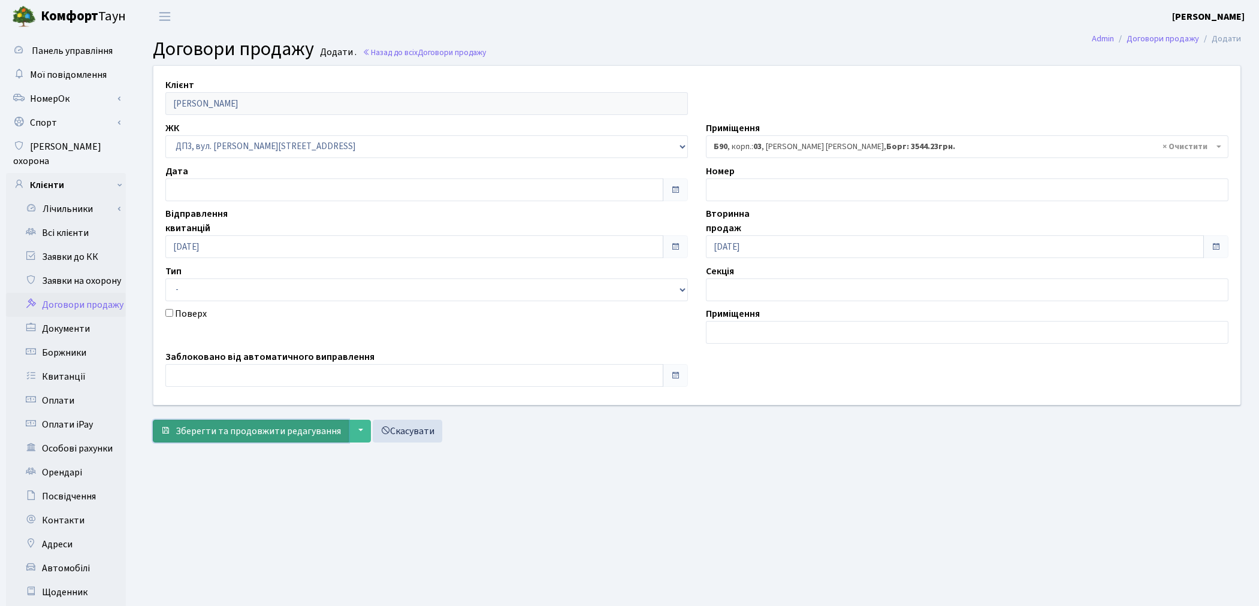
click at [192, 437] on span "Зберегти та продовжити редагування" at bounding box center [258, 431] width 165 height 13
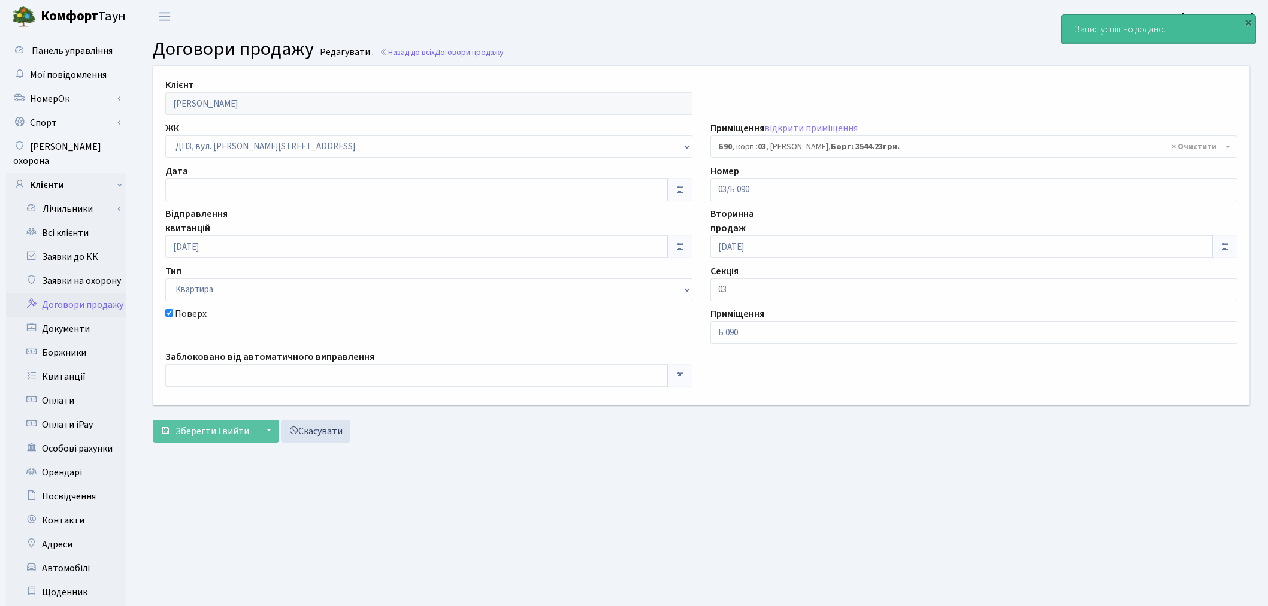
select select "32647"
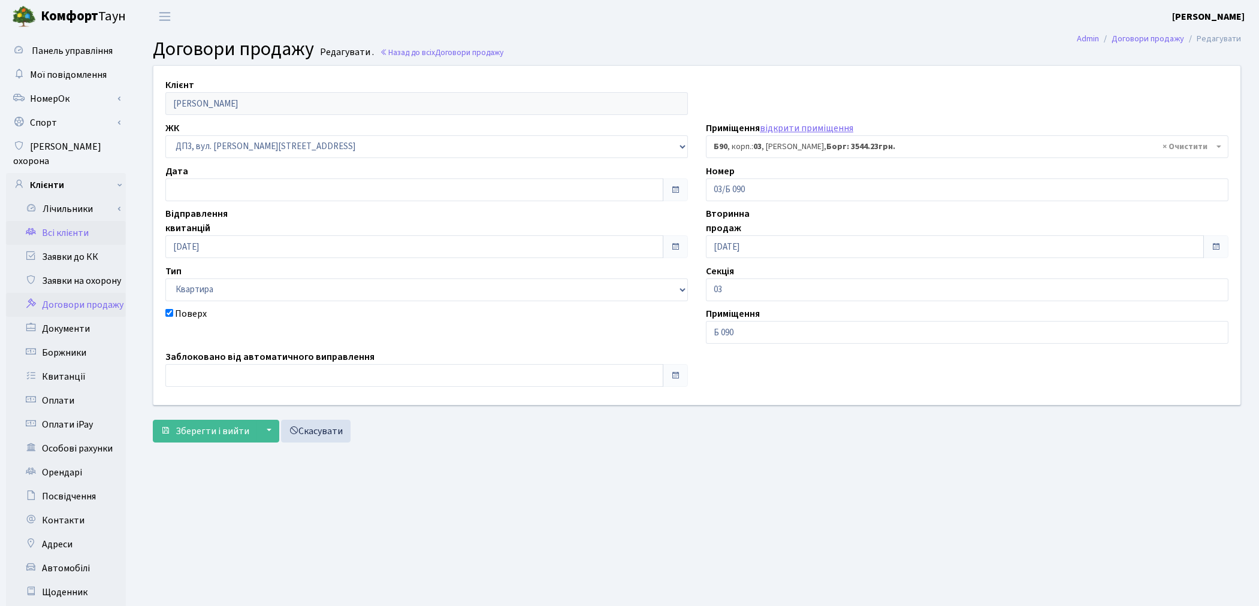
click at [61, 221] on link "Всі клієнти" at bounding box center [66, 233] width 120 height 24
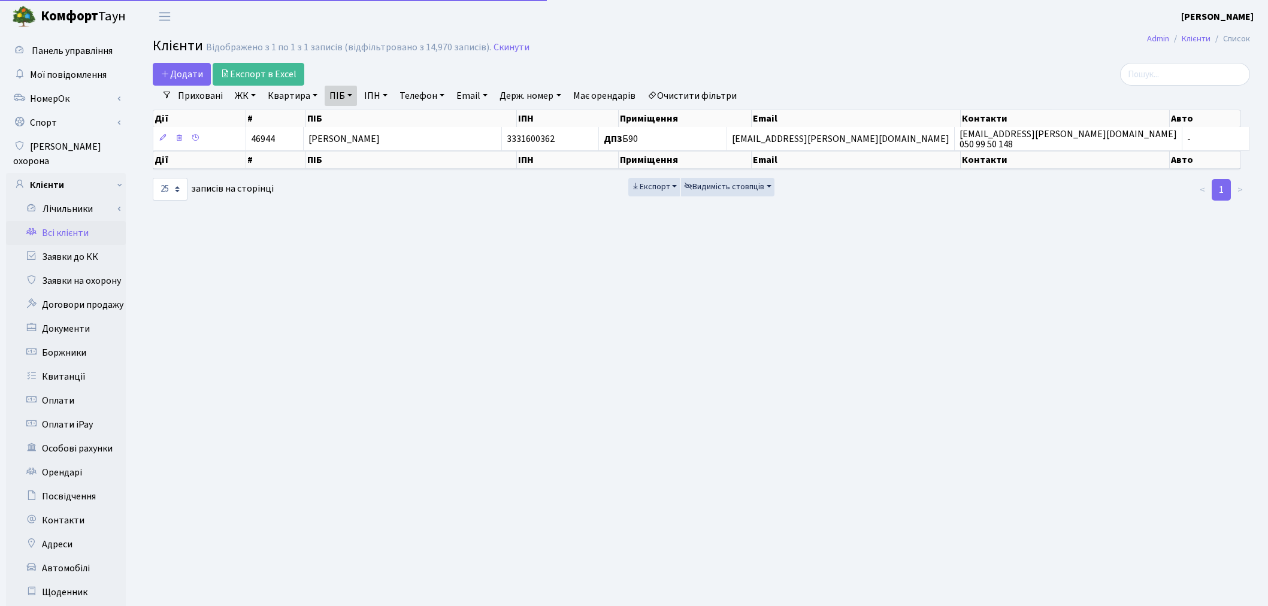
select select "25"
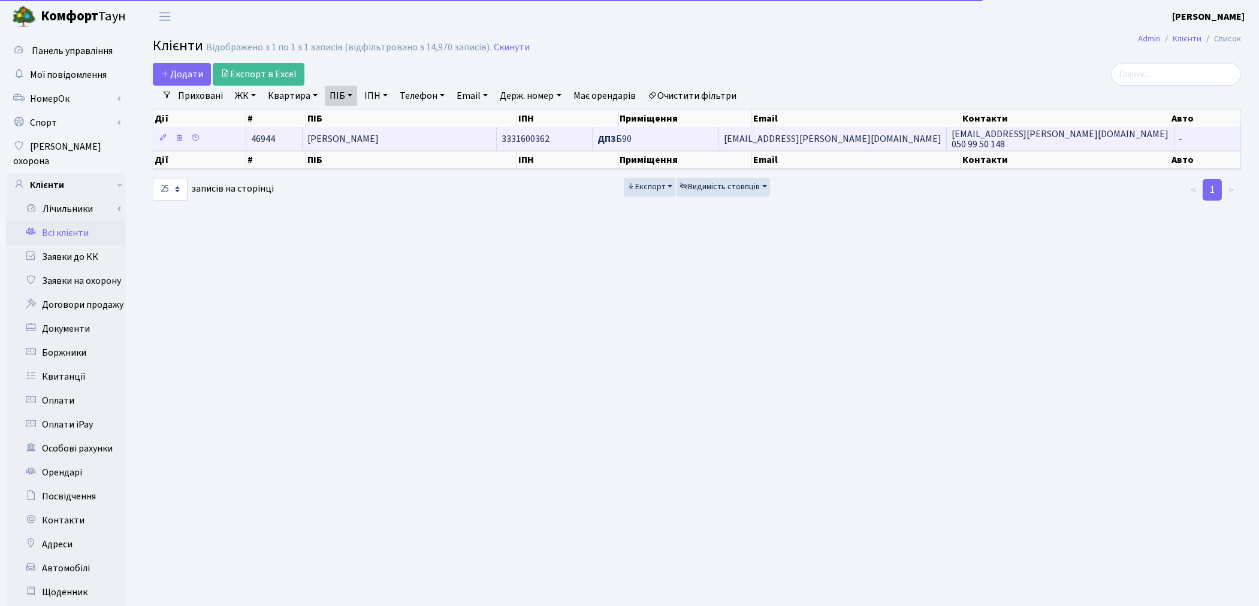
click at [379, 136] on span "[PERSON_NAME]" at bounding box center [342, 138] width 71 height 13
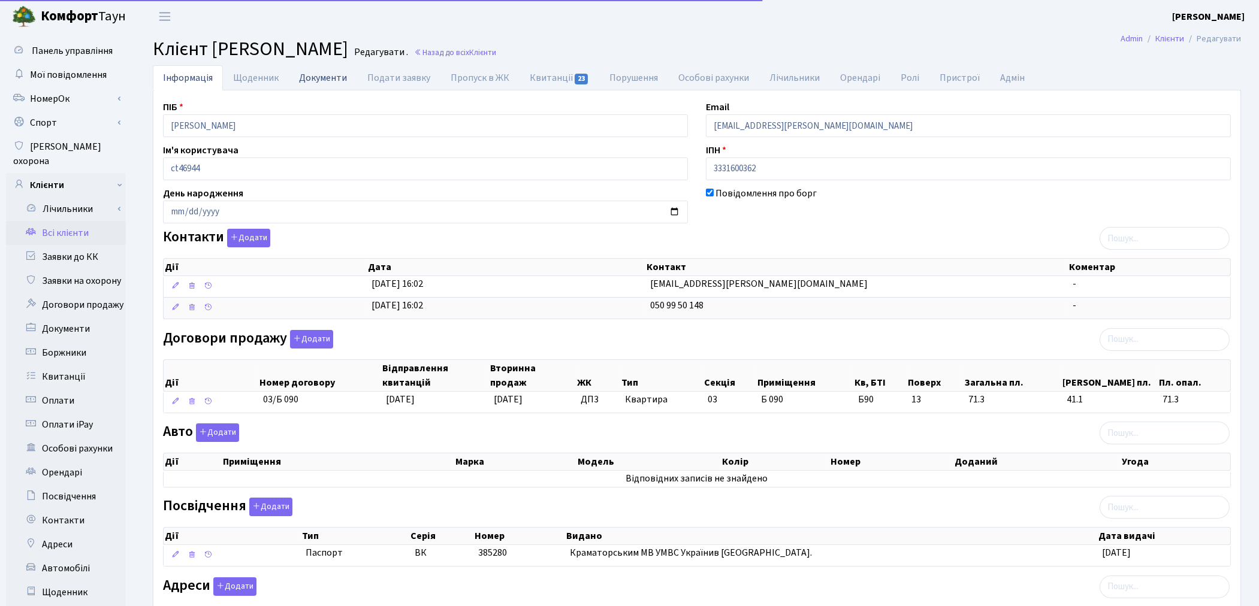
click at [312, 80] on link "Документи" at bounding box center [323, 77] width 68 height 25
select select "25"
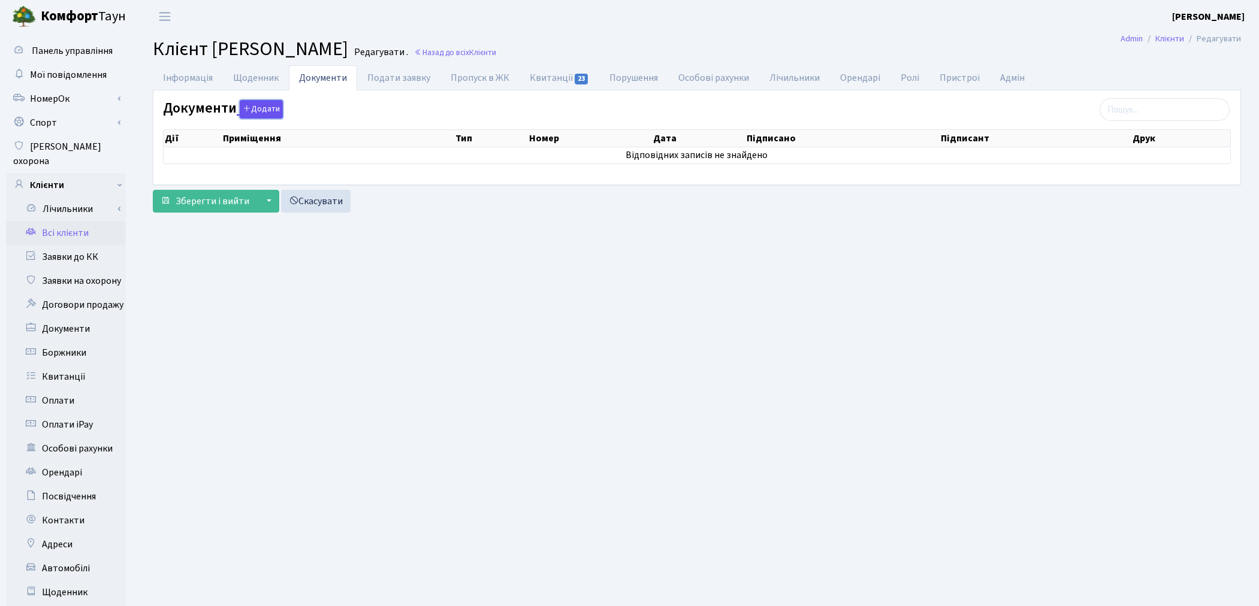
click at [249, 104] on button "Додати" at bounding box center [261, 109] width 43 height 19
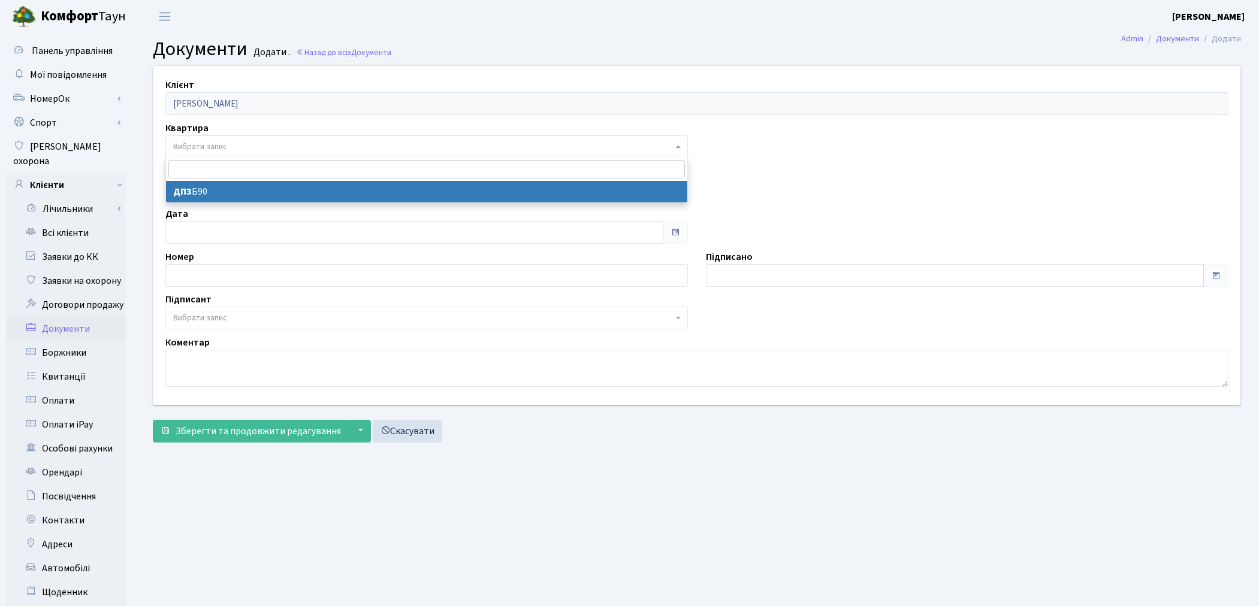
click at [227, 144] on span "Вибрати запис" at bounding box center [200, 147] width 54 height 12
select select "178634"
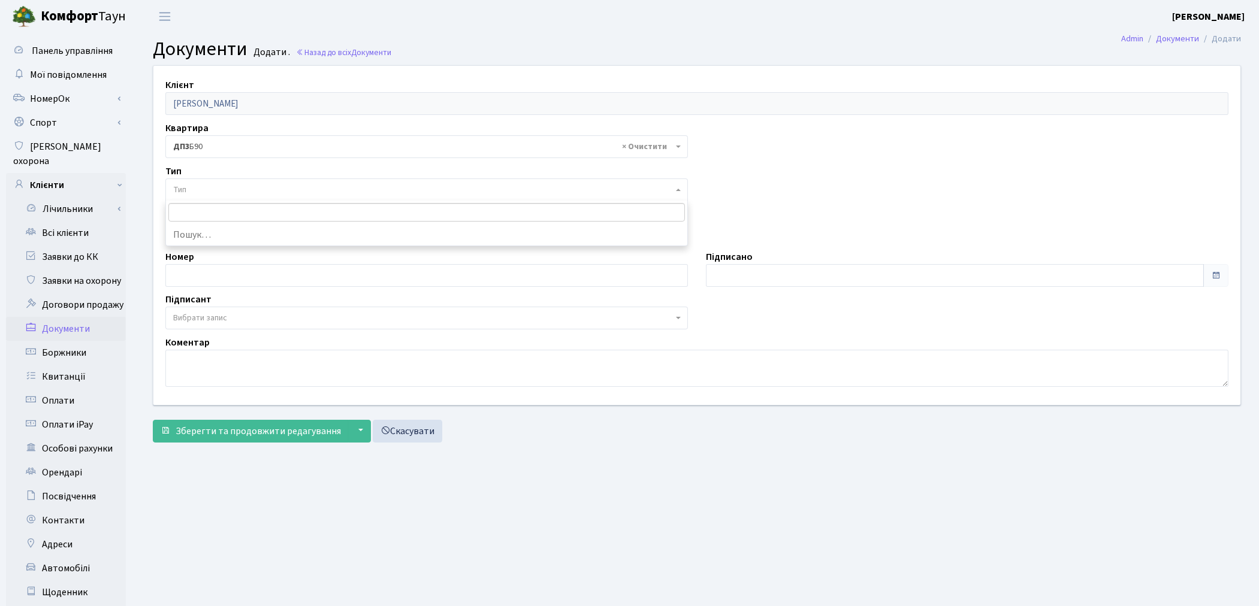
click at [229, 193] on span "Тип" at bounding box center [423, 190] width 500 height 12
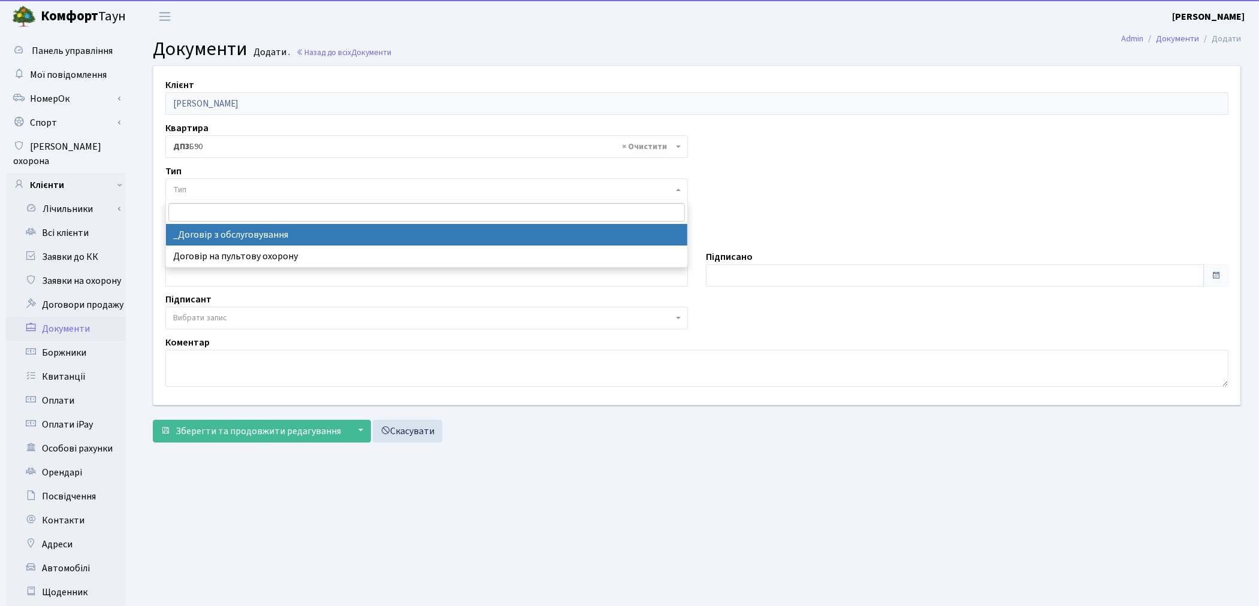
select select "289"
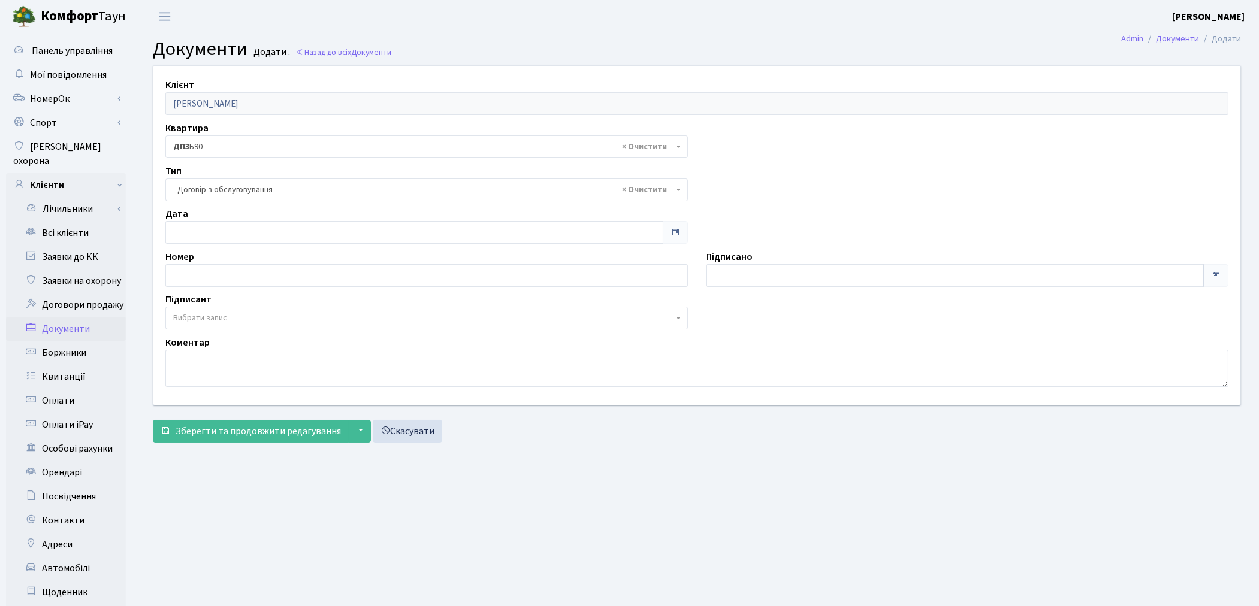
click at [210, 318] on span "Вибрати запис" at bounding box center [200, 318] width 54 height 12
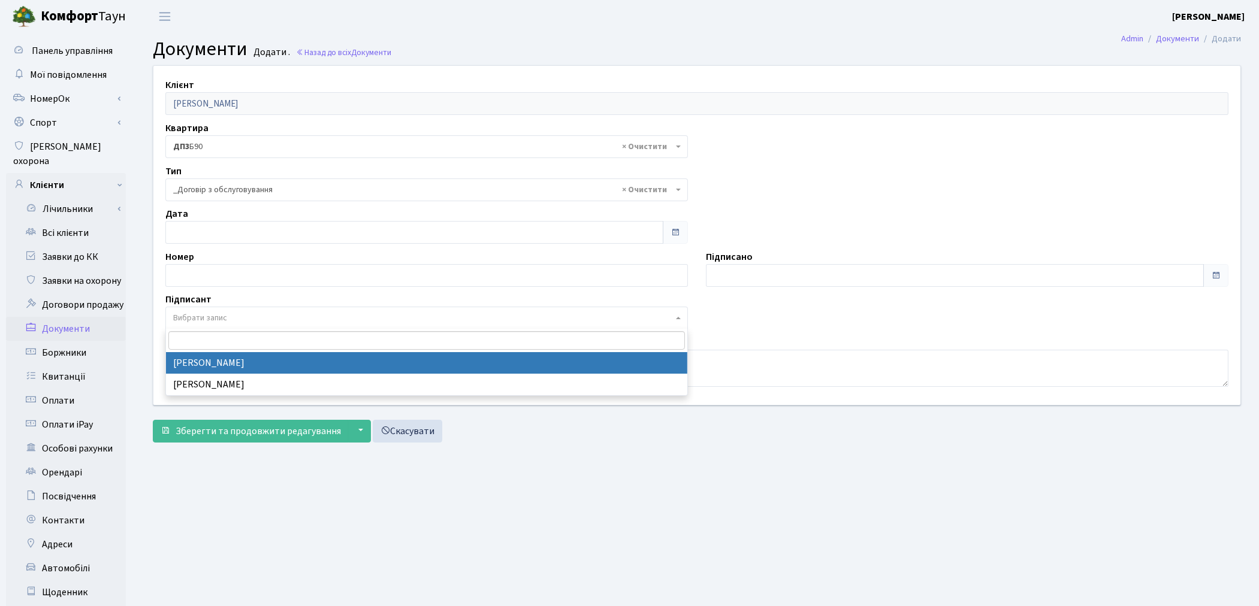
select select "74"
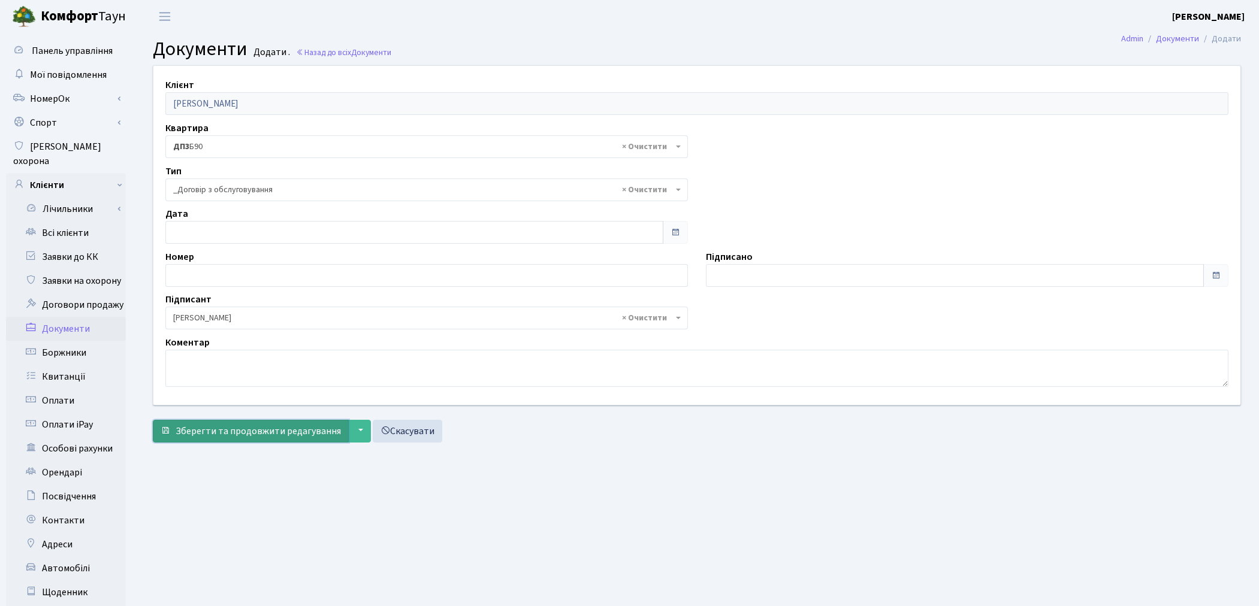
click at [208, 425] on span "Зберегти та продовжити редагування" at bounding box center [258, 431] width 165 height 13
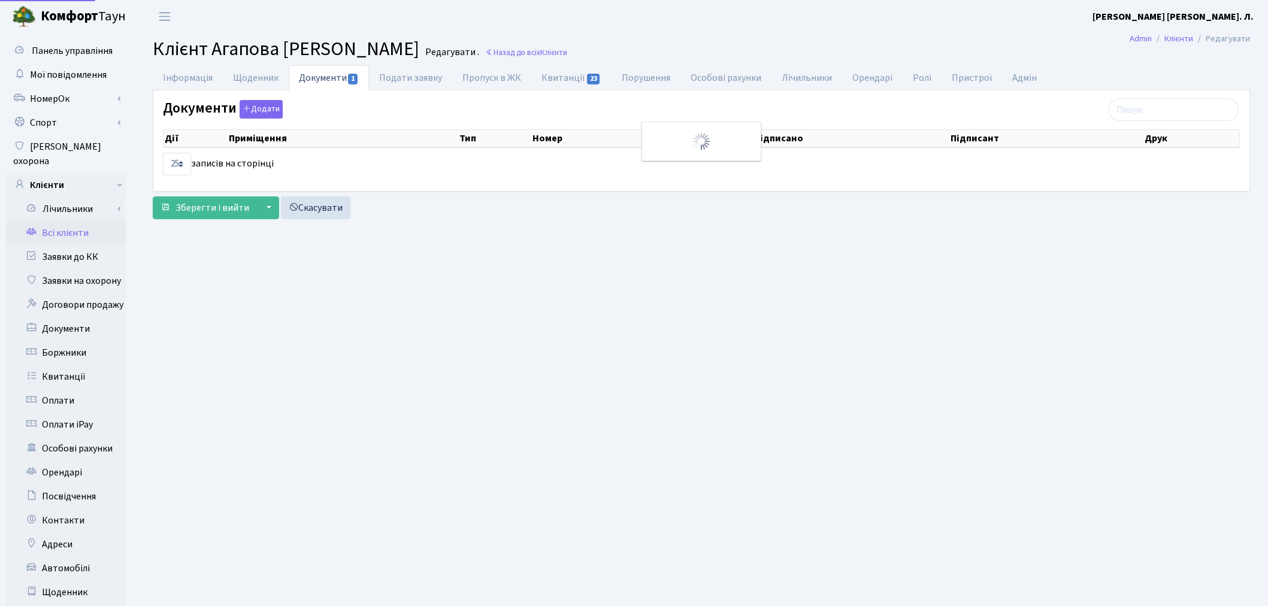
select select "25"
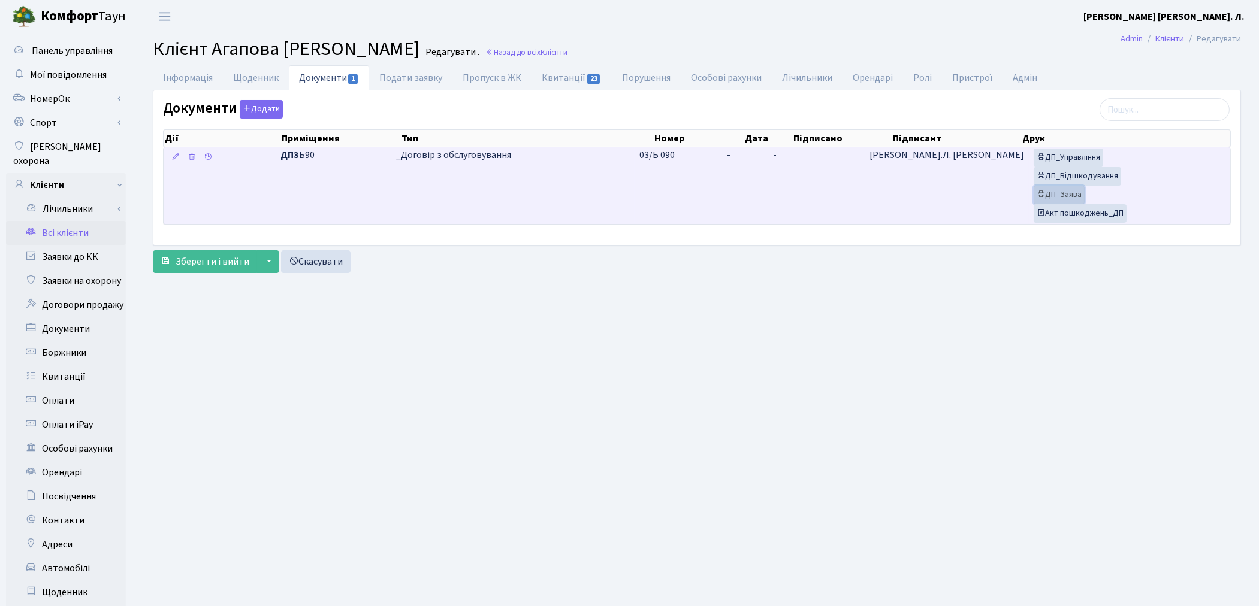
click at [1050, 198] on link "ДП_Заява" at bounding box center [1058, 195] width 51 height 19
click at [1065, 175] on link "ДП_Відшкодування" at bounding box center [1076, 176] width 87 height 19
click at [1065, 158] on link "ДП_Управління" at bounding box center [1067, 158] width 69 height 19
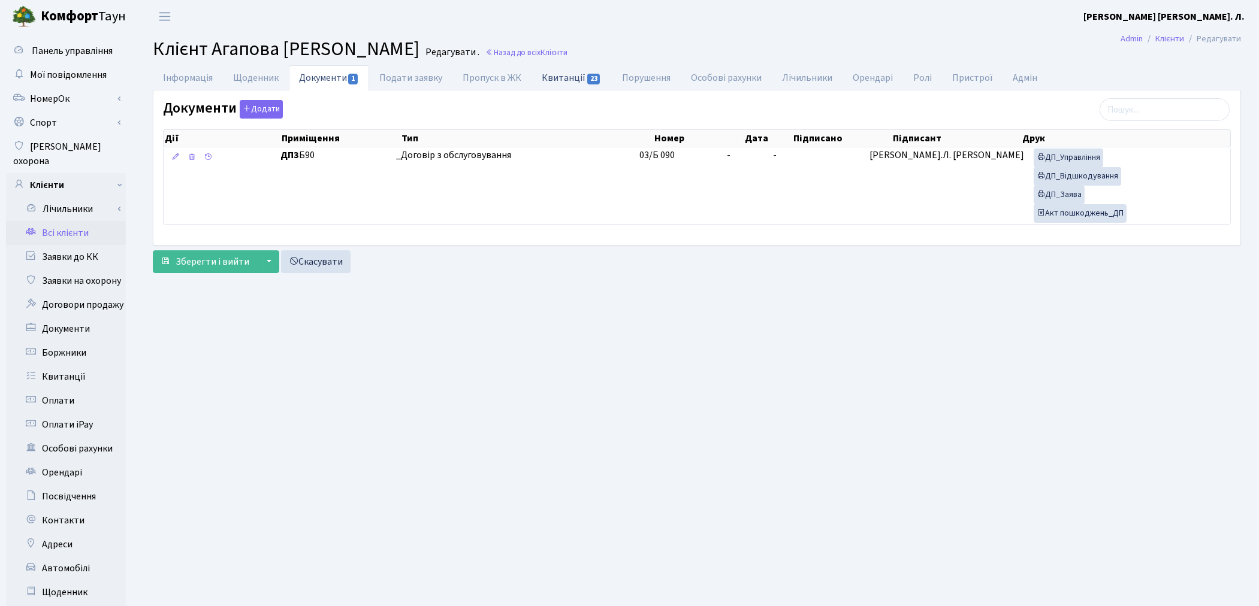
click at [572, 82] on link "Квитанції 23" at bounding box center [571, 77] width 80 height 25
select select "25"
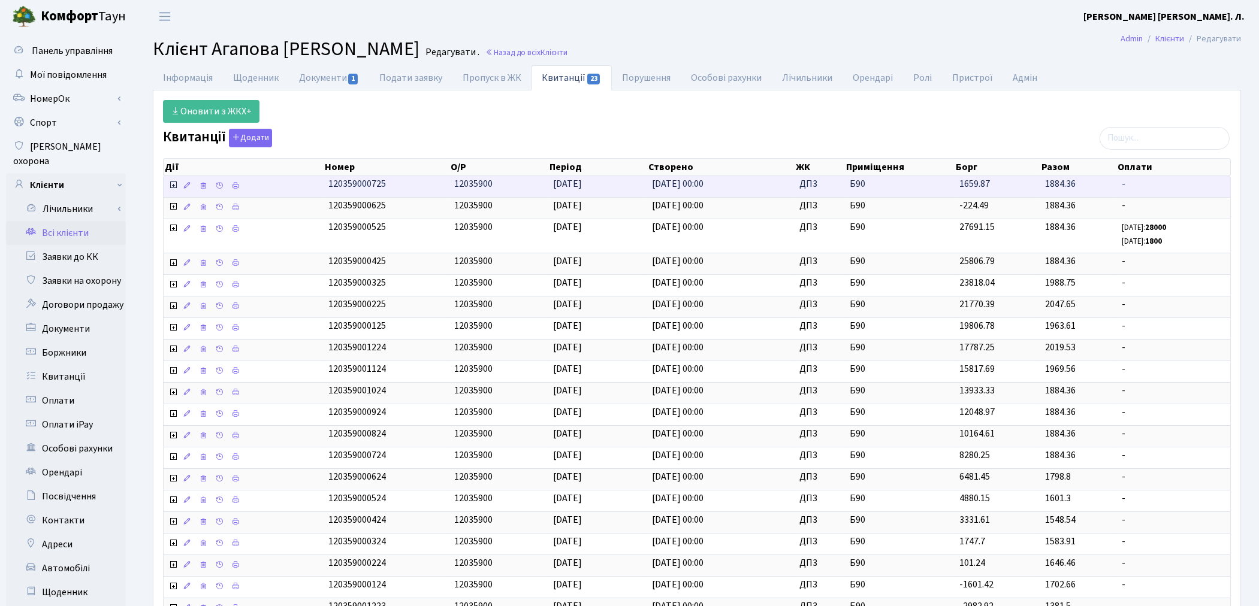
click at [171, 186] on icon at bounding box center [173, 185] width 10 height 10
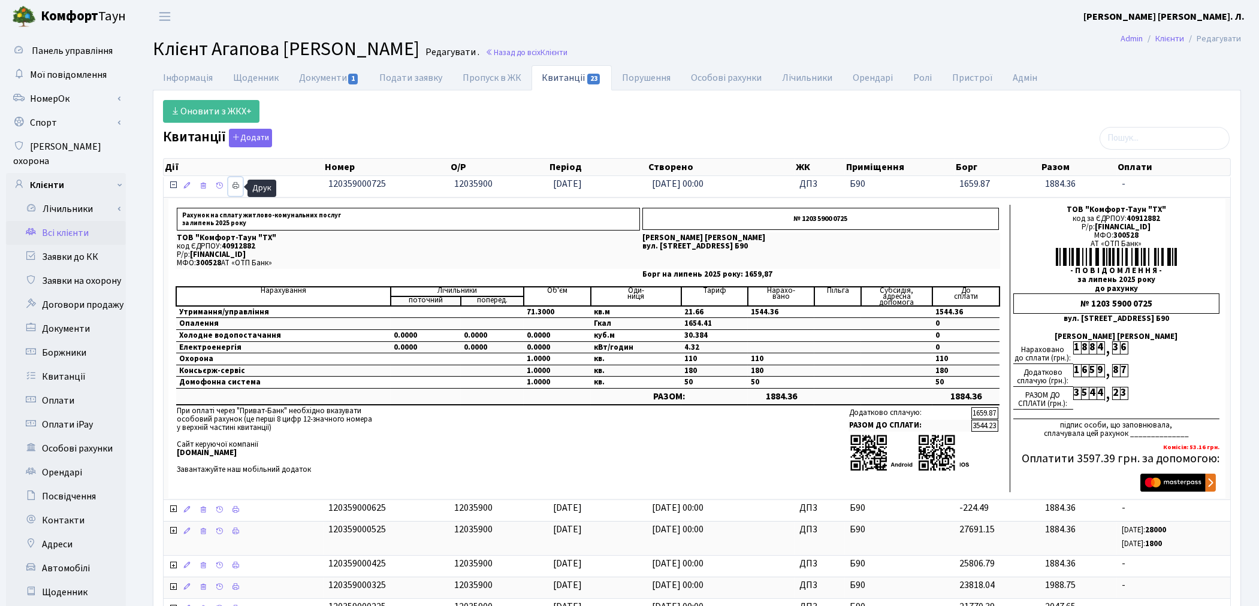
click at [234, 184] on icon at bounding box center [235, 186] width 8 height 8
